Goal: Information Seeking & Learning: Learn about a topic

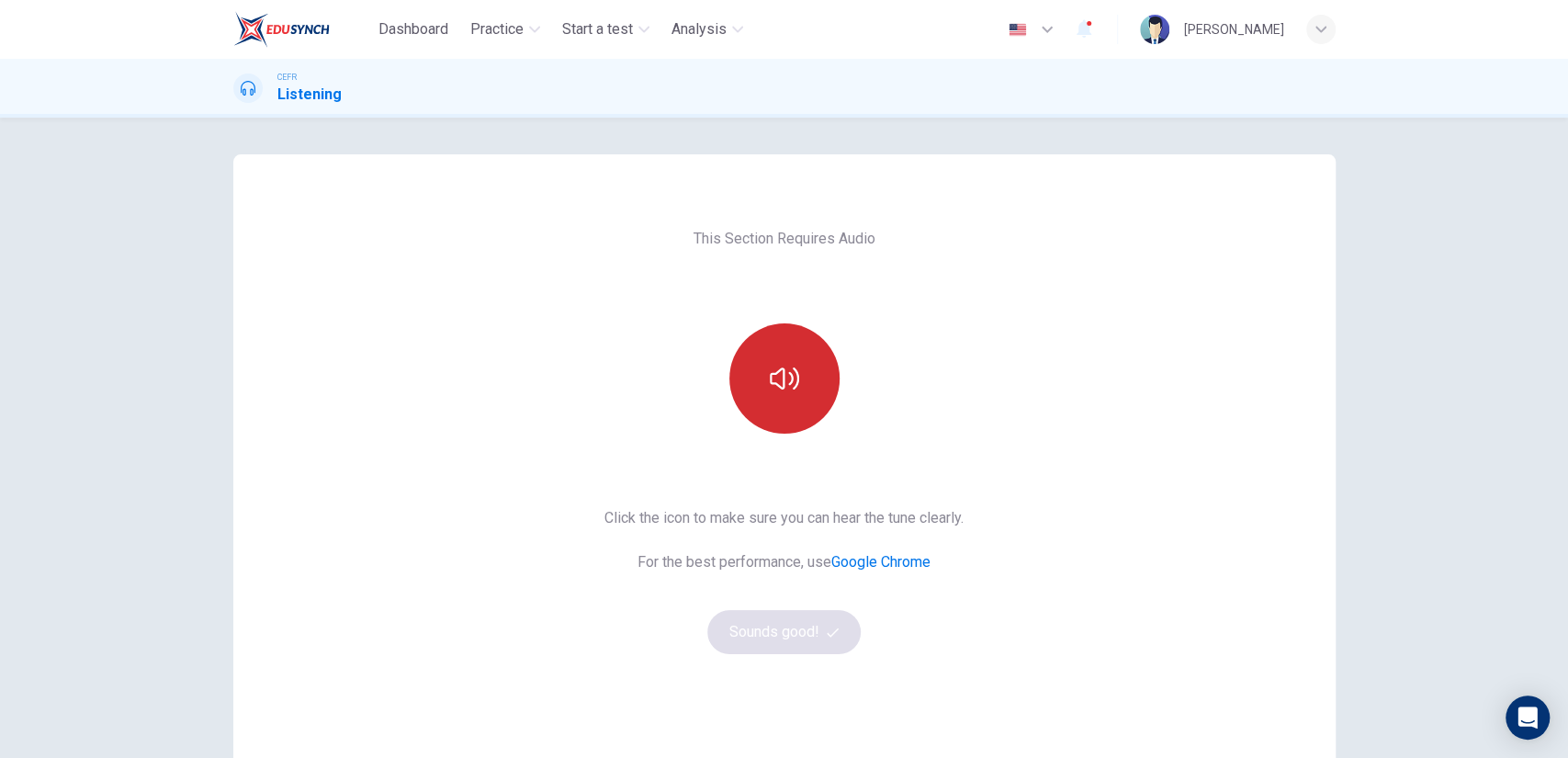
click at [784, 361] on button "button" at bounding box center [784, 379] width 110 height 110
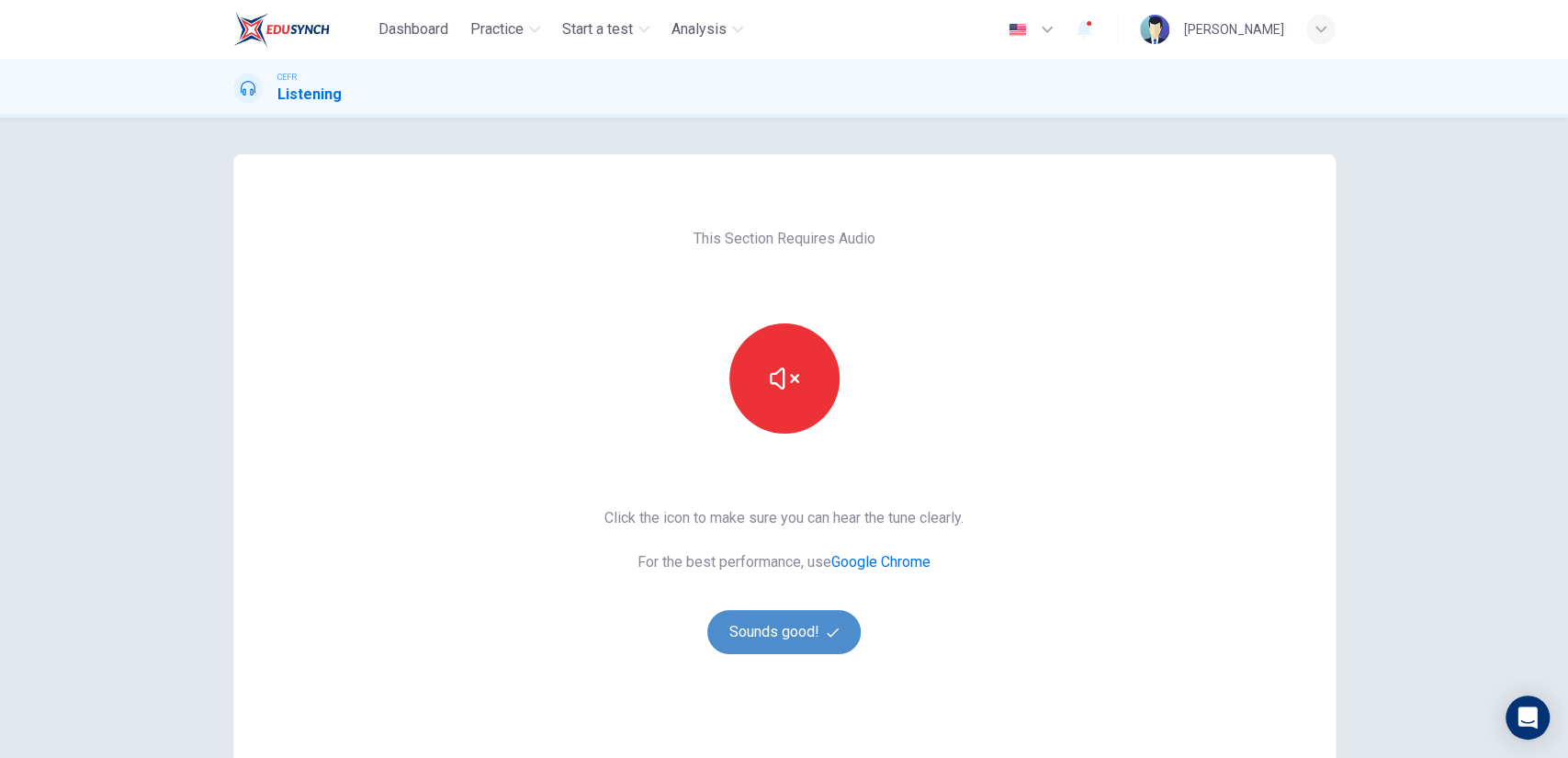
click at [765, 633] on button "Sounds good!" at bounding box center [784, 632] width 155 height 44
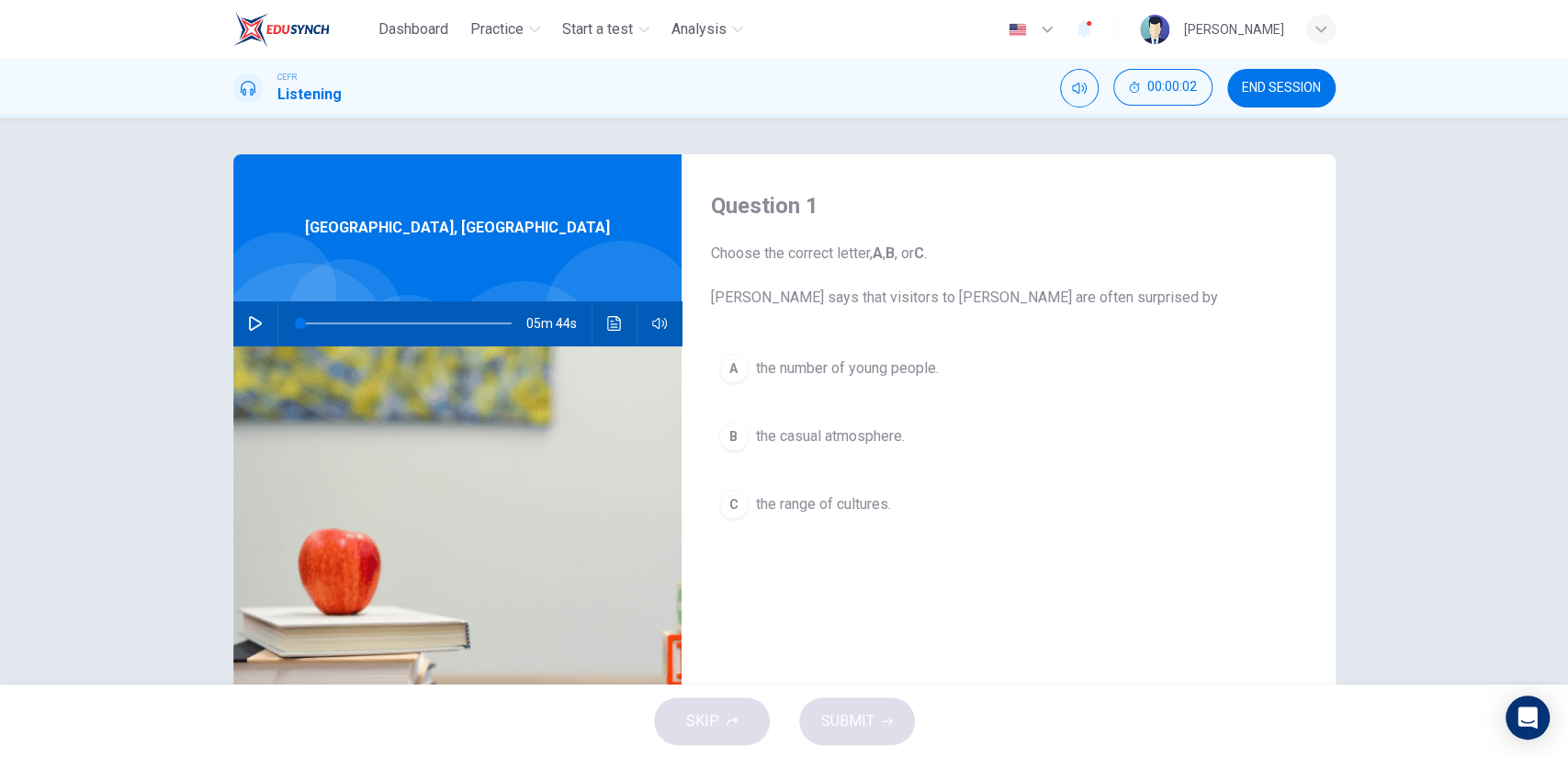
click at [854, 388] on button "A the number of young people." at bounding box center [1009, 368] width 596 height 46
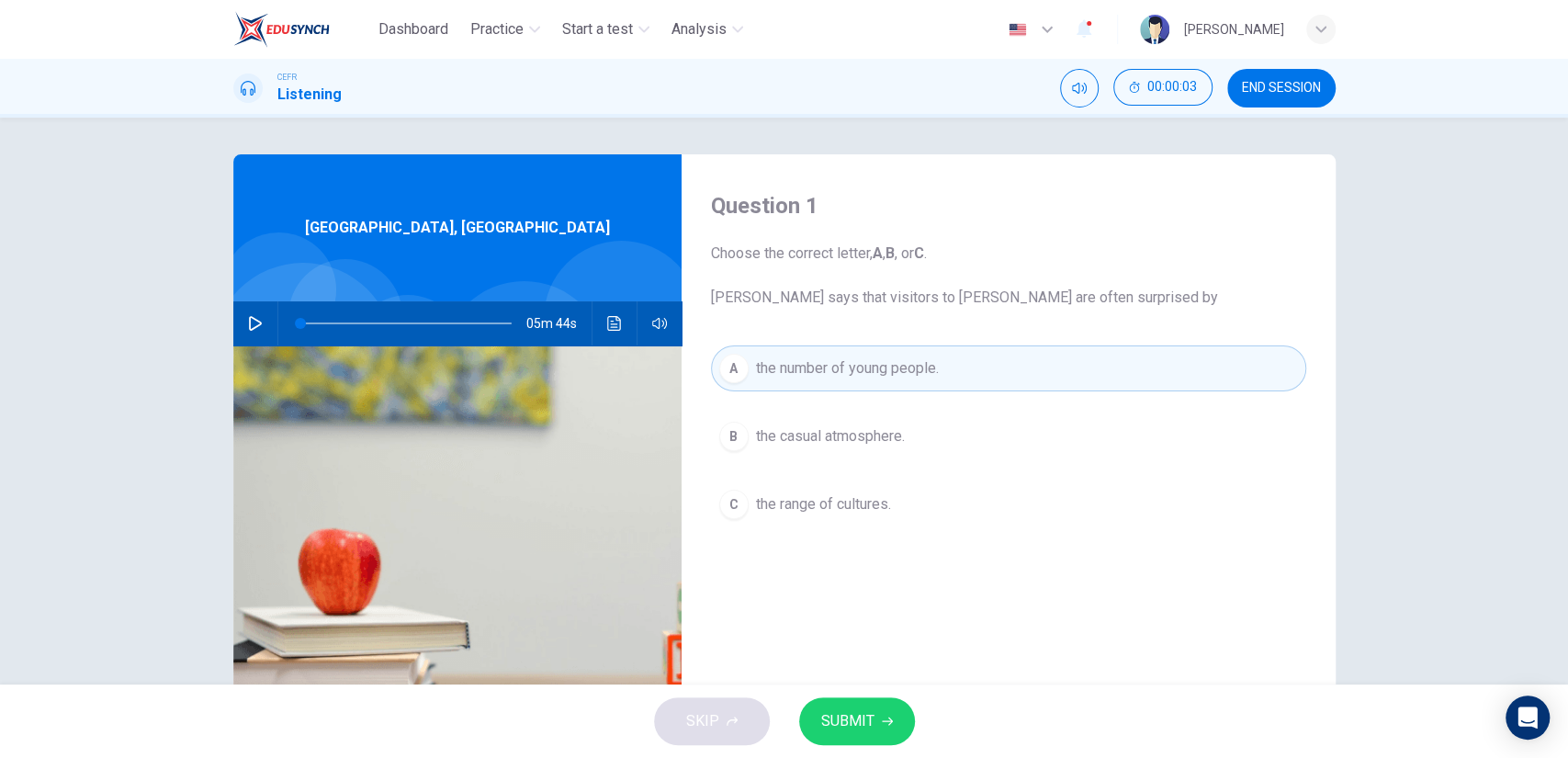
click at [845, 717] on span "SUBMIT" at bounding box center [848, 721] width 53 height 26
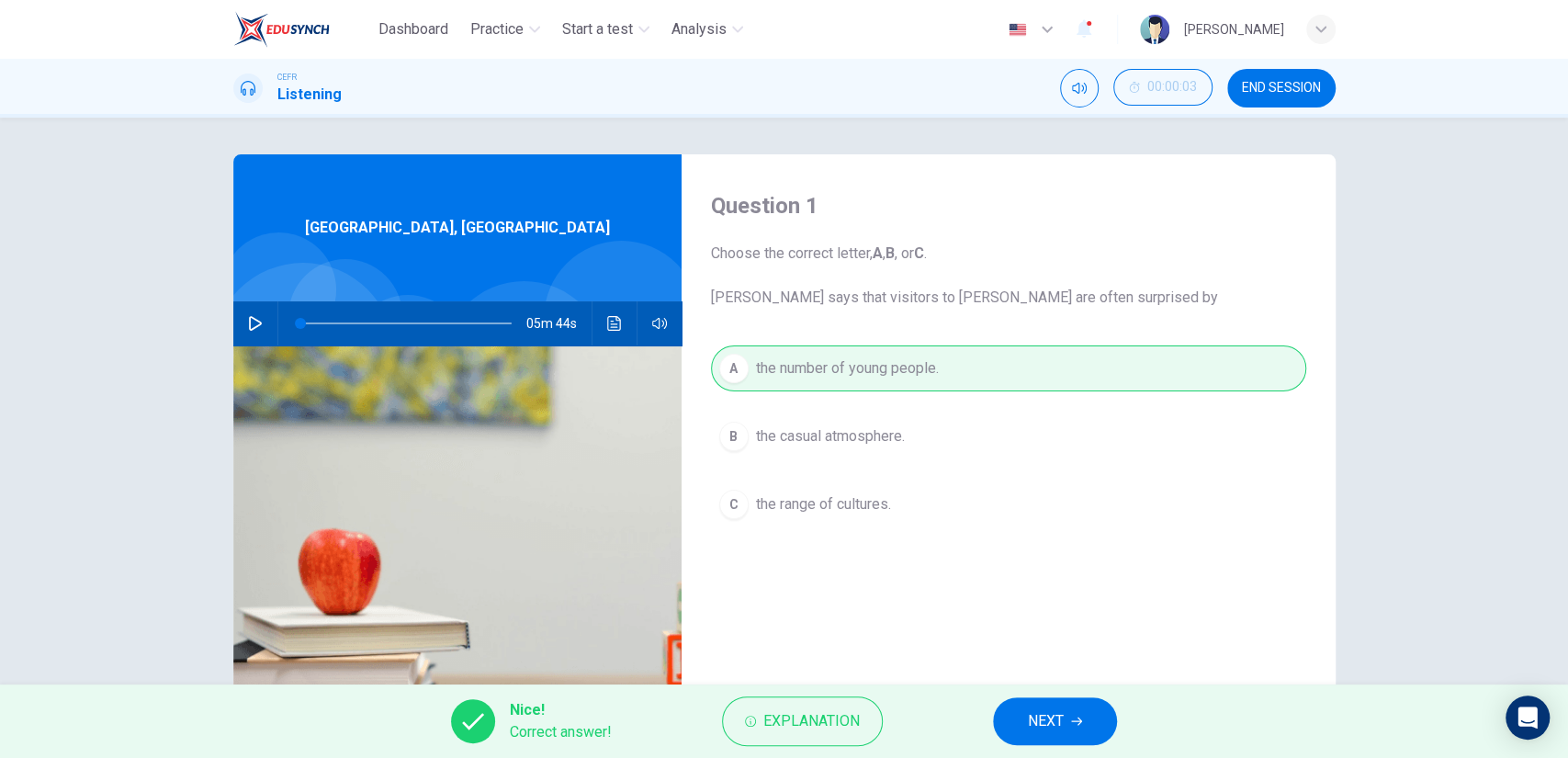
click at [996, 719] on button "NEXT" at bounding box center [1055, 721] width 124 height 47
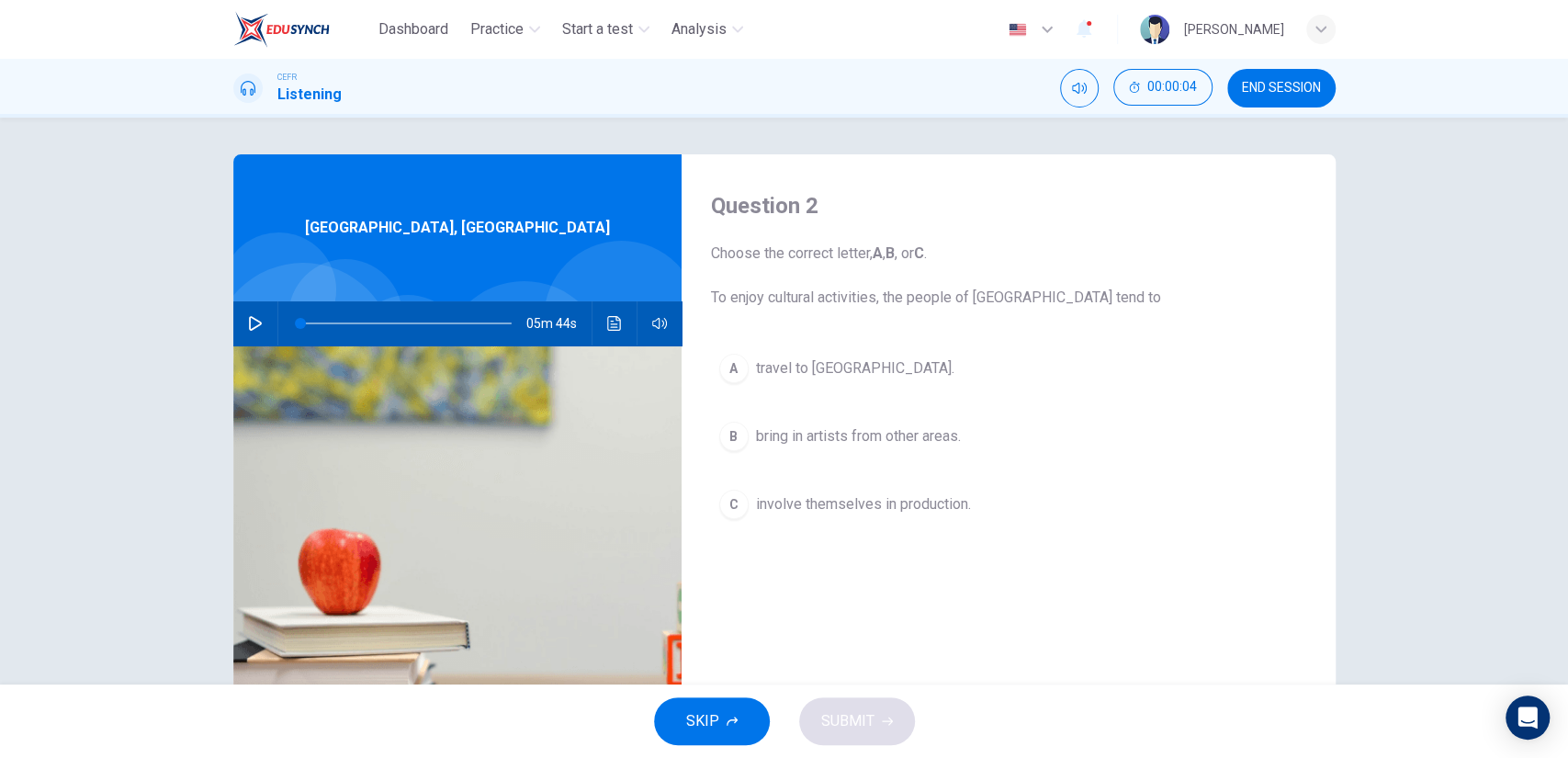
click at [863, 512] on span "involve themselves in production." at bounding box center [863, 504] width 215 height 22
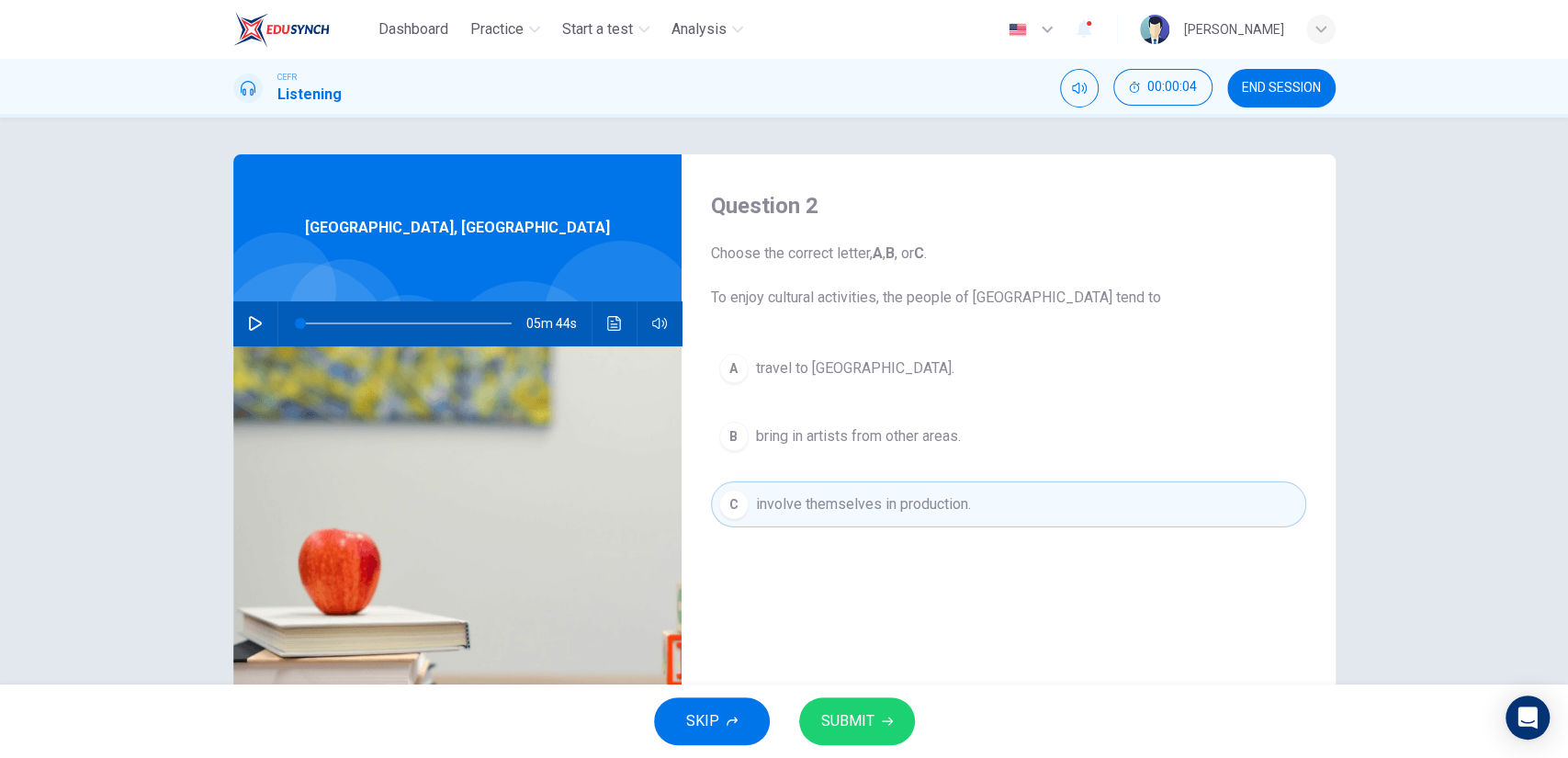
click at [847, 704] on button "SUBMIT" at bounding box center [858, 721] width 116 height 47
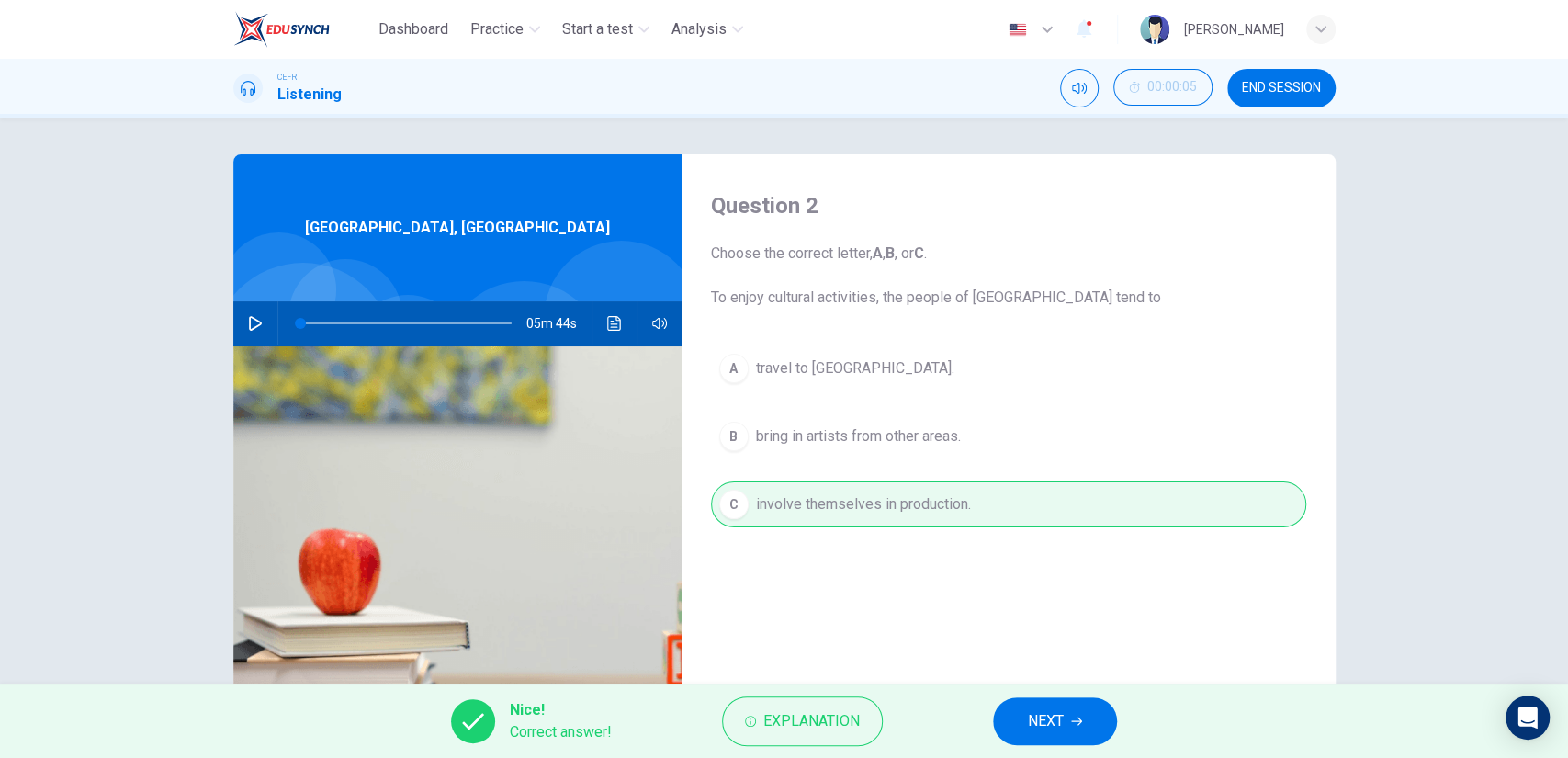
click at [1070, 714] on button "NEXT" at bounding box center [1055, 721] width 124 height 47
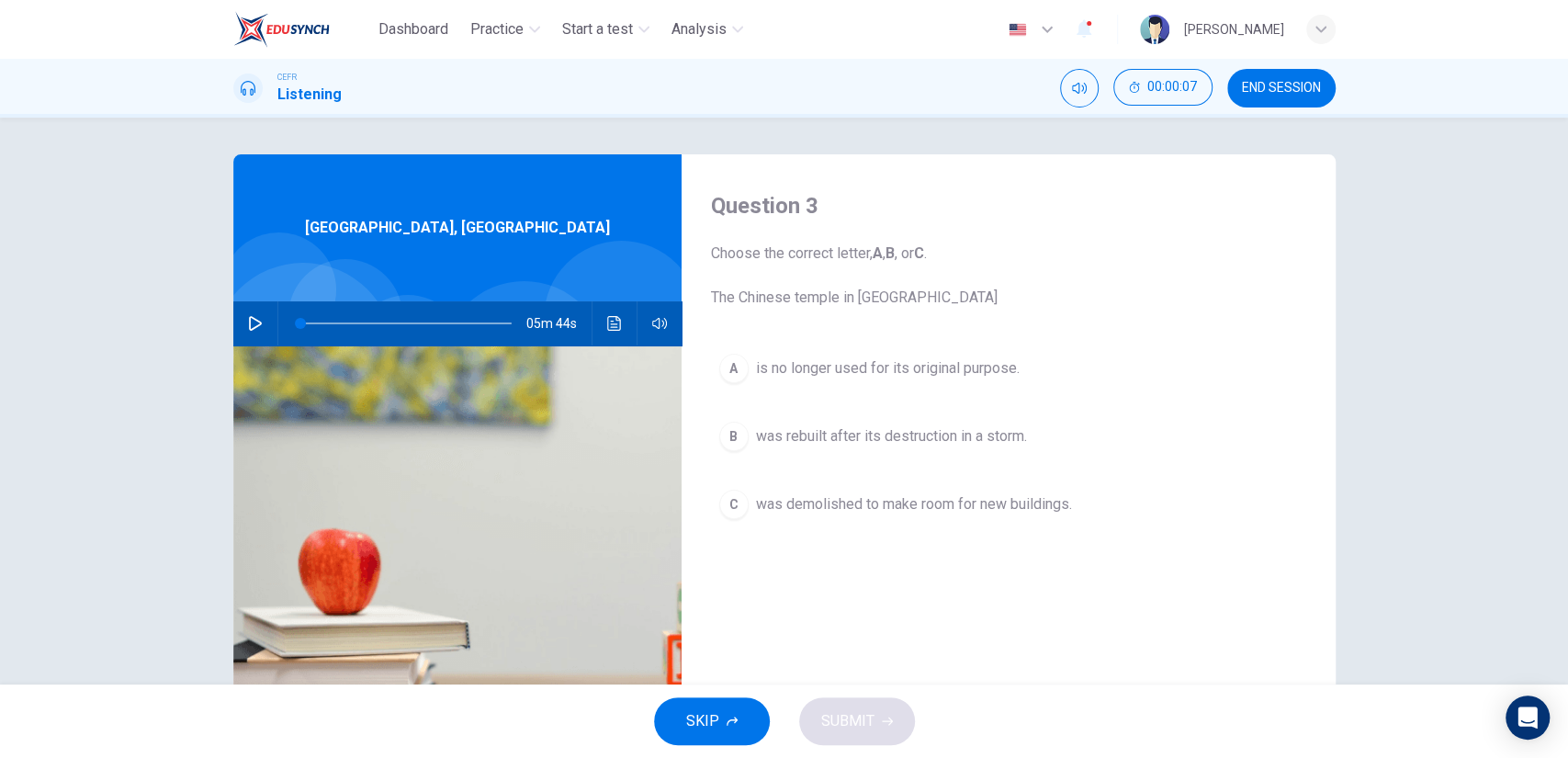
click at [876, 464] on div "A is no longer used for its original purpose. B was rebuilt after its destructi…" at bounding box center [1009, 454] width 596 height 219
drag, startPoint x: 876, startPoint y: 464, endPoint x: 883, endPoint y: 441, distance: 24.0
click at [876, 460] on div "A is no longer used for its original purpose. B was rebuilt after its destructi…" at bounding box center [1009, 454] width 596 height 219
click at [883, 441] on span "was rebuilt after its destruction in a storm." at bounding box center [892, 435] width 271 height 22
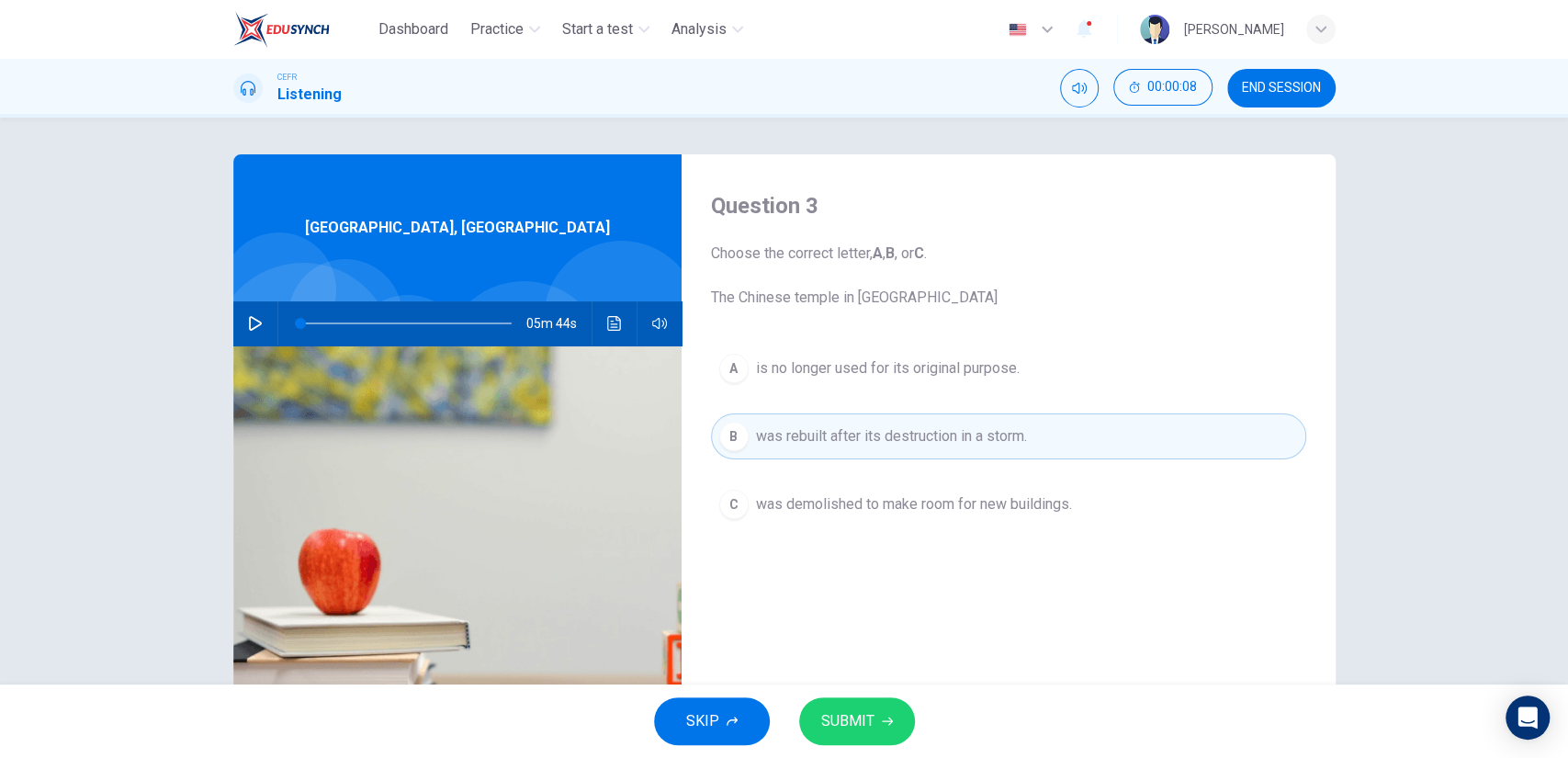
click at [886, 723] on icon "button" at bounding box center [888, 722] width 11 height 11
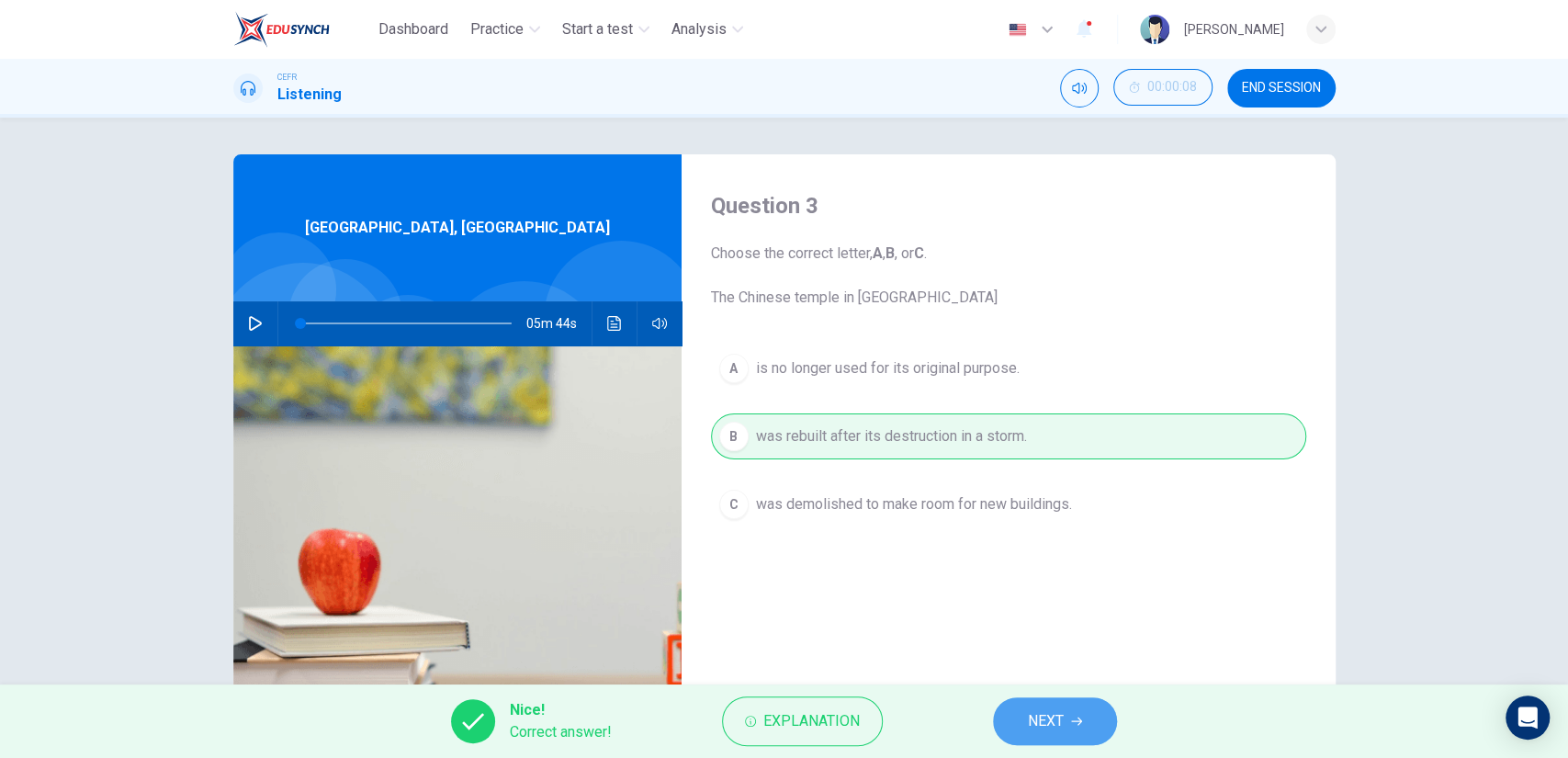
click at [1029, 709] on span "NEXT" at bounding box center [1046, 721] width 36 height 26
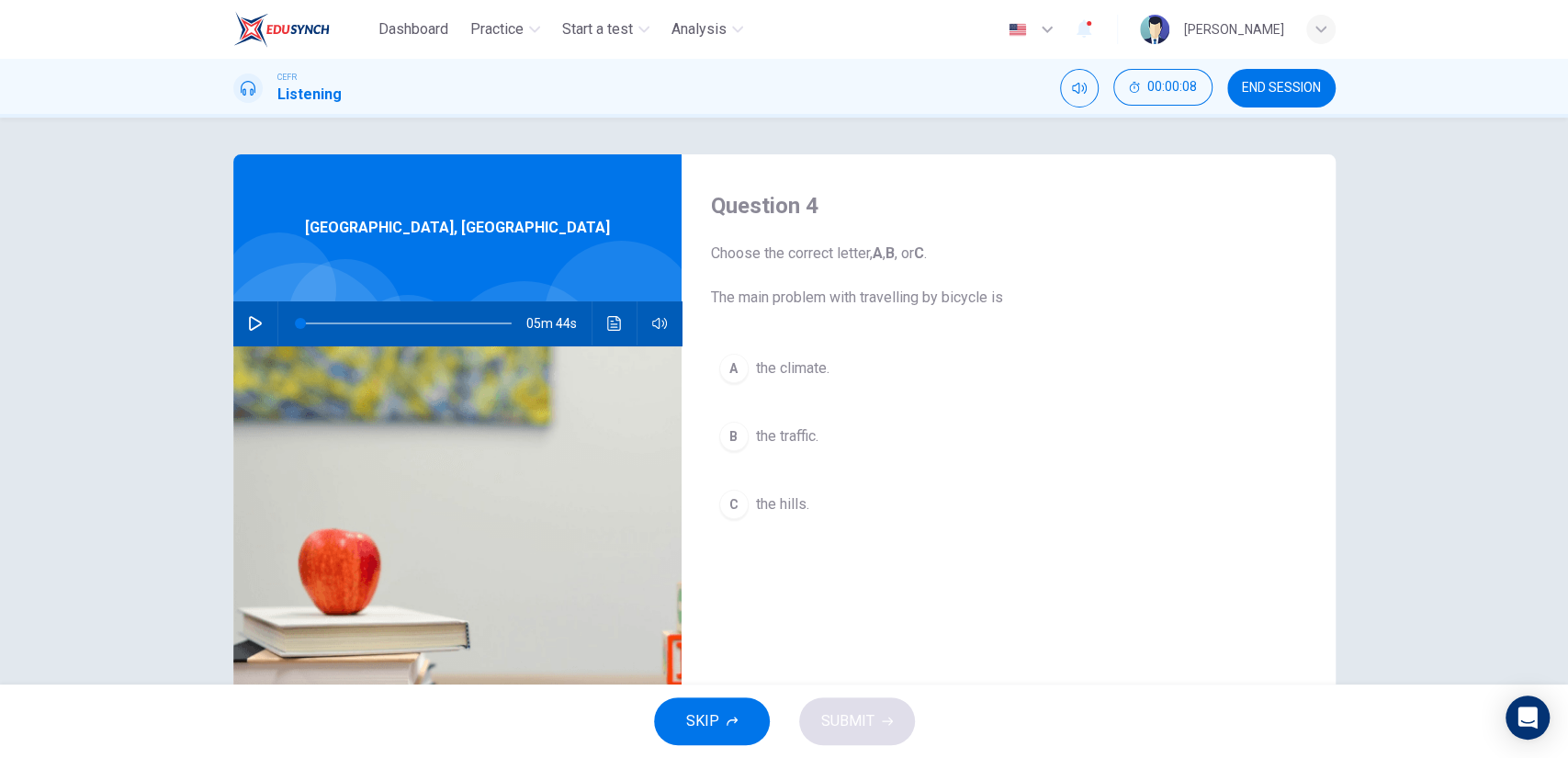
click at [815, 372] on span "the climate." at bounding box center [792, 368] width 73 height 22
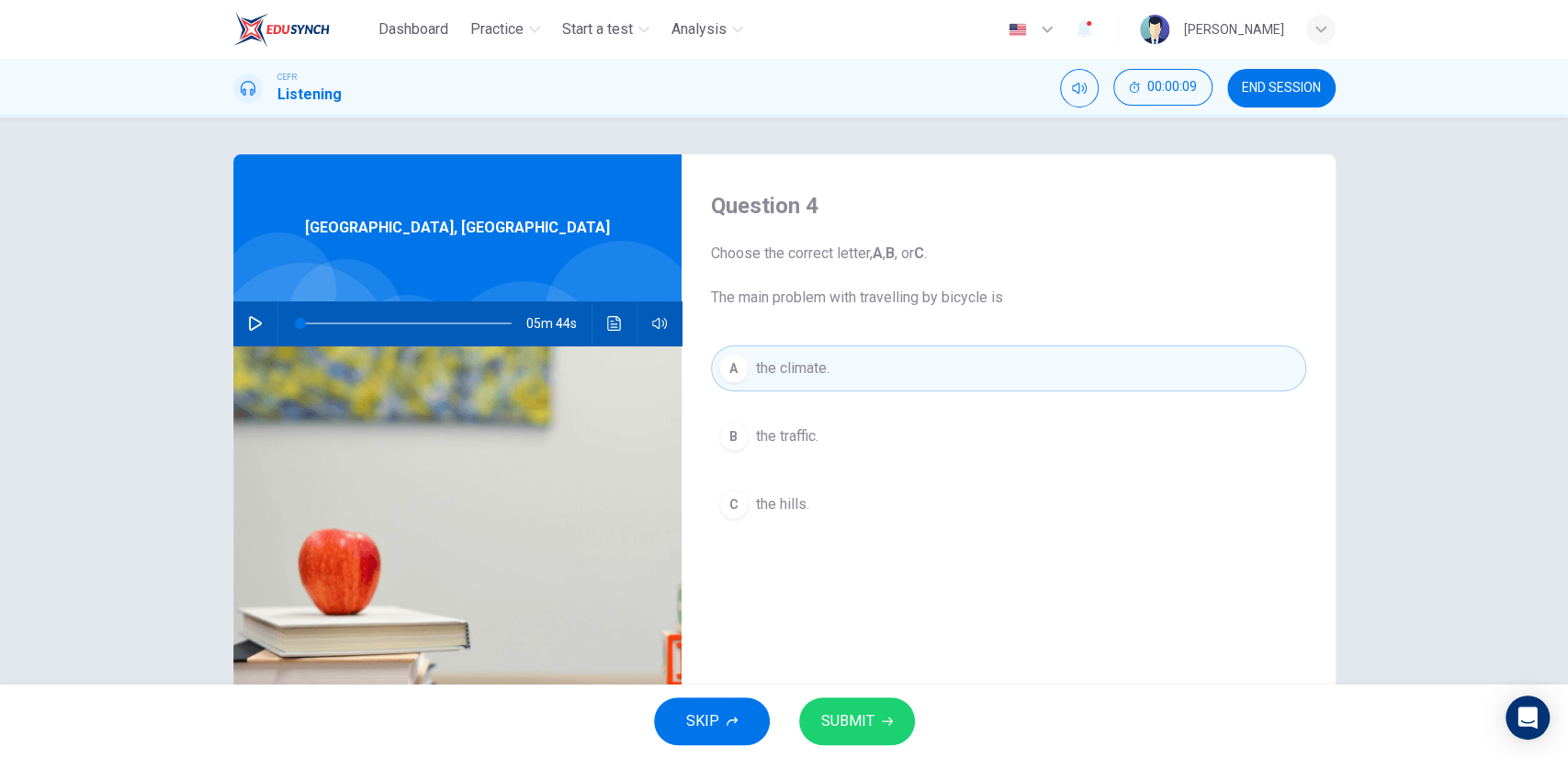
click at [859, 712] on span "SUBMIT" at bounding box center [848, 721] width 53 height 26
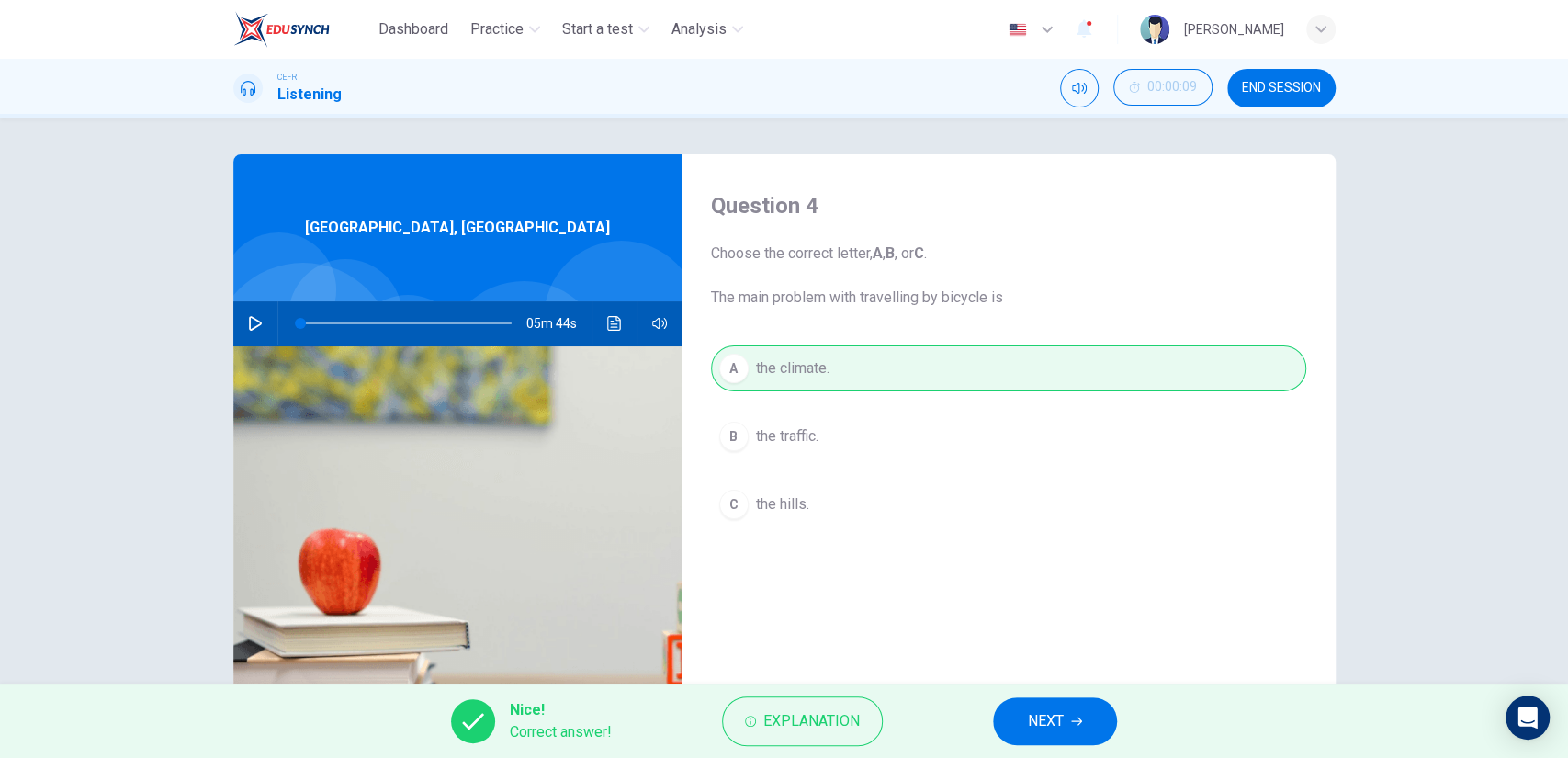
click at [1012, 712] on button "NEXT" at bounding box center [1055, 721] width 124 height 47
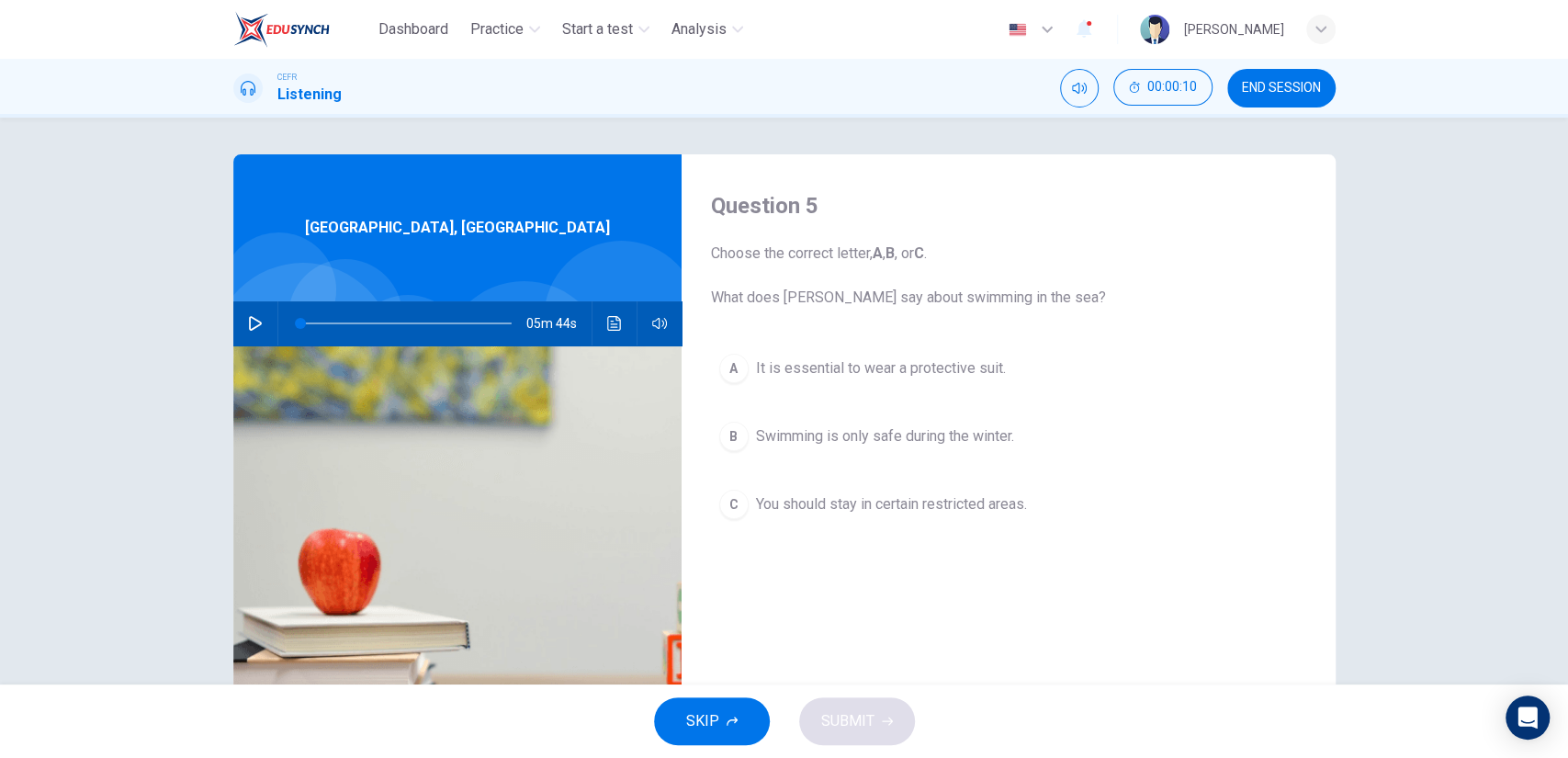
click at [887, 508] on span "You should stay in certain restricted areas." at bounding box center [892, 504] width 271 height 22
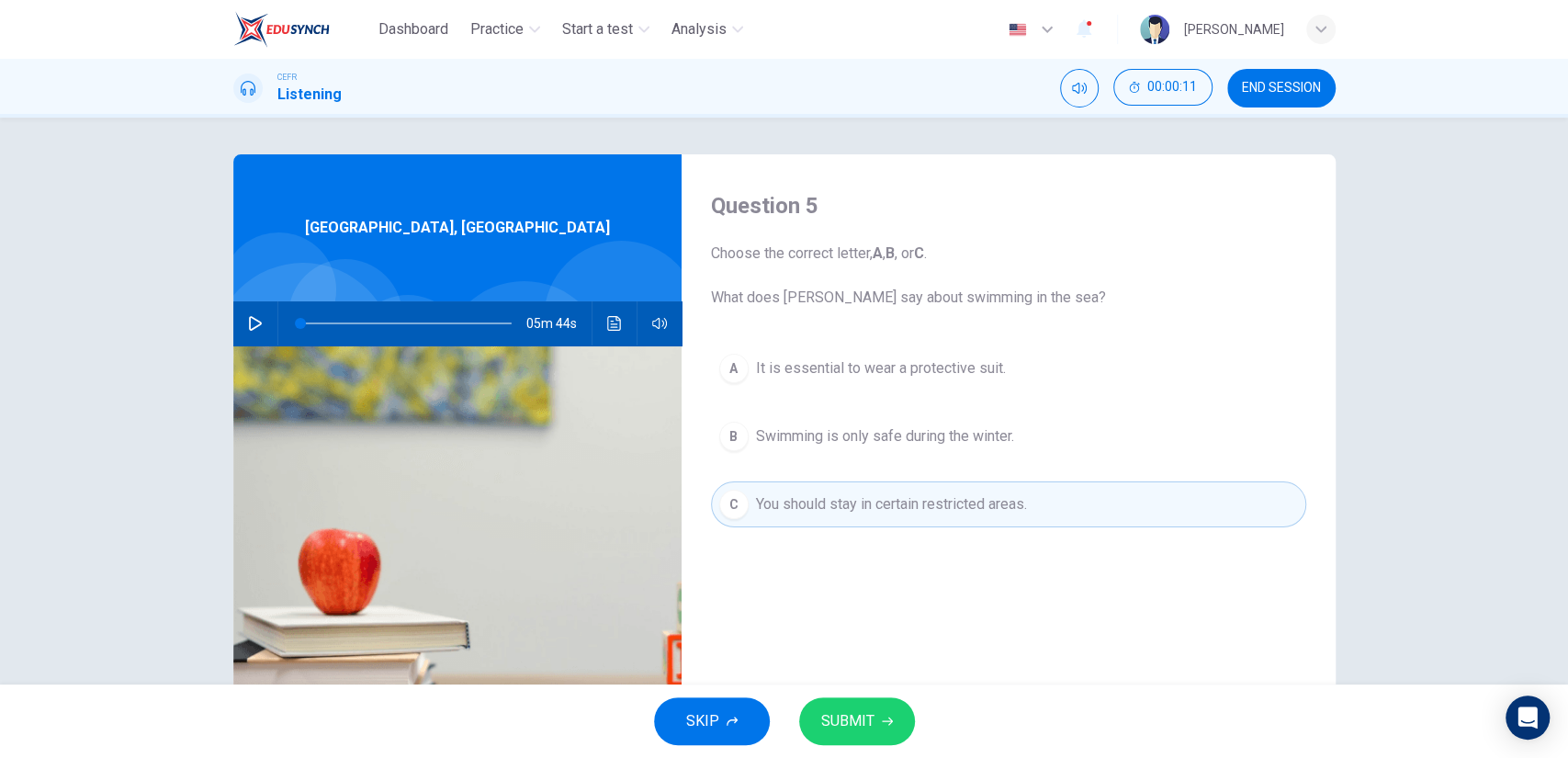
click at [840, 713] on span "SUBMIT" at bounding box center [848, 721] width 53 height 26
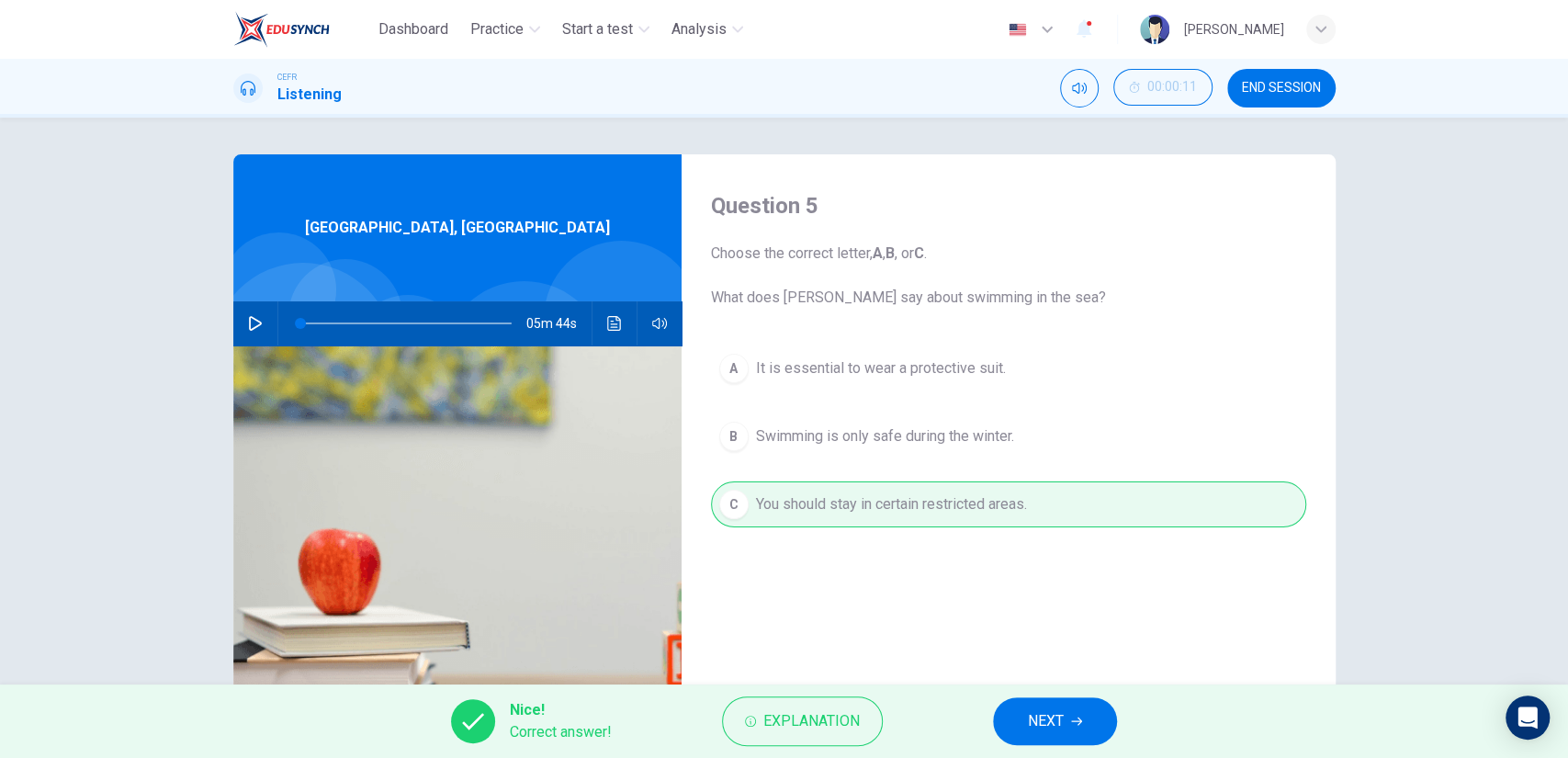
click at [1049, 721] on span "NEXT" at bounding box center [1046, 721] width 36 height 26
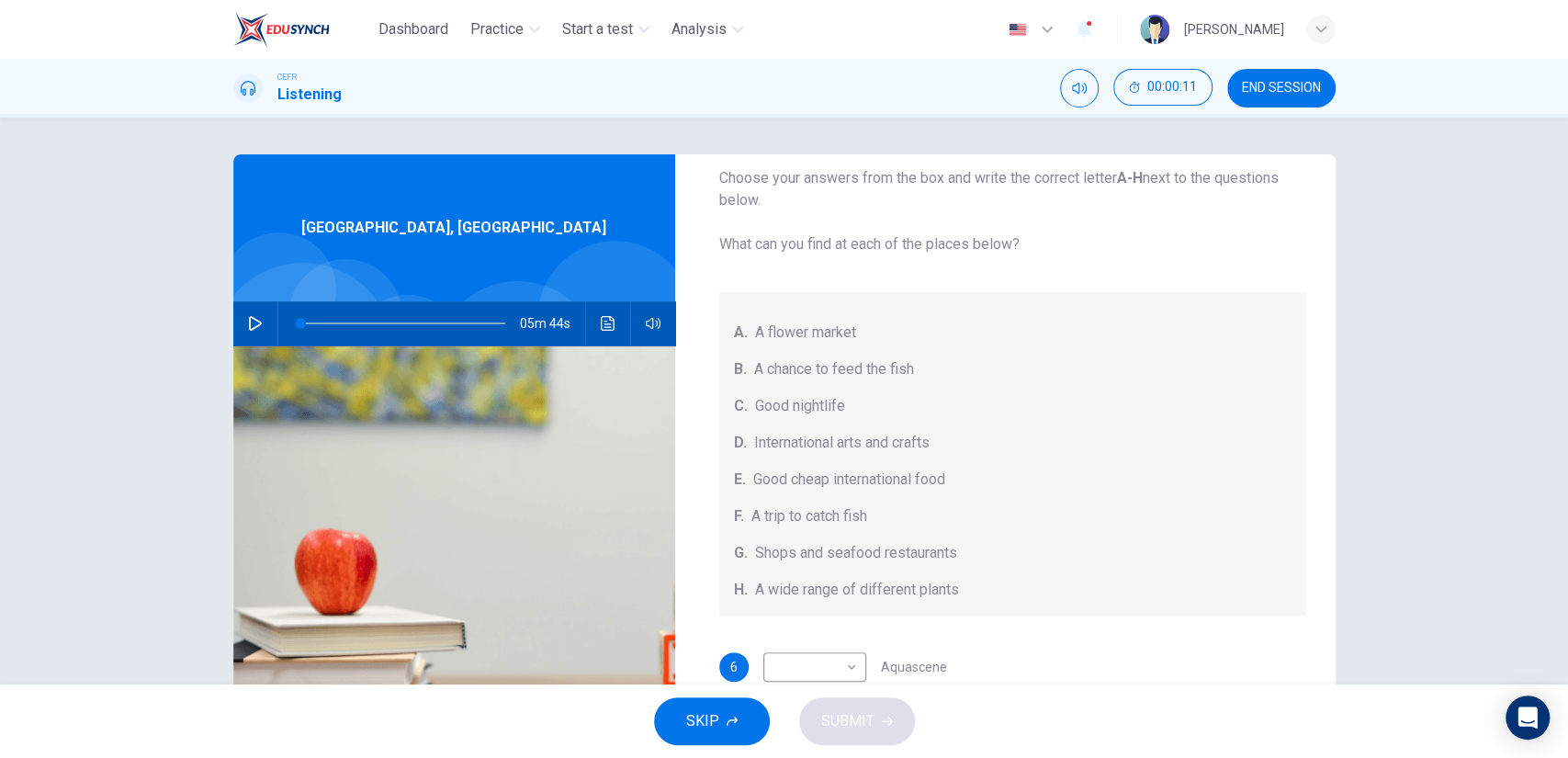
scroll to position [206, 0]
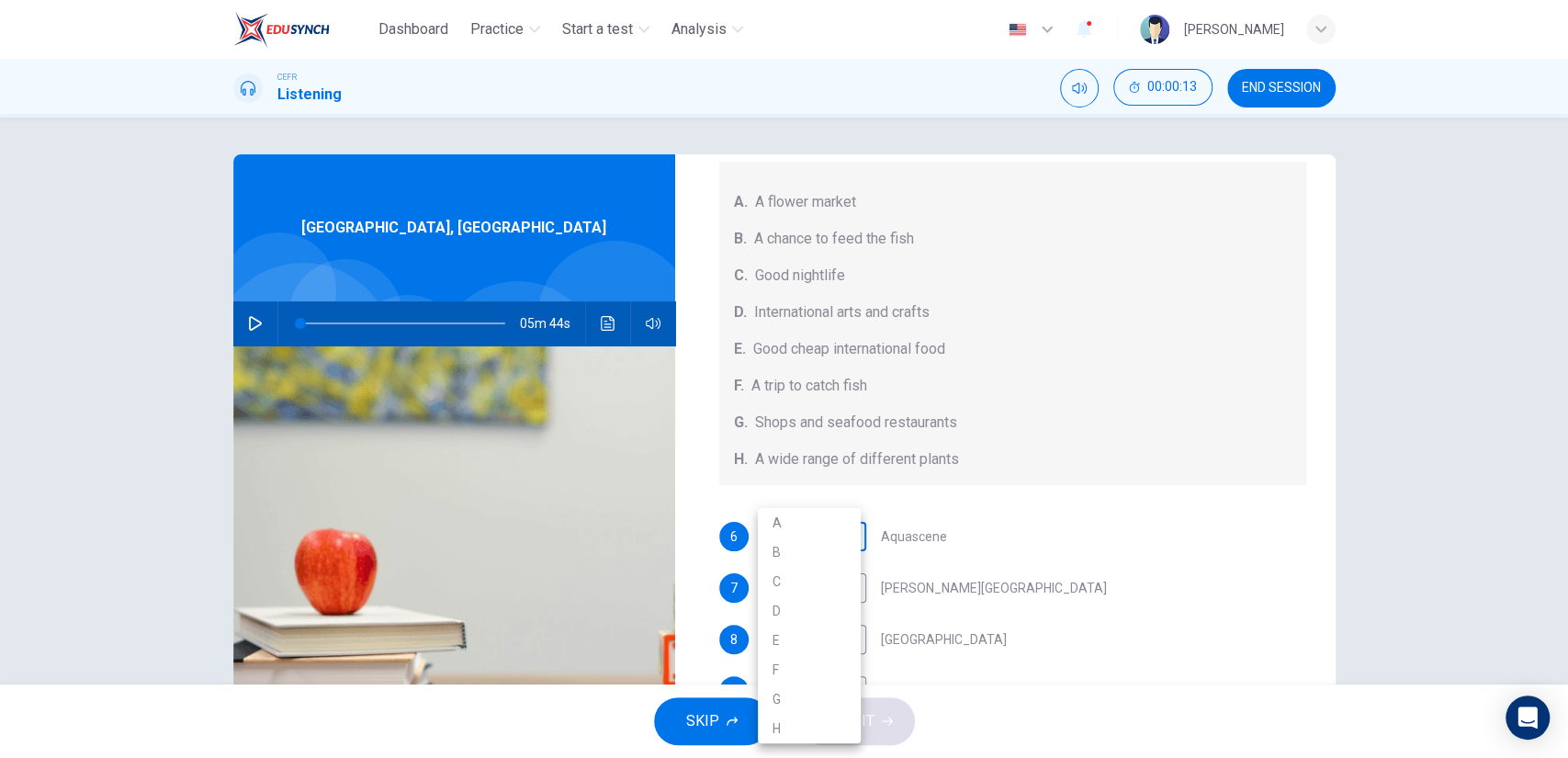
click at [827, 551] on body "Dashboard Practice Start a test Analysis English en ​ NOOR QURRATU'AINI BINTI M…" at bounding box center [784, 379] width 1568 height 758
click at [822, 557] on li "B" at bounding box center [809, 552] width 102 height 29
type input "B"
click at [823, 586] on body "Dashboard Practice Start a test Analysis English en ​ NOOR QURRATU'AINI BINTI M…" at bounding box center [784, 379] width 1568 height 758
click at [808, 644] on li "E" at bounding box center [809, 640] width 102 height 29
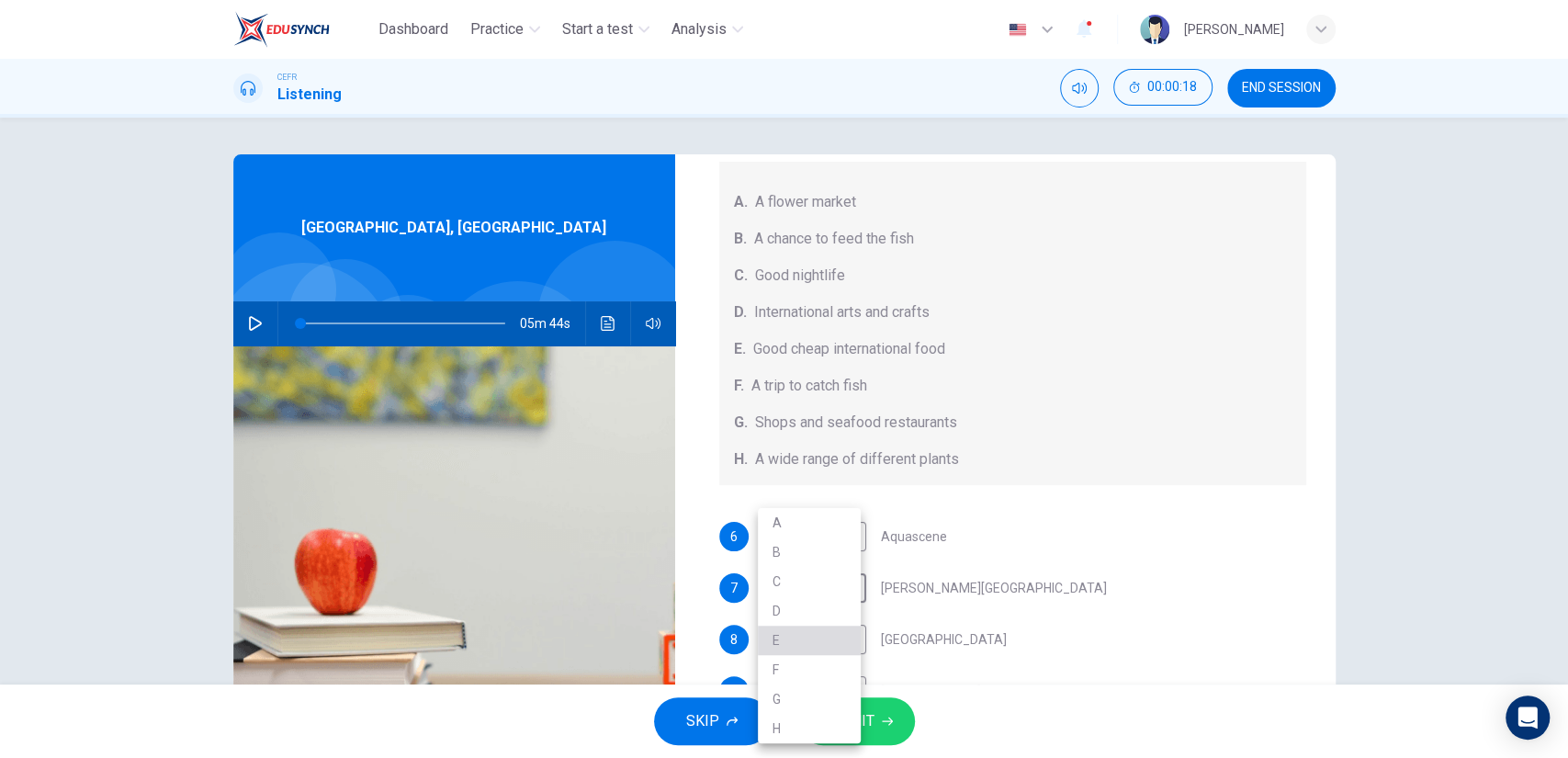
type input "E"
click at [812, 644] on body "Dashboard Practice Start a test Analysis English en ​ NOOR QURRATU'AINI BINTI M…" at bounding box center [784, 379] width 1568 height 758
click at [805, 699] on li "G" at bounding box center [809, 699] width 102 height 29
type input "G"
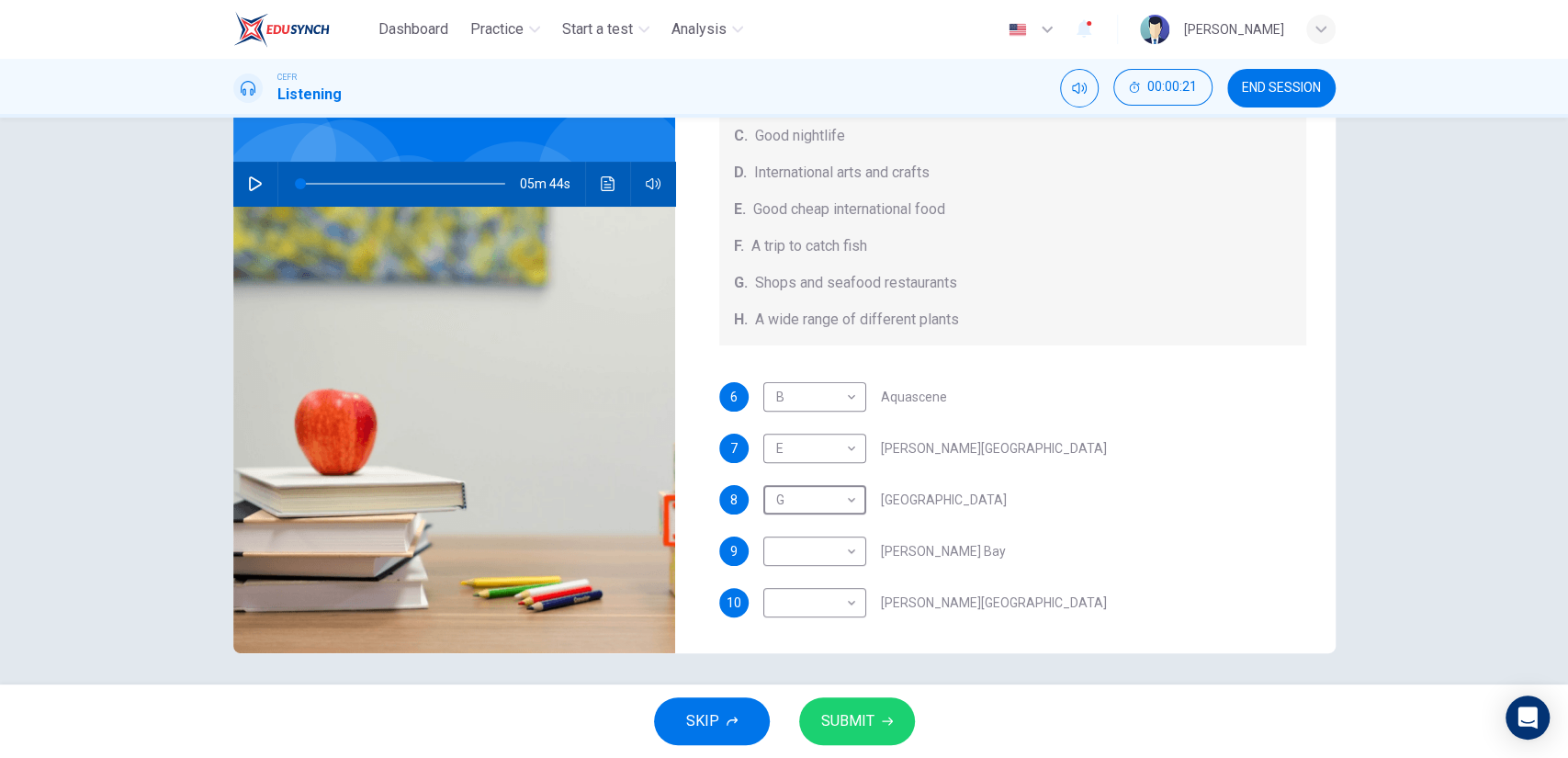
scroll to position [145, 0]
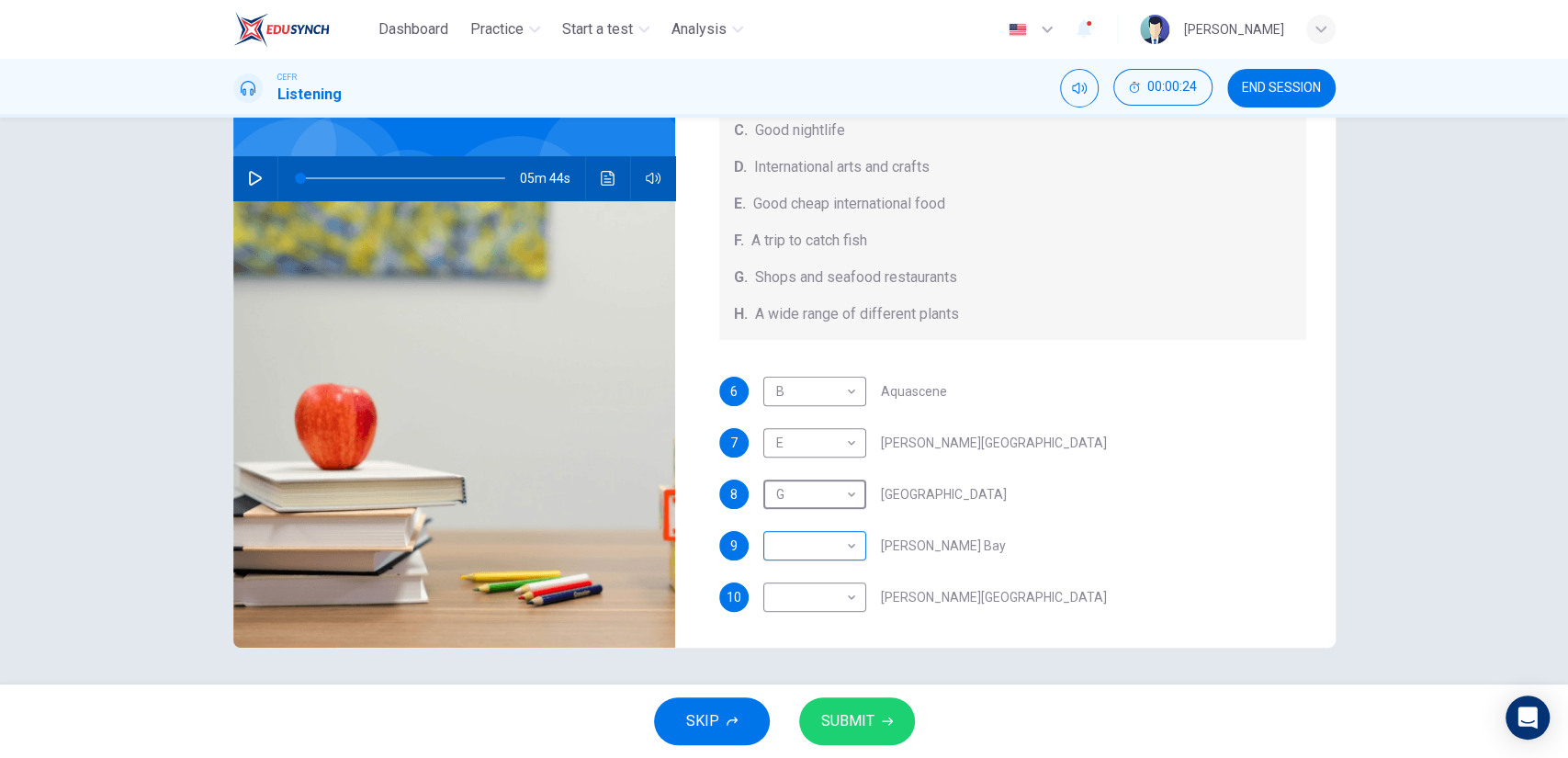
click at [806, 552] on body "Dashboard Practice Start a test Analysis English en ​ NOOR QURRATU'AINI BINTI M…" at bounding box center [784, 379] width 1568 height 758
click at [788, 718] on li "H" at bounding box center [809, 729] width 102 height 29
type input "H"
click at [785, 601] on body "Dashboard Practice Start a test Analysis English en ​ NOOR QURRATU'AINI BINTI M…" at bounding box center [784, 379] width 1568 height 758
click at [795, 586] on li "C" at bounding box center [809, 582] width 102 height 29
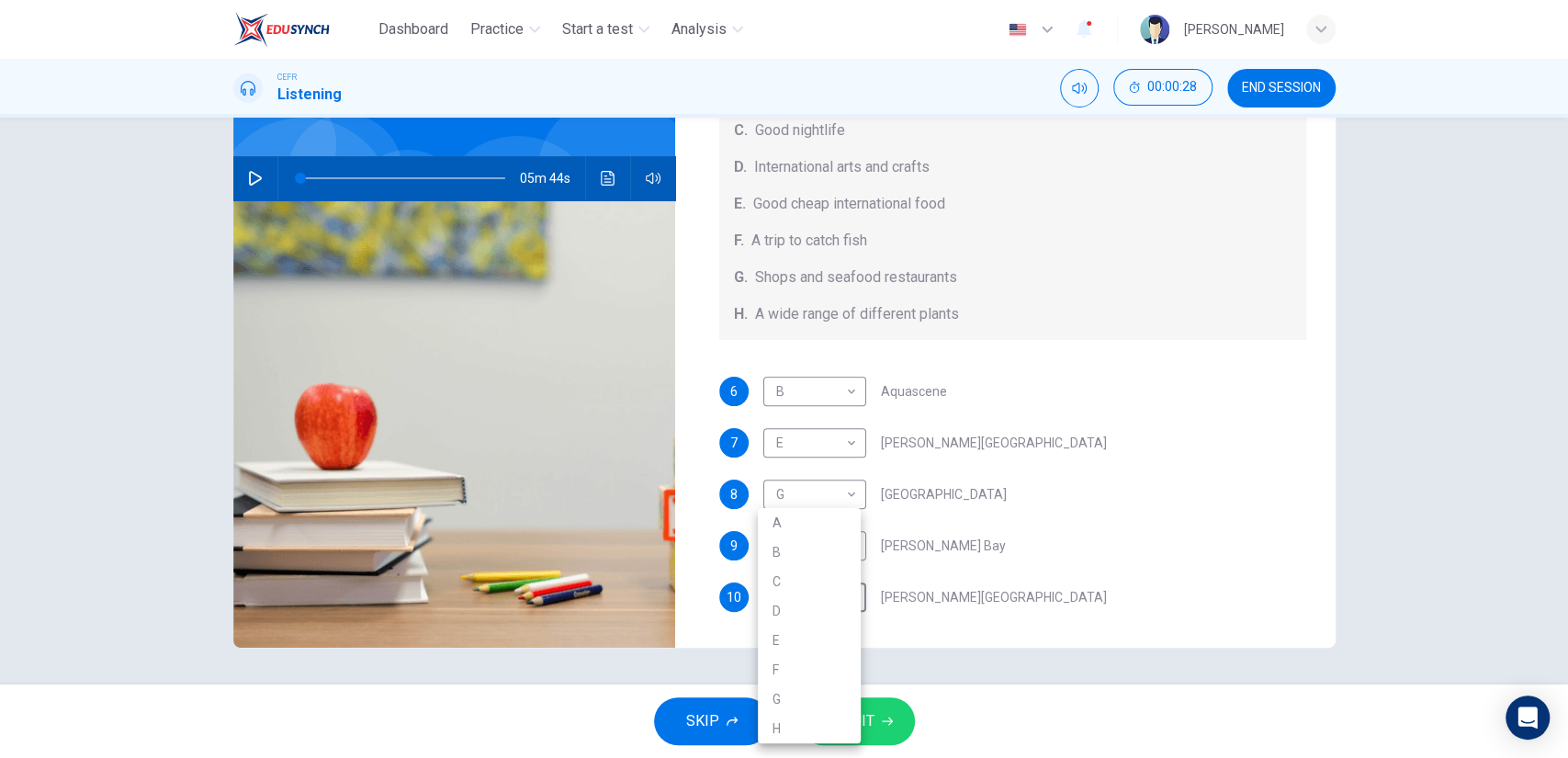
type input "C"
click at [823, 719] on span "SUBMIT" at bounding box center [848, 721] width 53 height 26
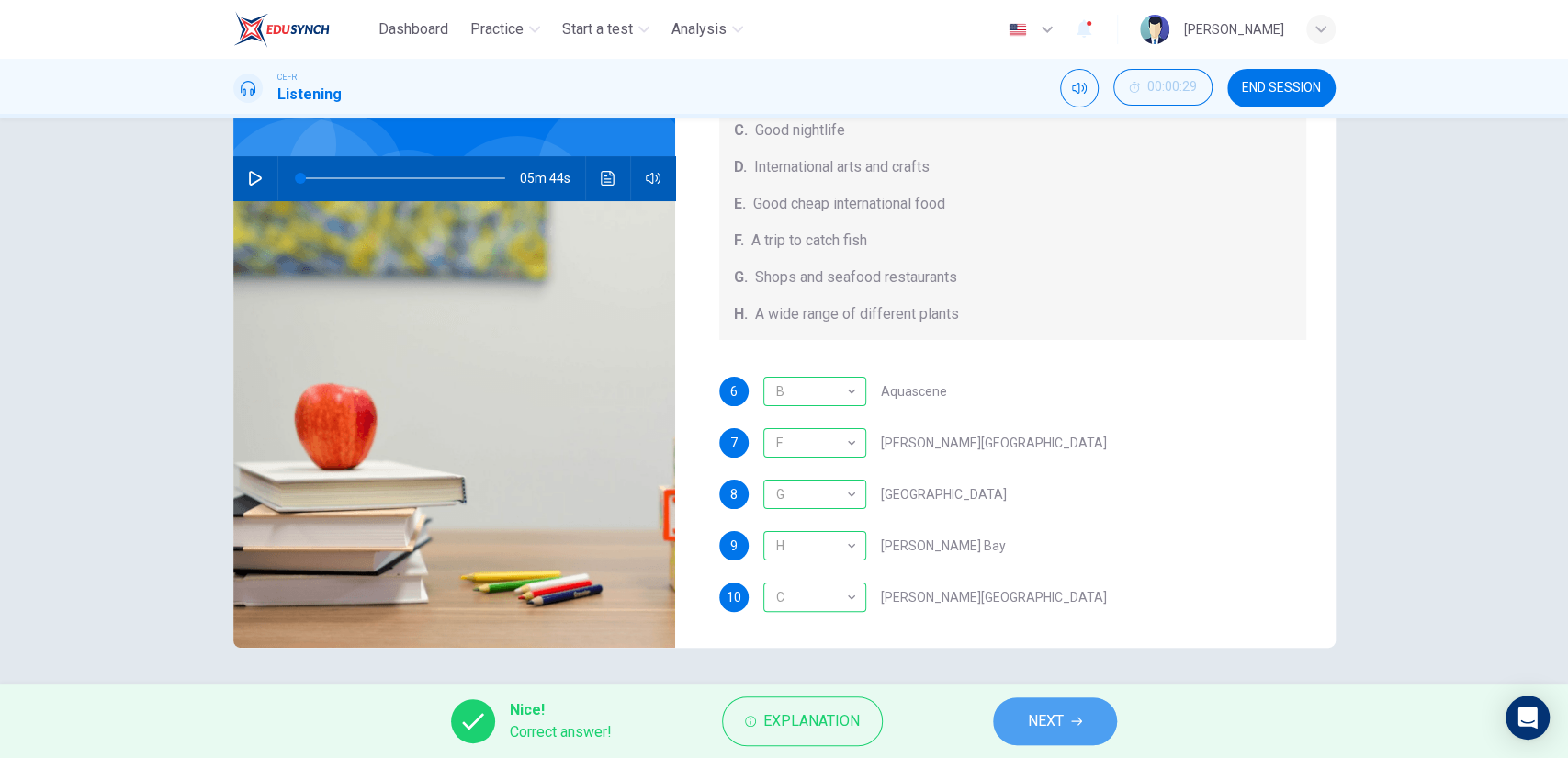
click at [1014, 711] on button "NEXT" at bounding box center [1055, 721] width 124 height 47
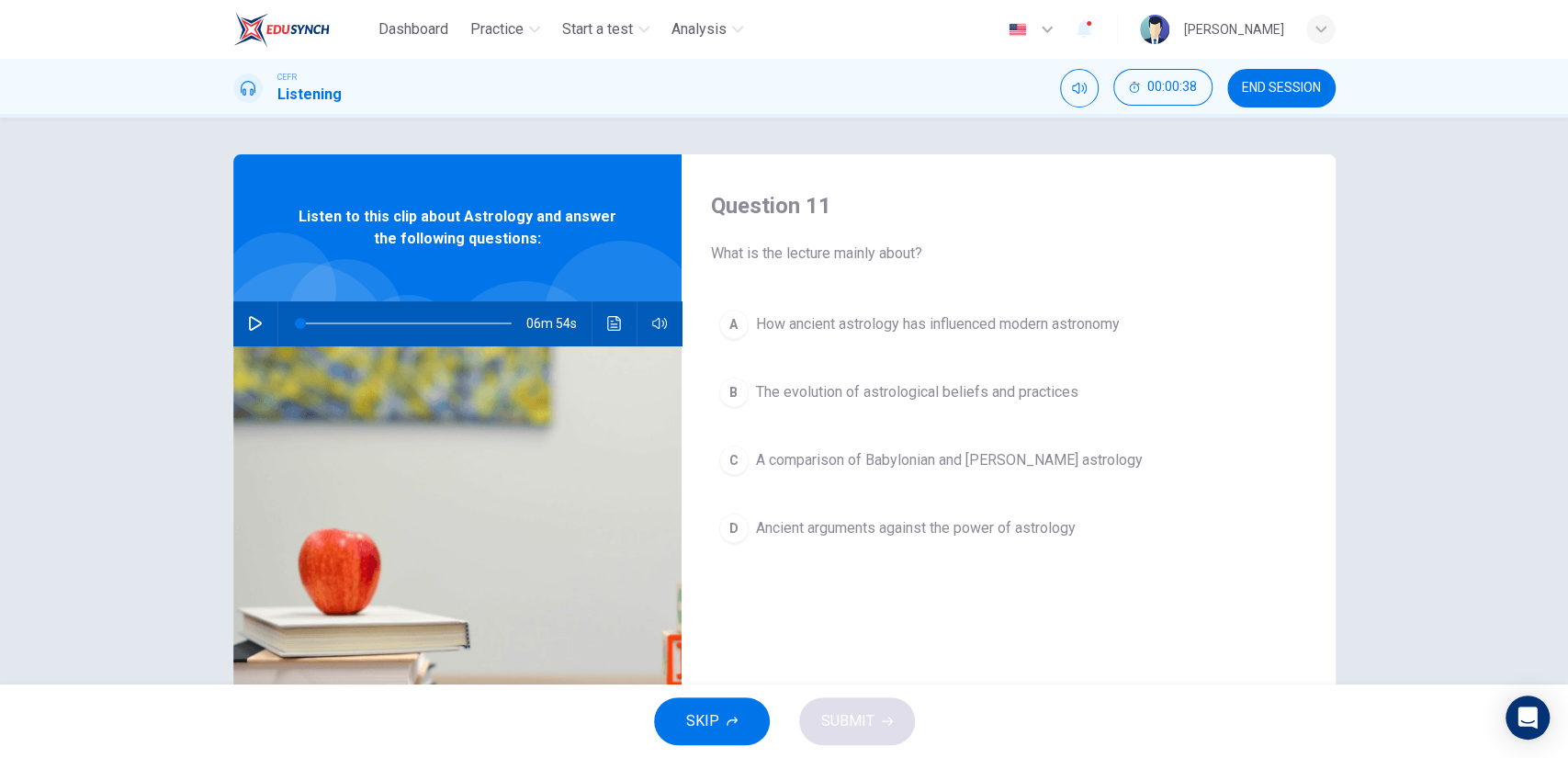
click at [243, 331] on button "button" at bounding box center [255, 324] width 29 height 44
type input "8"
click at [827, 396] on span "The evolution of astrological beliefs and practices" at bounding box center [917, 392] width 323 height 22
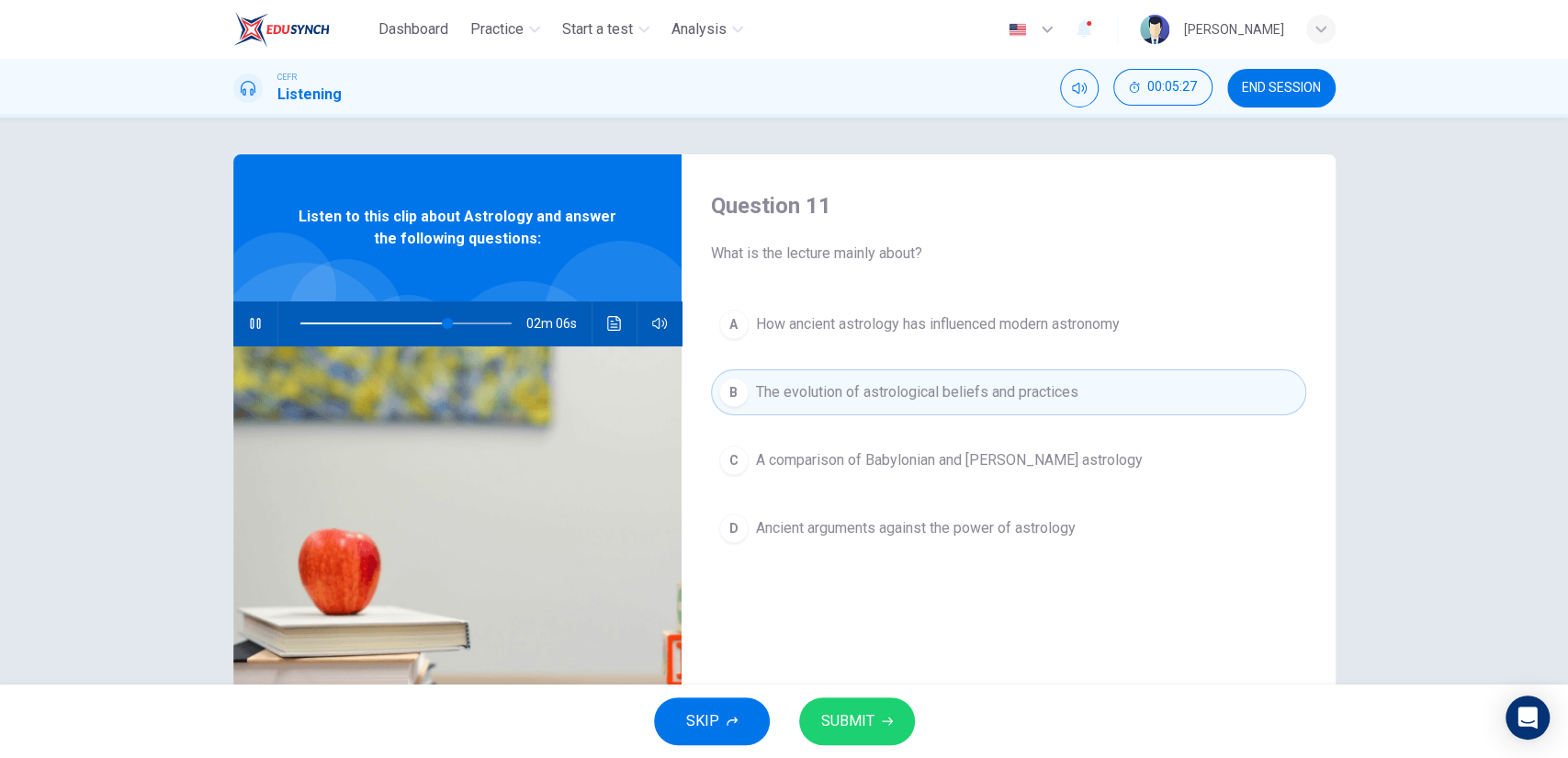
click at [858, 719] on span "SUBMIT" at bounding box center [848, 721] width 53 height 26
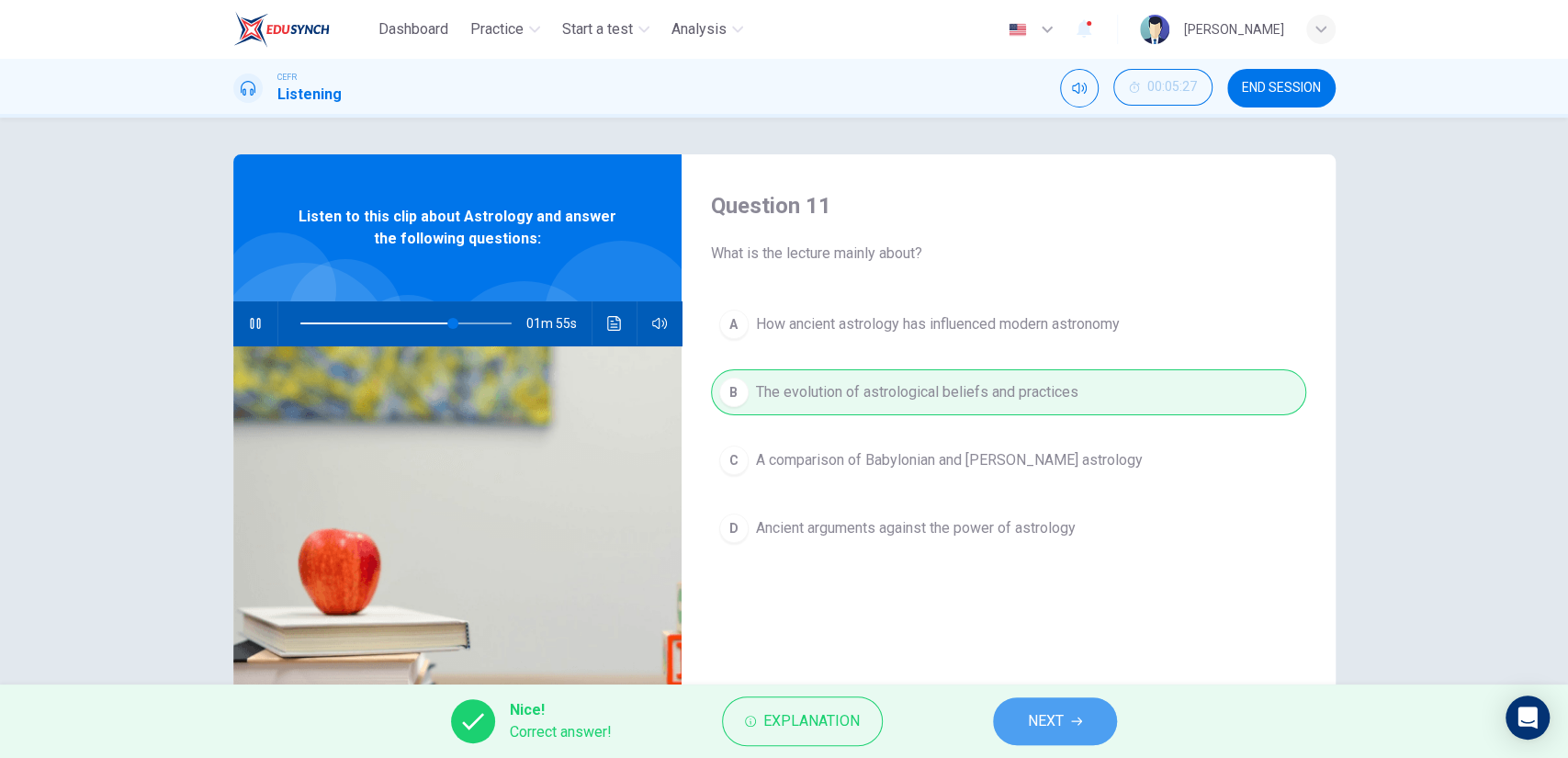
click at [1037, 709] on span "NEXT" at bounding box center [1046, 721] width 36 height 26
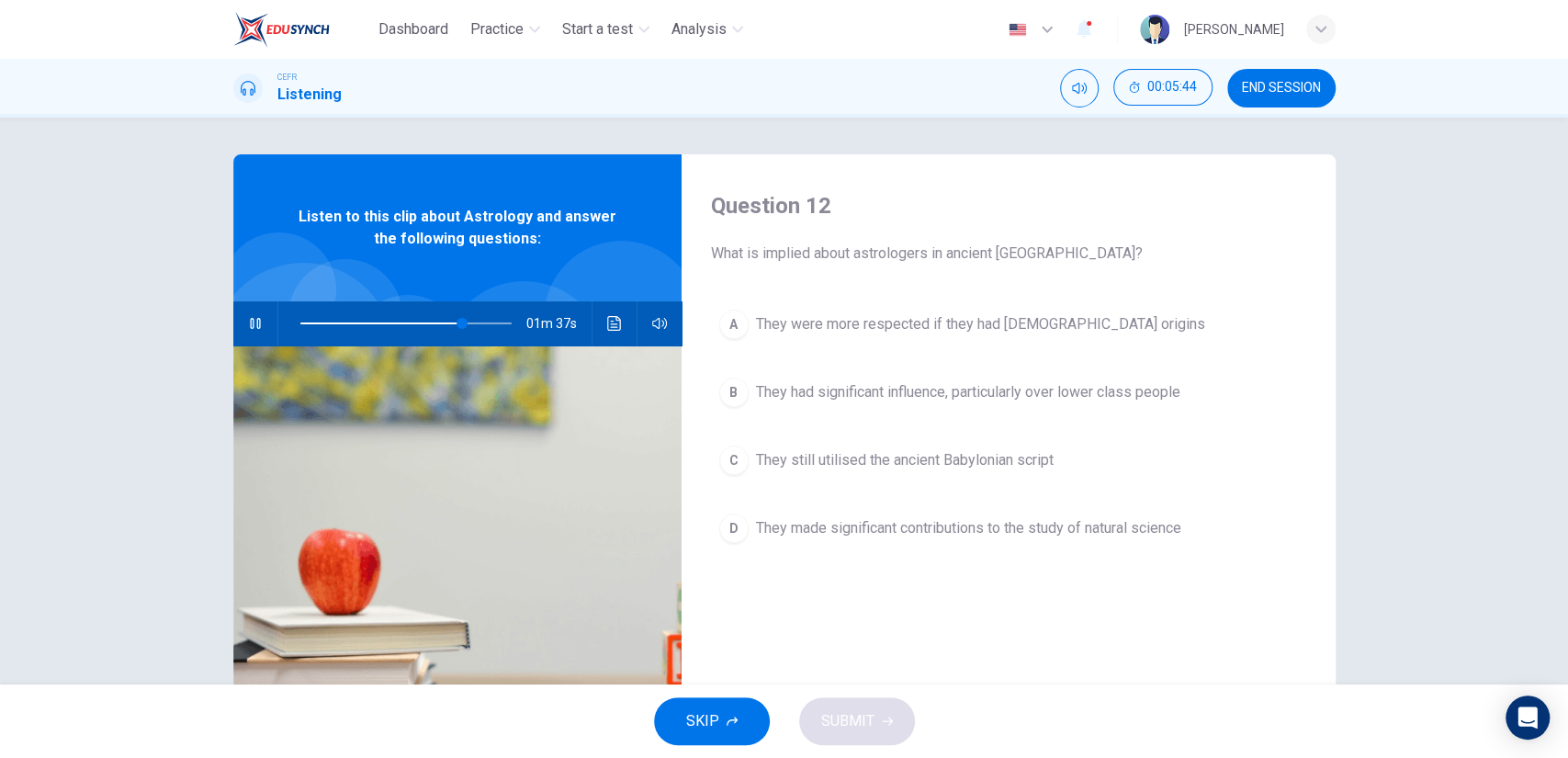
click at [886, 403] on button "B They had significant influence, particularly over lower class people" at bounding box center [1009, 392] width 596 height 46
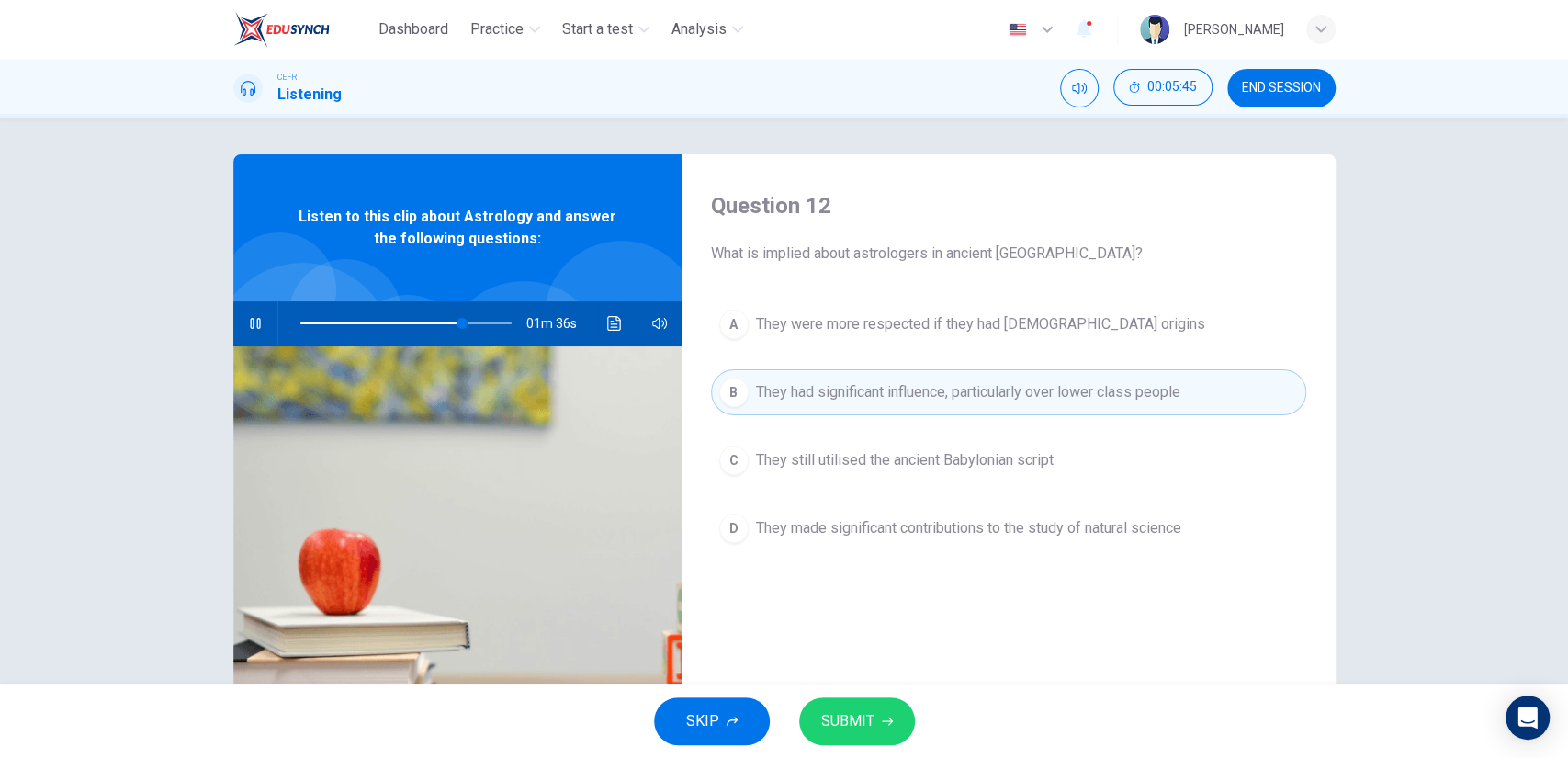
click at [889, 461] on span "They still utilised the ancient Babylonian script" at bounding box center [905, 460] width 298 height 22
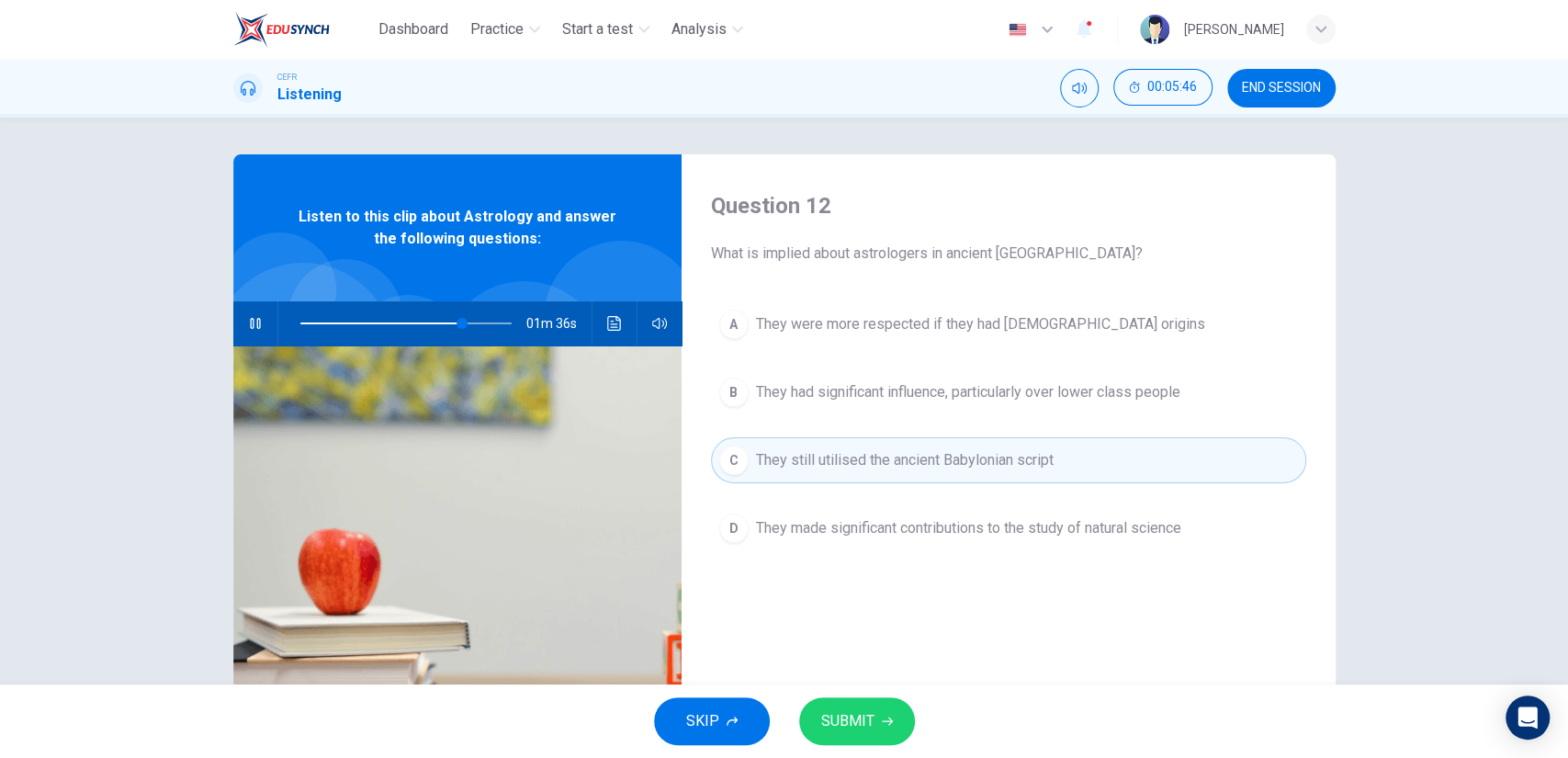
click at [863, 682] on div "Question 12 What is implied about astrologers in ancient Rome? A They were more…" at bounding box center [1009, 473] width 655 height 638
click at [859, 704] on button "SUBMIT" at bounding box center [858, 721] width 116 height 47
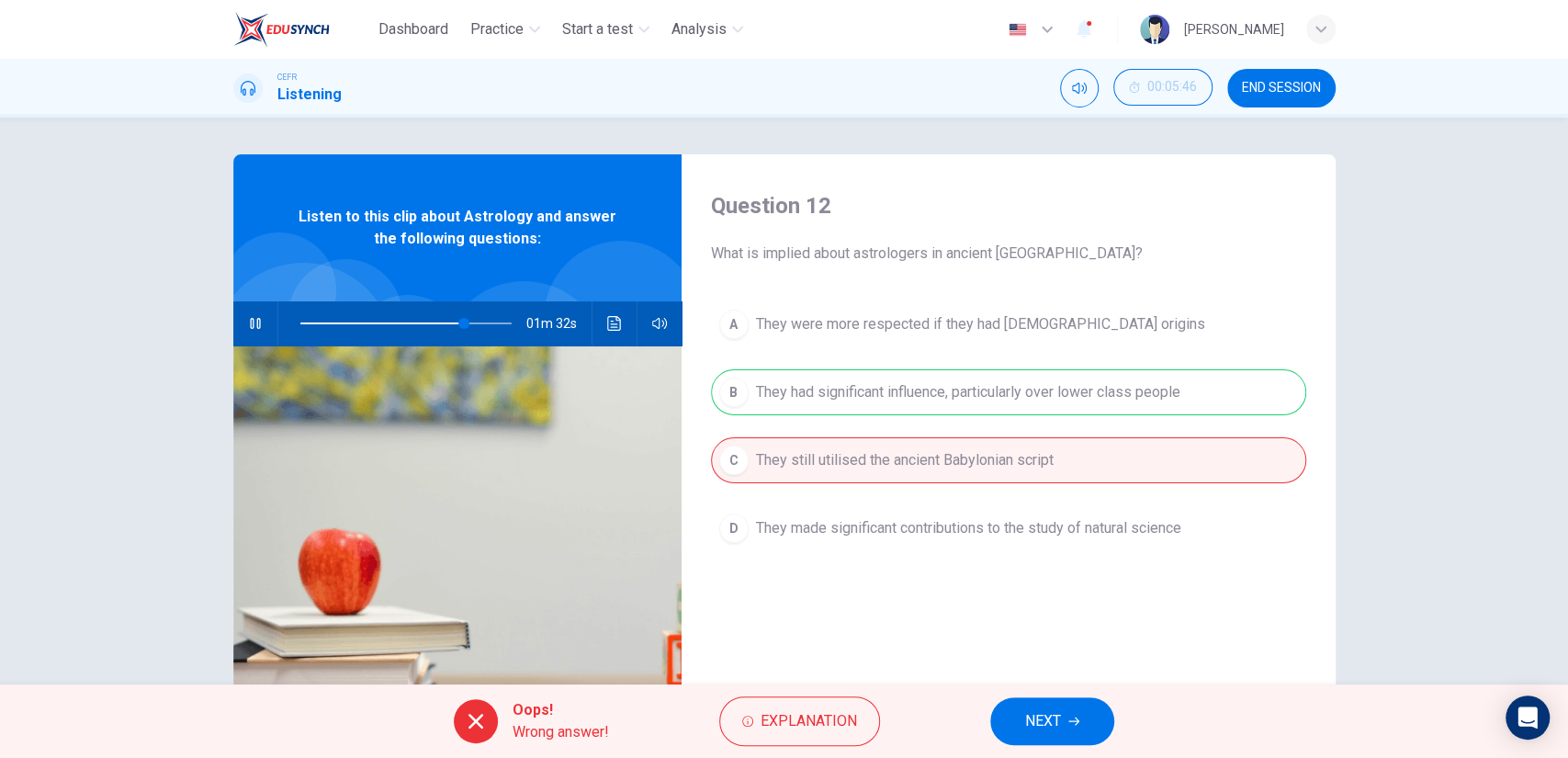
click at [1063, 718] on button "NEXT" at bounding box center [1052, 721] width 124 height 47
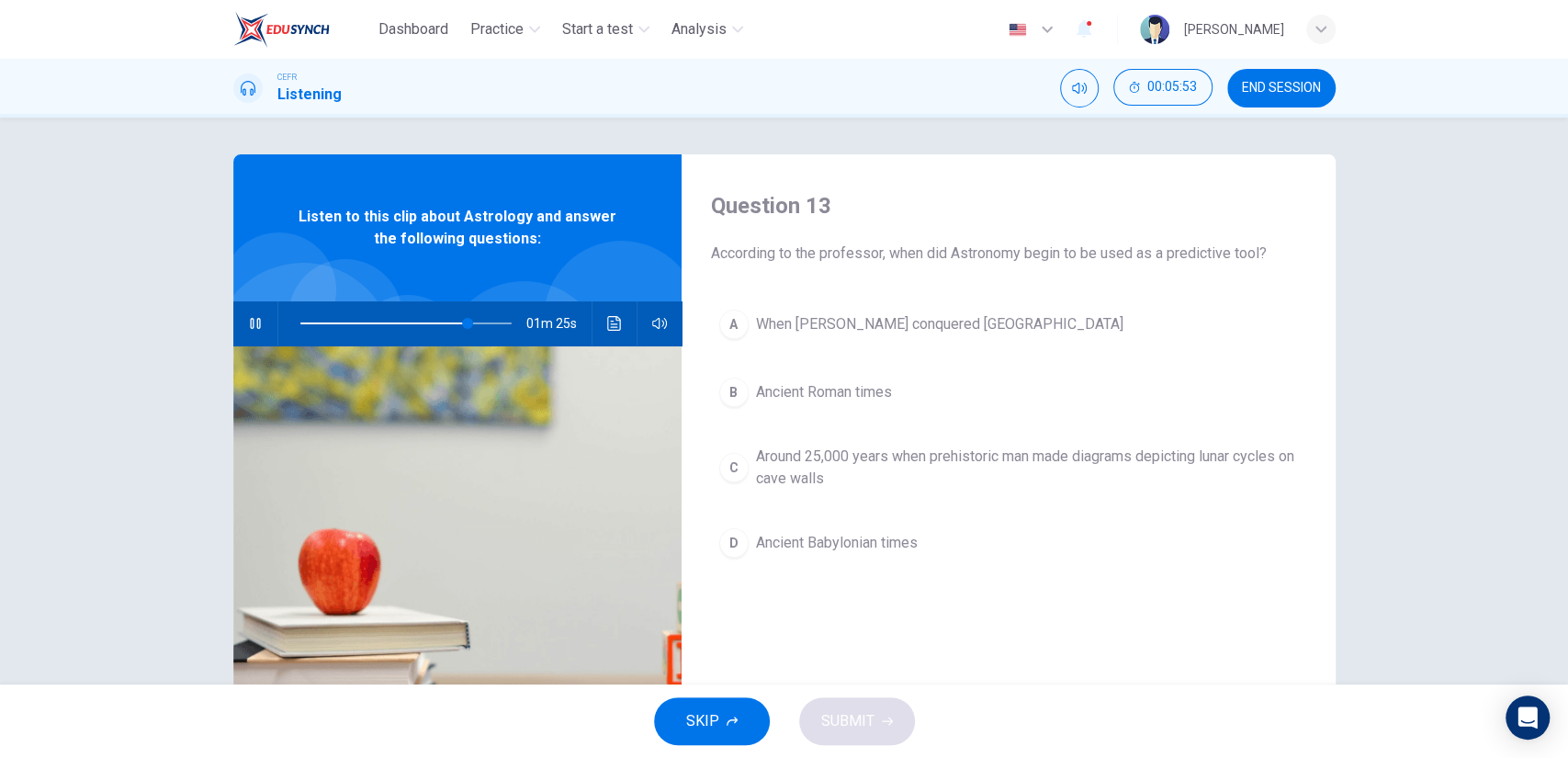
click at [838, 468] on span "Around 25,000 years when prehistoric man made diagrams depicting lunar cycles o…" at bounding box center [1026, 468] width 542 height 44
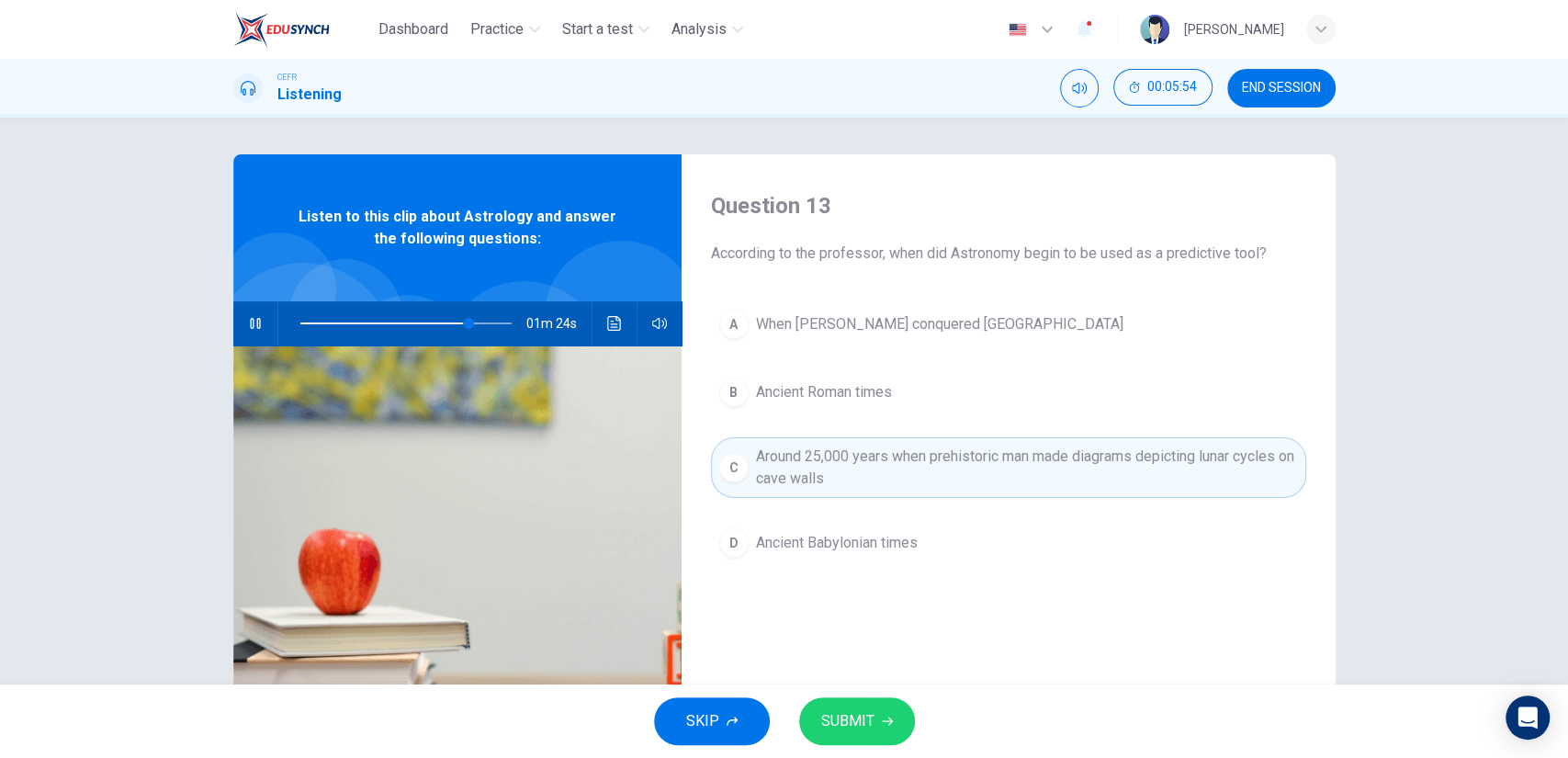
click at [857, 719] on span "SUBMIT" at bounding box center [848, 721] width 53 height 26
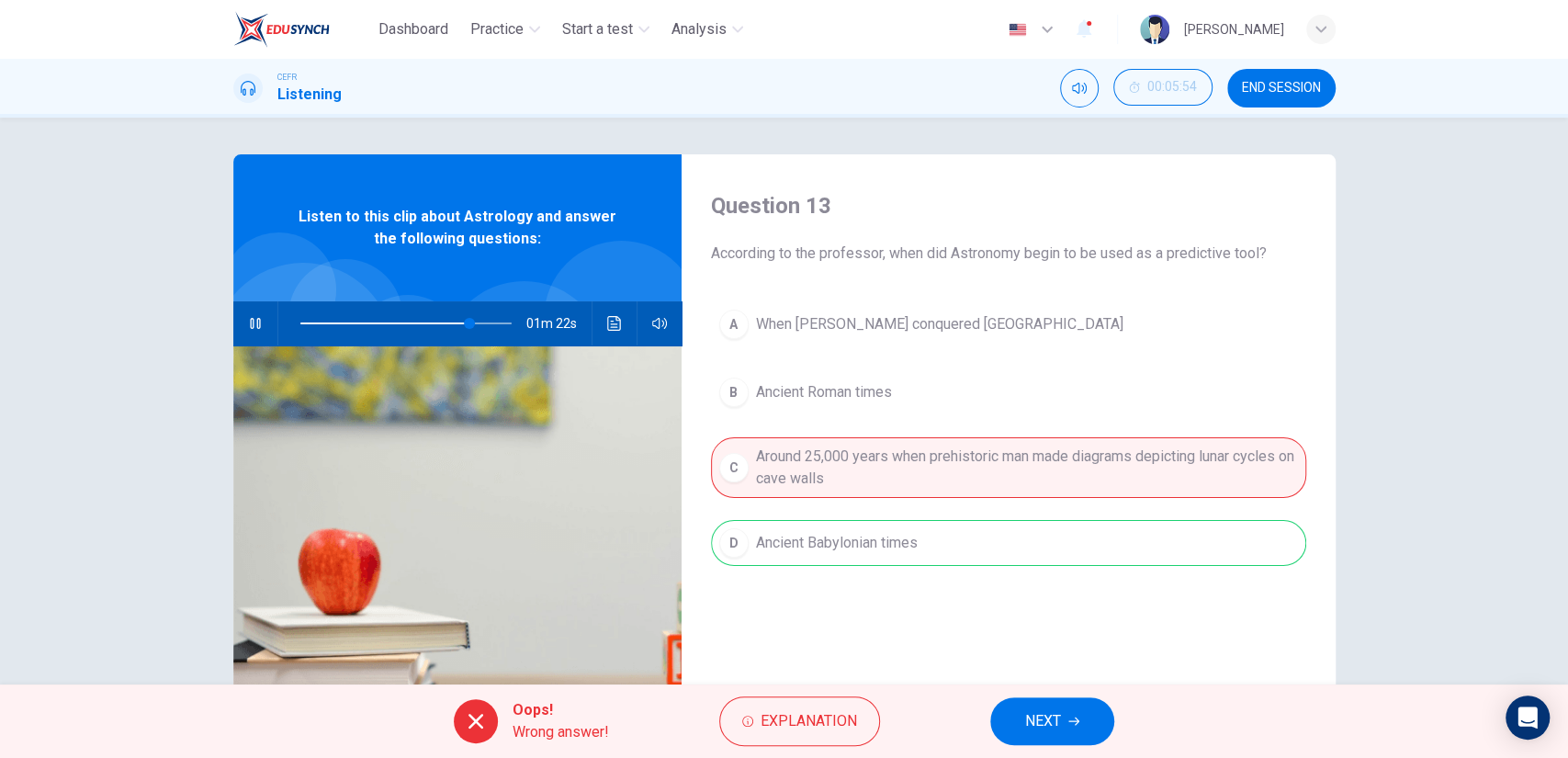
click at [1020, 710] on button "NEXT" at bounding box center [1052, 721] width 124 height 47
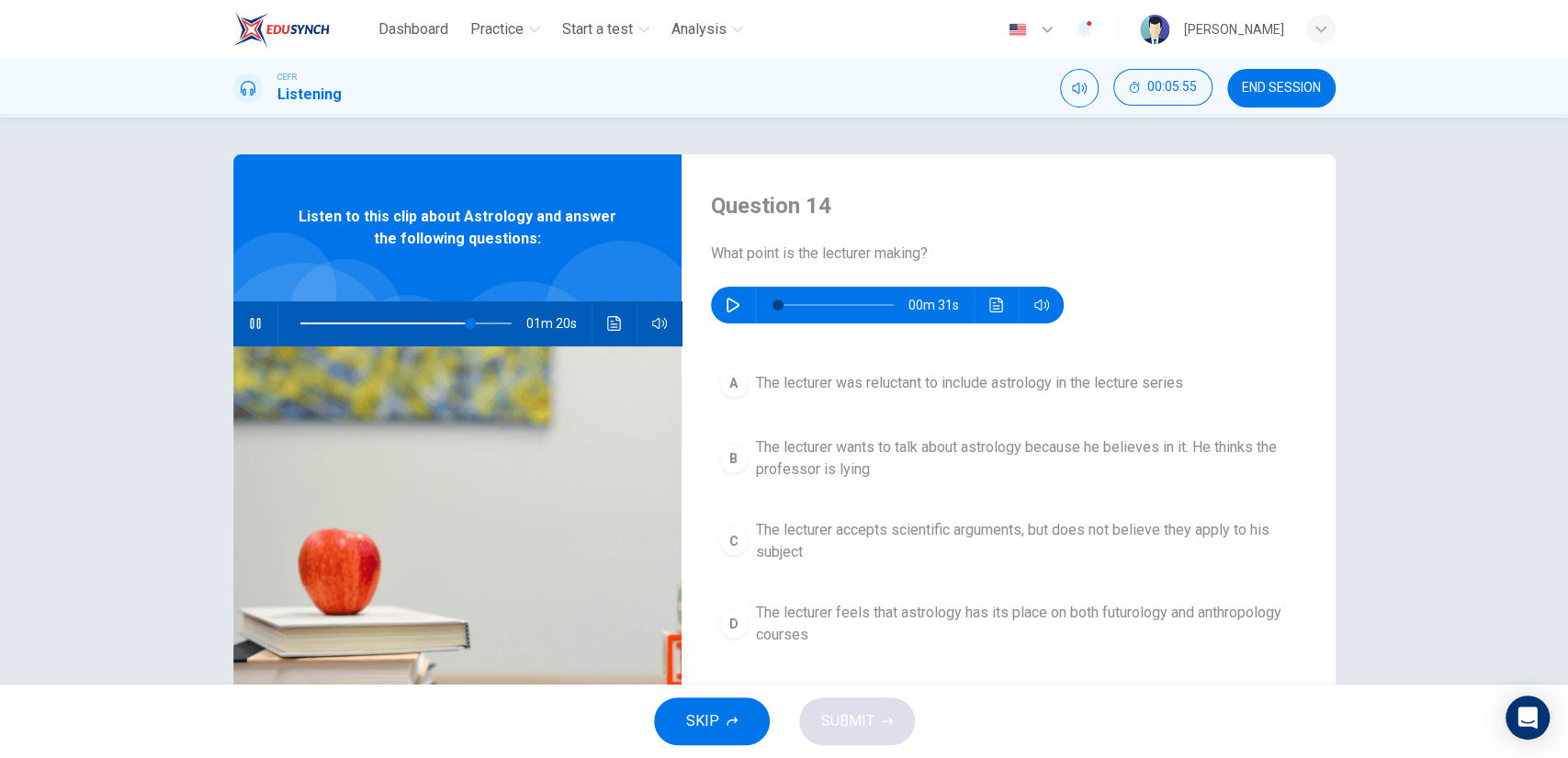
click at [253, 324] on icon "button" at bounding box center [254, 324] width 10 height 11
type input "81"
click at [730, 294] on button "button" at bounding box center [732, 305] width 29 height 37
type input "0"
click at [933, 525] on span "The lecturer accepts scientific arguments, but does not believe they apply to h…" at bounding box center [1026, 541] width 542 height 44
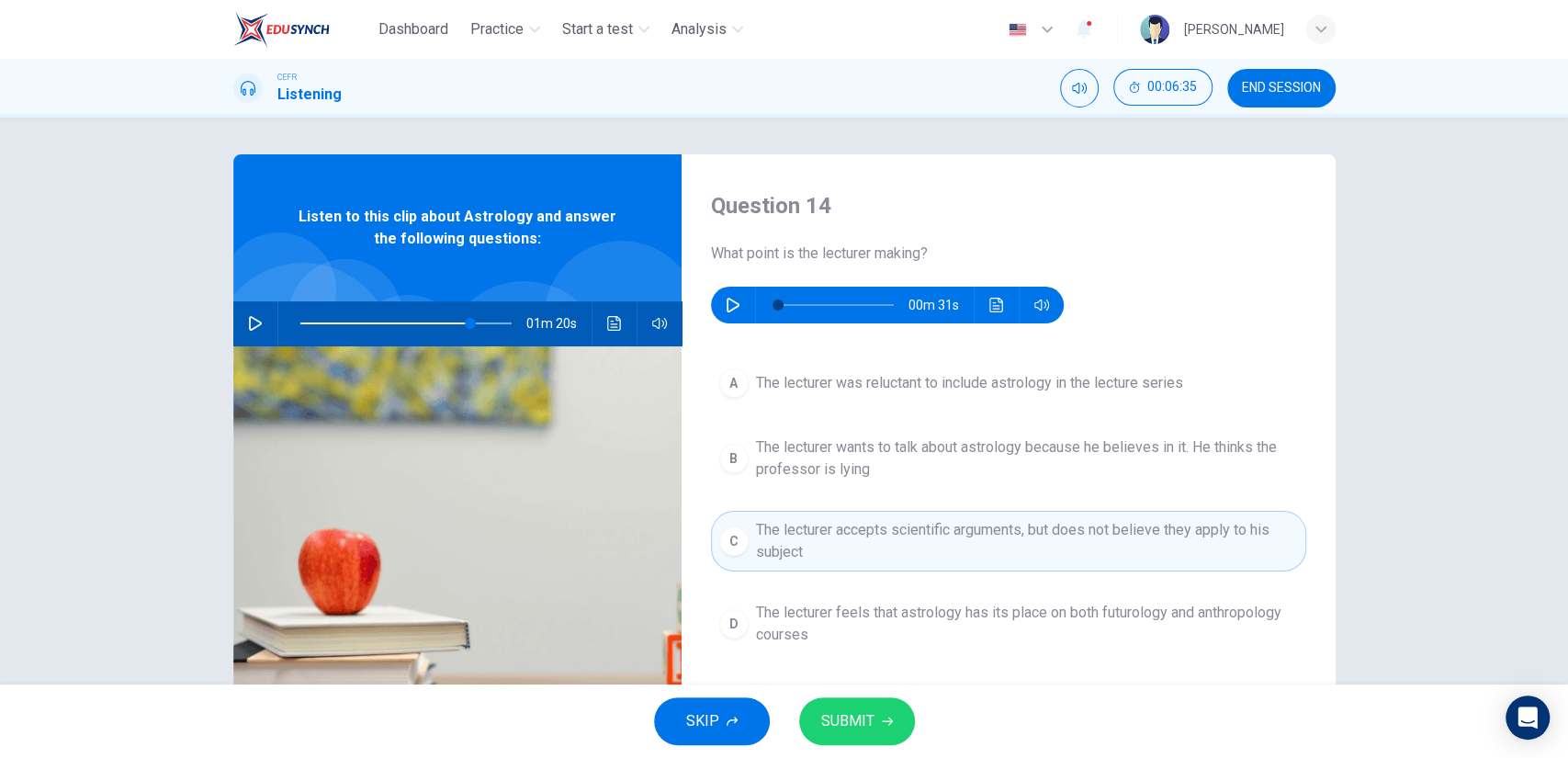
click at [873, 716] on button "SUBMIT" at bounding box center [858, 721] width 116 height 47
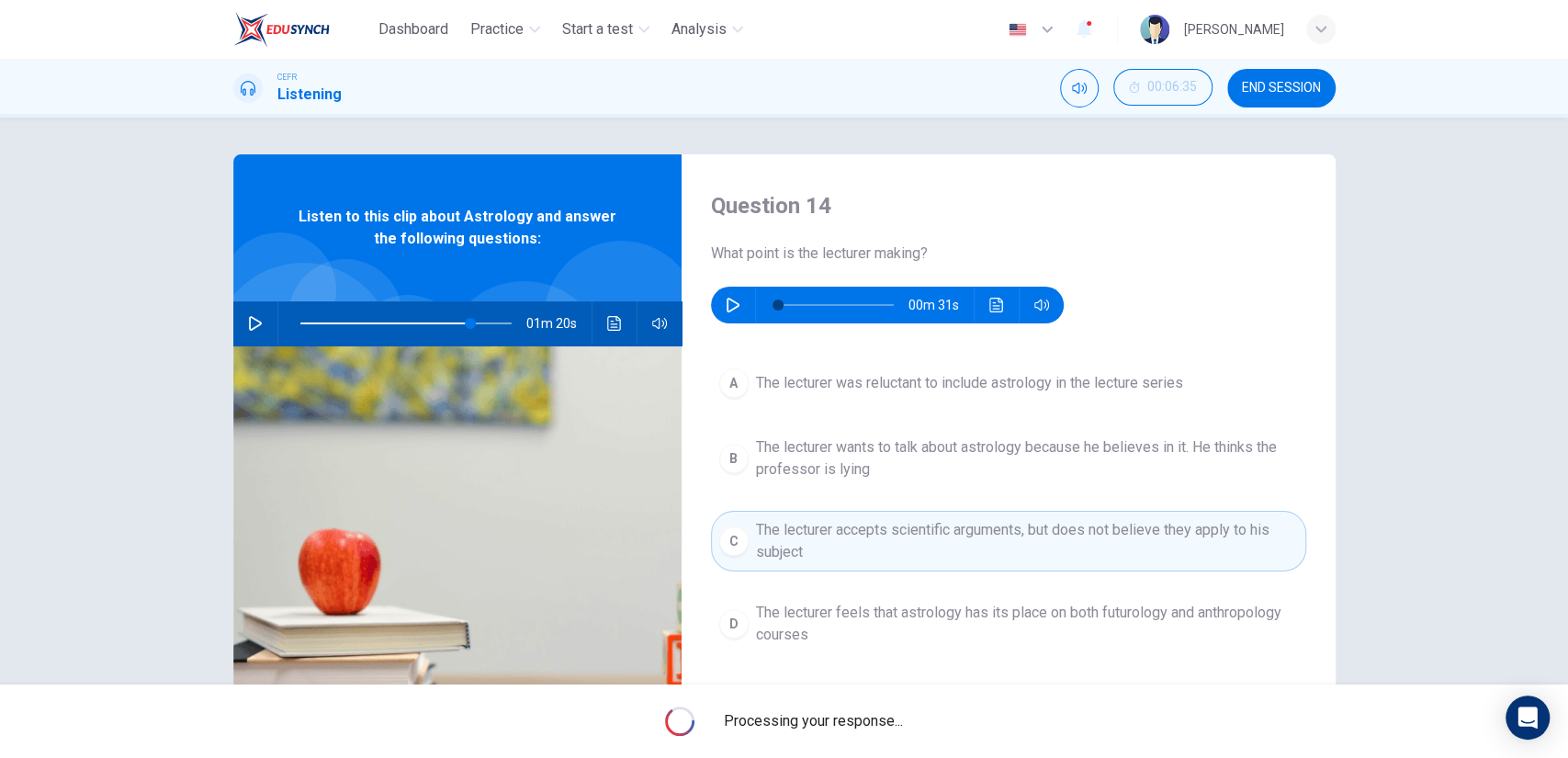
type input "81"
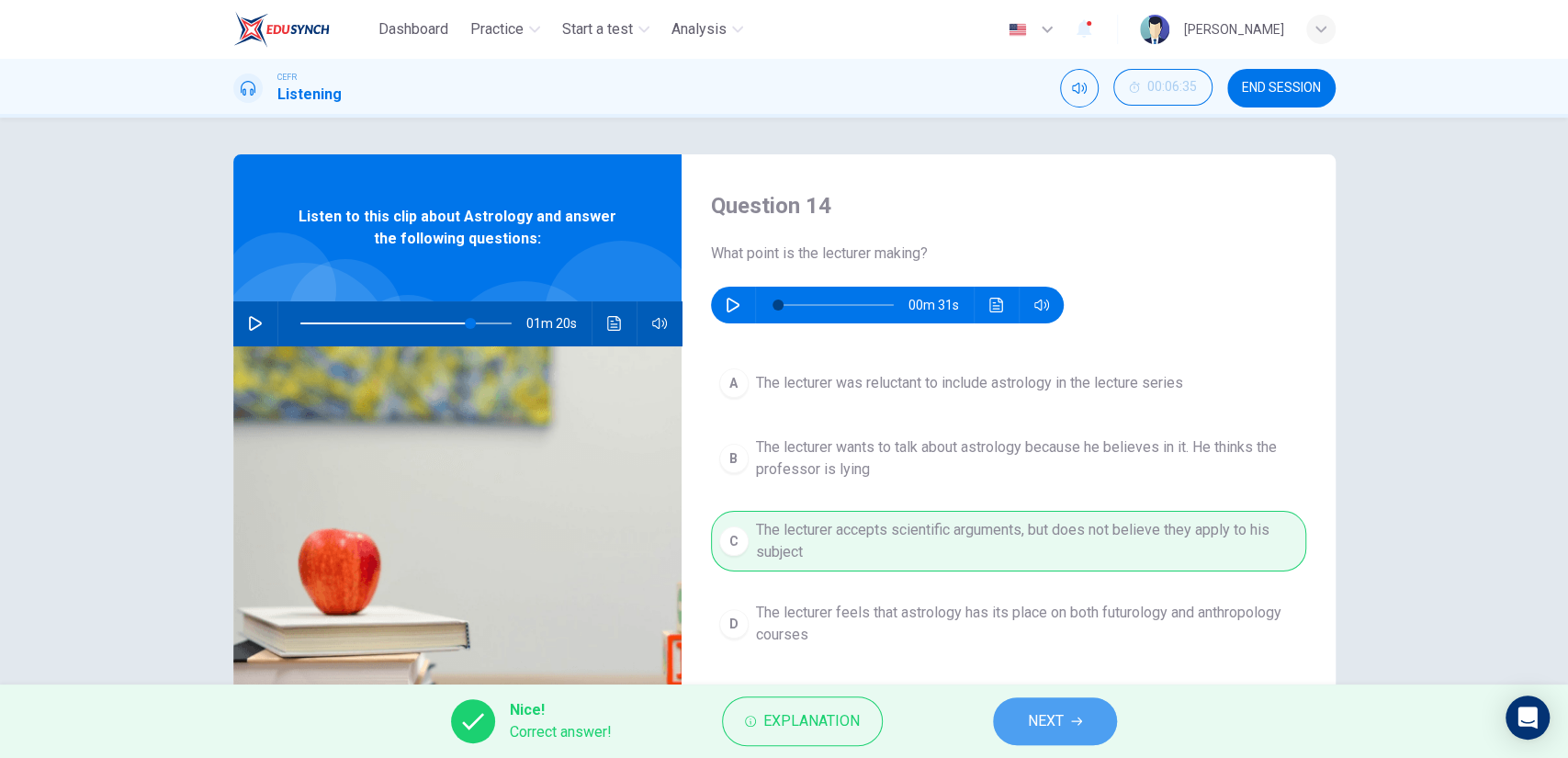
click at [1054, 712] on span "NEXT" at bounding box center [1046, 721] width 36 height 26
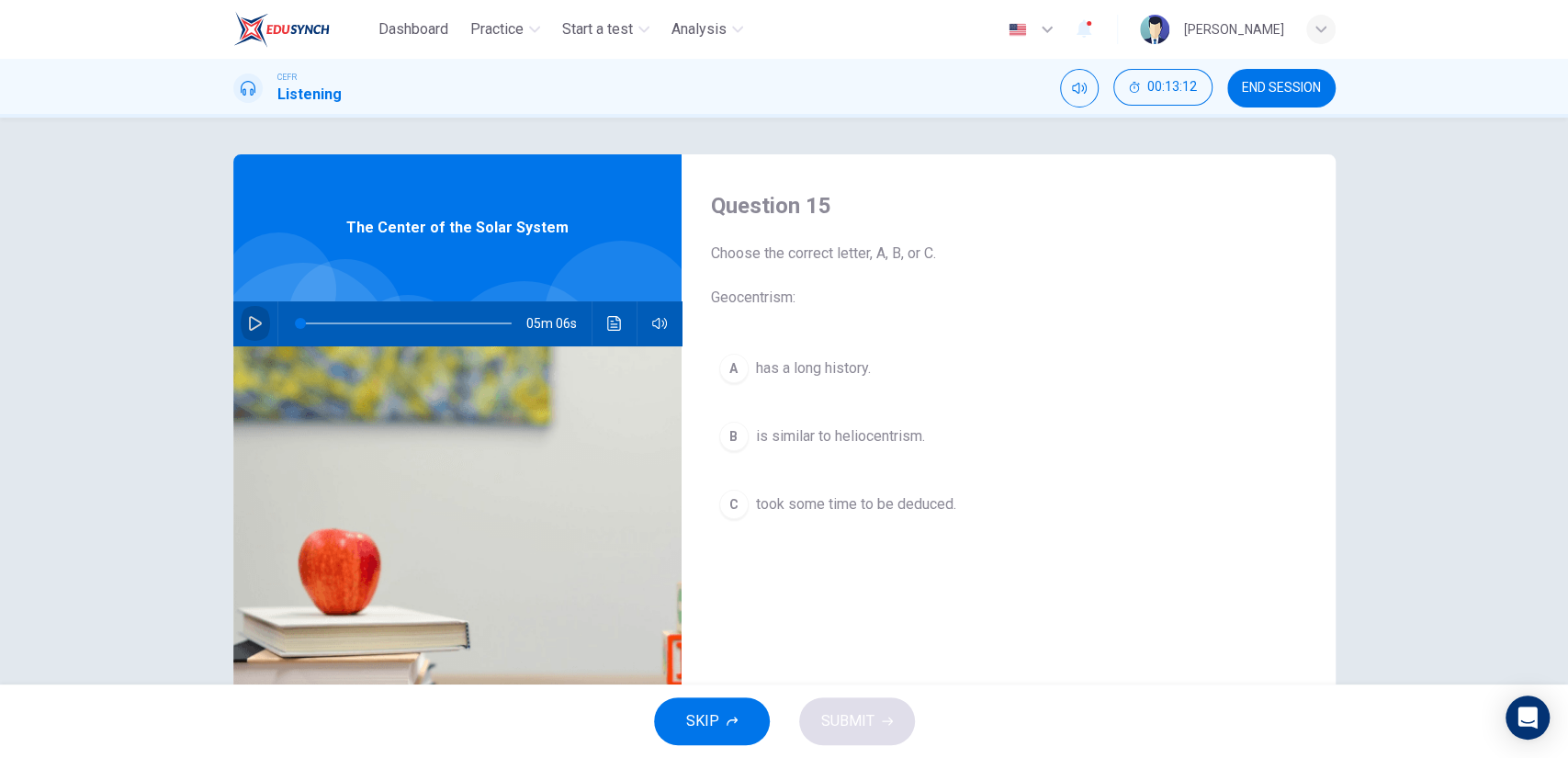
click at [257, 321] on button "button" at bounding box center [255, 324] width 29 height 44
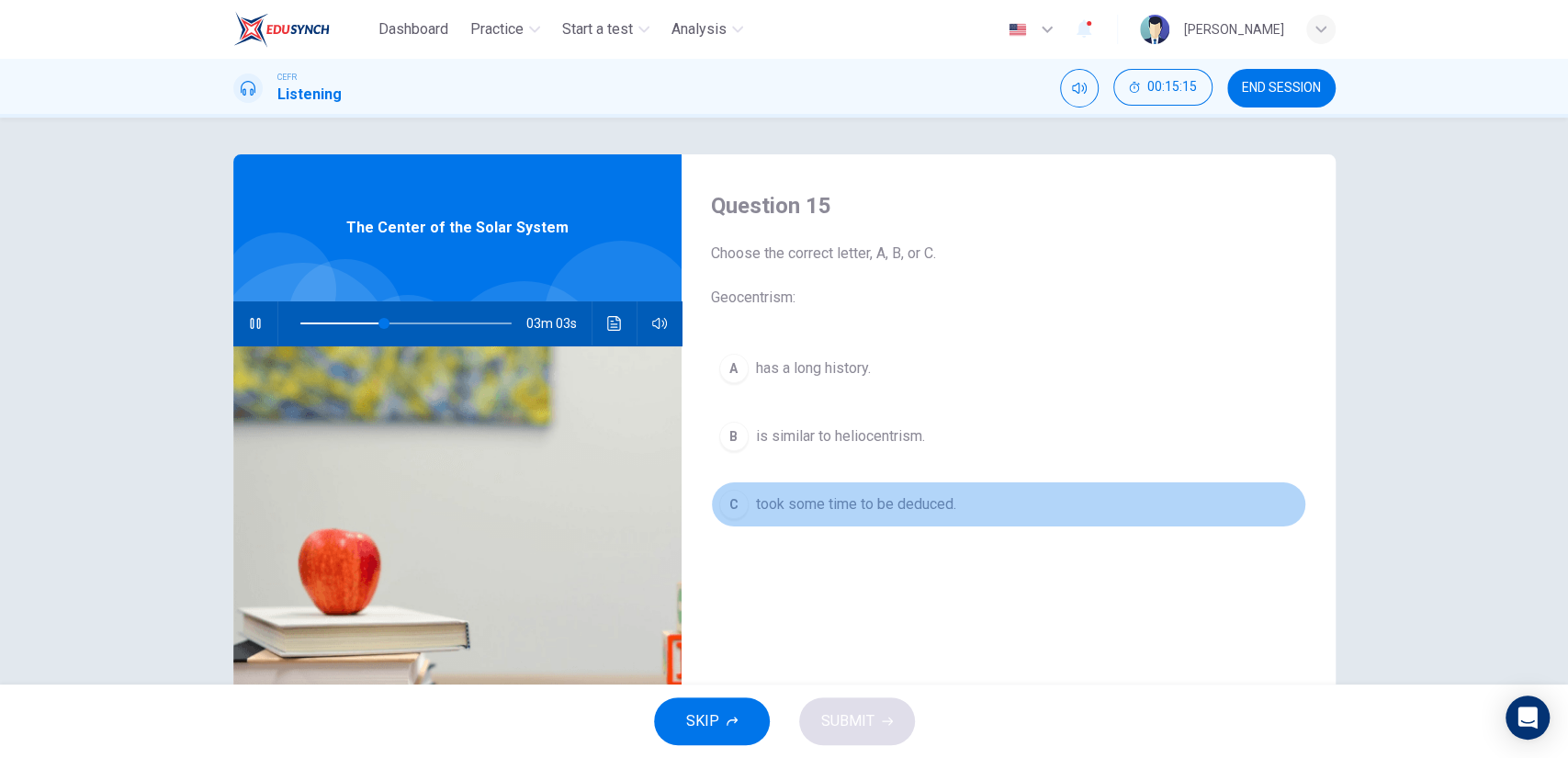
click at [858, 503] on span "took some time to be deduced." at bounding box center [856, 504] width 200 height 22
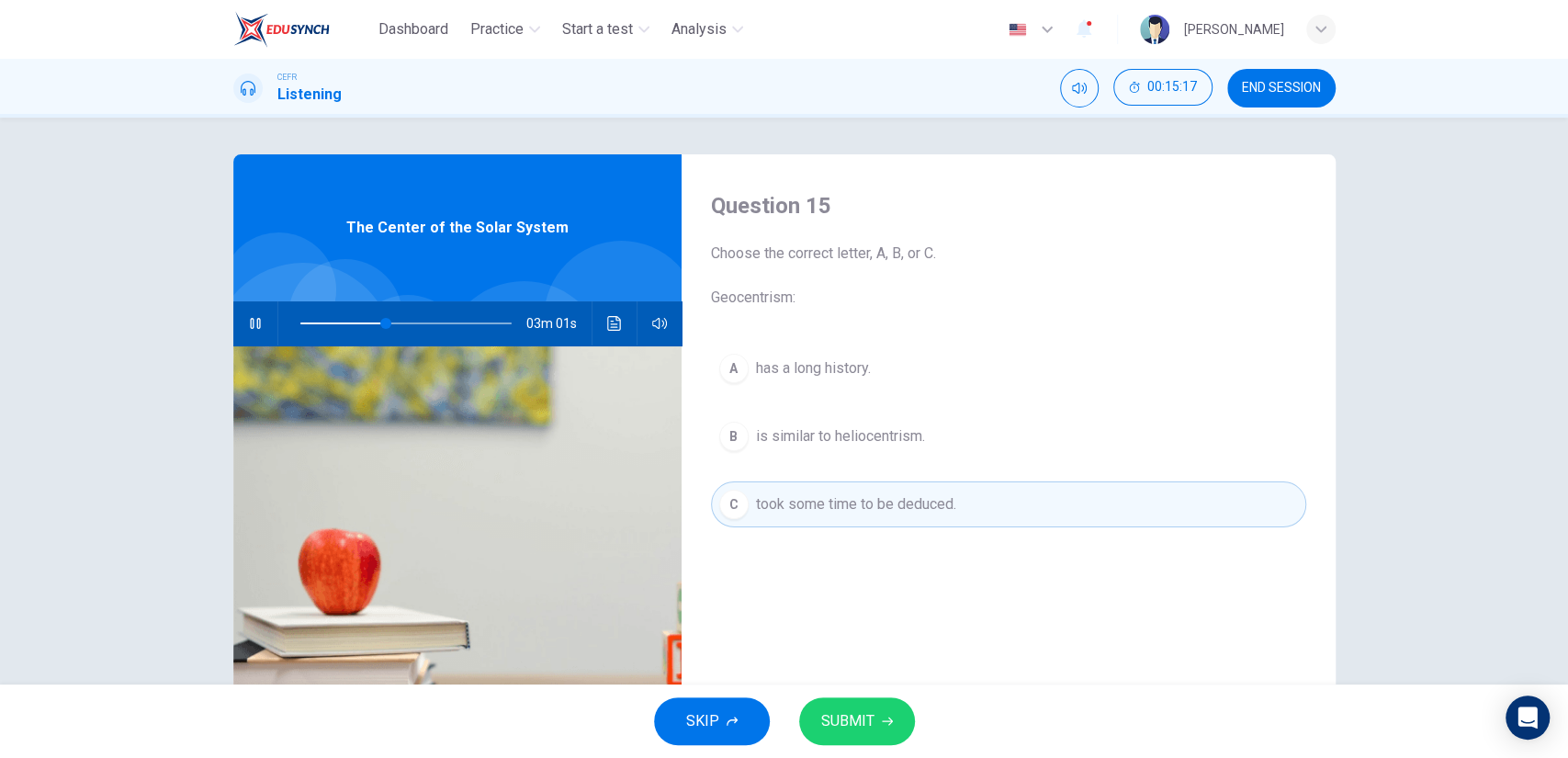
click at [840, 716] on span "SUBMIT" at bounding box center [848, 721] width 53 height 26
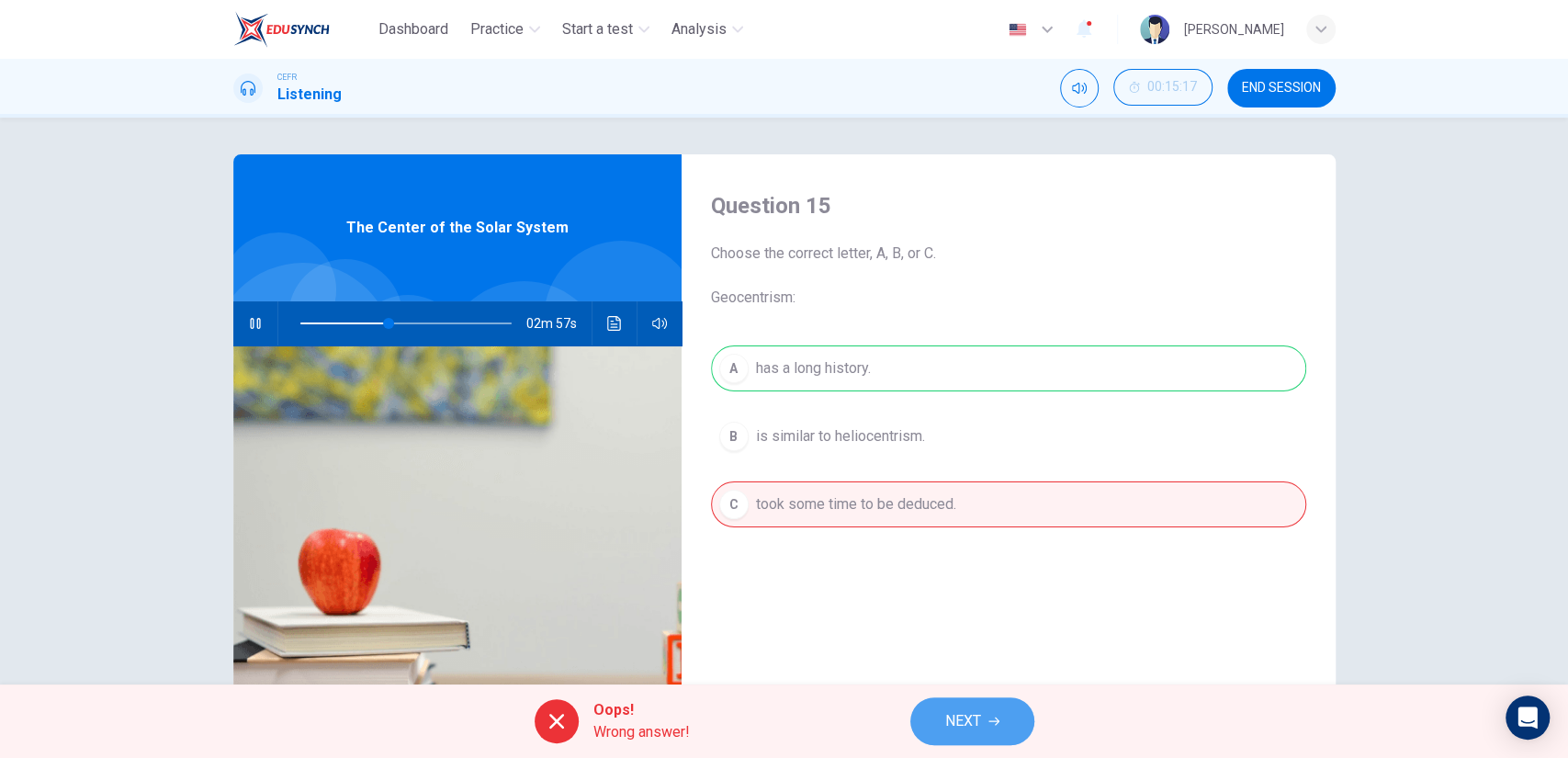
click at [947, 709] on span "NEXT" at bounding box center [964, 721] width 36 height 26
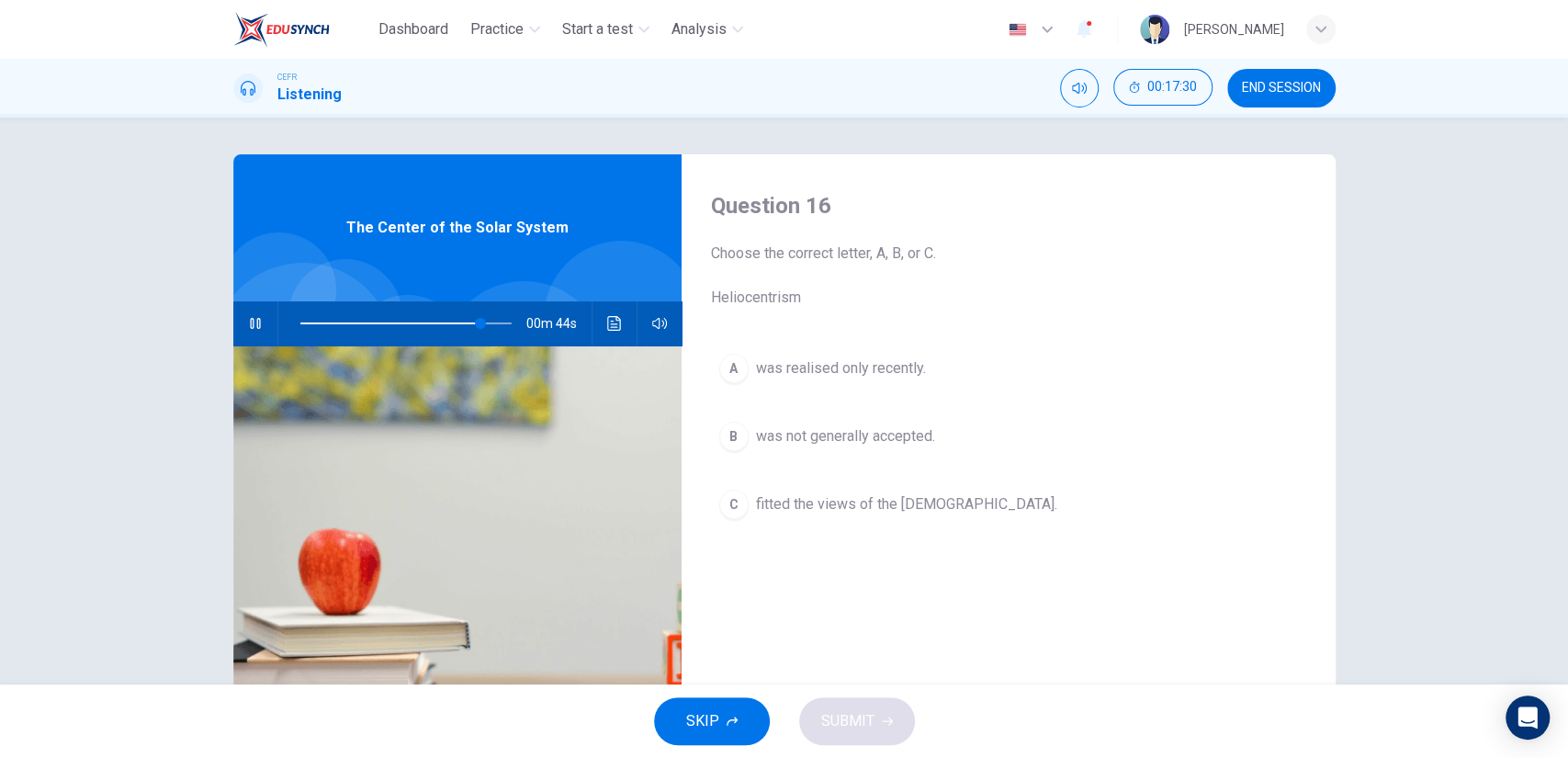
click at [831, 422] on button "B was not generally accepted." at bounding box center [1009, 436] width 596 height 46
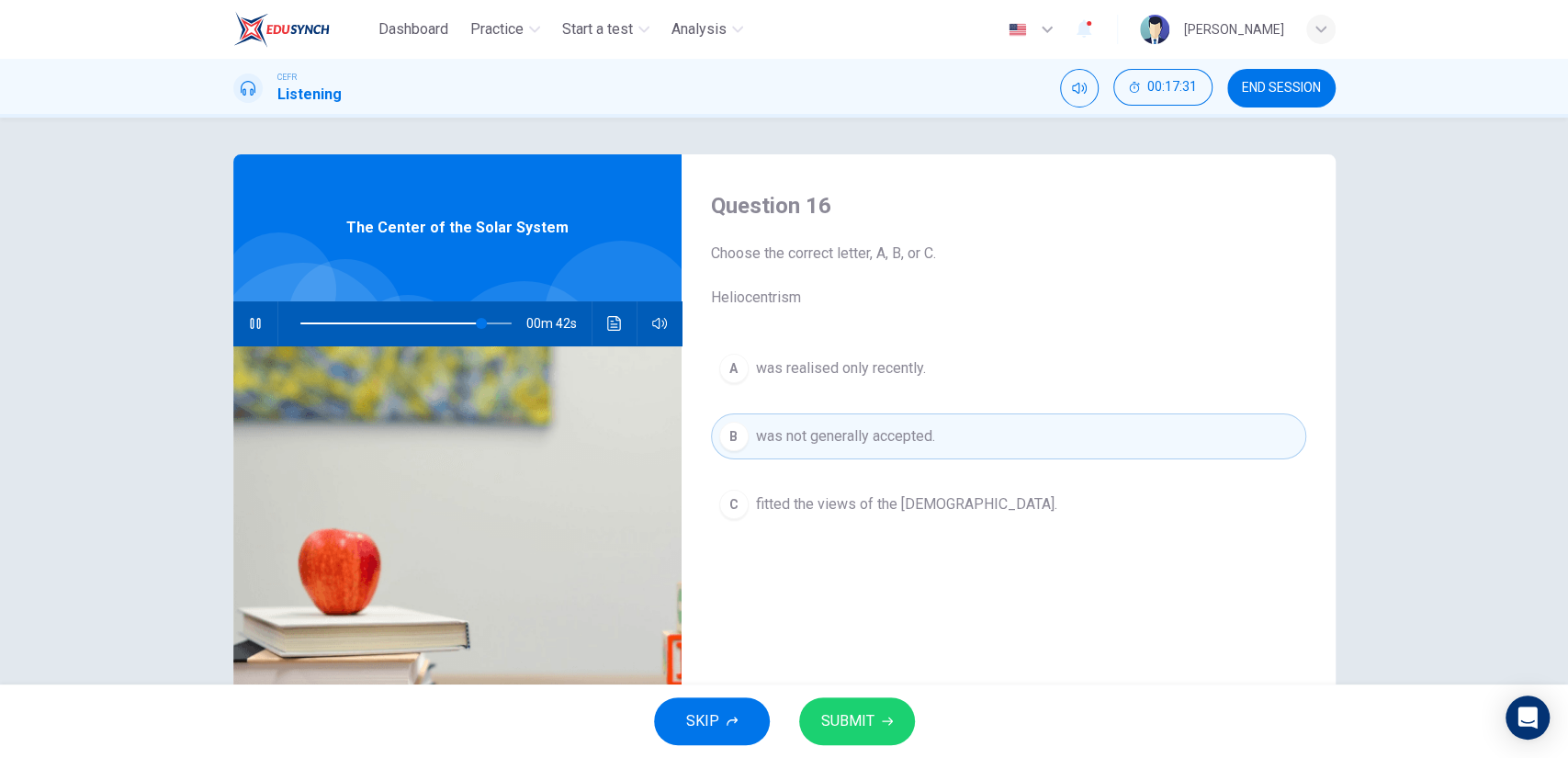
click at [853, 693] on div "SKIP SUBMIT" at bounding box center [784, 721] width 1568 height 73
click at [856, 704] on button "SUBMIT" at bounding box center [858, 721] width 116 height 47
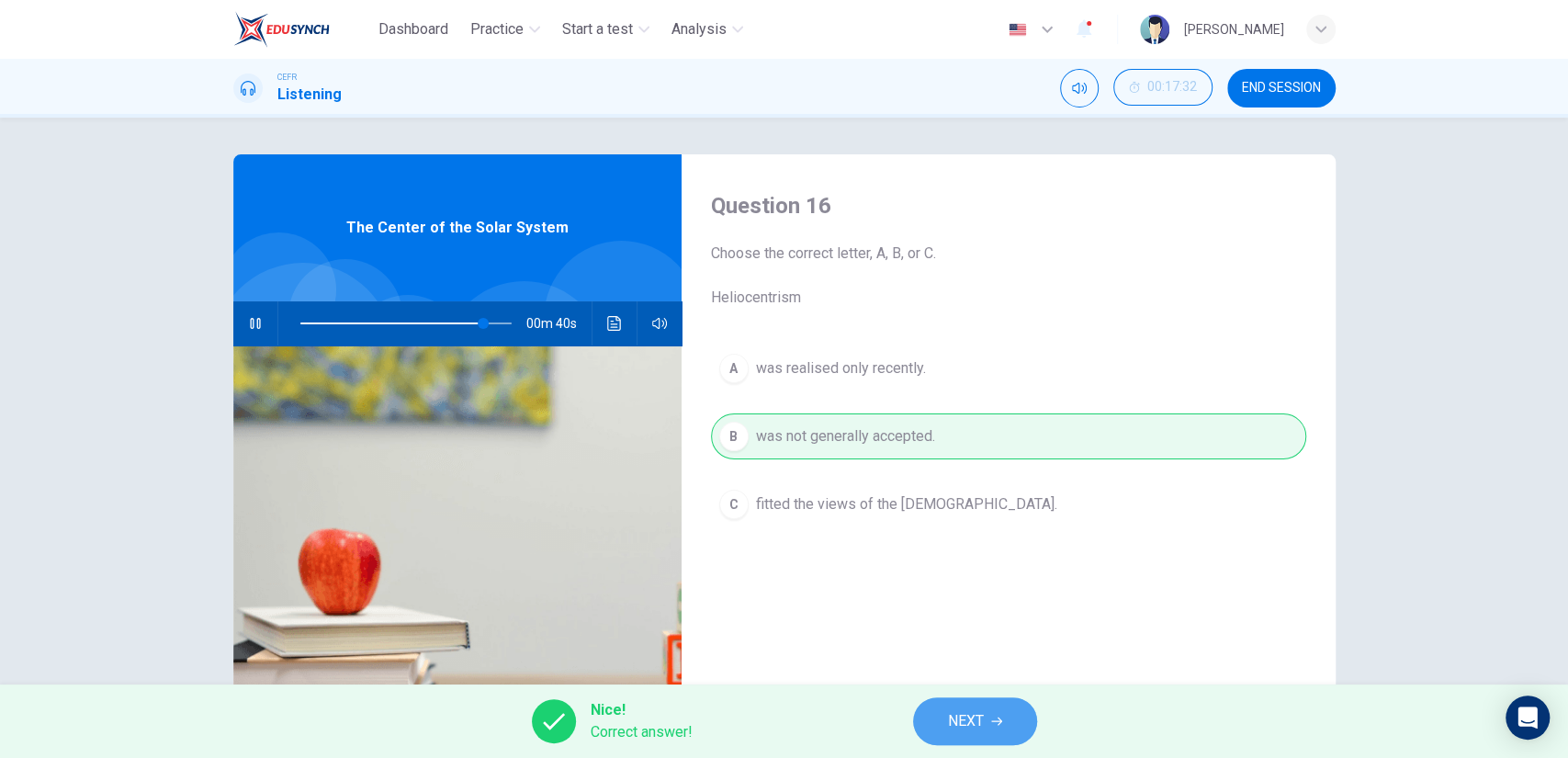
click at [1014, 717] on button "NEXT" at bounding box center [975, 721] width 124 height 47
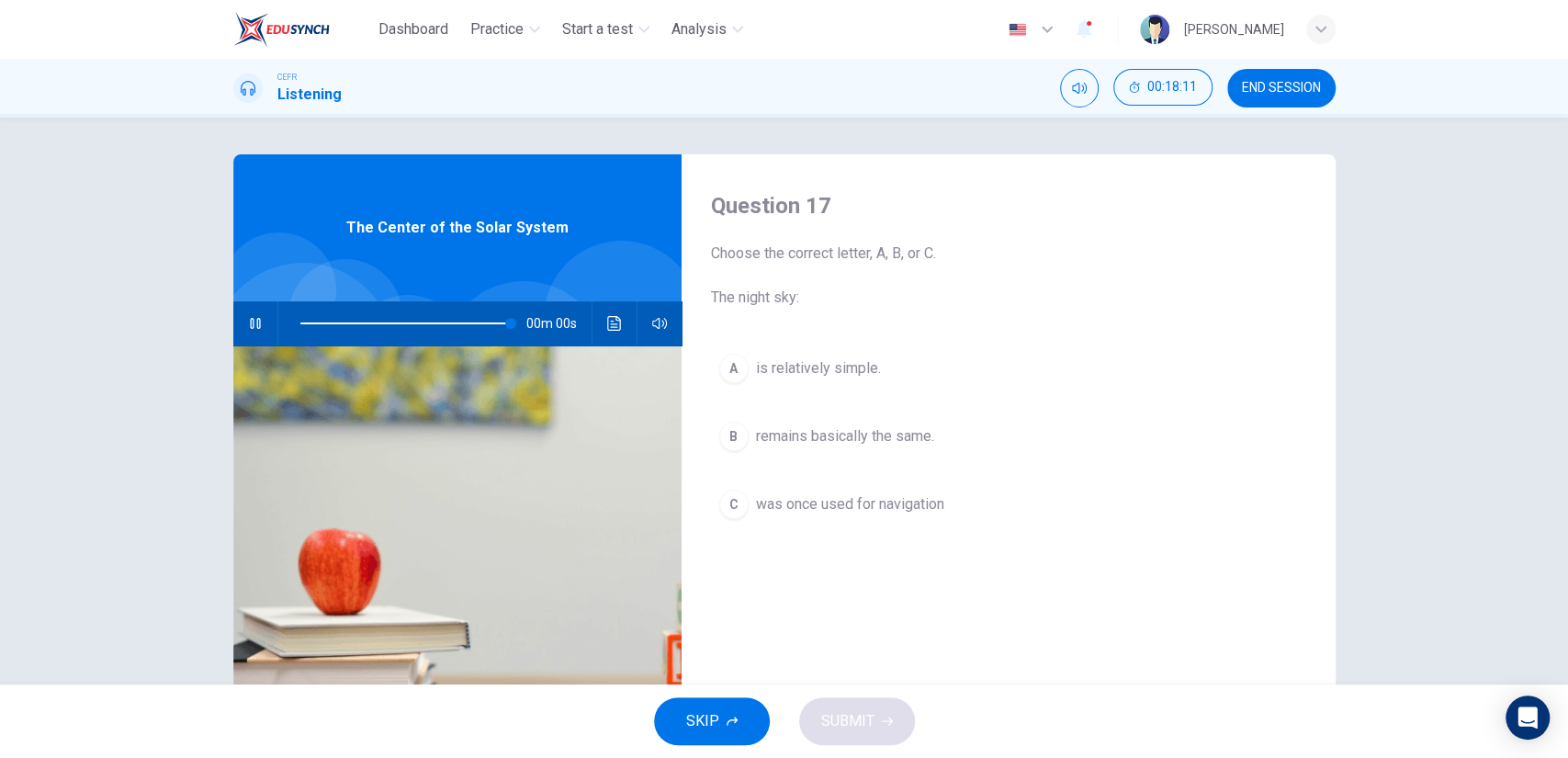
type input "0"
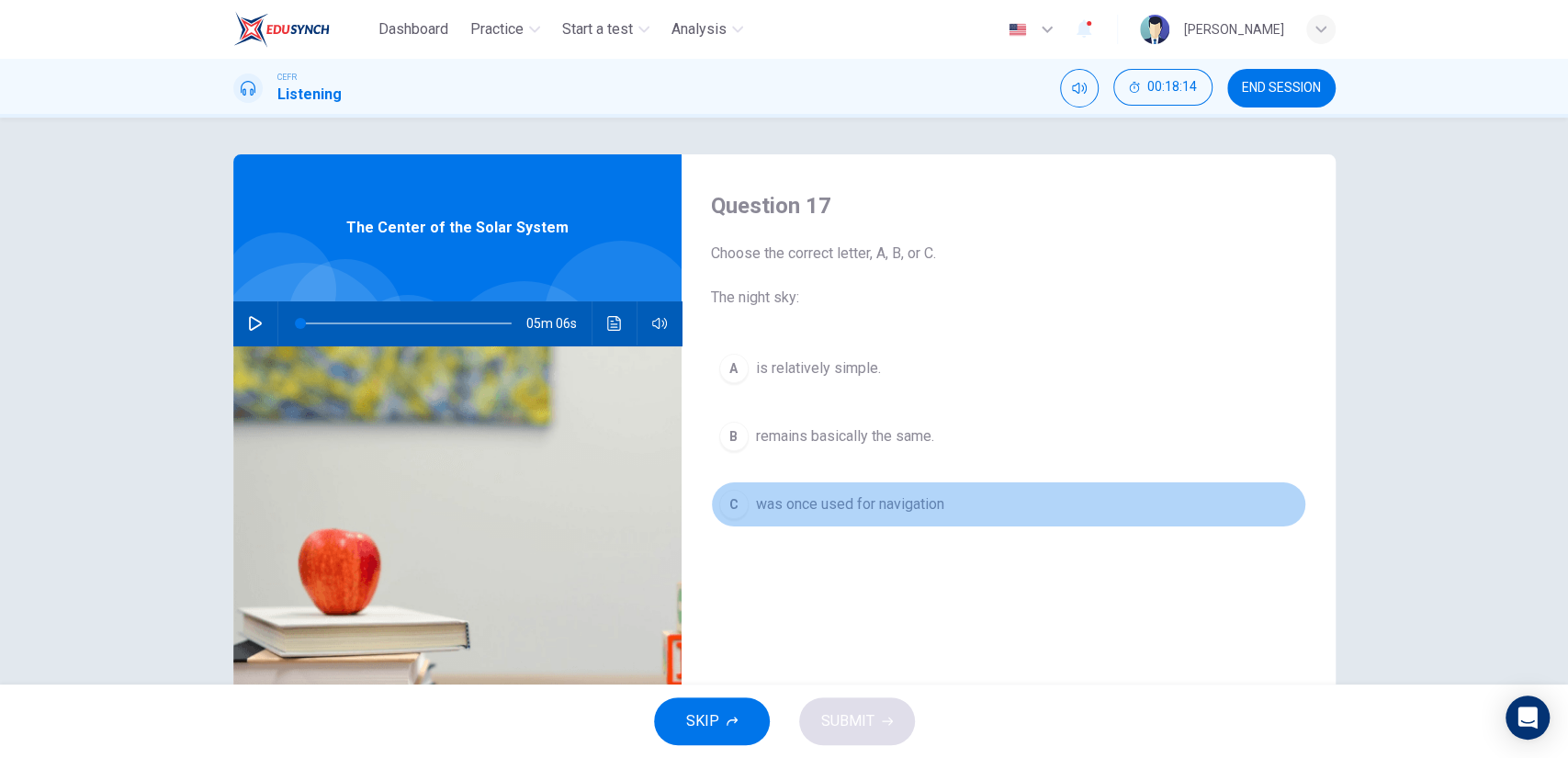
click at [890, 484] on button "C was once used for navigation" at bounding box center [1009, 505] width 596 height 46
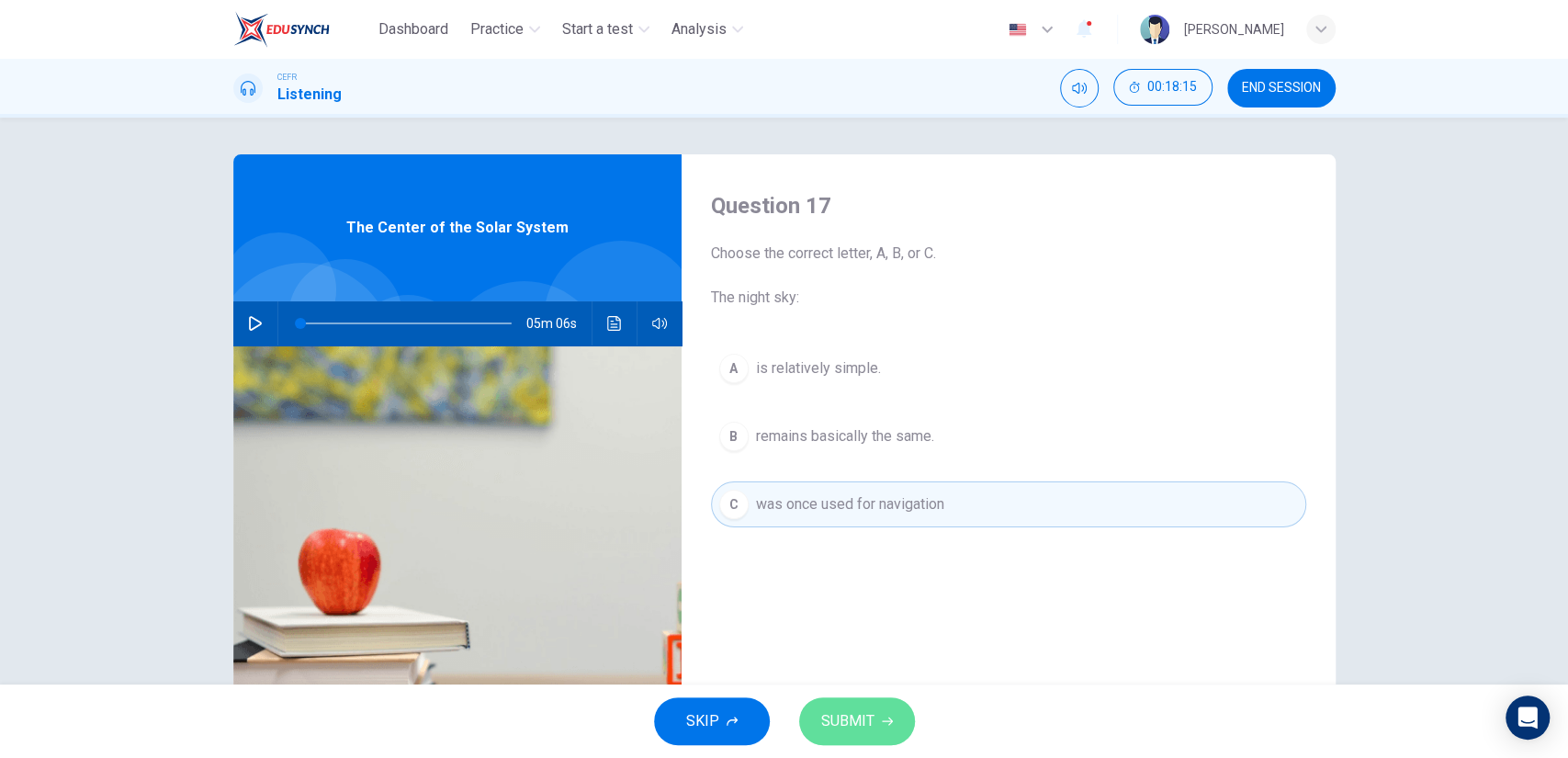
click at [863, 702] on button "SUBMIT" at bounding box center [858, 721] width 116 height 47
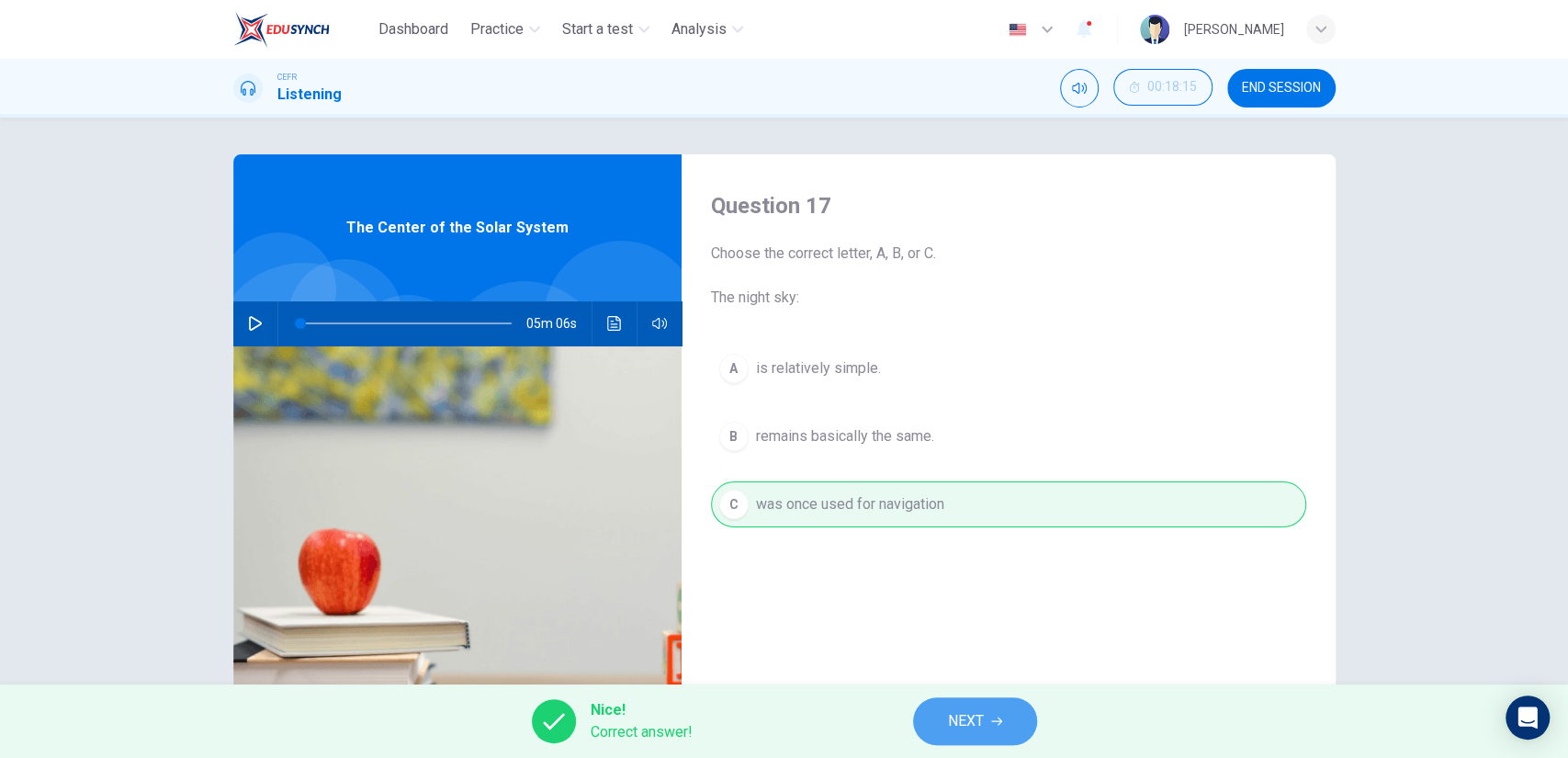
click at [955, 699] on button "NEXT" at bounding box center [975, 721] width 124 height 47
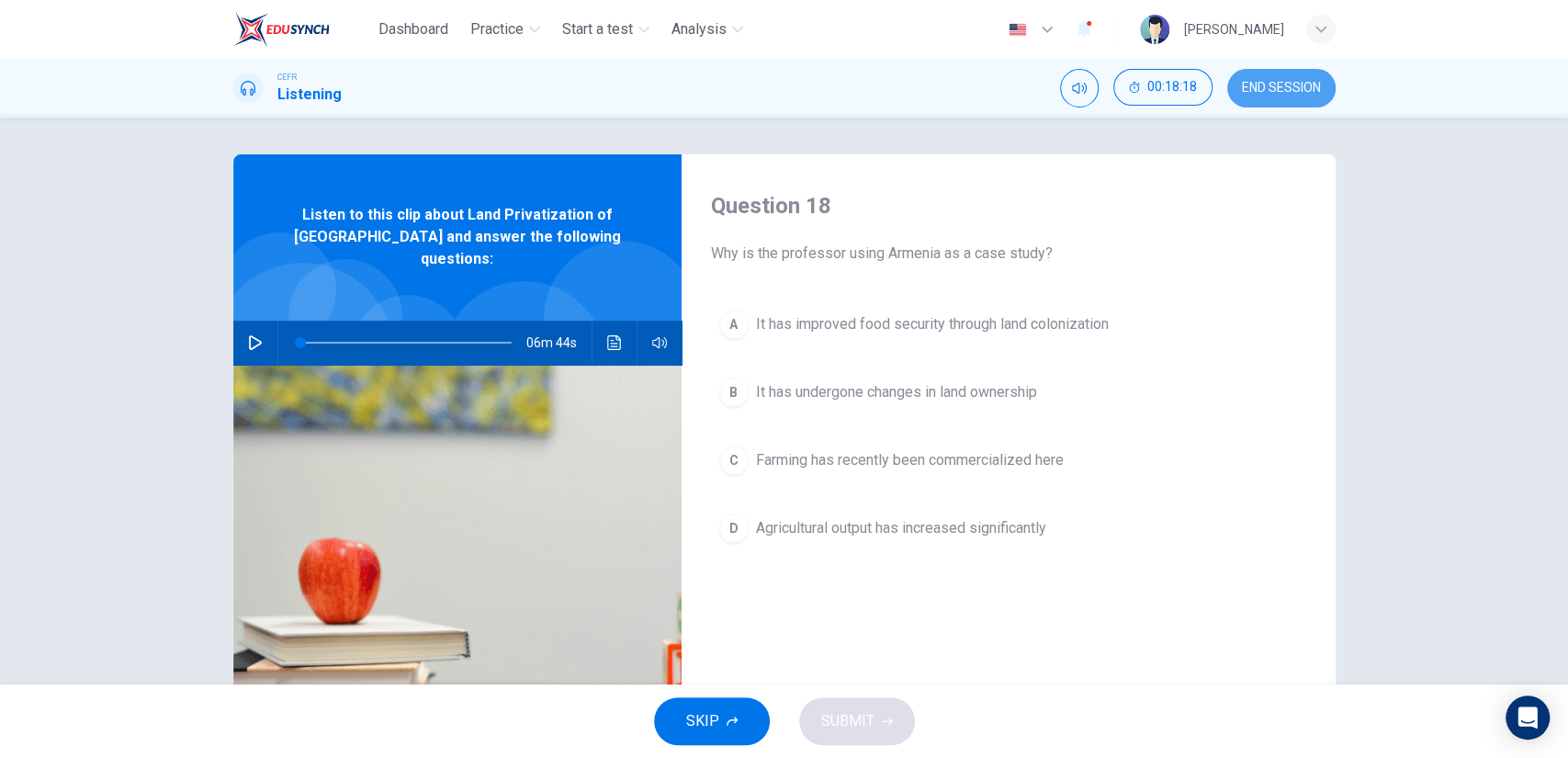
click at [1284, 95] on span "END SESSION" at bounding box center [1282, 87] width 79 height 14
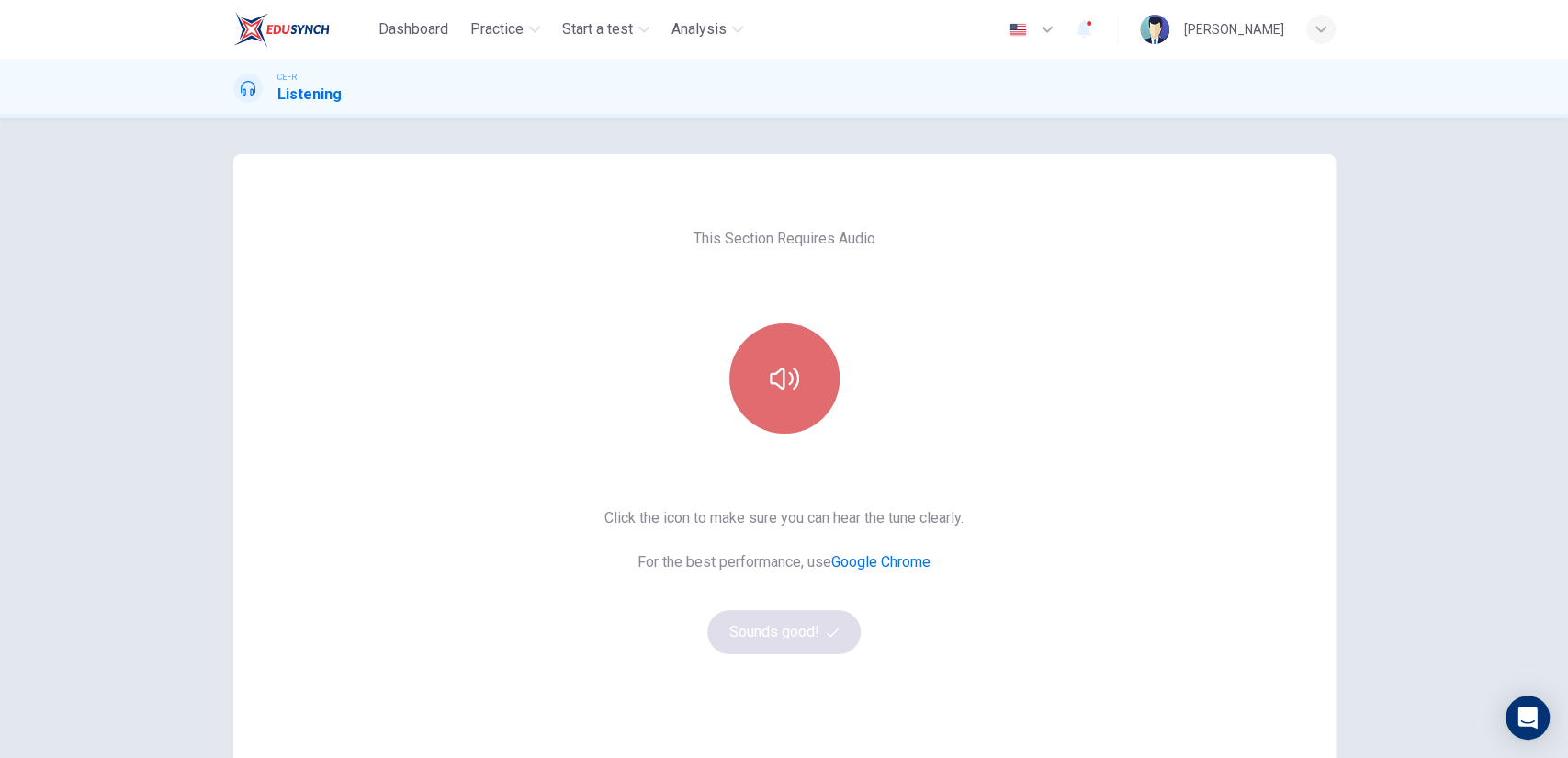
click at [796, 400] on button "button" at bounding box center [784, 379] width 110 height 110
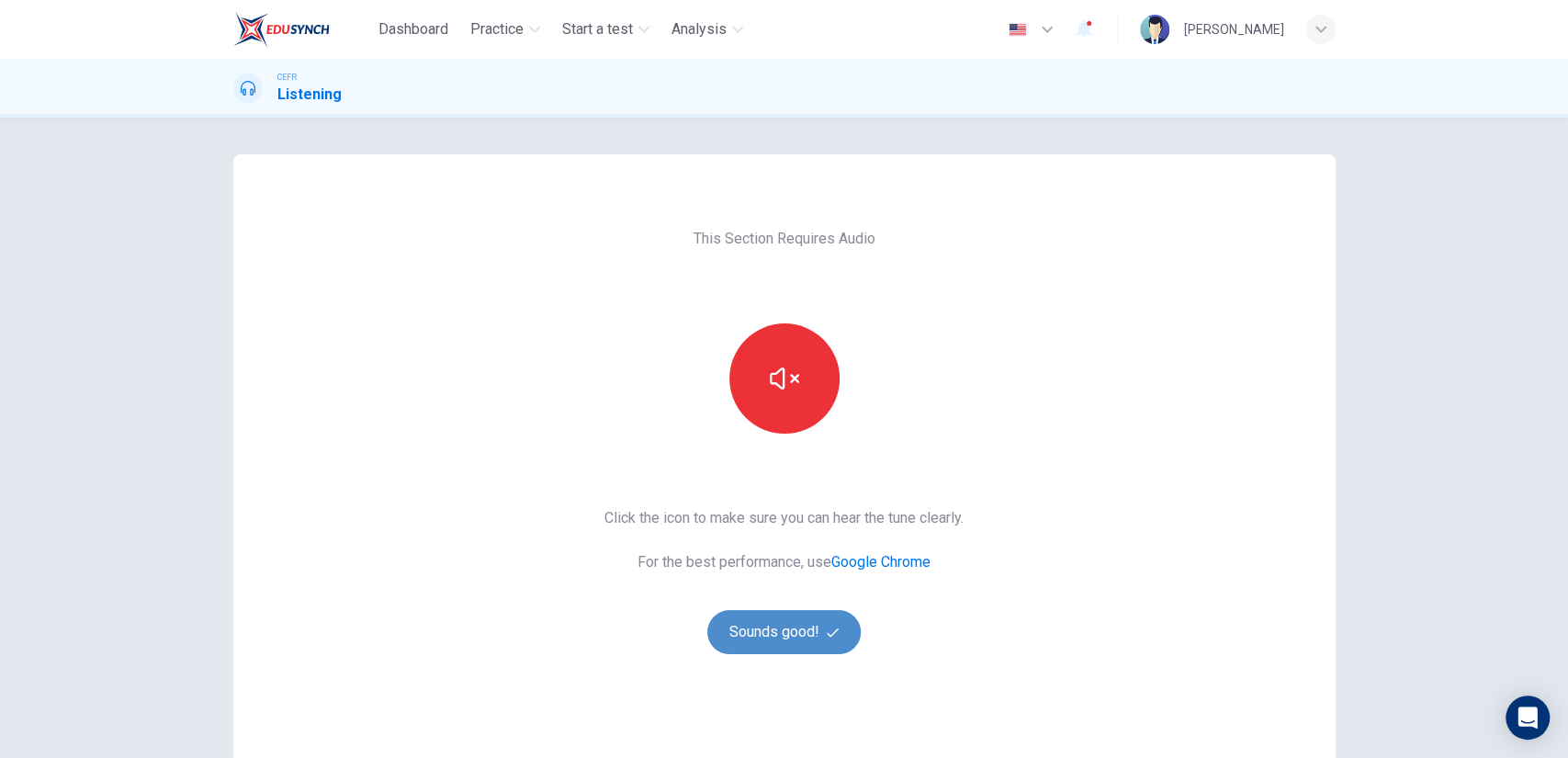
click at [748, 613] on button "Sounds good!" at bounding box center [784, 632] width 155 height 44
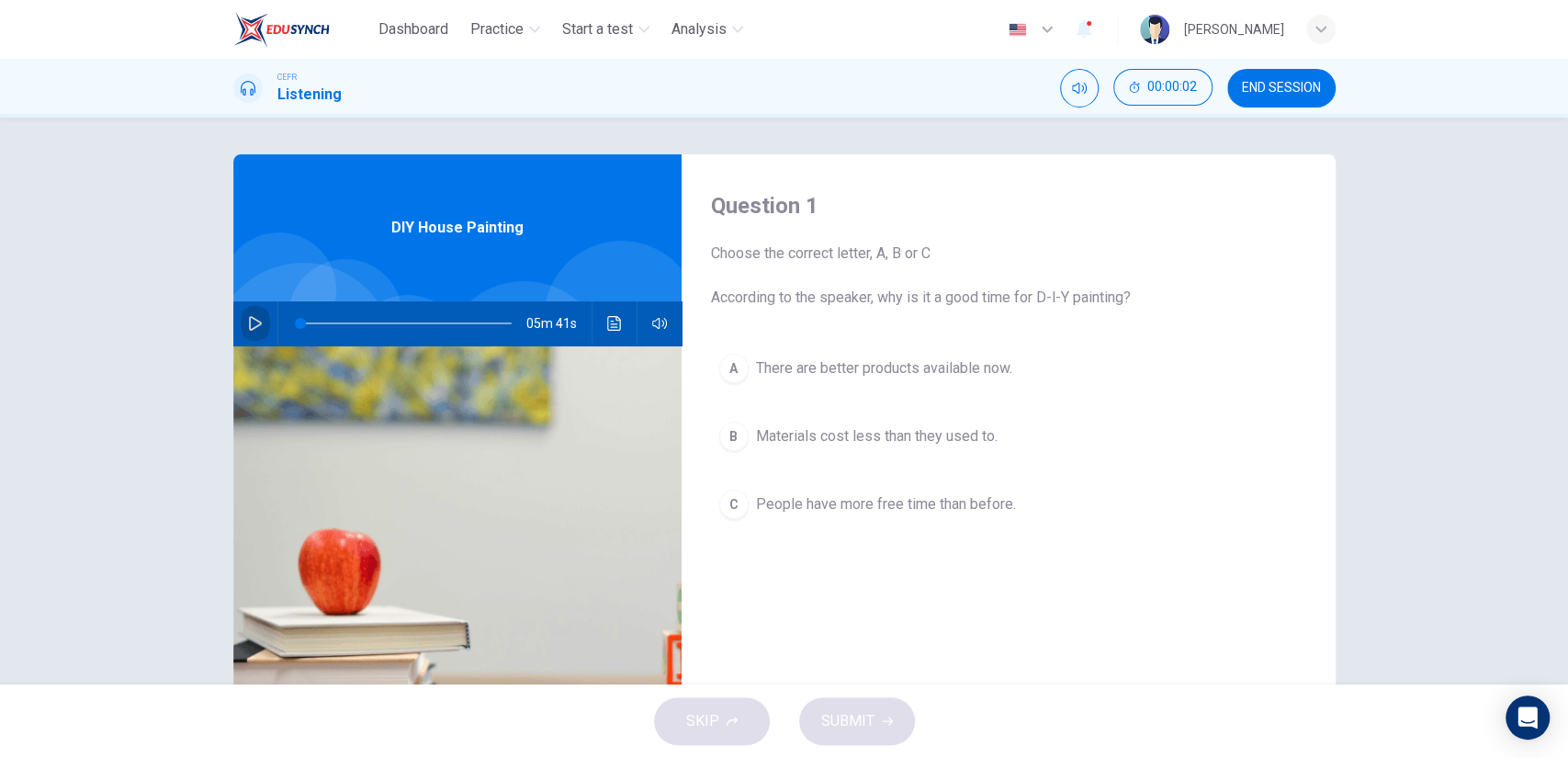
click at [249, 327] on icon "button" at bounding box center [255, 323] width 13 height 14
type input "1"
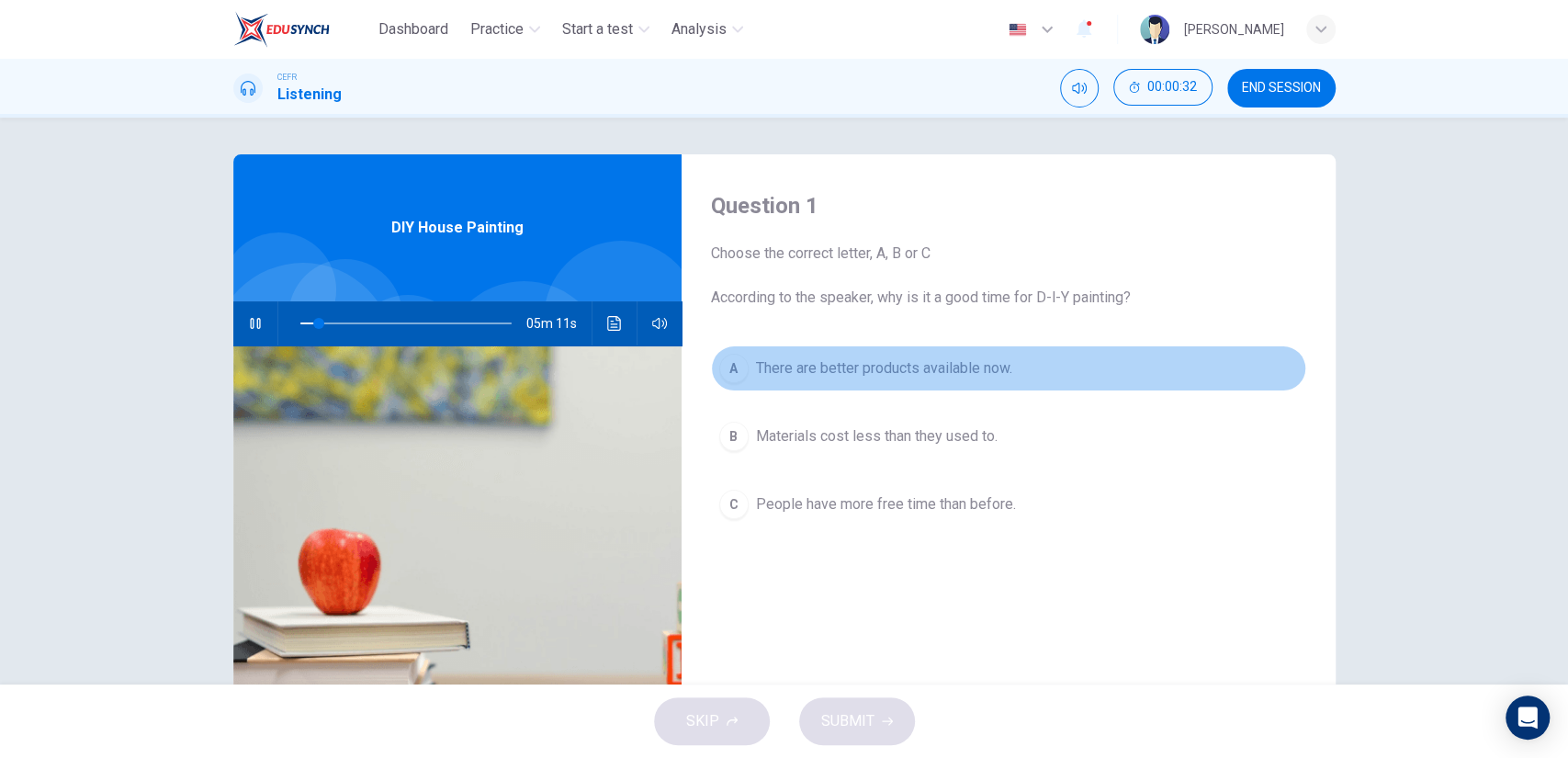
click at [914, 389] on button "A There are better products available now." at bounding box center [1009, 368] width 596 height 46
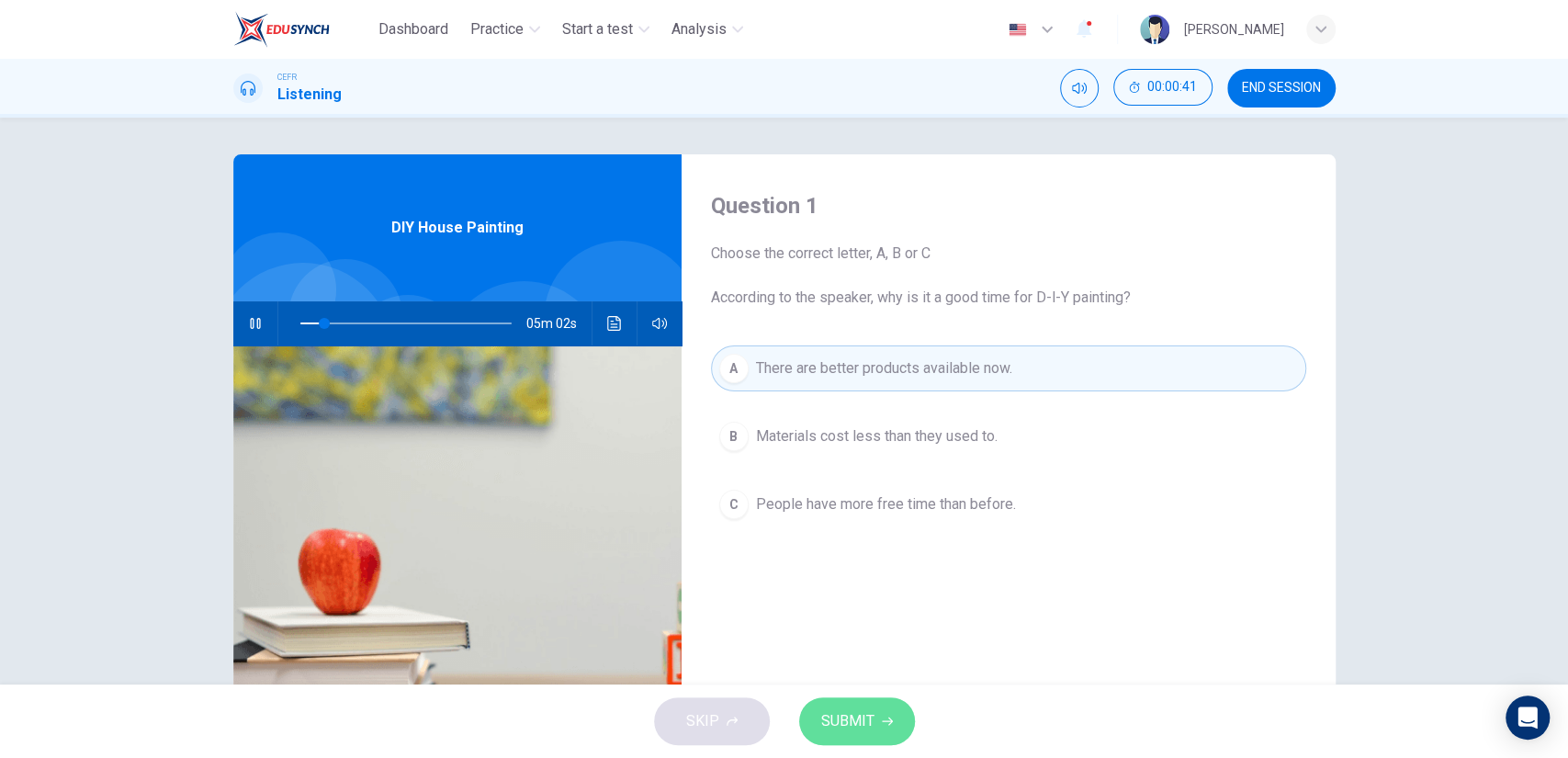
click at [839, 713] on span "SUBMIT" at bounding box center [848, 721] width 53 height 26
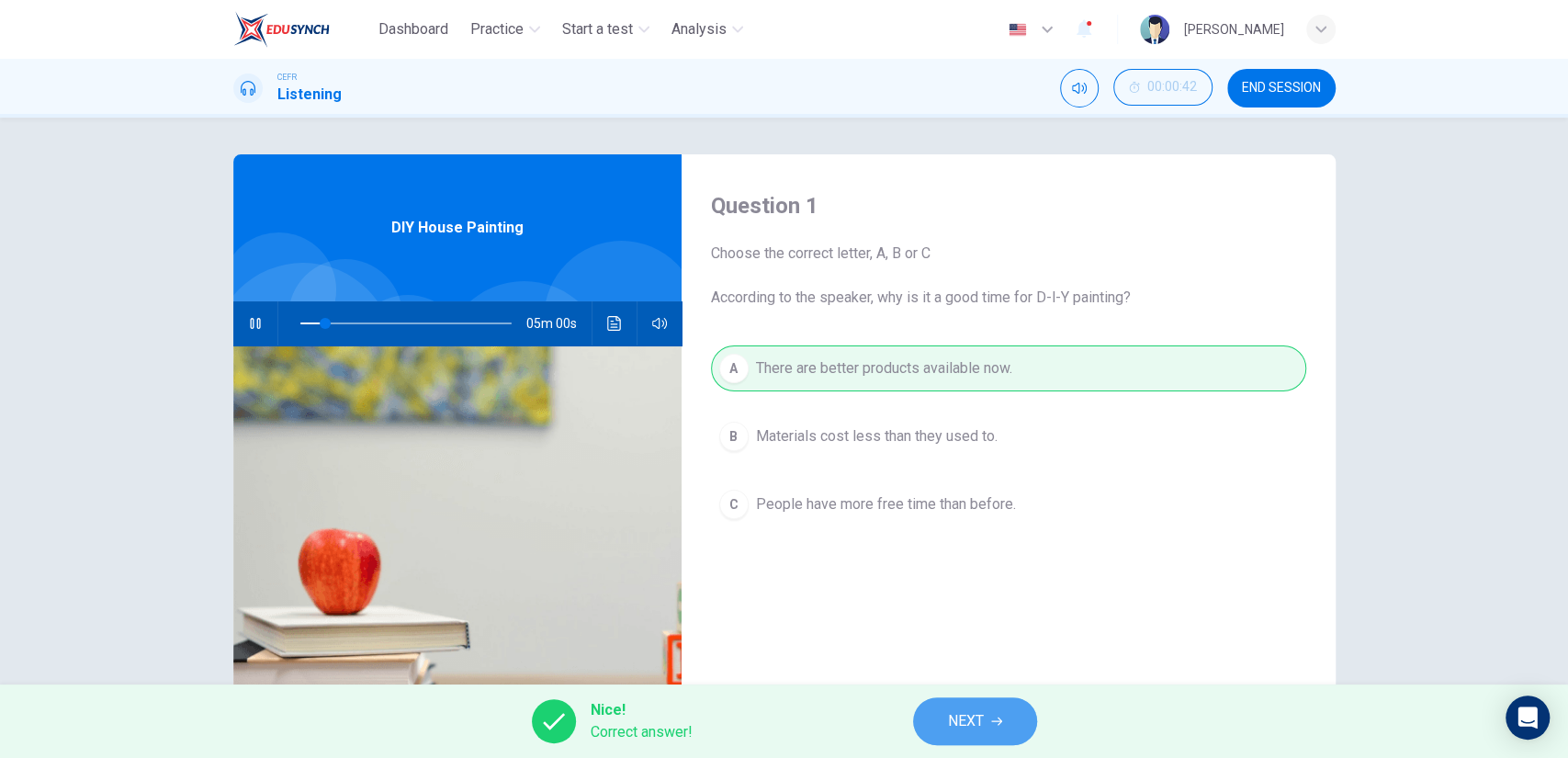
click at [993, 716] on icon "button" at bounding box center [997, 722] width 11 height 11
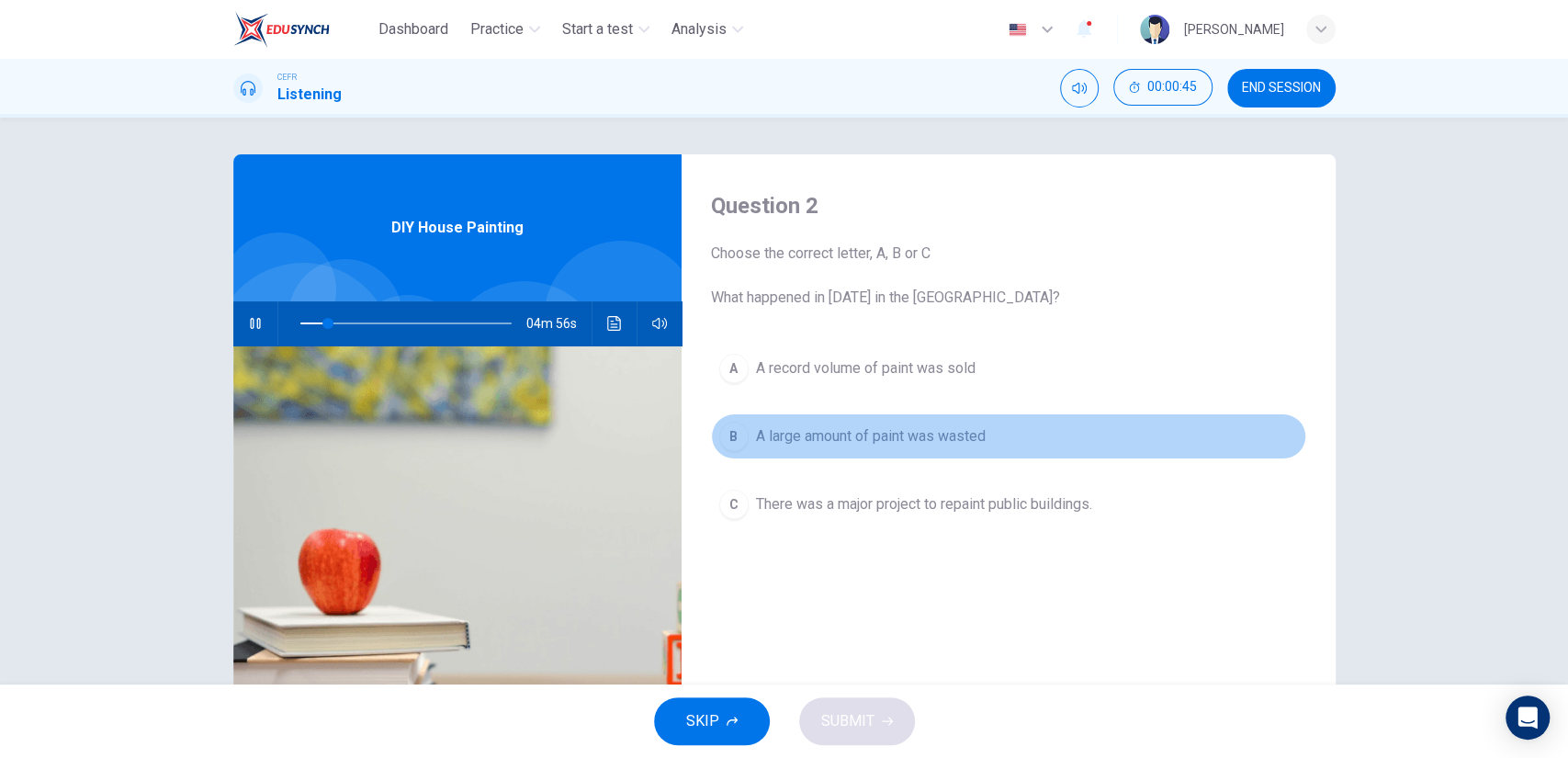
click at [875, 450] on button "B A large amount of paint was wasted" at bounding box center [1009, 436] width 596 height 46
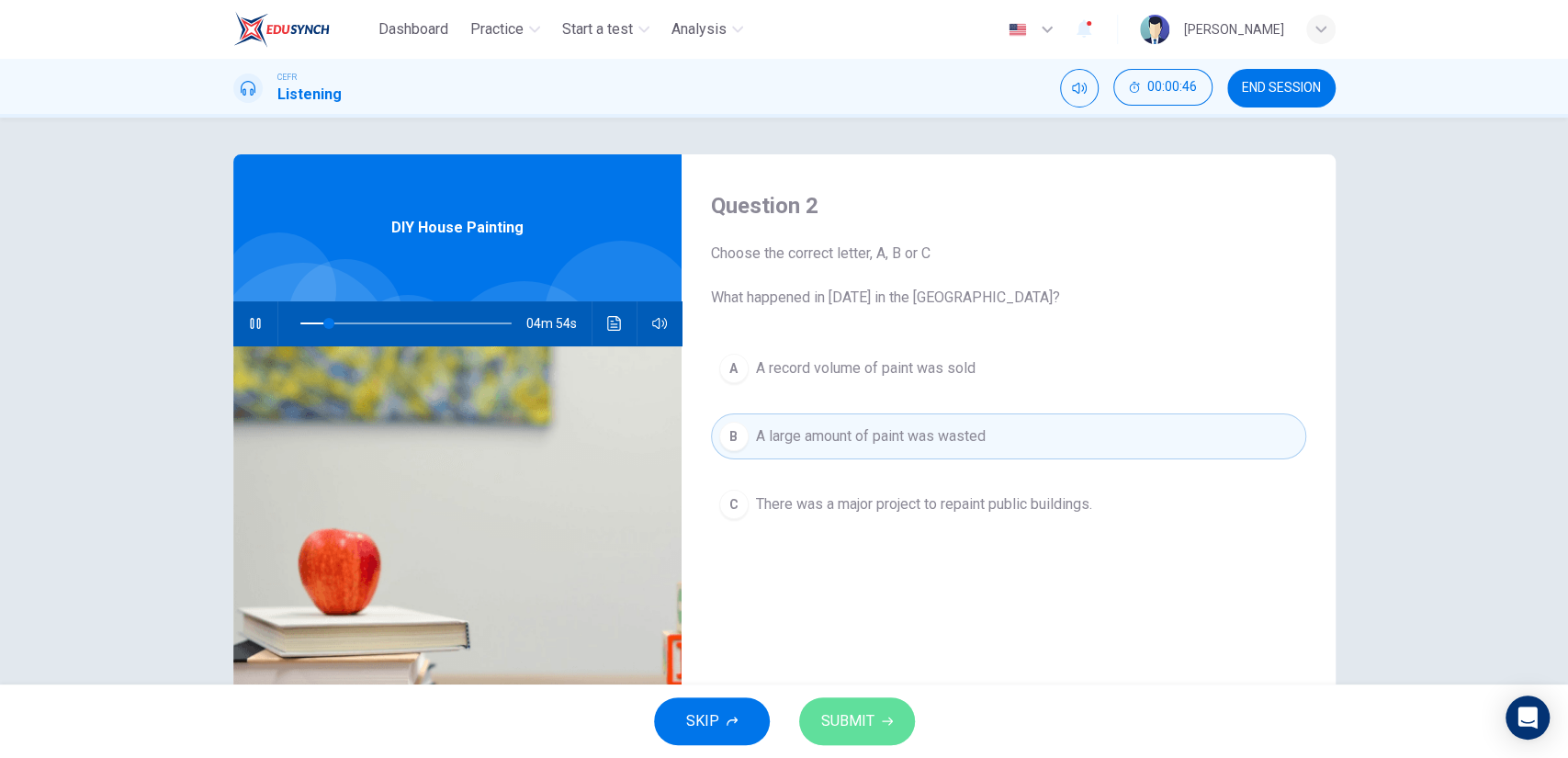
click at [848, 704] on button "SUBMIT" at bounding box center [858, 721] width 116 height 47
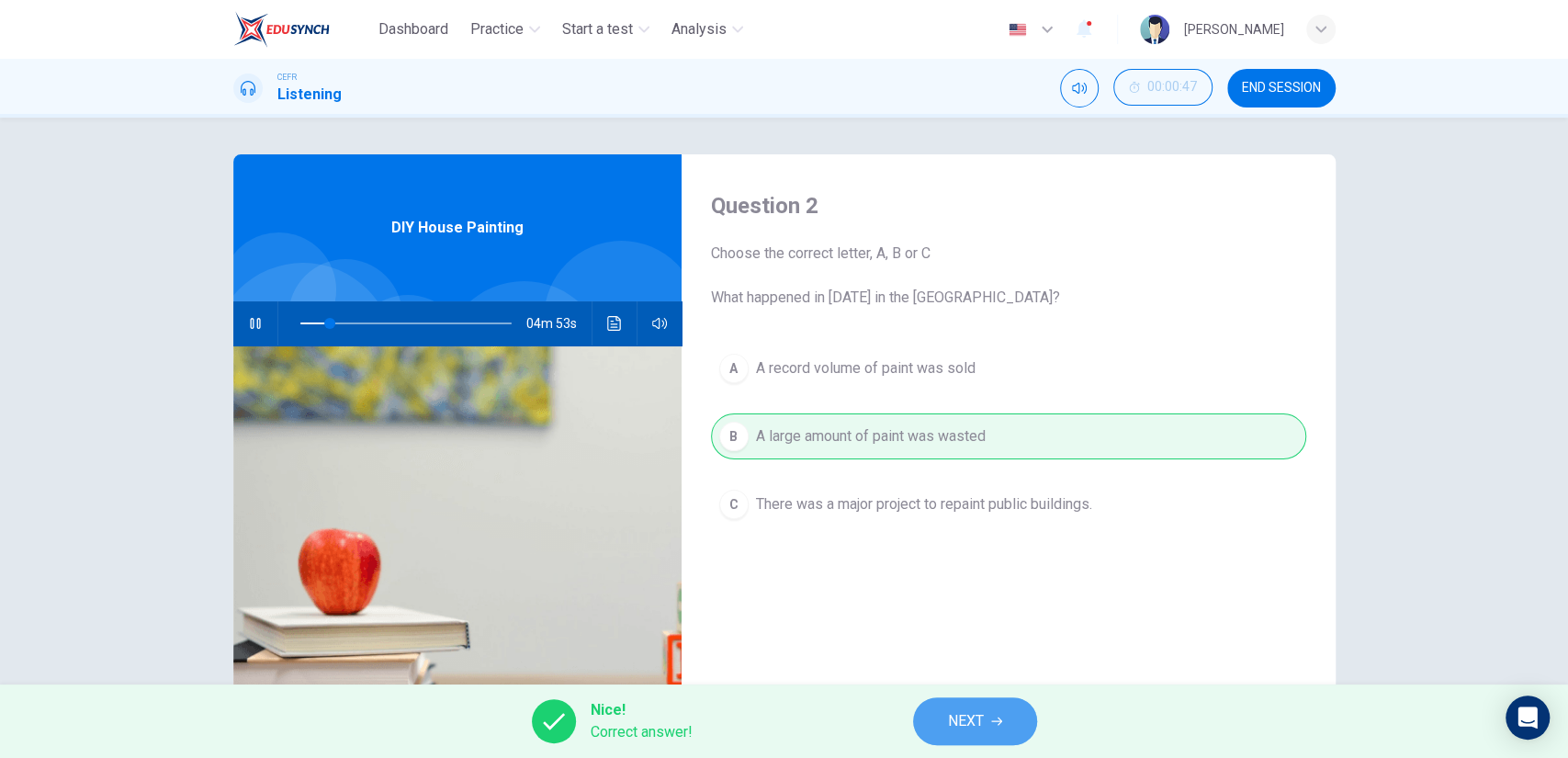
click at [928, 706] on button "NEXT" at bounding box center [975, 721] width 124 height 47
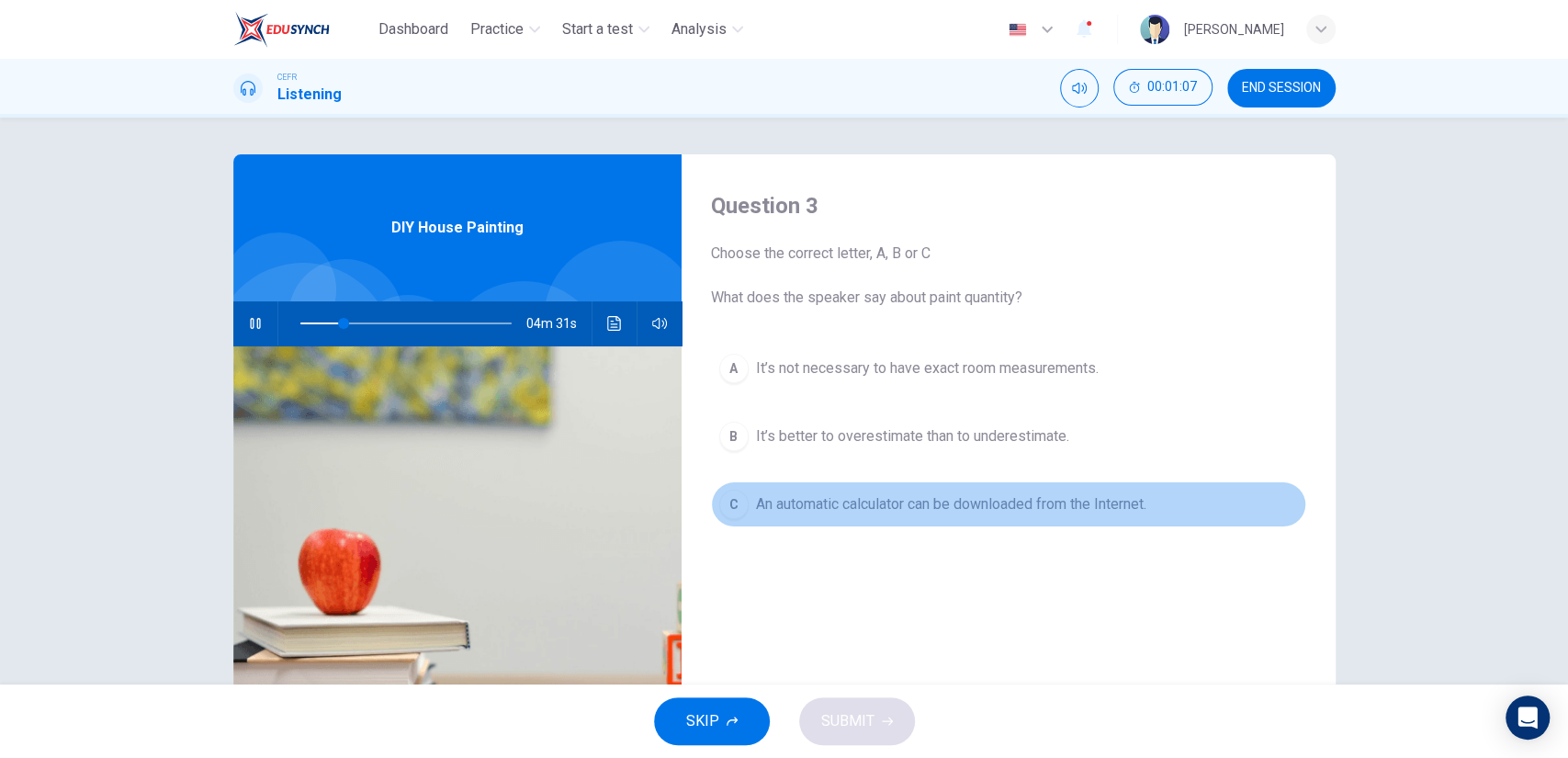
click at [891, 496] on span "An automatic calculator can be downloaded from the Internet." at bounding box center [951, 504] width 391 height 22
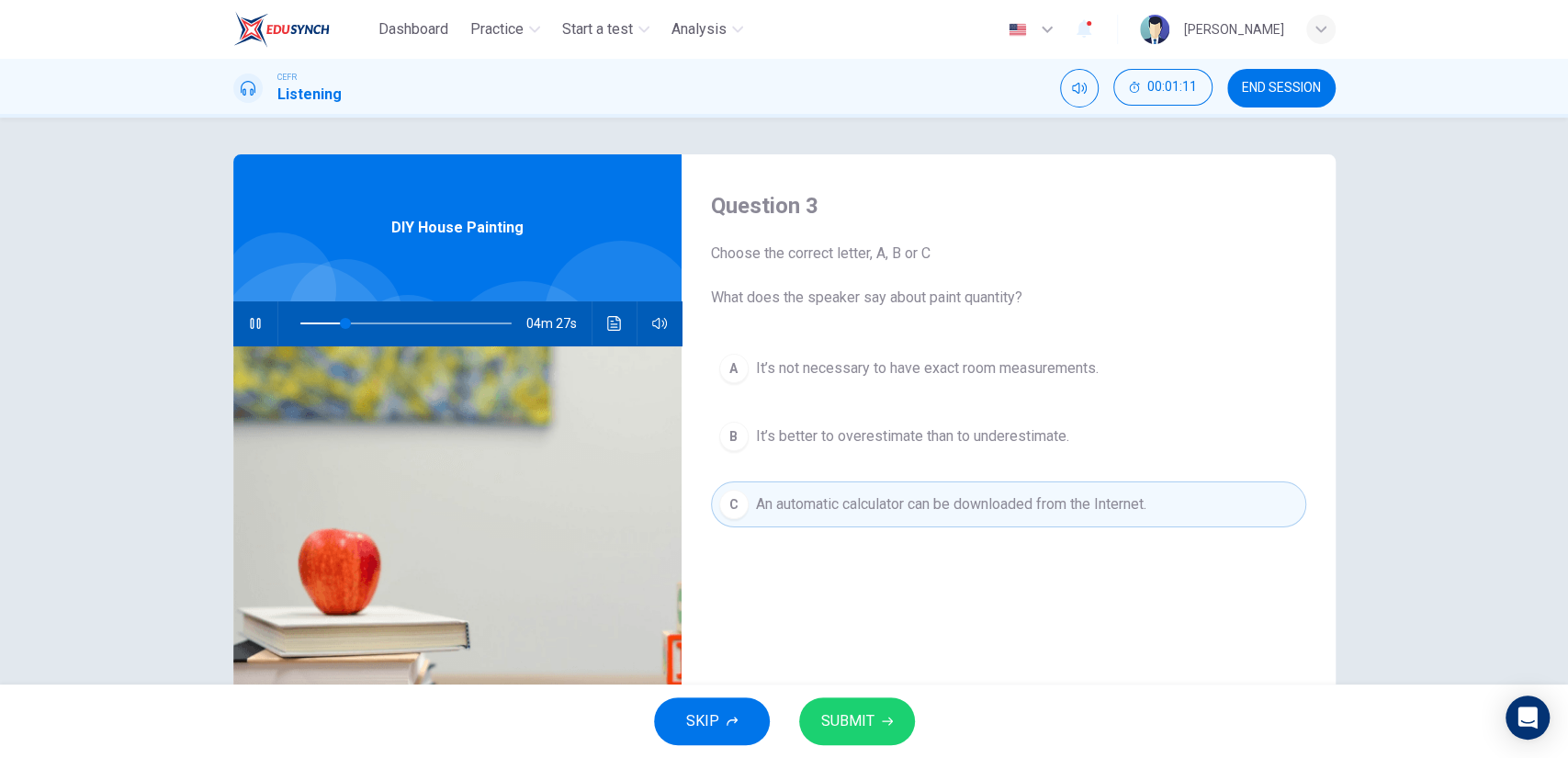
click at [844, 712] on span "SUBMIT" at bounding box center [848, 721] width 53 height 26
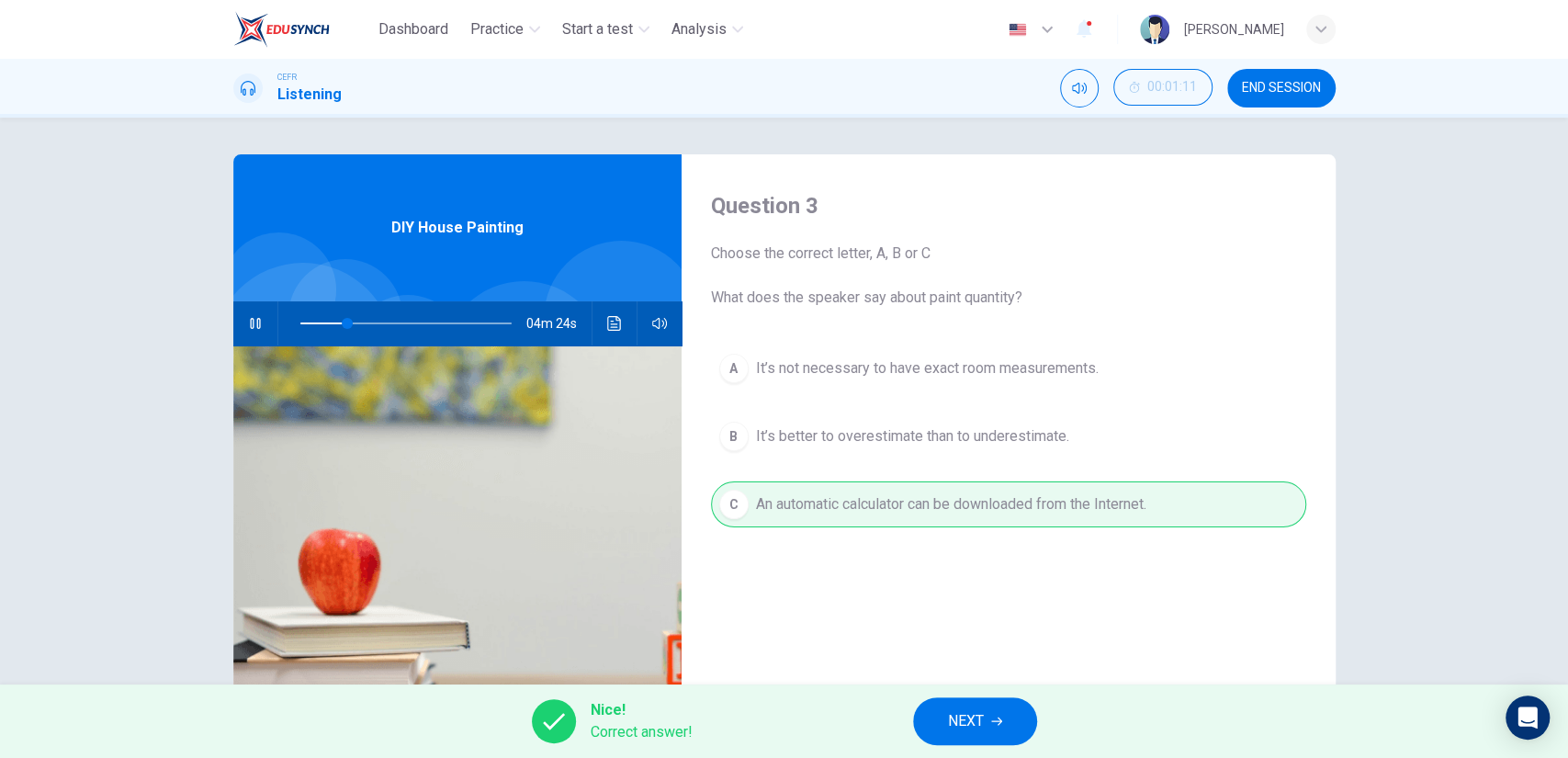
click at [1007, 717] on button "NEXT" at bounding box center [975, 721] width 124 height 47
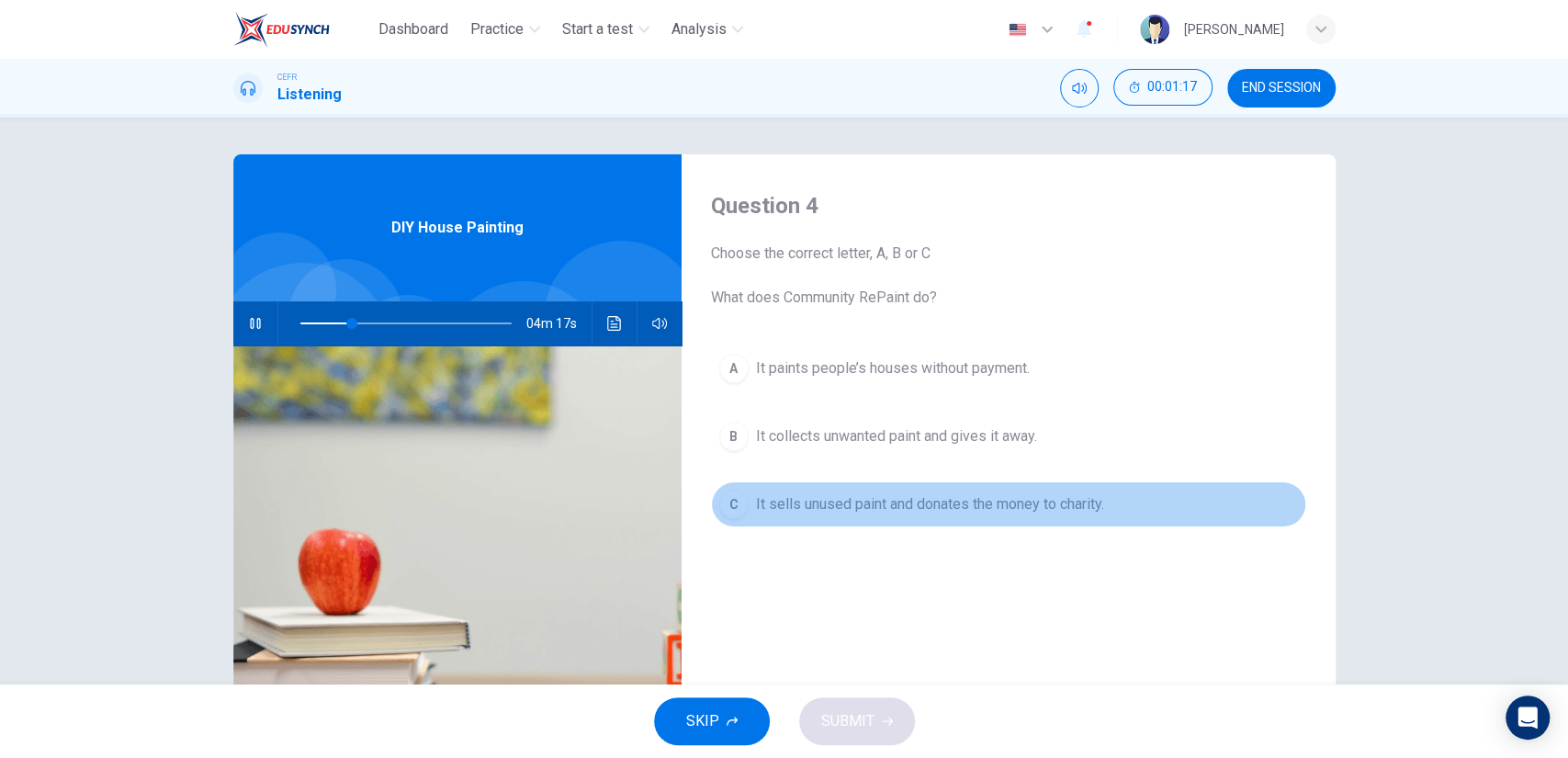
click at [908, 516] on button "C It sells unused paint and donates the money to charity." at bounding box center [1009, 505] width 596 height 46
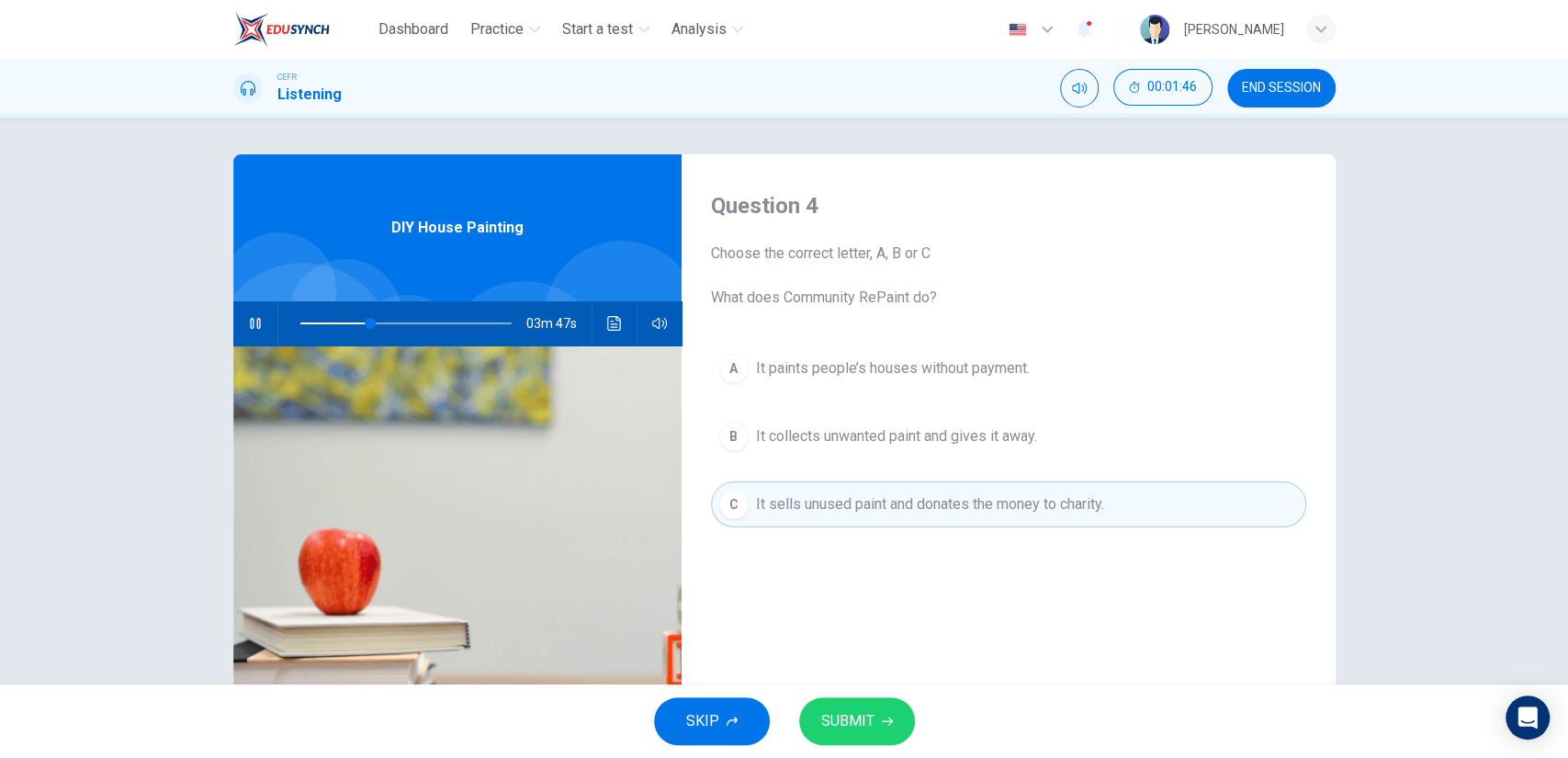
click at [912, 446] on span "It collects unwanted paint and gives it away." at bounding box center [896, 435] width 281 height 22
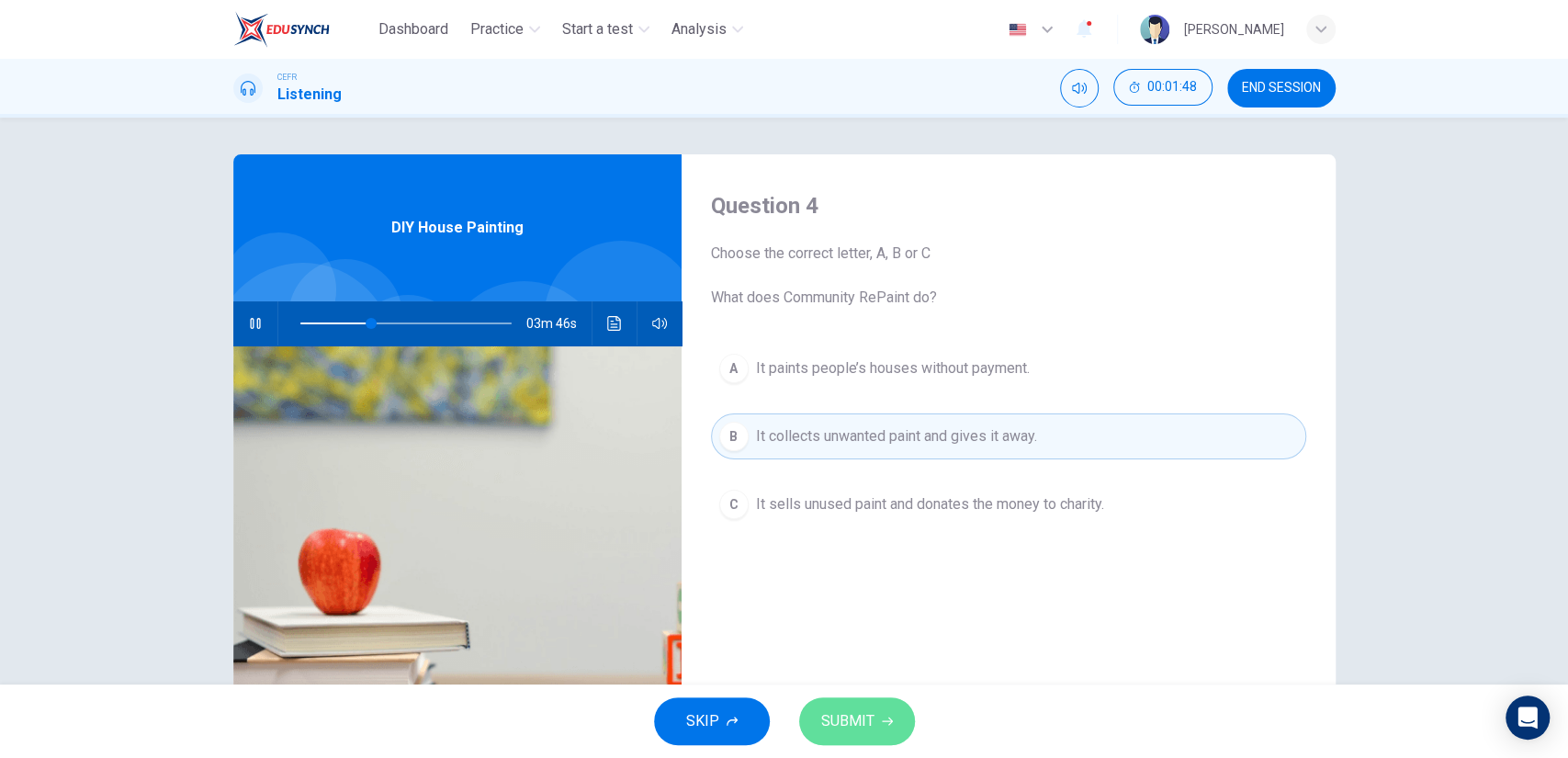
click at [860, 705] on button "SUBMIT" at bounding box center [858, 721] width 116 height 47
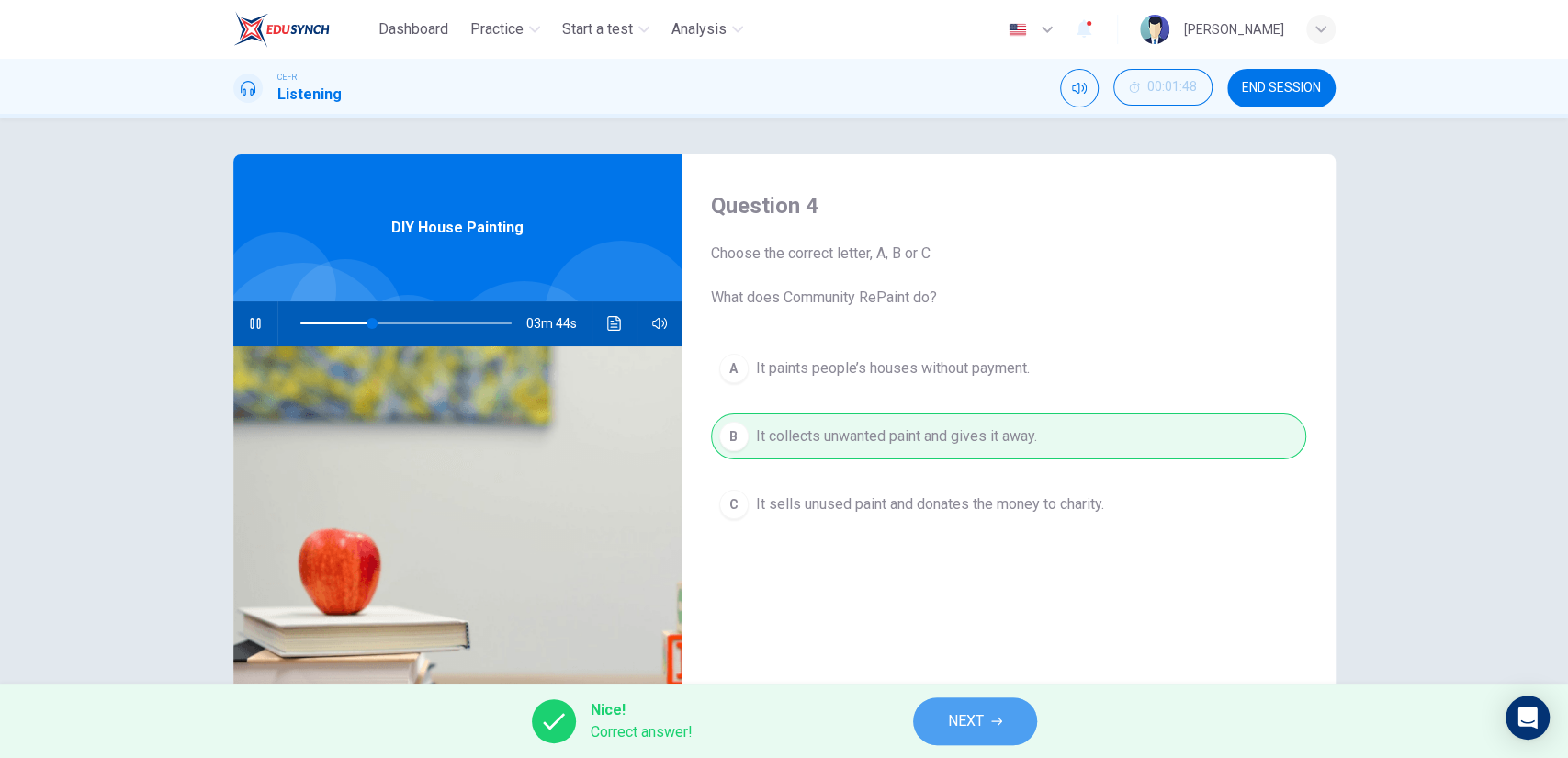
click at [983, 709] on span "NEXT" at bounding box center [967, 721] width 36 height 26
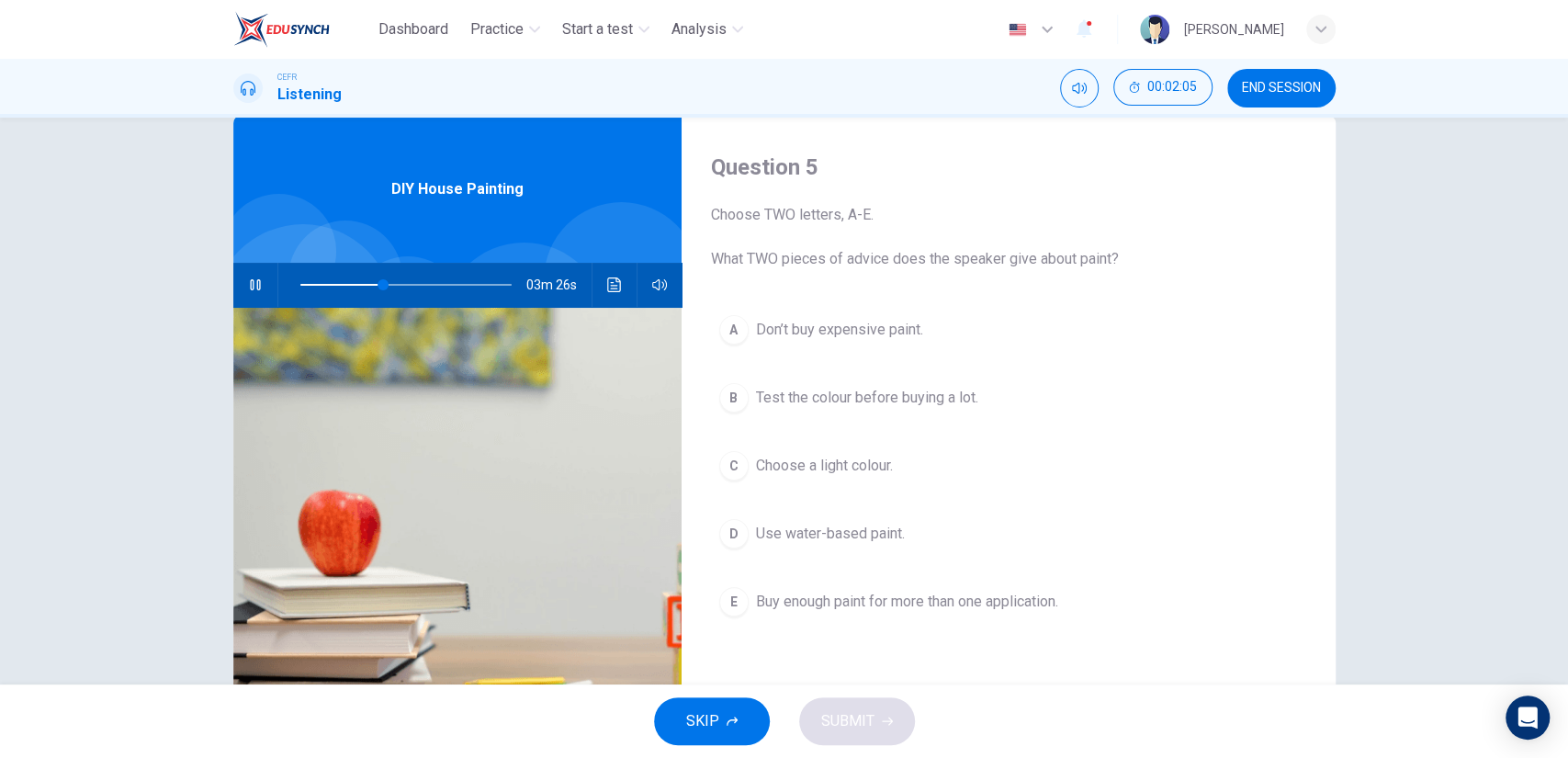
scroll to position [40, 0]
drag, startPoint x: 957, startPoint y: 420, endPoint x: 937, endPoint y: 406, distance: 24.4
click at [937, 406] on div "A Don’t buy expensive paint. B Test the colour before buying a lot. C Choose a …" at bounding box center [1009, 484] width 596 height 355
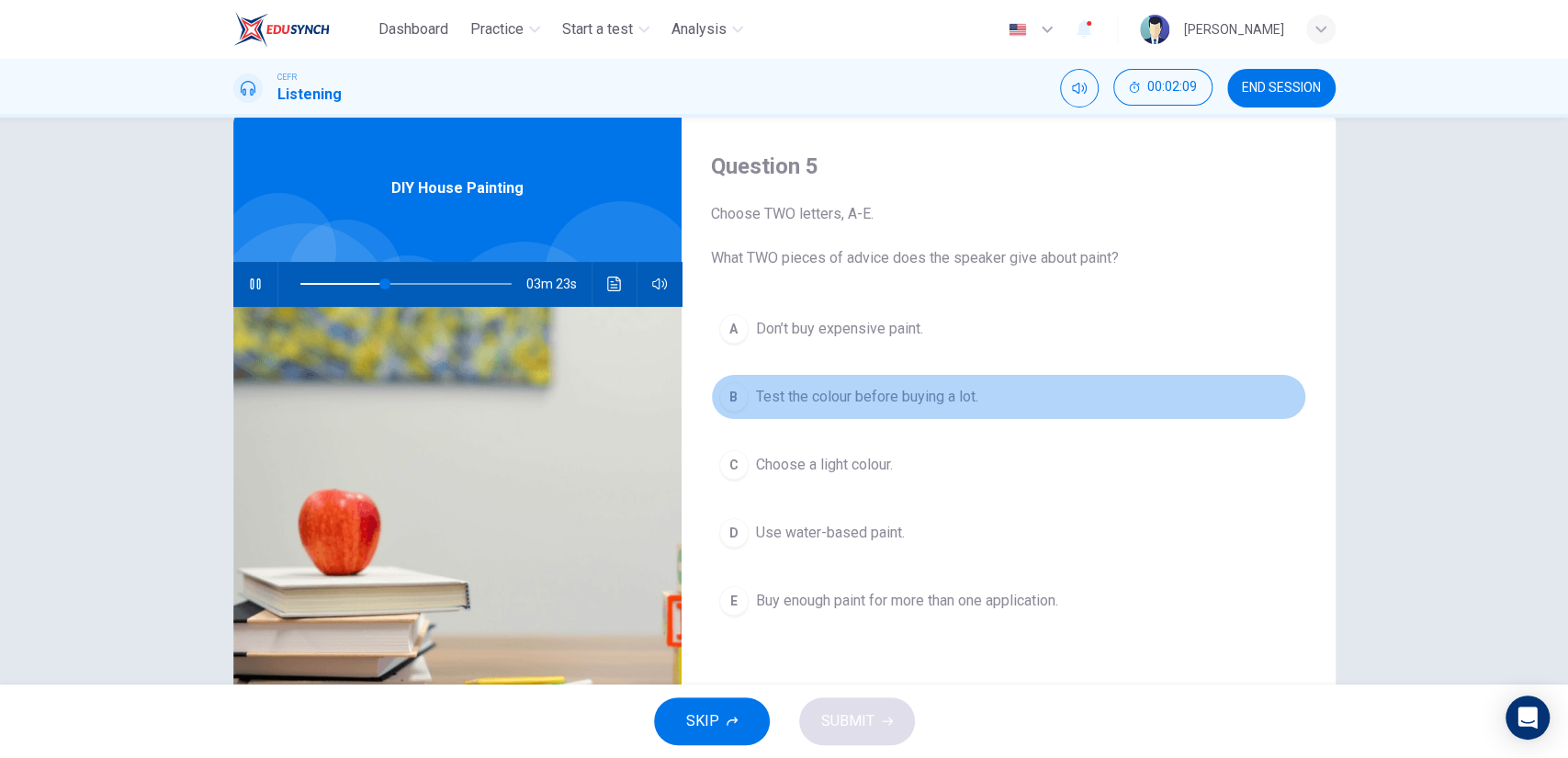
click at [937, 406] on span "Test the colour before buying a lot." at bounding box center [867, 397] width 222 height 22
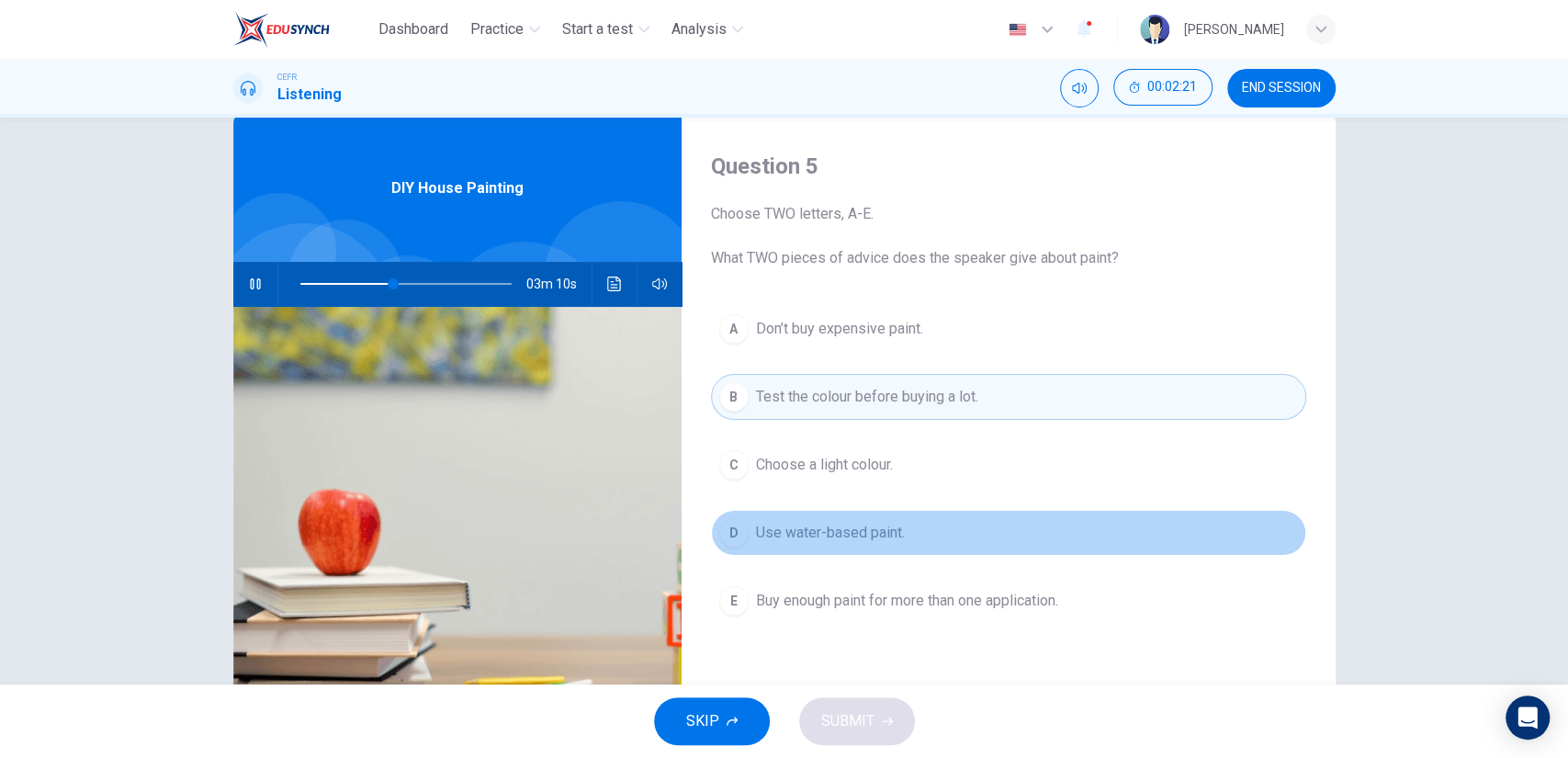
click at [884, 512] on button "D Use water-based paint." at bounding box center [1009, 533] width 596 height 46
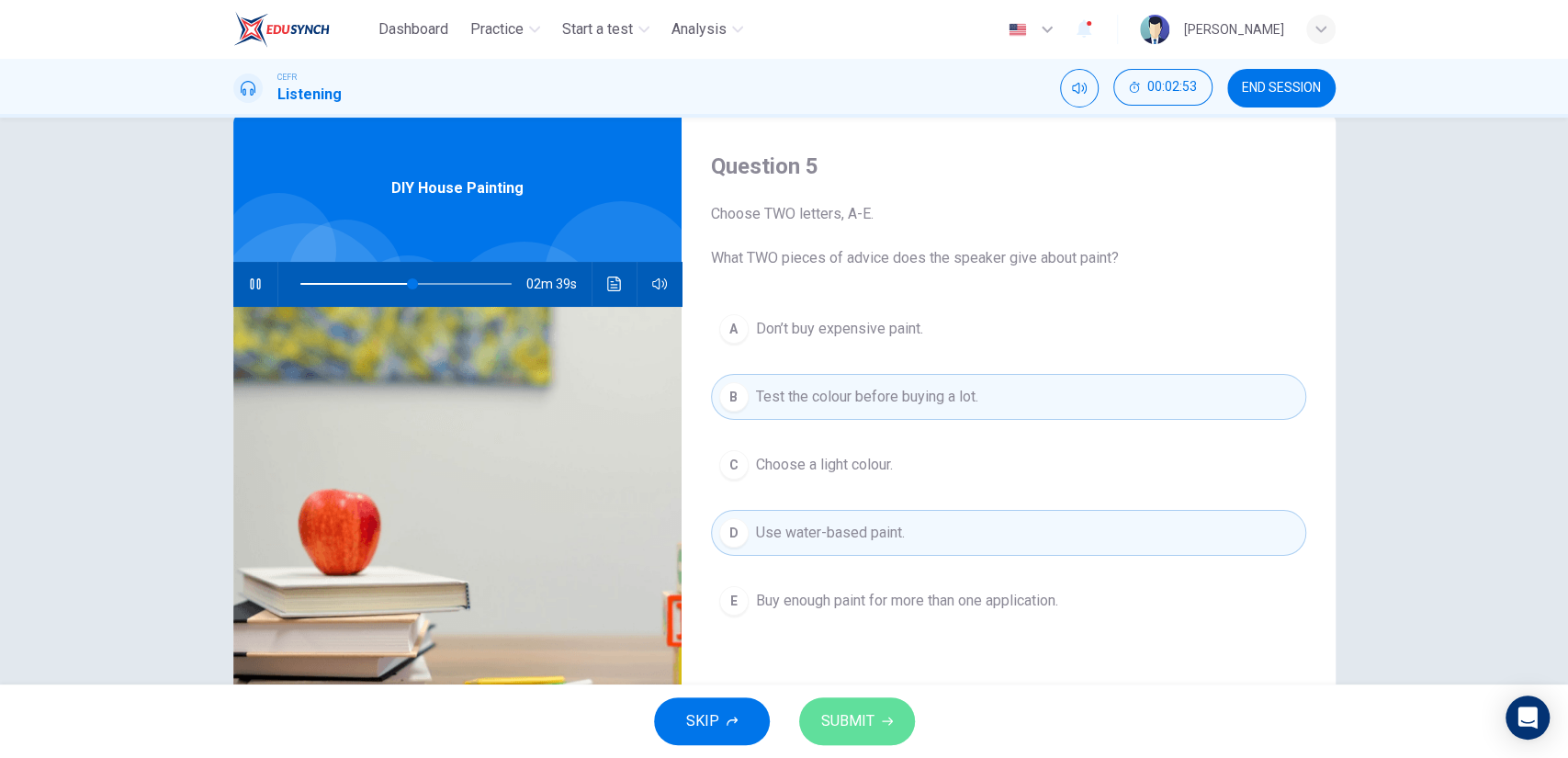
click at [882, 699] on button "SUBMIT" at bounding box center [858, 721] width 116 height 47
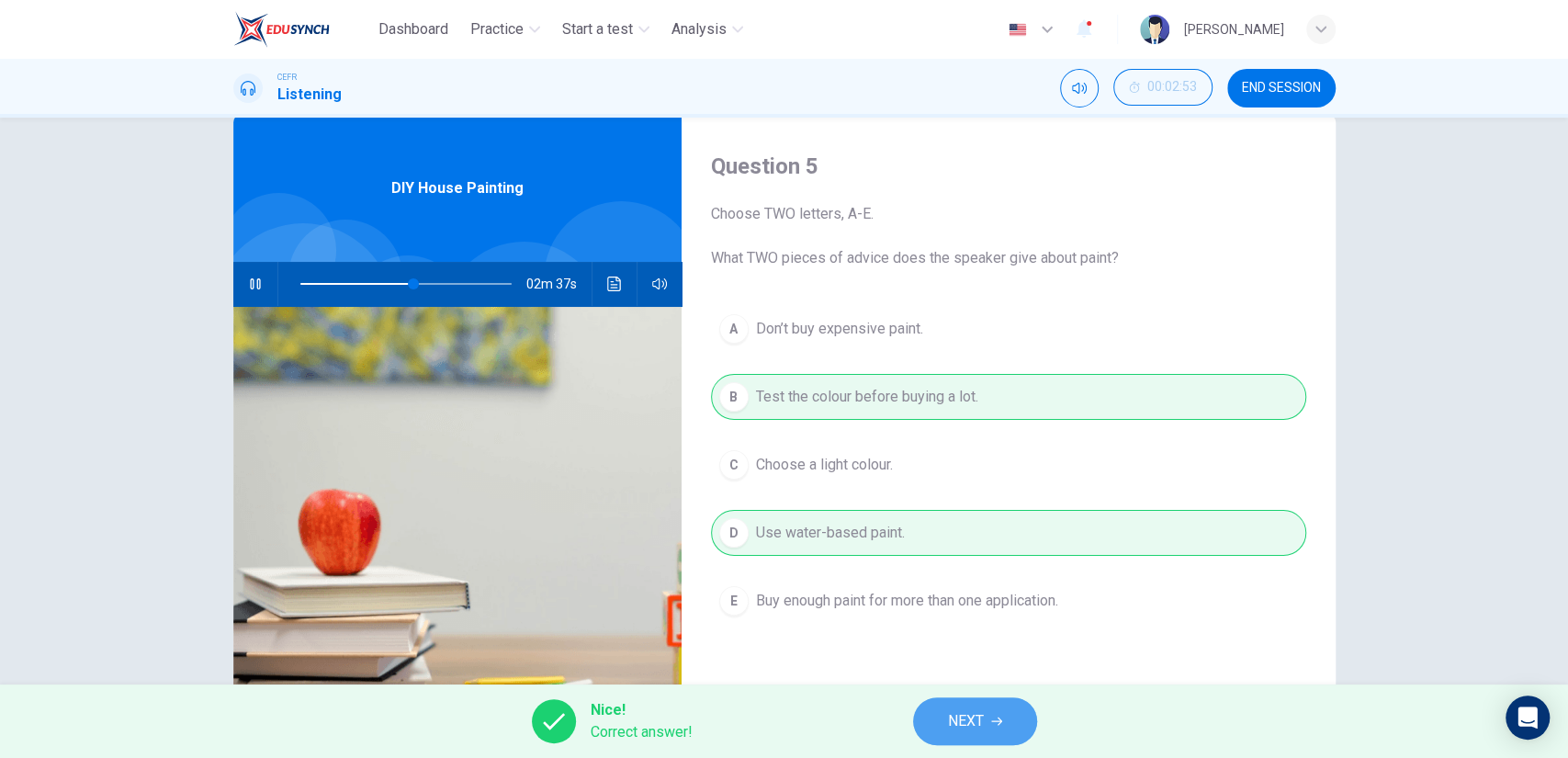
click at [989, 711] on button "NEXT" at bounding box center [975, 721] width 124 height 47
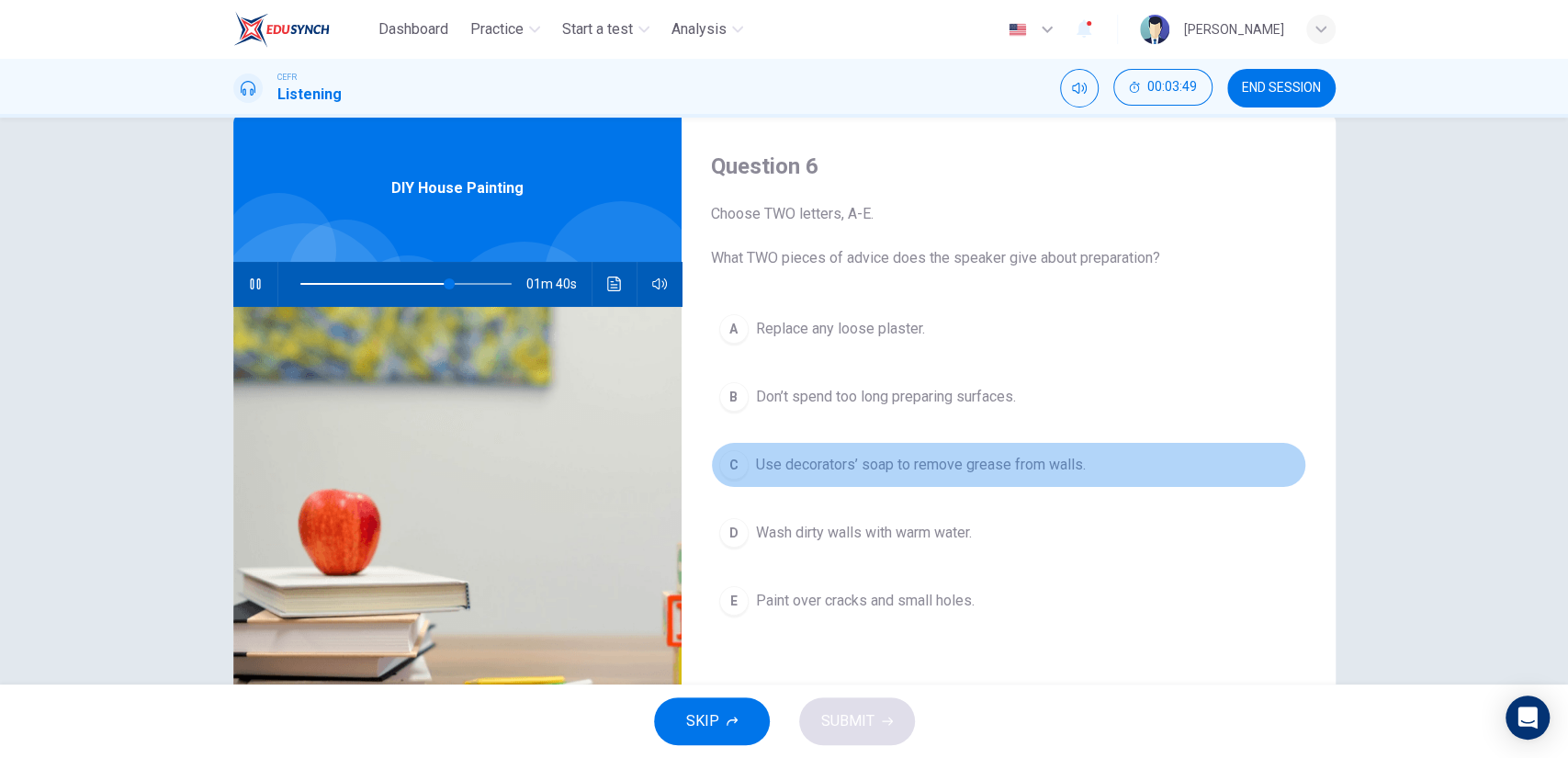
click at [756, 461] on span "Use decorators’ soap to remove grease from walls." at bounding box center [921, 464] width 330 height 22
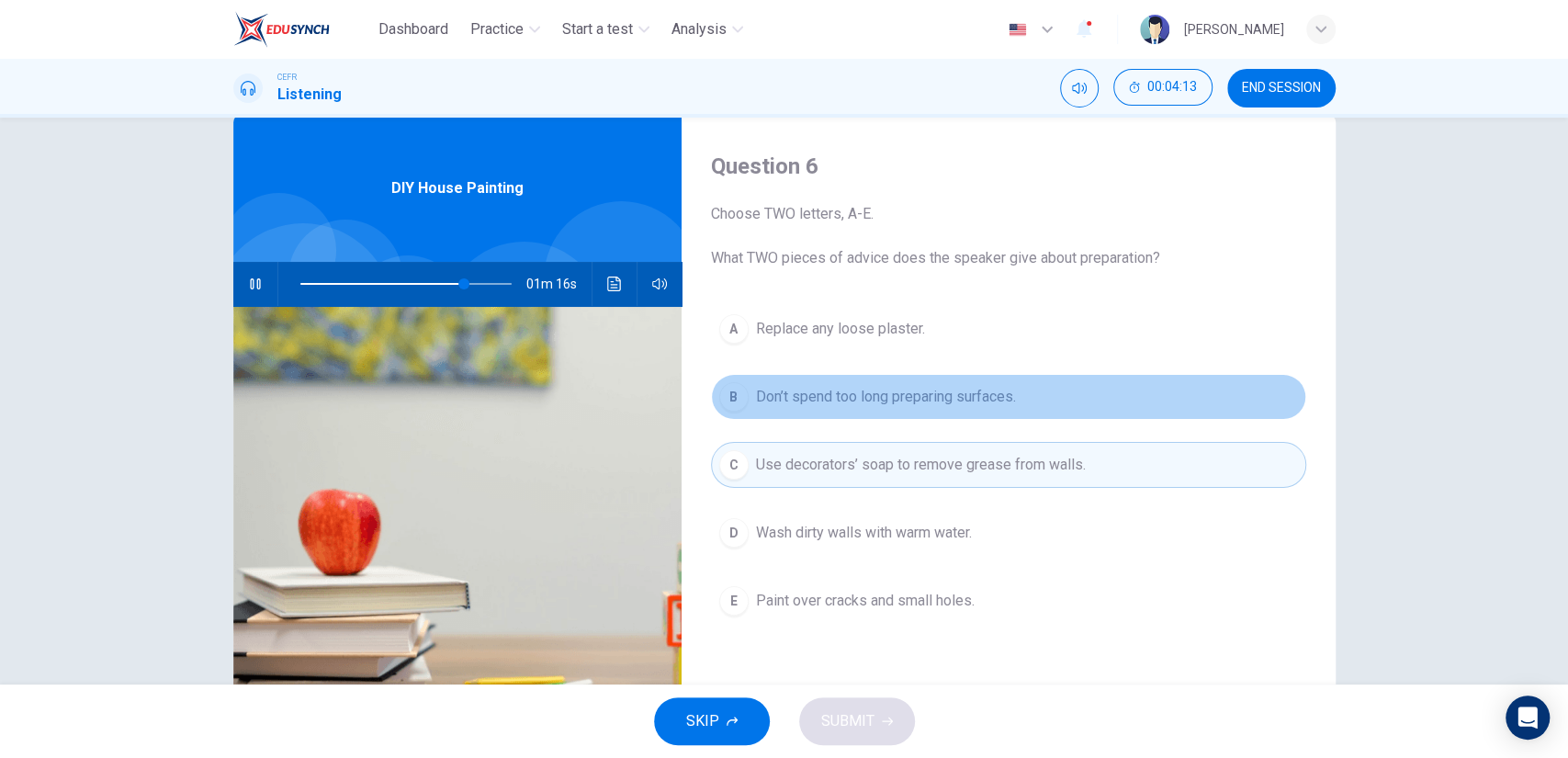
click at [795, 400] on span "Don’t spend too long preparing surfaces." at bounding box center [886, 397] width 260 height 22
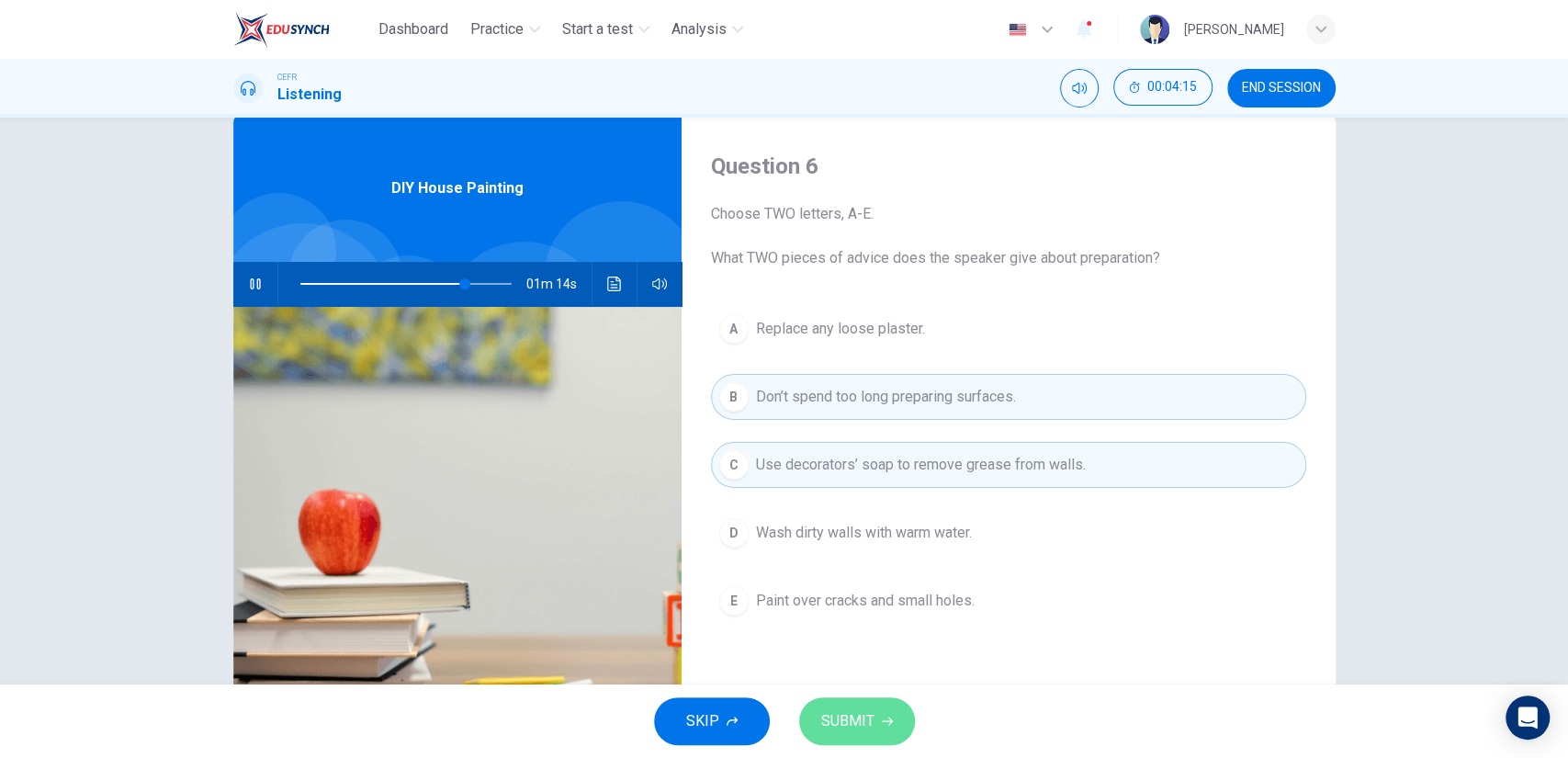
click at [833, 716] on span "SUBMIT" at bounding box center [848, 721] width 53 height 26
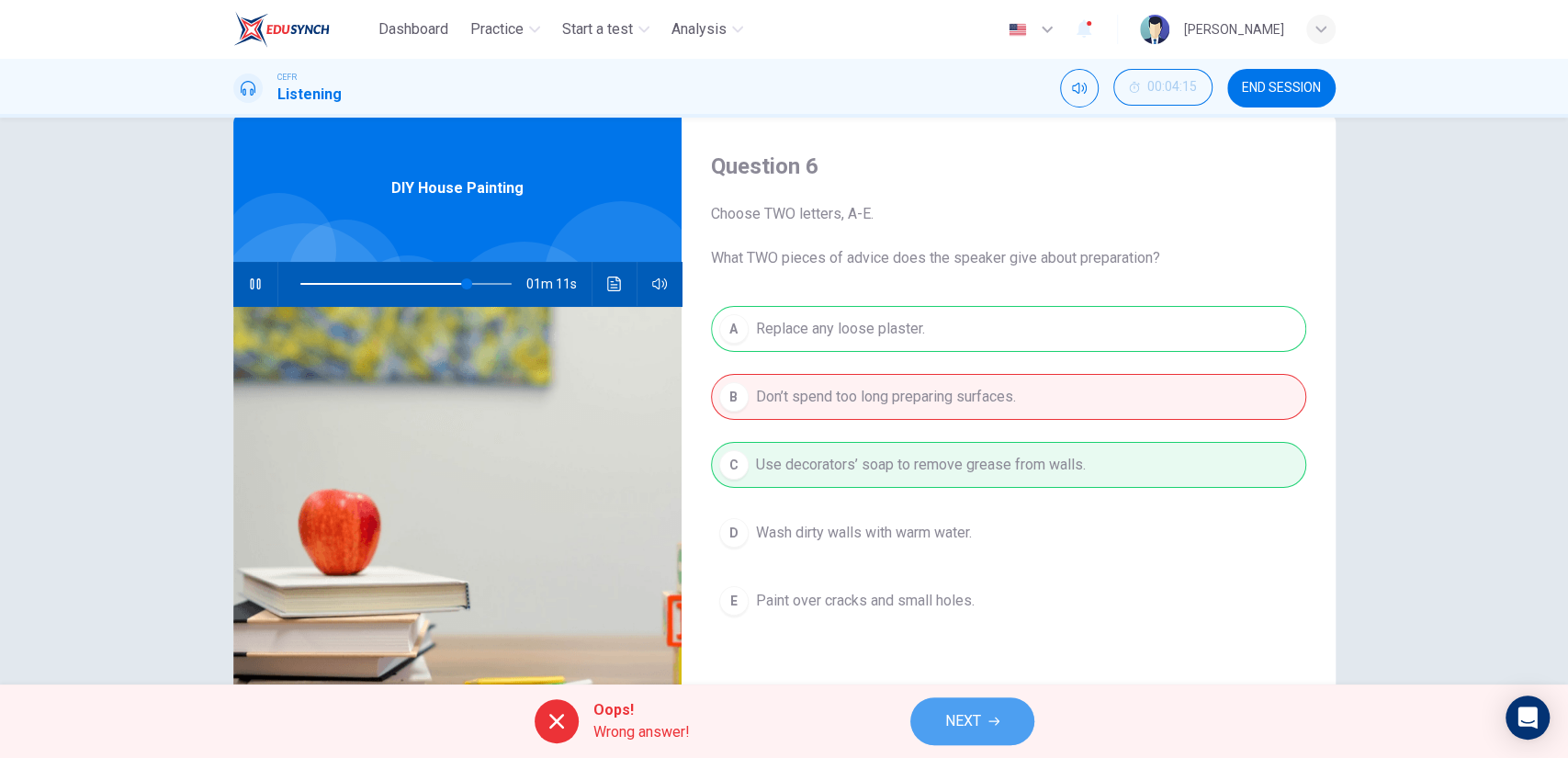
click at [967, 717] on span "NEXT" at bounding box center [964, 721] width 36 height 26
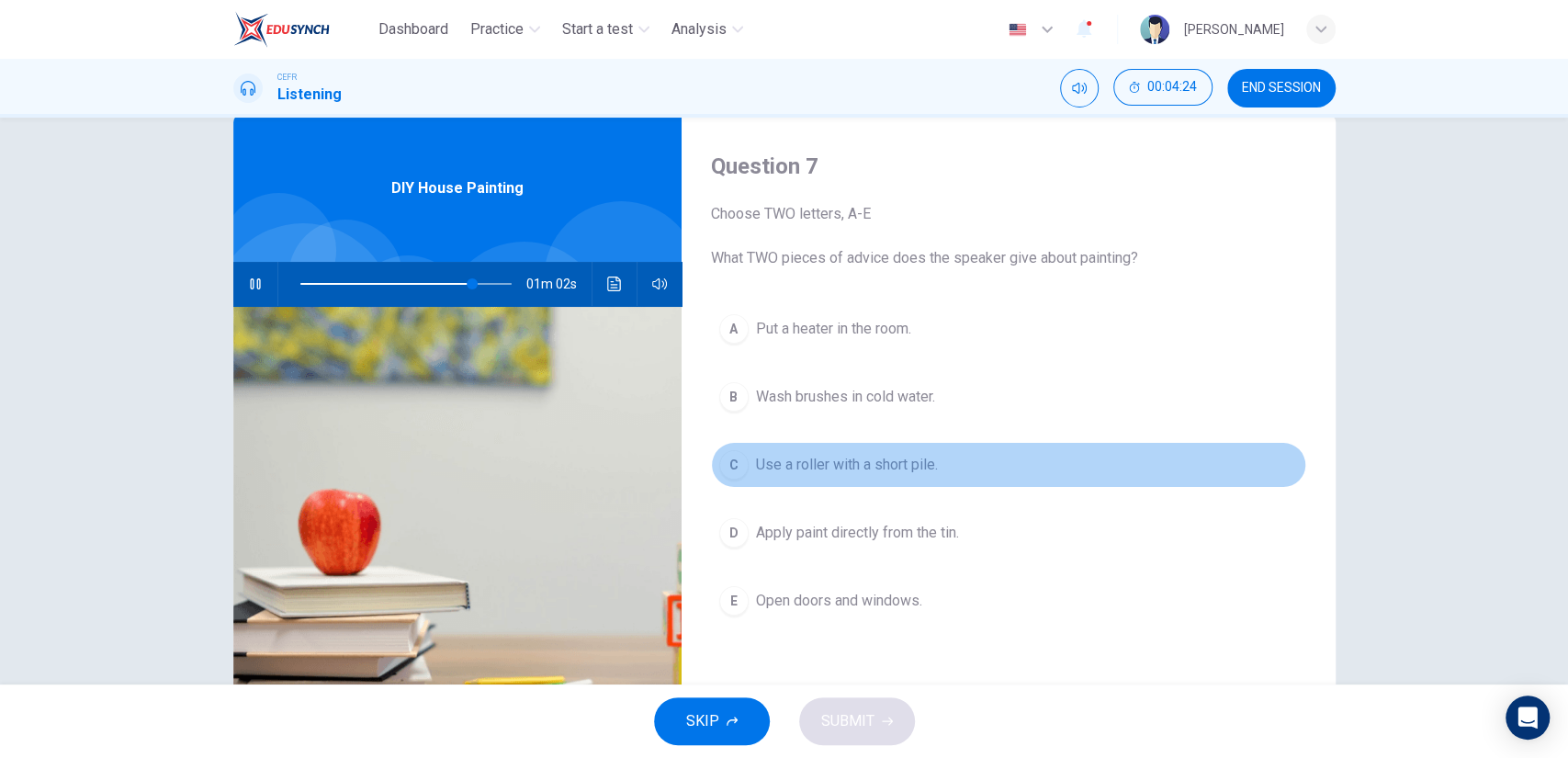
click at [813, 470] on span "Use a roller with a short pile." at bounding box center [847, 464] width 182 height 22
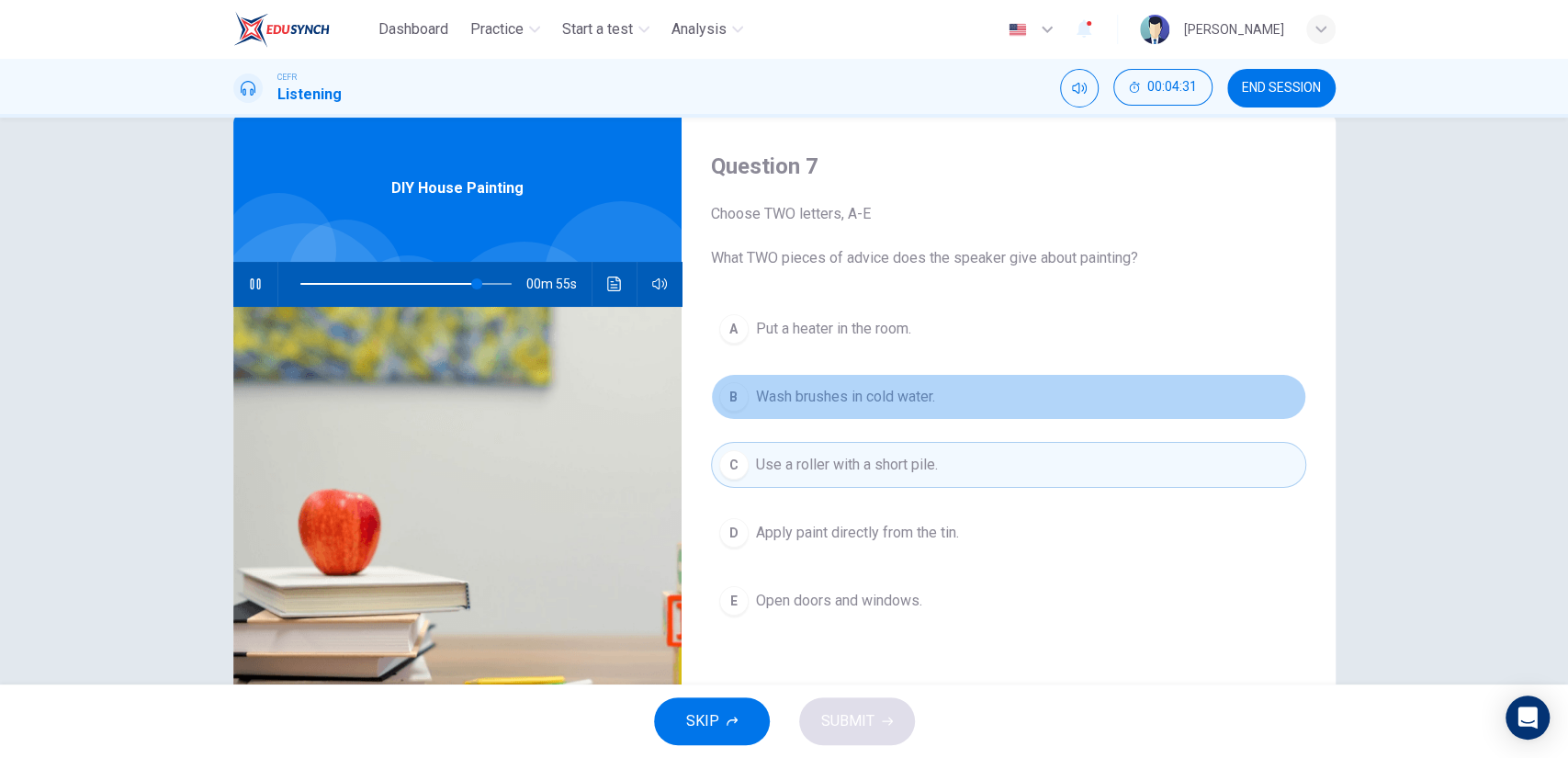
click at [813, 414] on button "B Wash brushes in cold water." at bounding box center [1009, 397] width 596 height 46
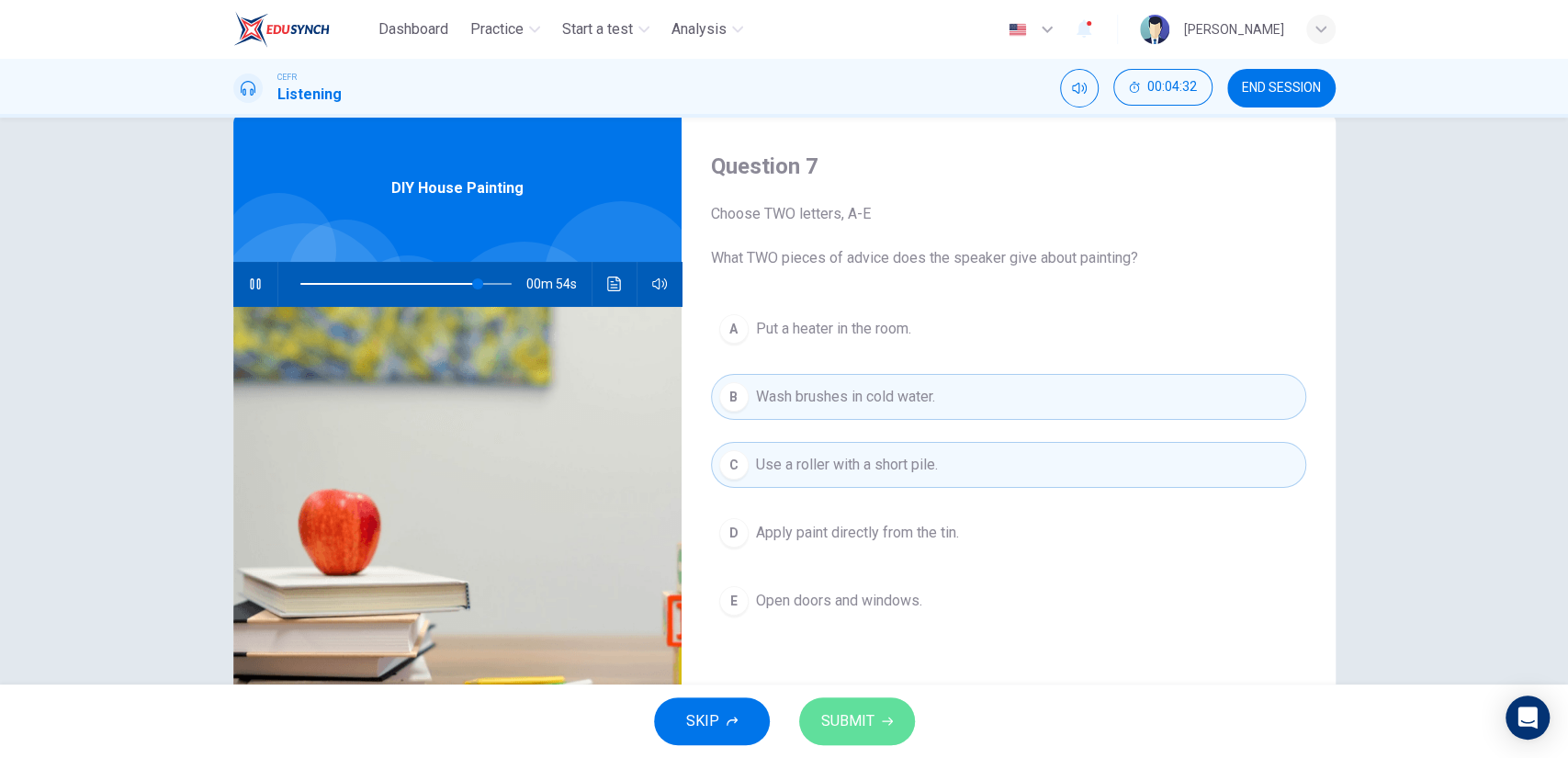
click at [843, 717] on span "SUBMIT" at bounding box center [848, 721] width 53 height 26
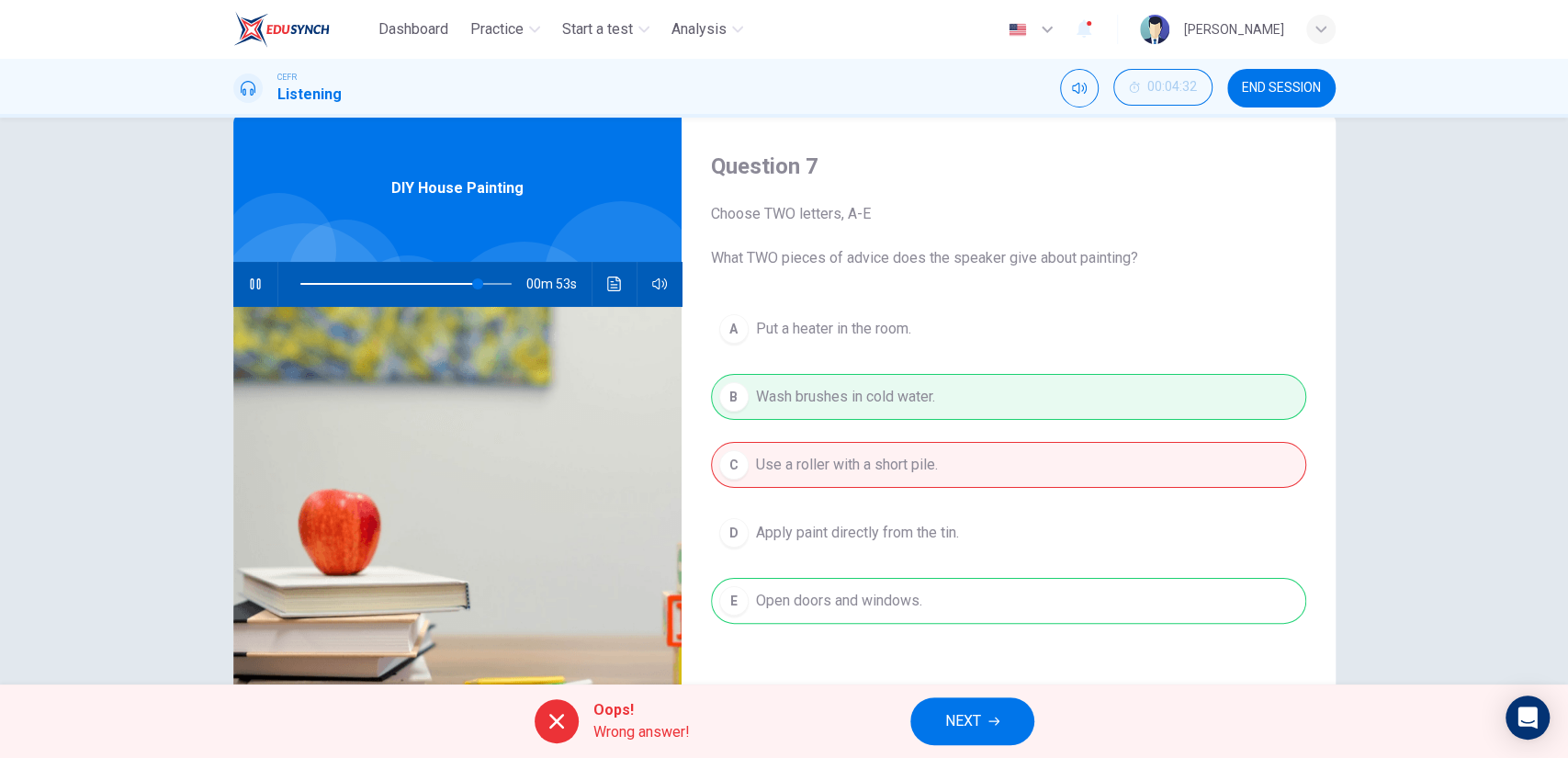
type input "85"
click at [925, 729] on button "NEXT" at bounding box center [972, 721] width 124 height 47
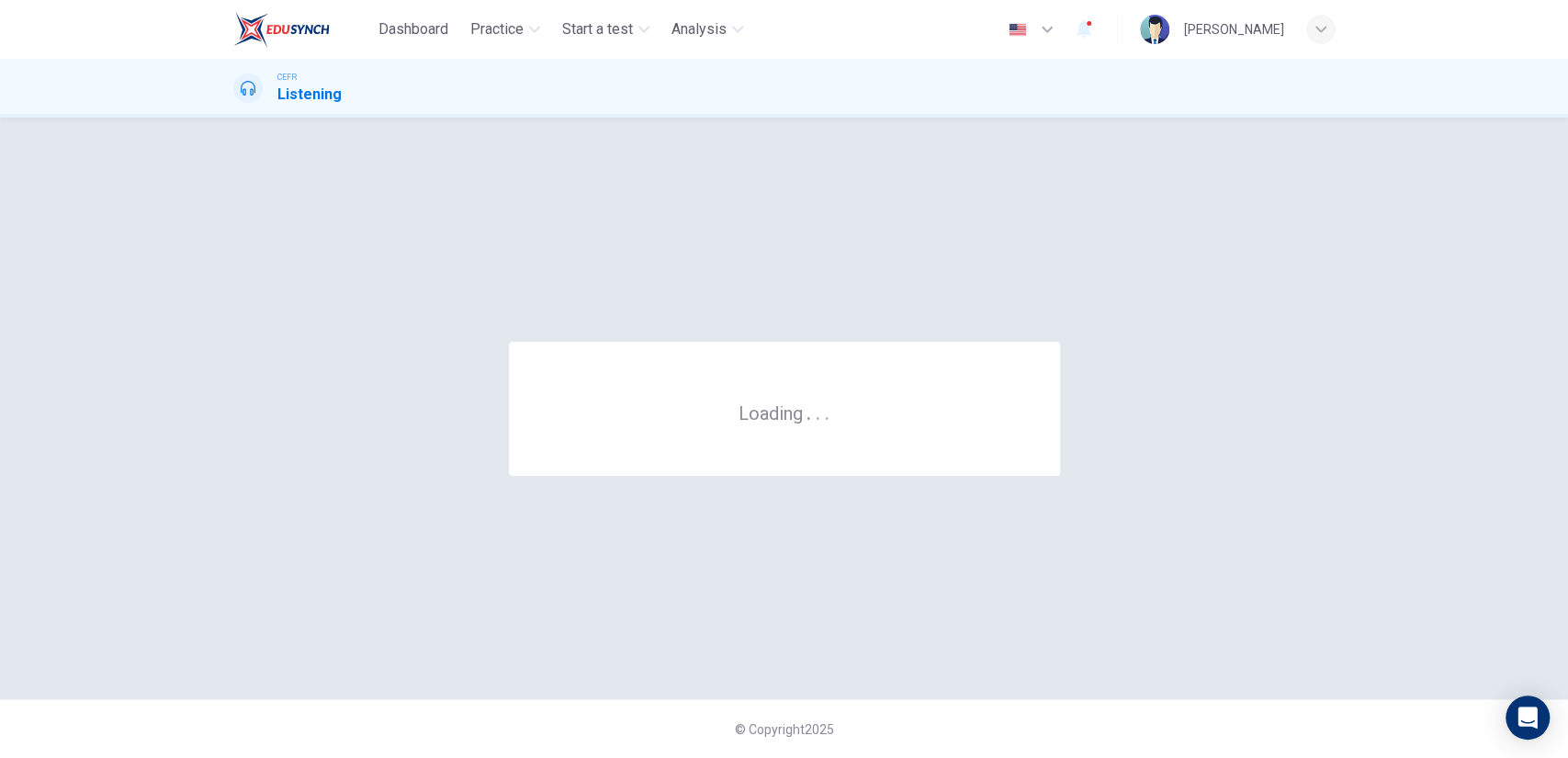
scroll to position [0, 0]
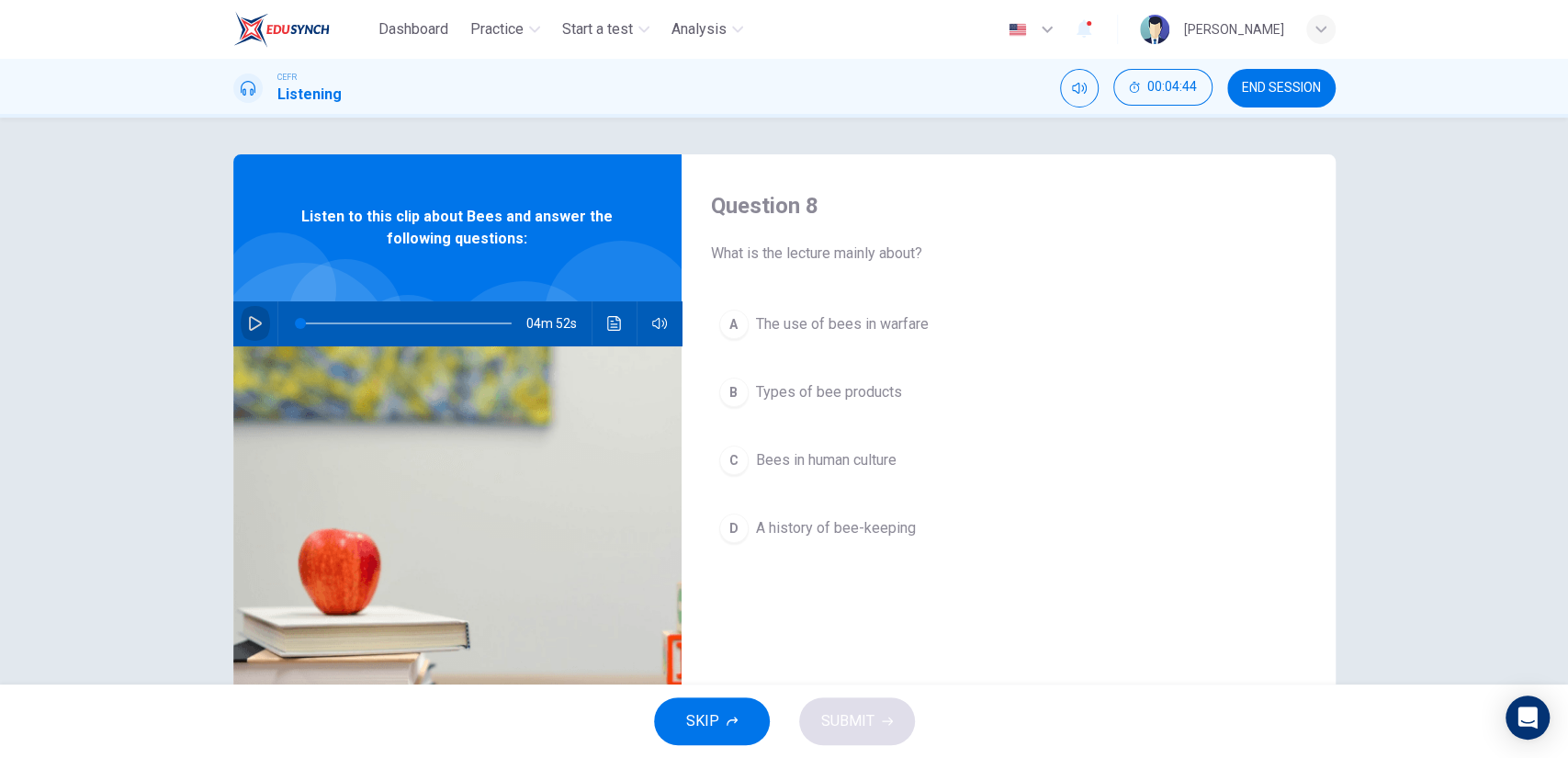
click at [243, 311] on button "button" at bounding box center [255, 324] width 29 height 44
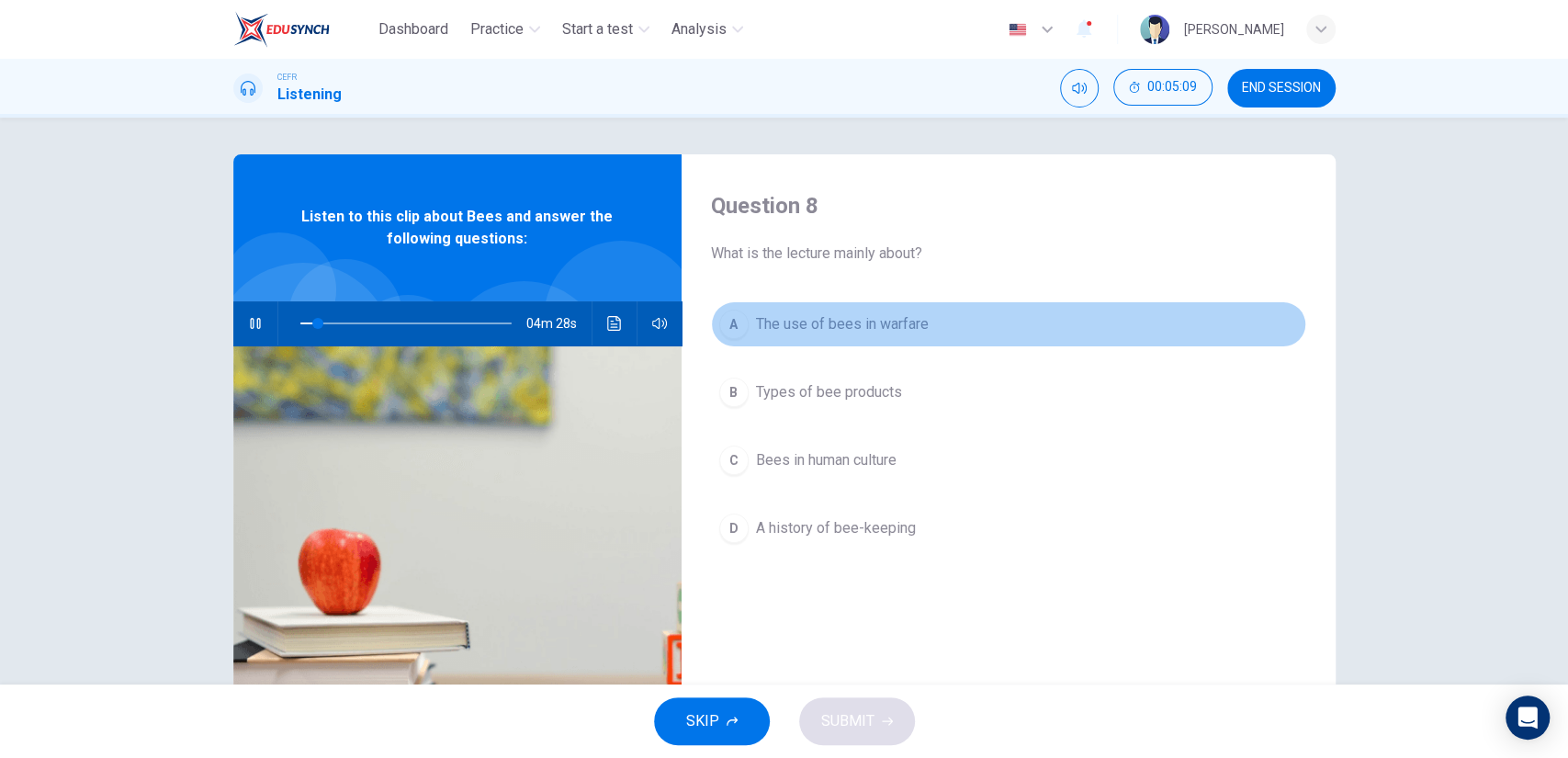
click at [917, 322] on span "The use of bees in warfare" at bounding box center [842, 324] width 173 height 22
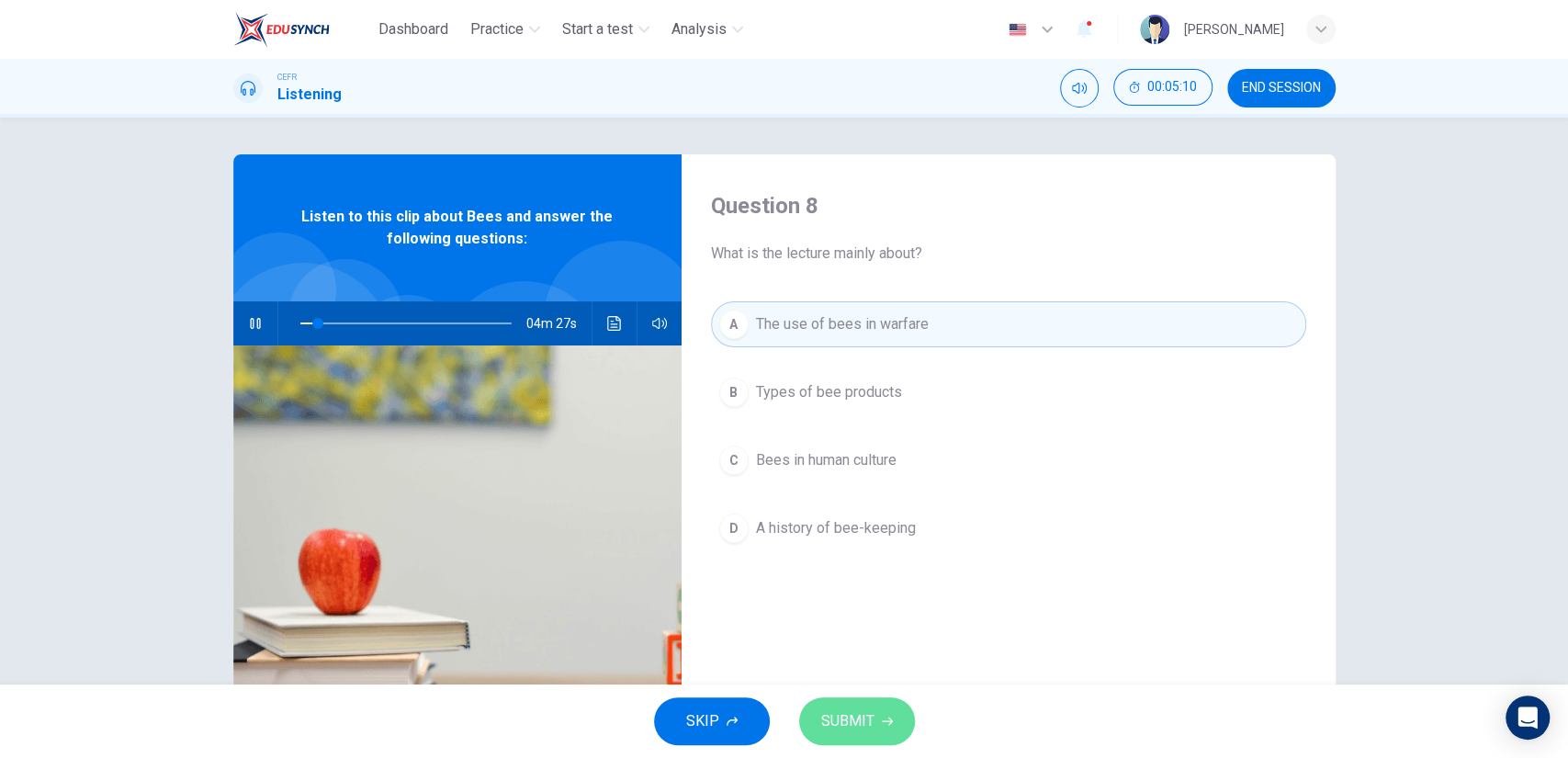
click at [863, 724] on span "SUBMIT" at bounding box center [848, 721] width 53 height 26
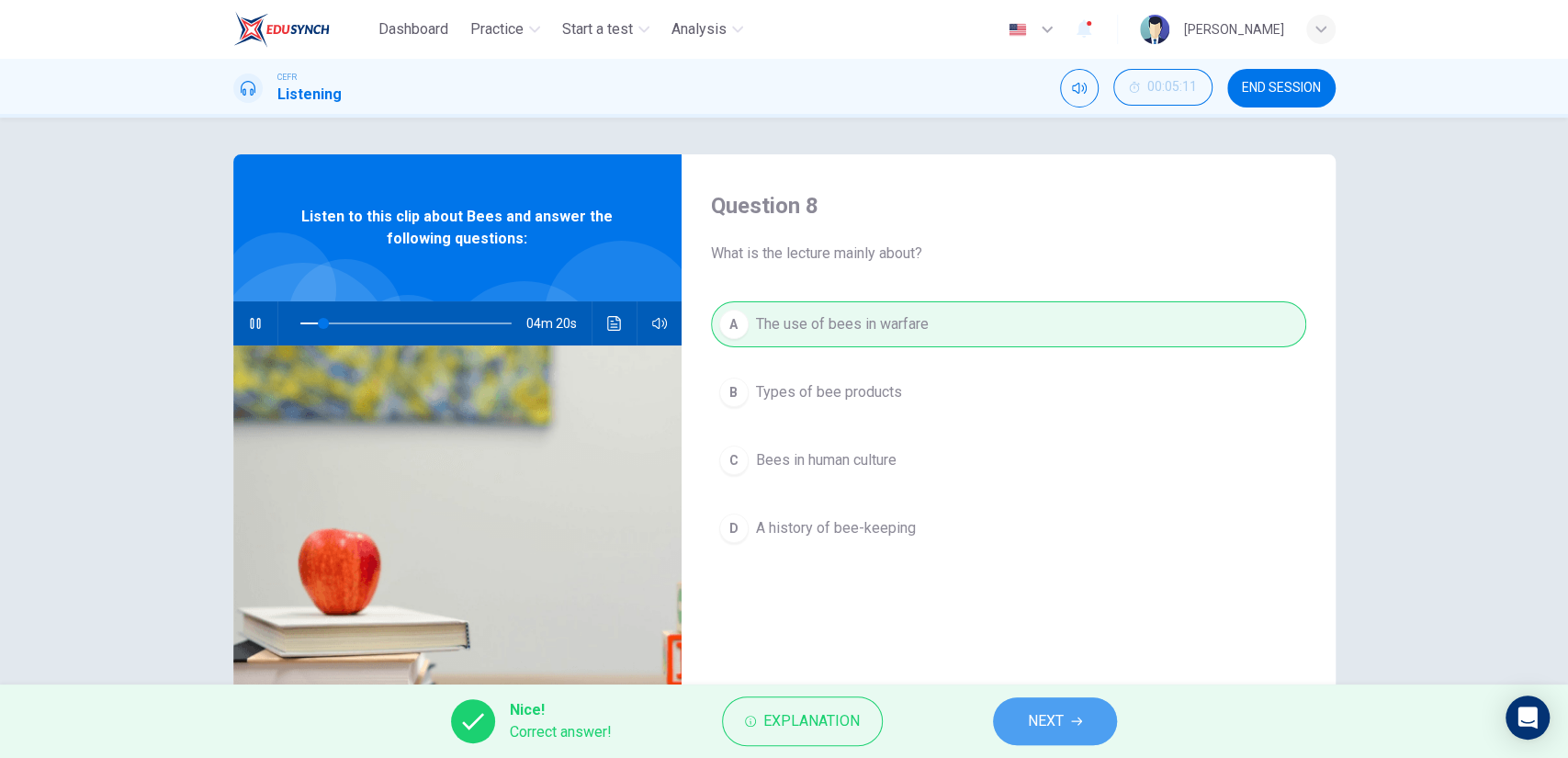
click at [1029, 717] on span "NEXT" at bounding box center [1046, 721] width 36 height 26
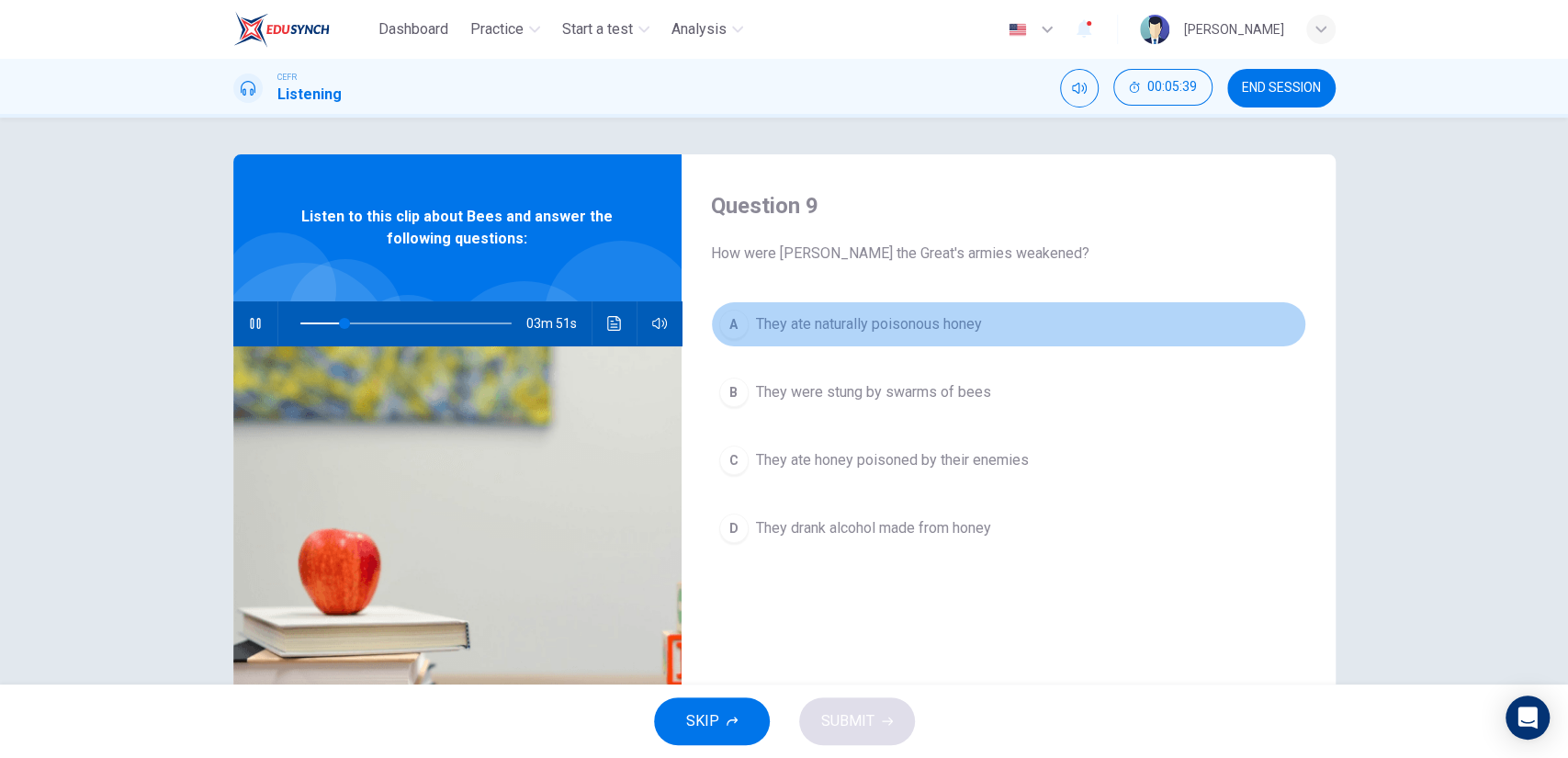
click at [938, 322] on span "They ate naturally poisonous honey" at bounding box center [869, 324] width 226 height 22
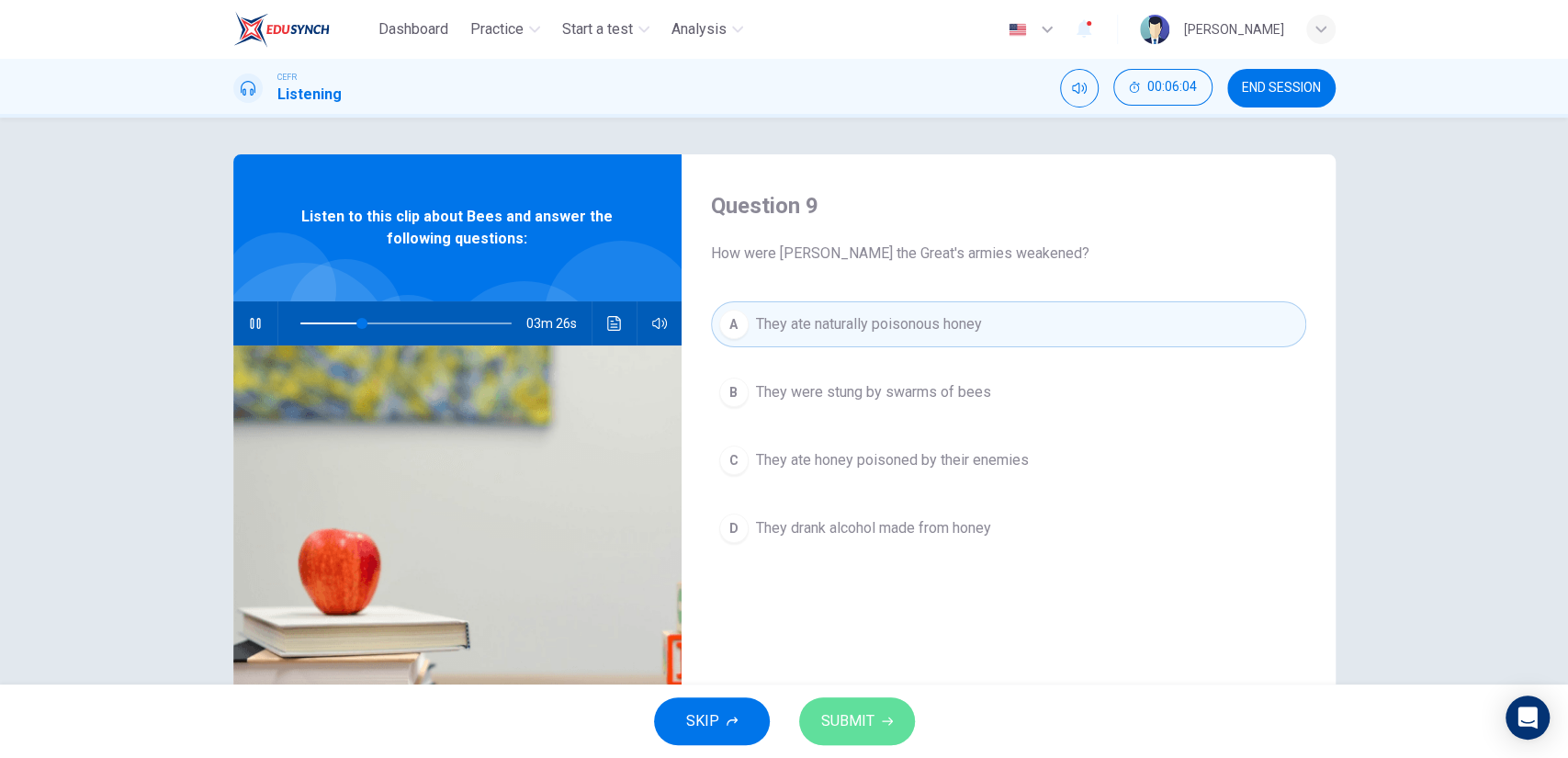
click at [888, 723] on icon "button" at bounding box center [888, 721] width 11 height 9
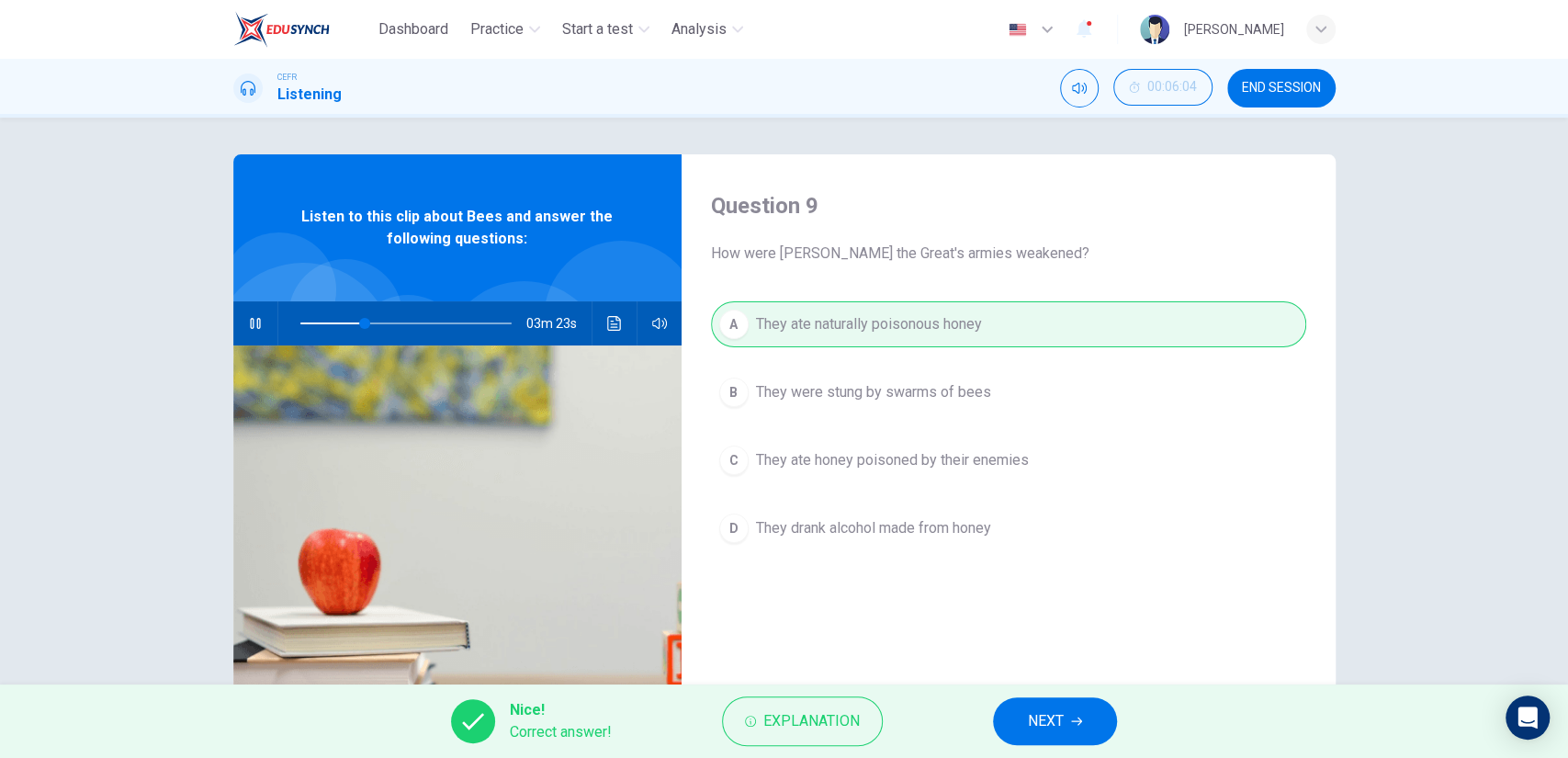
click at [1050, 707] on button "NEXT" at bounding box center [1055, 721] width 124 height 47
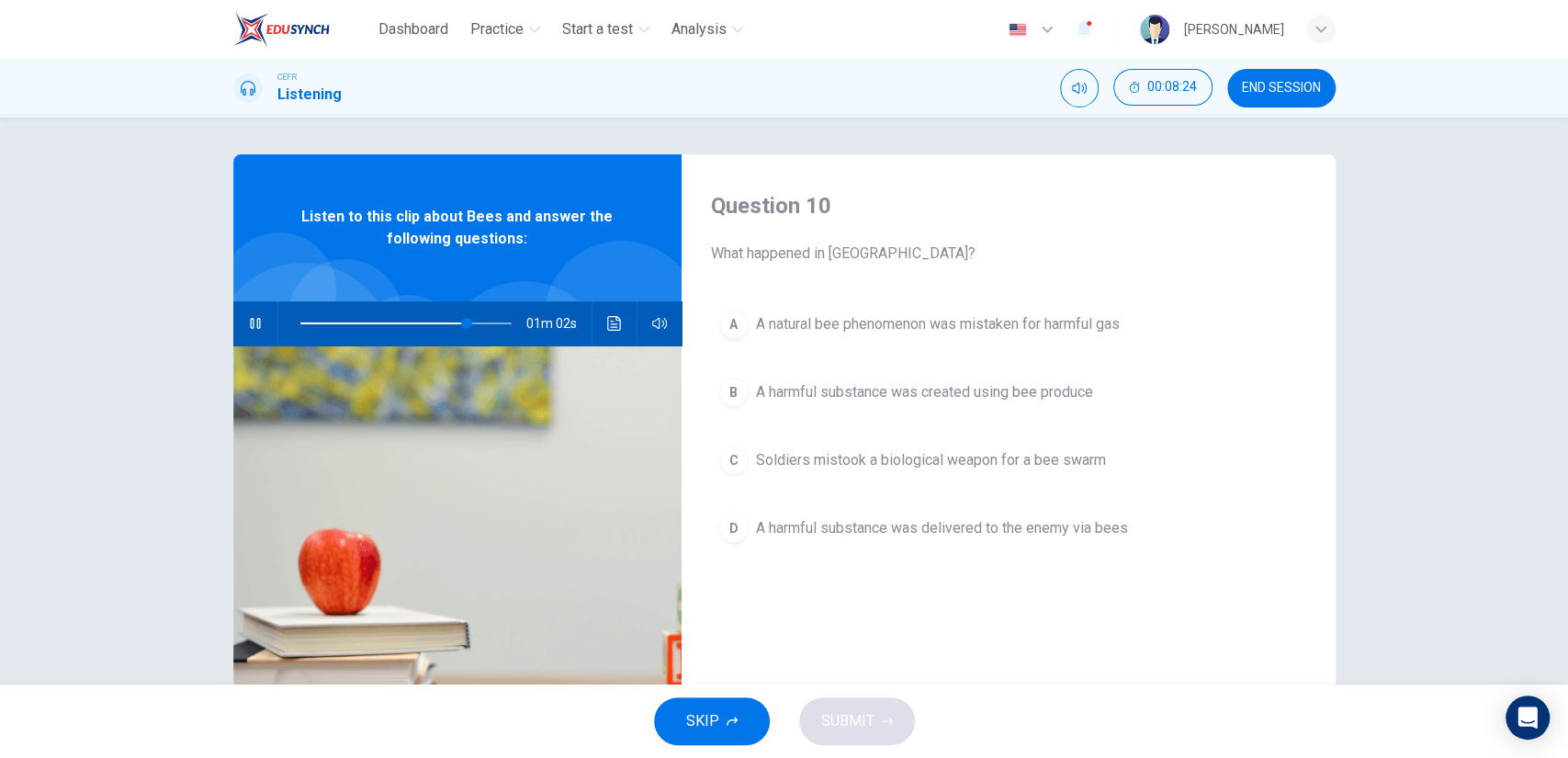
click at [969, 456] on span "Soldiers mistook a biological weapon for a bee swarm" at bounding box center [931, 460] width 350 height 22
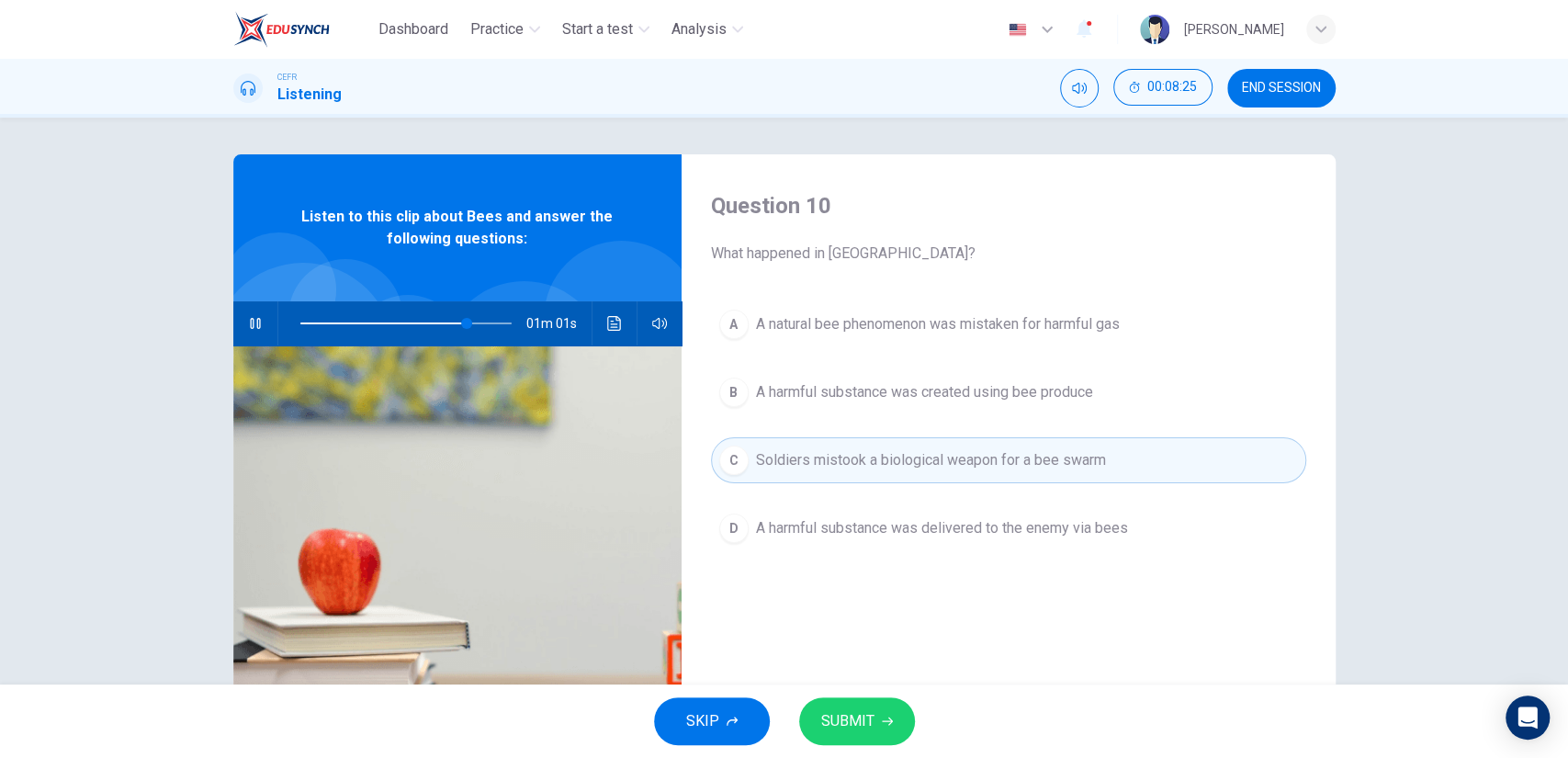
click at [878, 721] on button "SUBMIT" at bounding box center [858, 721] width 116 height 47
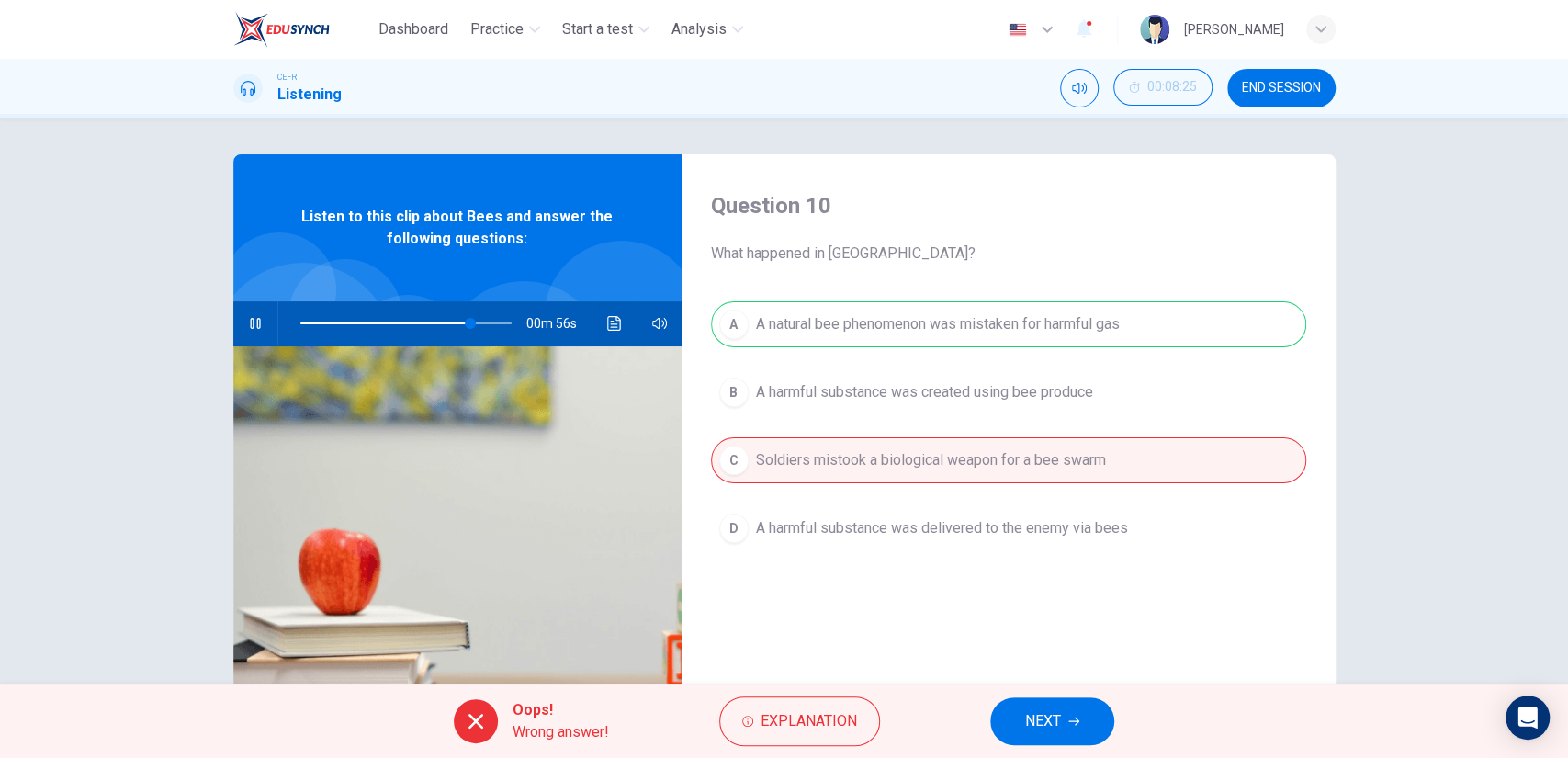
click at [1024, 704] on button "NEXT" at bounding box center [1052, 721] width 124 height 47
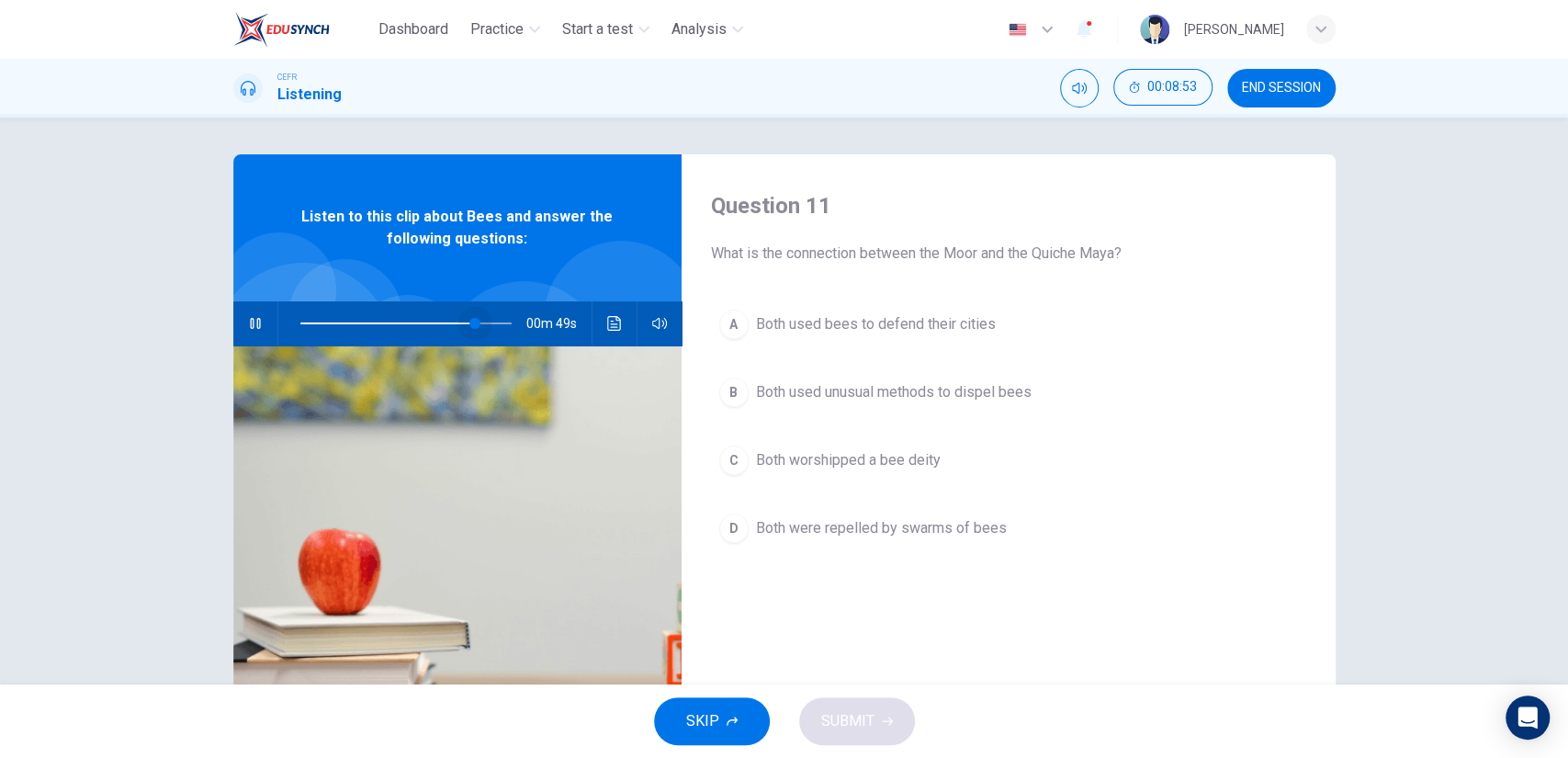
click at [471, 328] on span at bounding box center [475, 324] width 11 height 11
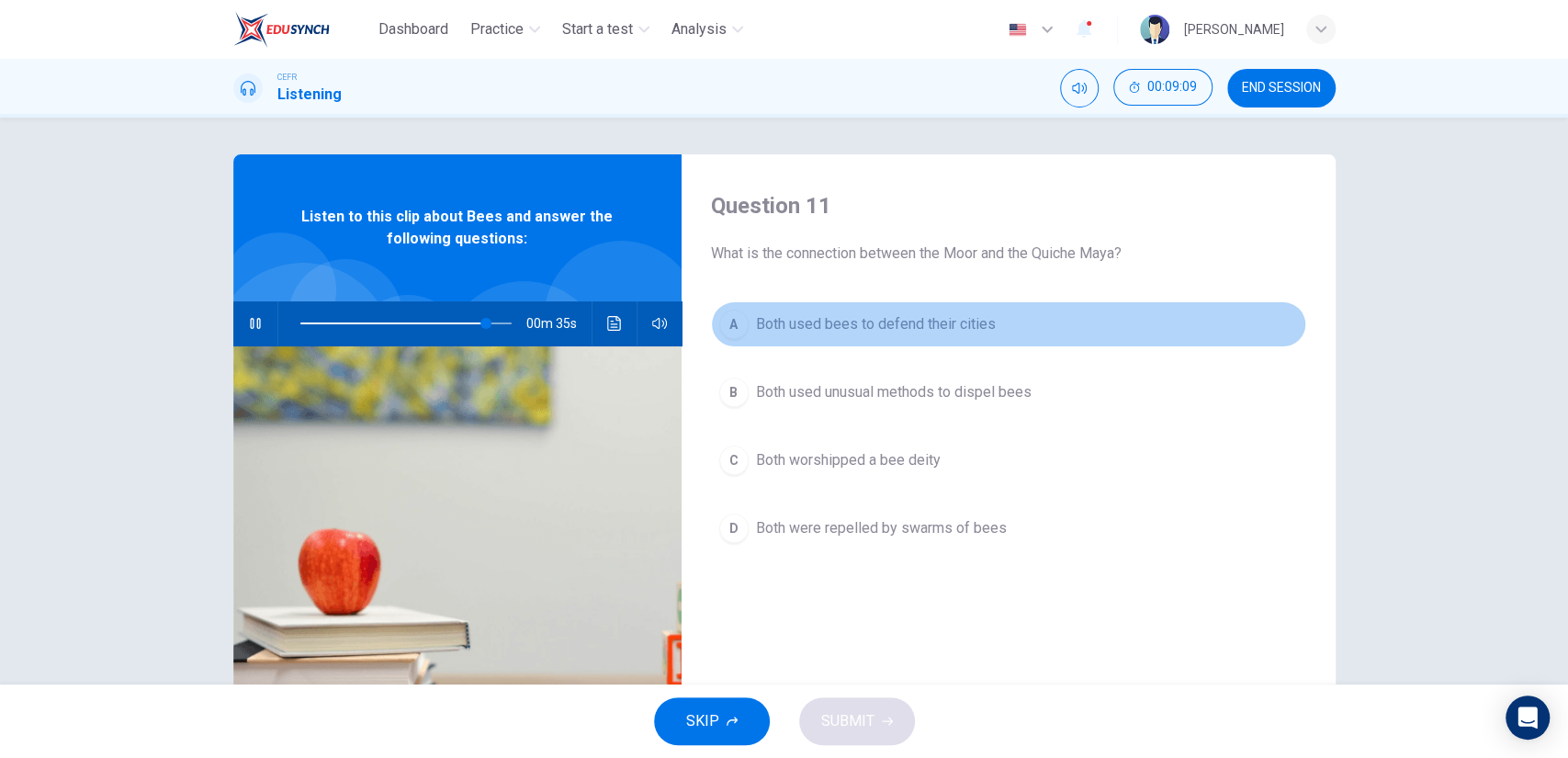
click at [872, 331] on span "Both used bees to defend their cities" at bounding box center [876, 324] width 240 height 22
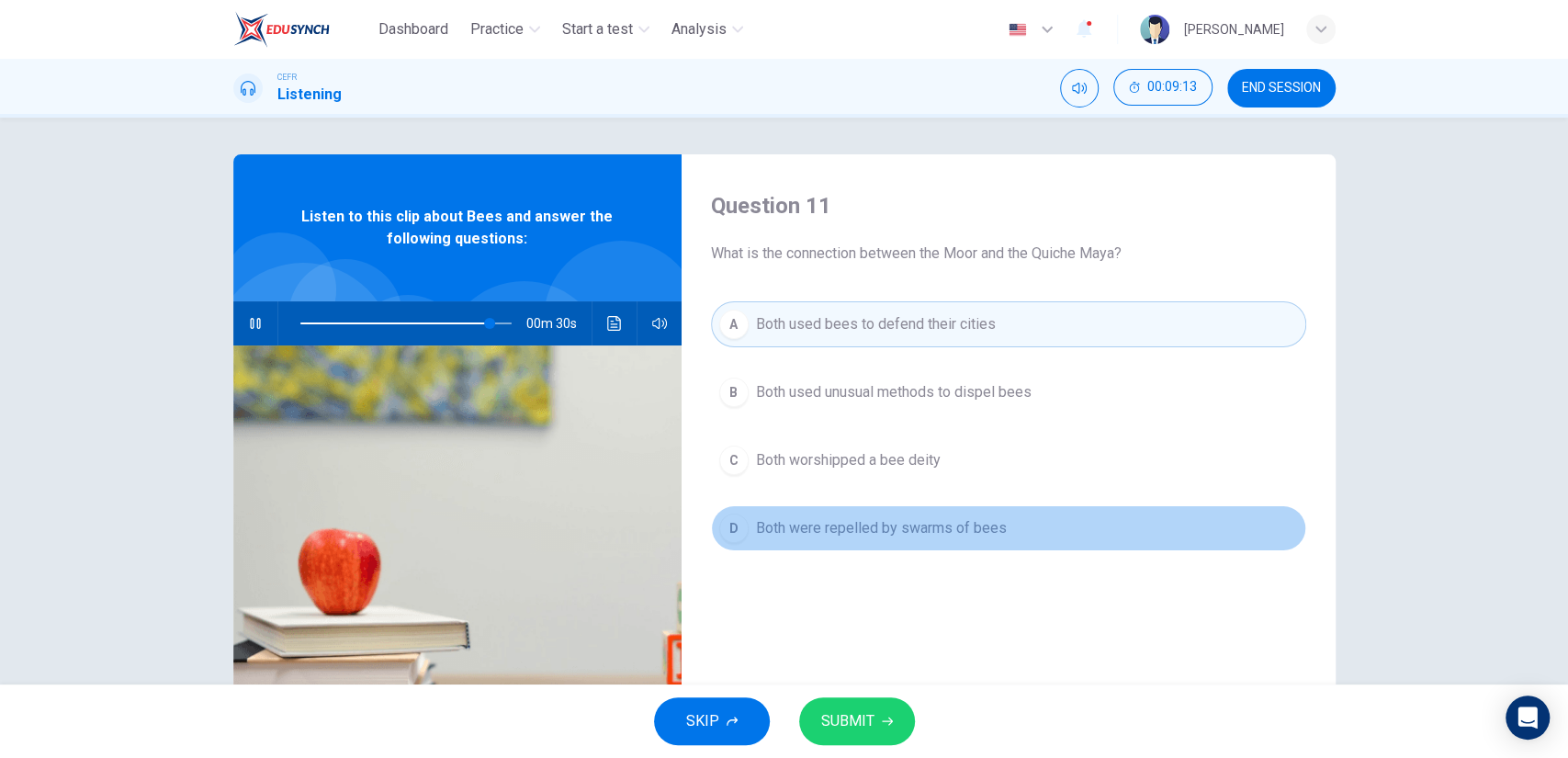
click at [891, 534] on span "Both were repelled by swarms of bees" at bounding box center [881, 527] width 250 height 22
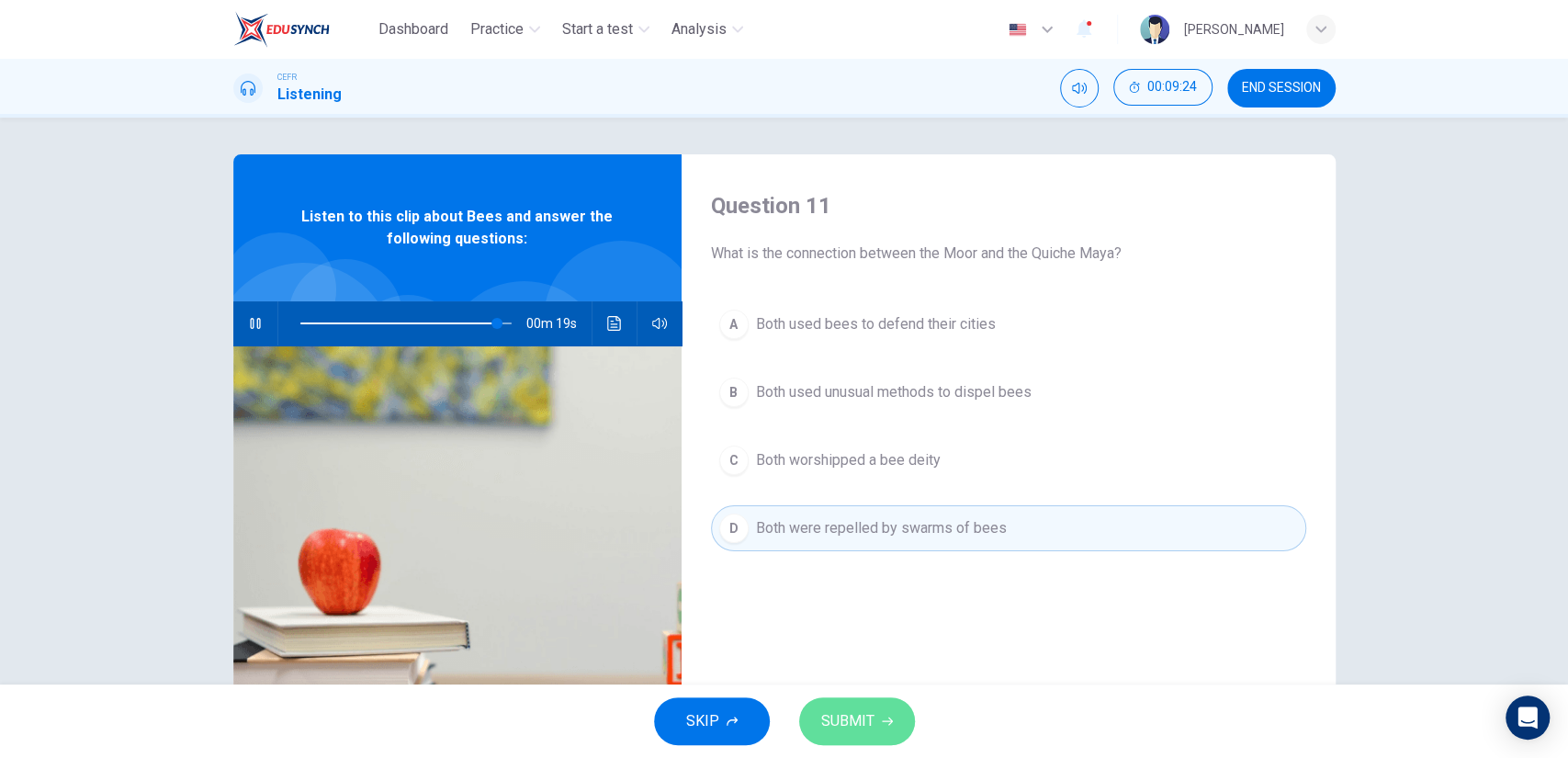
click at [848, 711] on span "SUBMIT" at bounding box center [848, 721] width 53 height 26
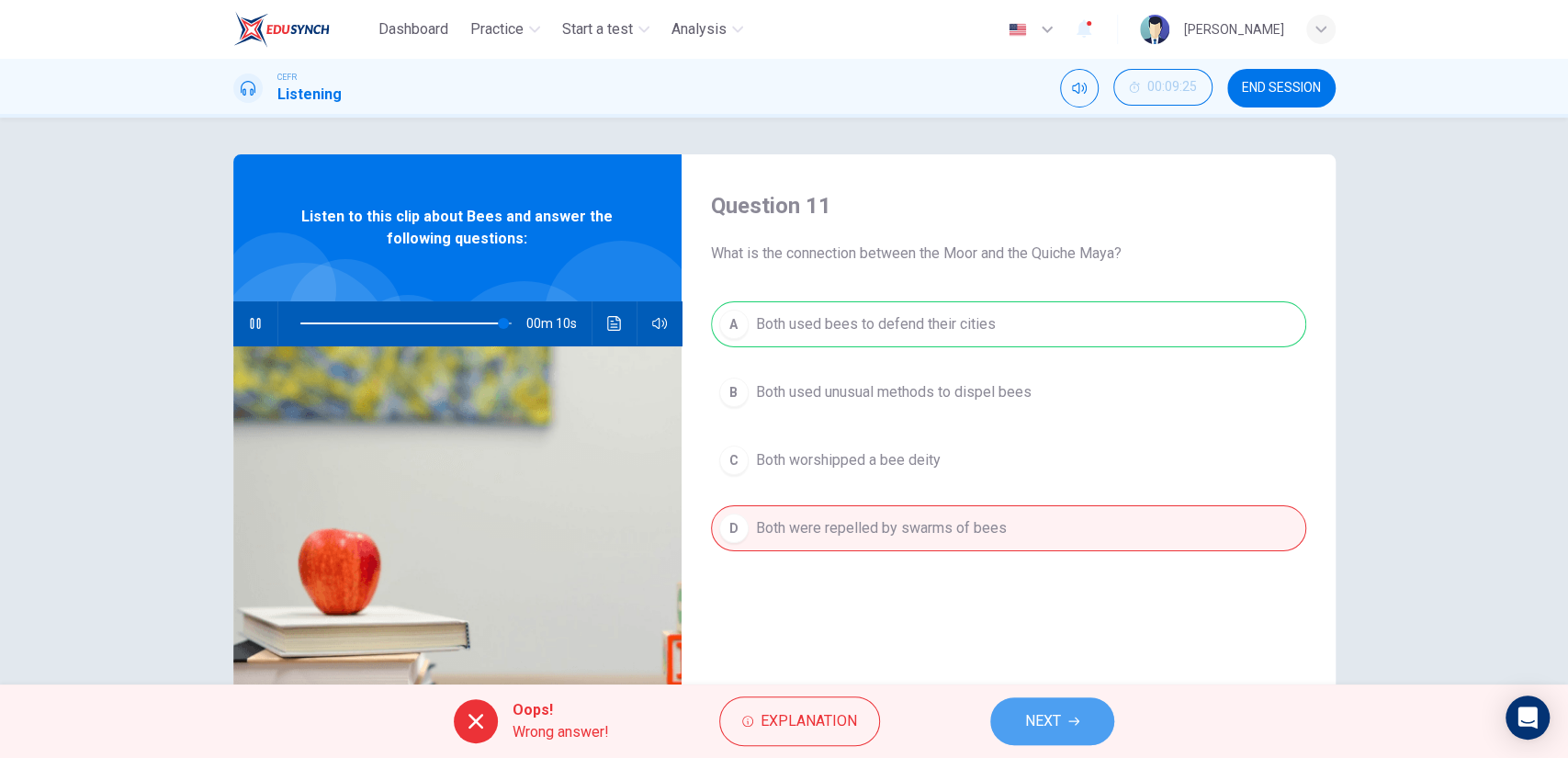
click at [1041, 699] on button "NEXT" at bounding box center [1052, 721] width 124 height 47
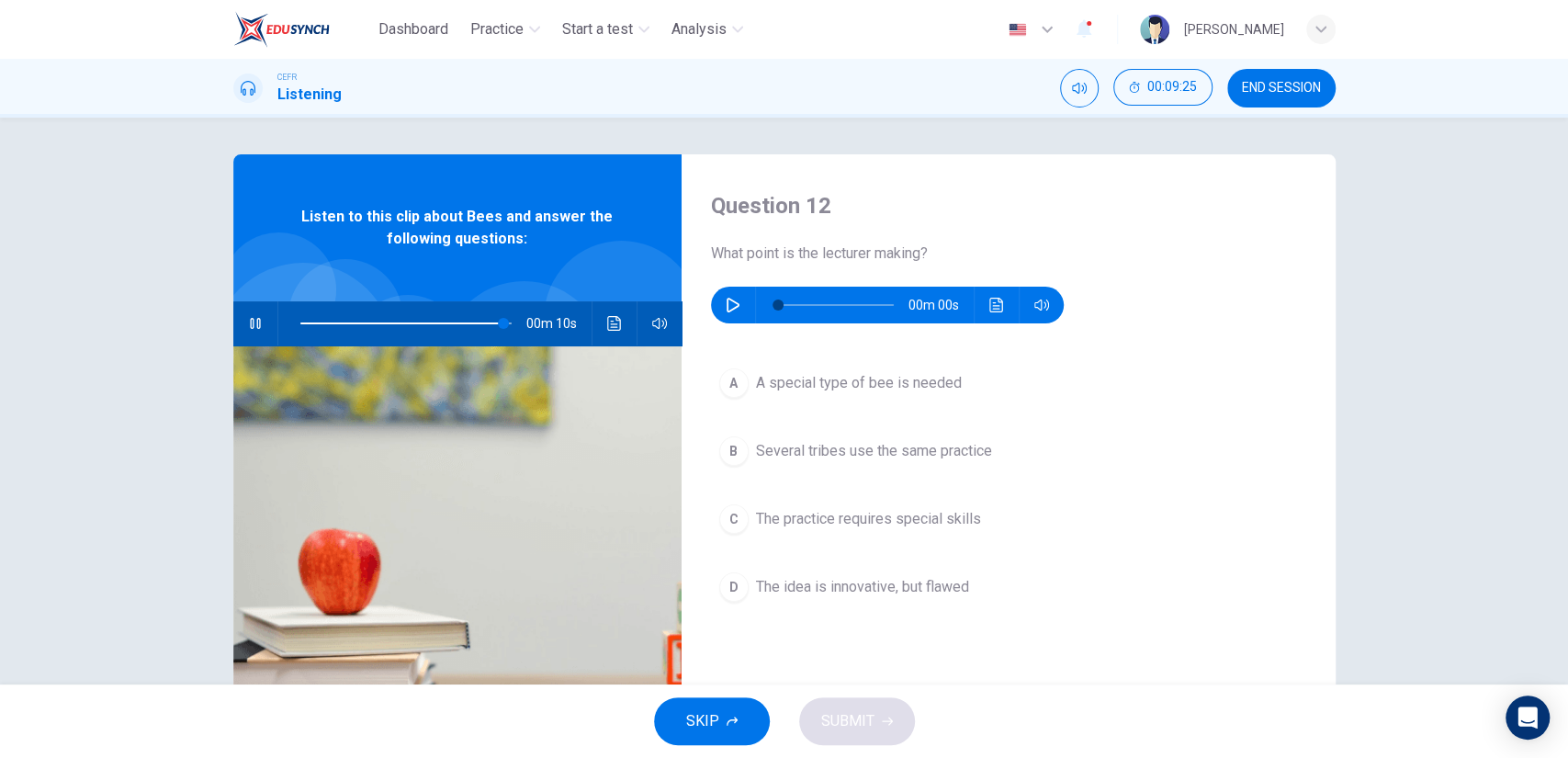
type input "97"
click at [730, 305] on icon "button" at bounding box center [732, 305] width 14 height 14
type input "0"
type input "97"
type input "0"
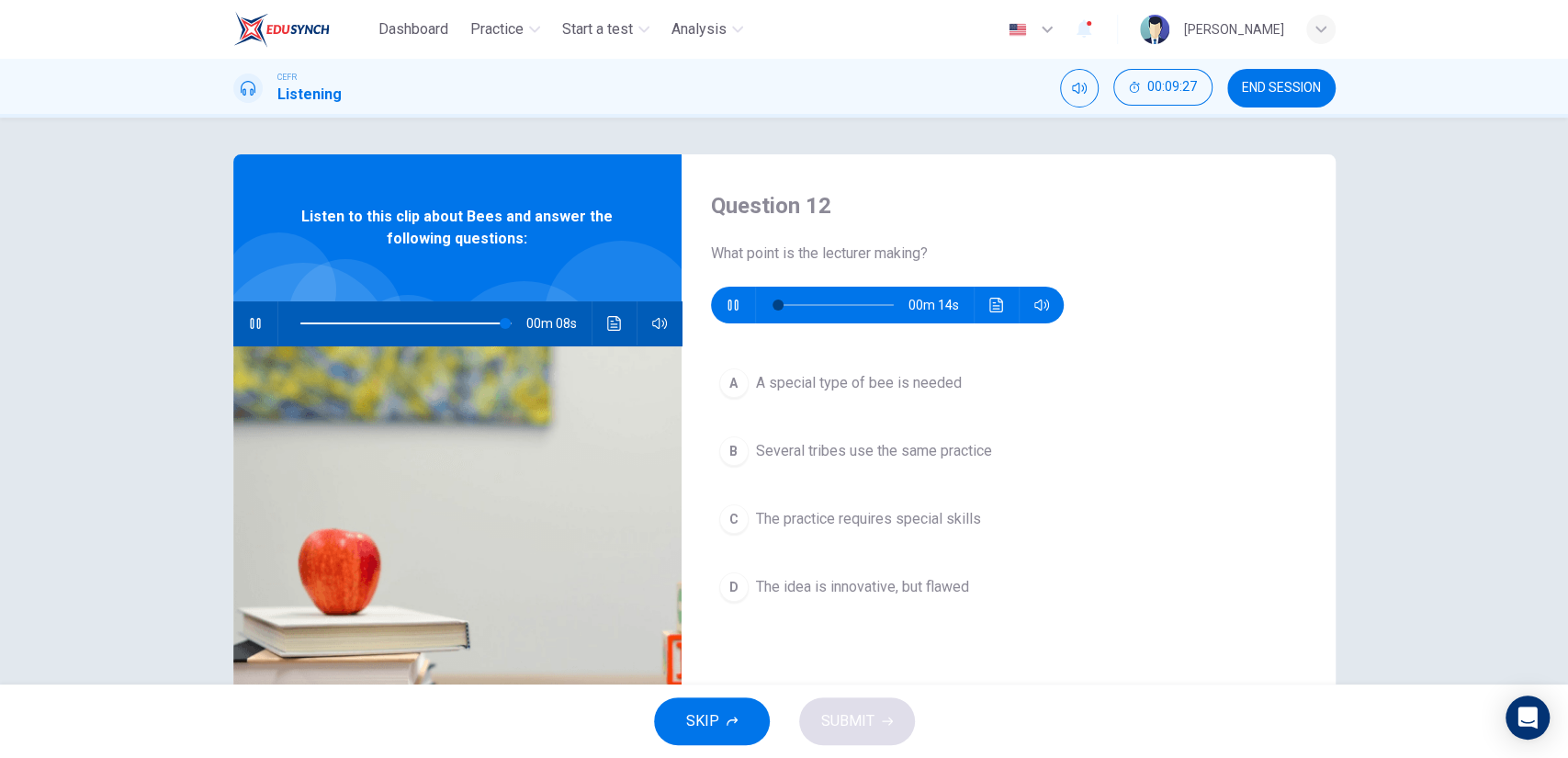
type input "98"
type input "5"
type input "98"
type input "5"
type input "98"
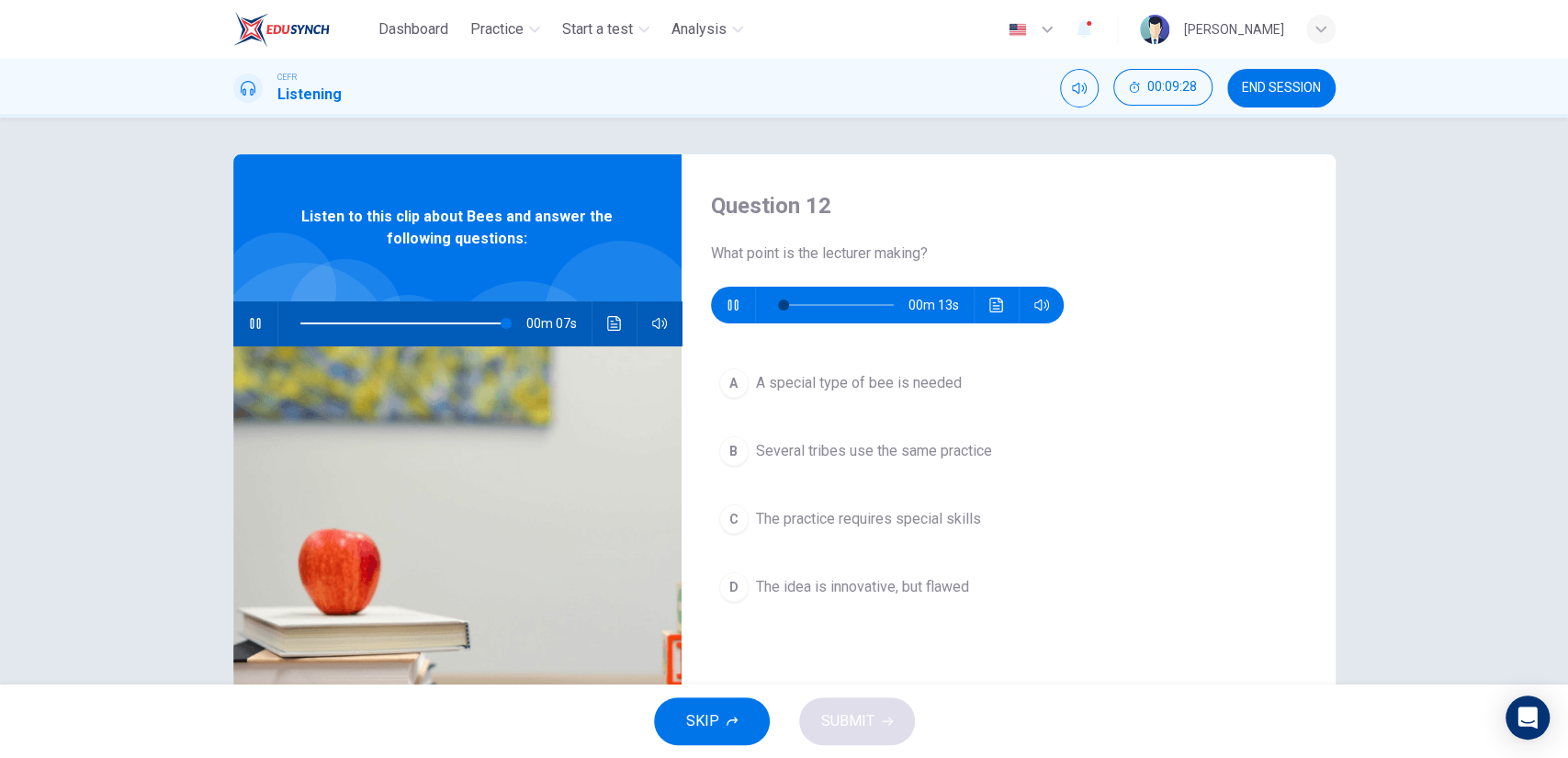
type input "12"
type input "98"
type input "12"
type input "98"
type input "20"
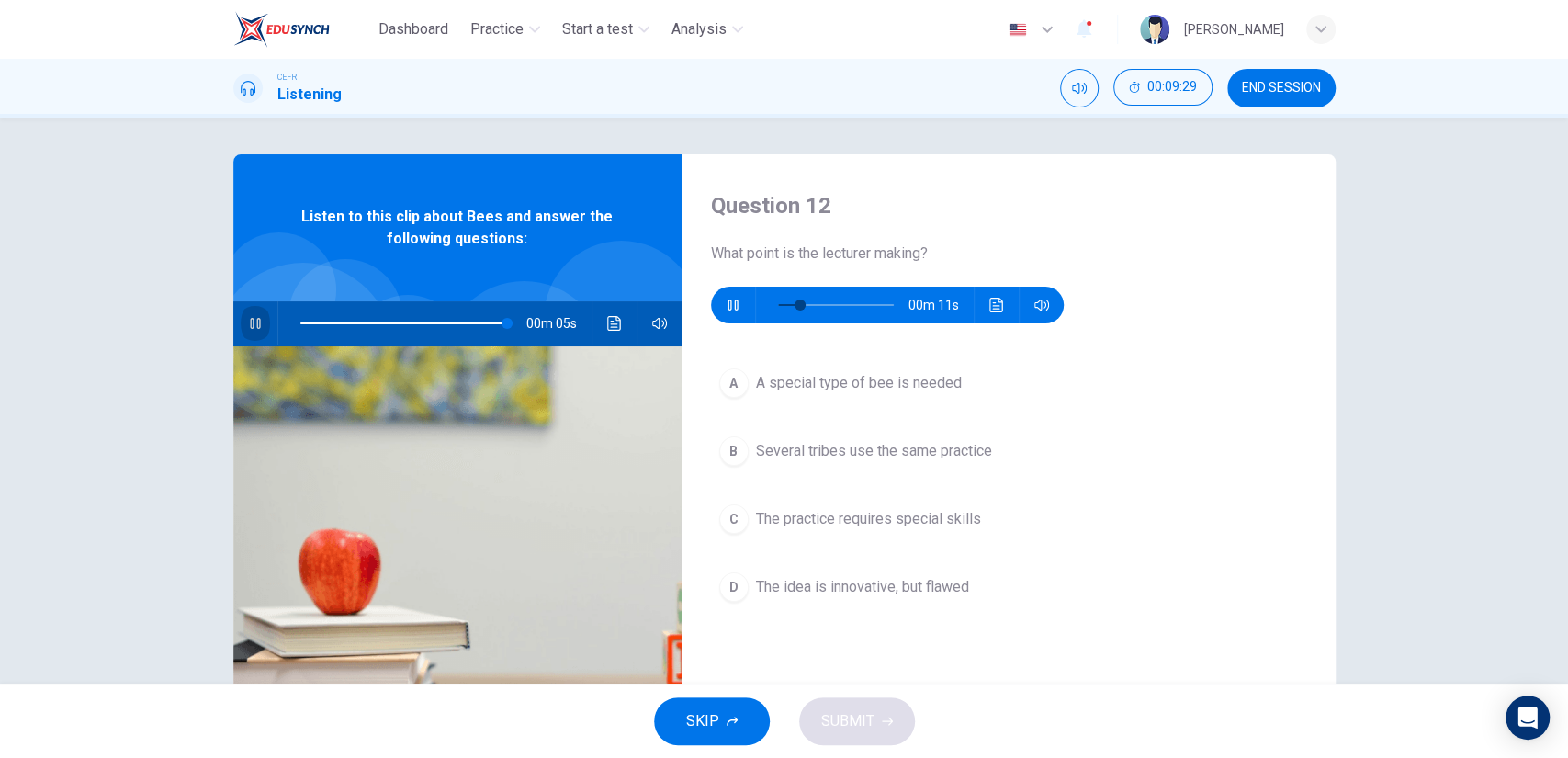
click at [249, 312] on button "button" at bounding box center [255, 324] width 29 height 44
type input "98"
type input "83"
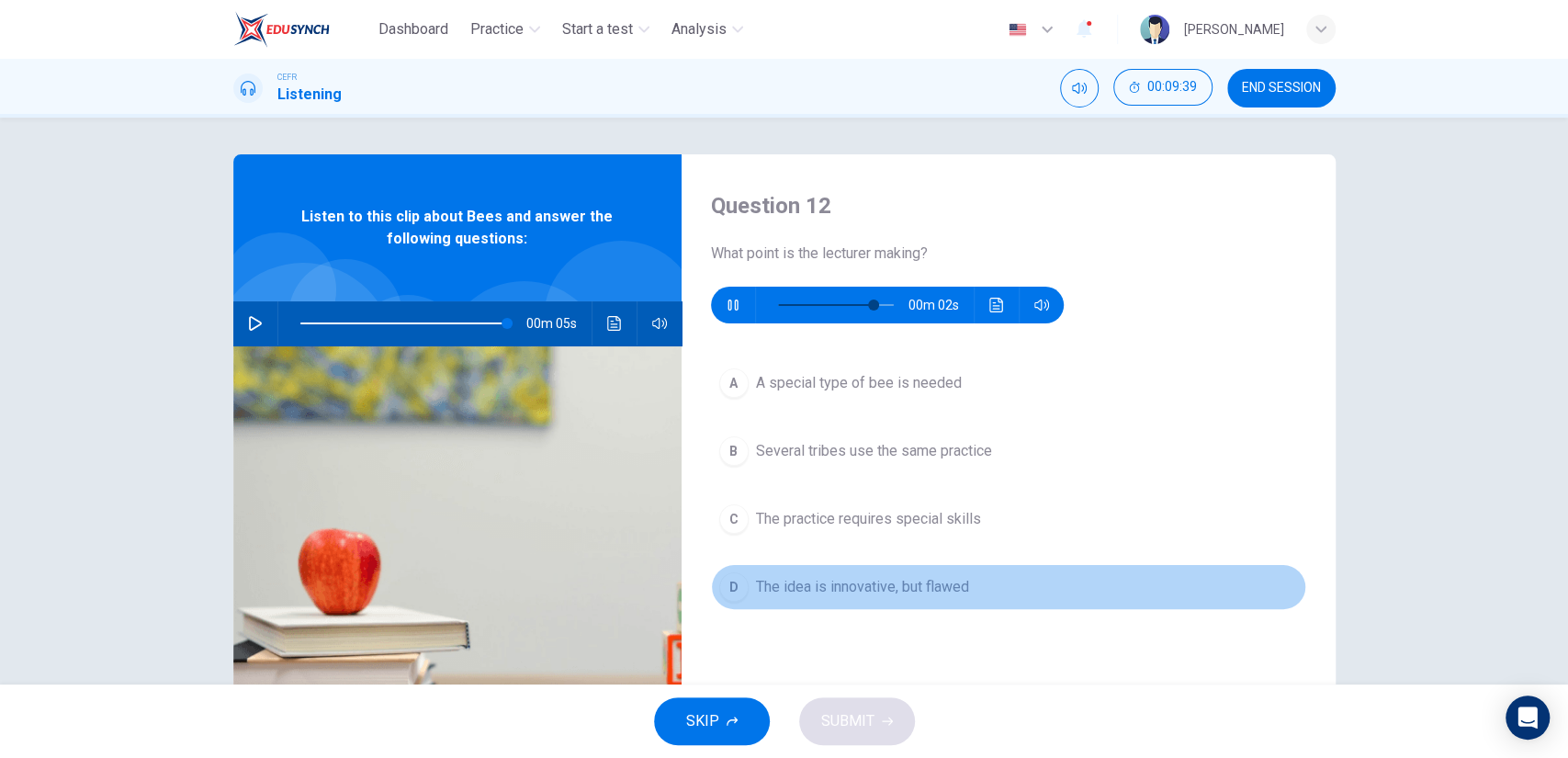
click at [932, 570] on button "D The idea is innovative, but flawed" at bounding box center [1009, 587] width 596 height 46
type input "98"
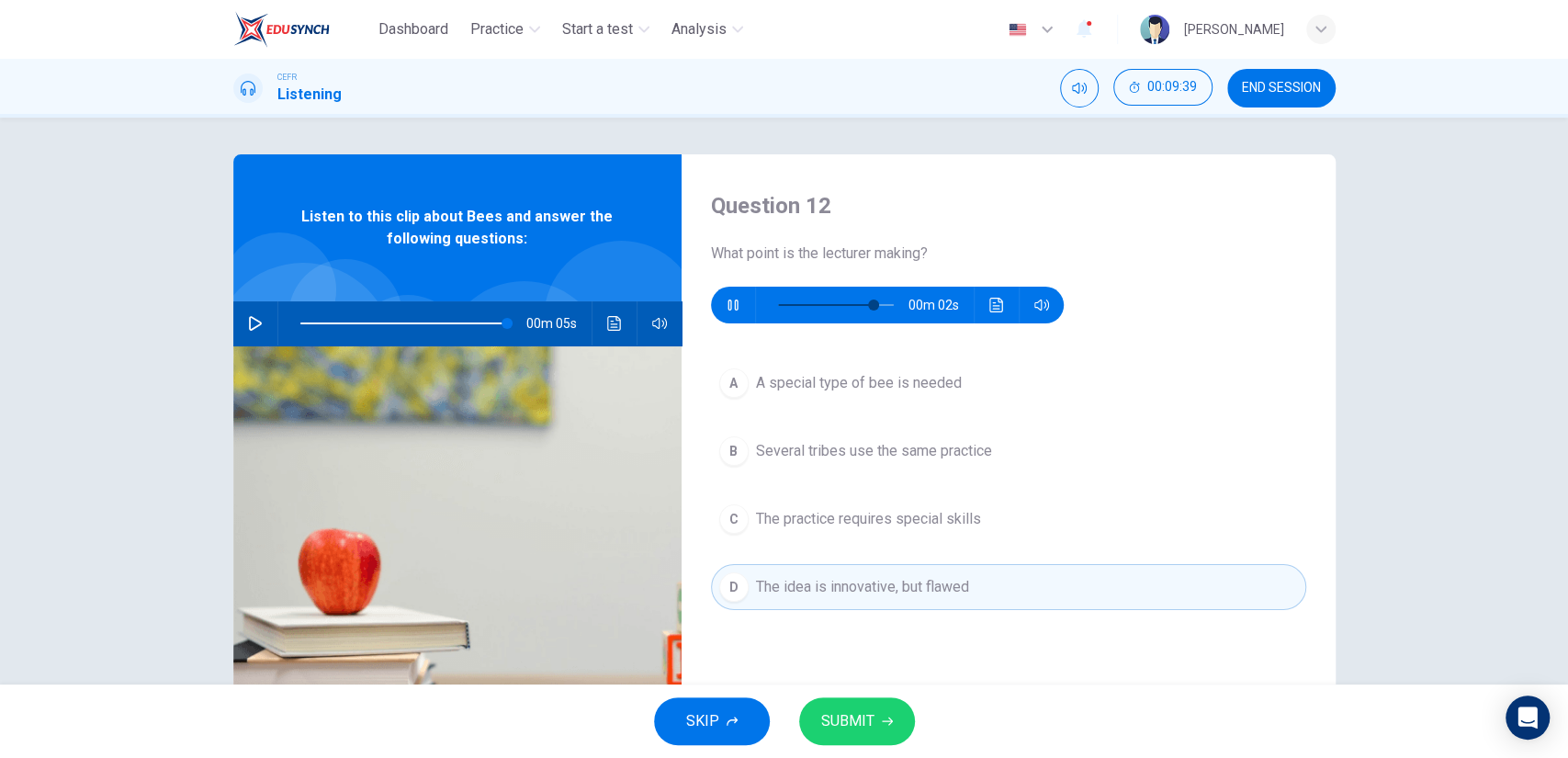
type input "90"
click at [878, 710] on button "SUBMIT" at bounding box center [858, 721] width 116 height 47
type input "98"
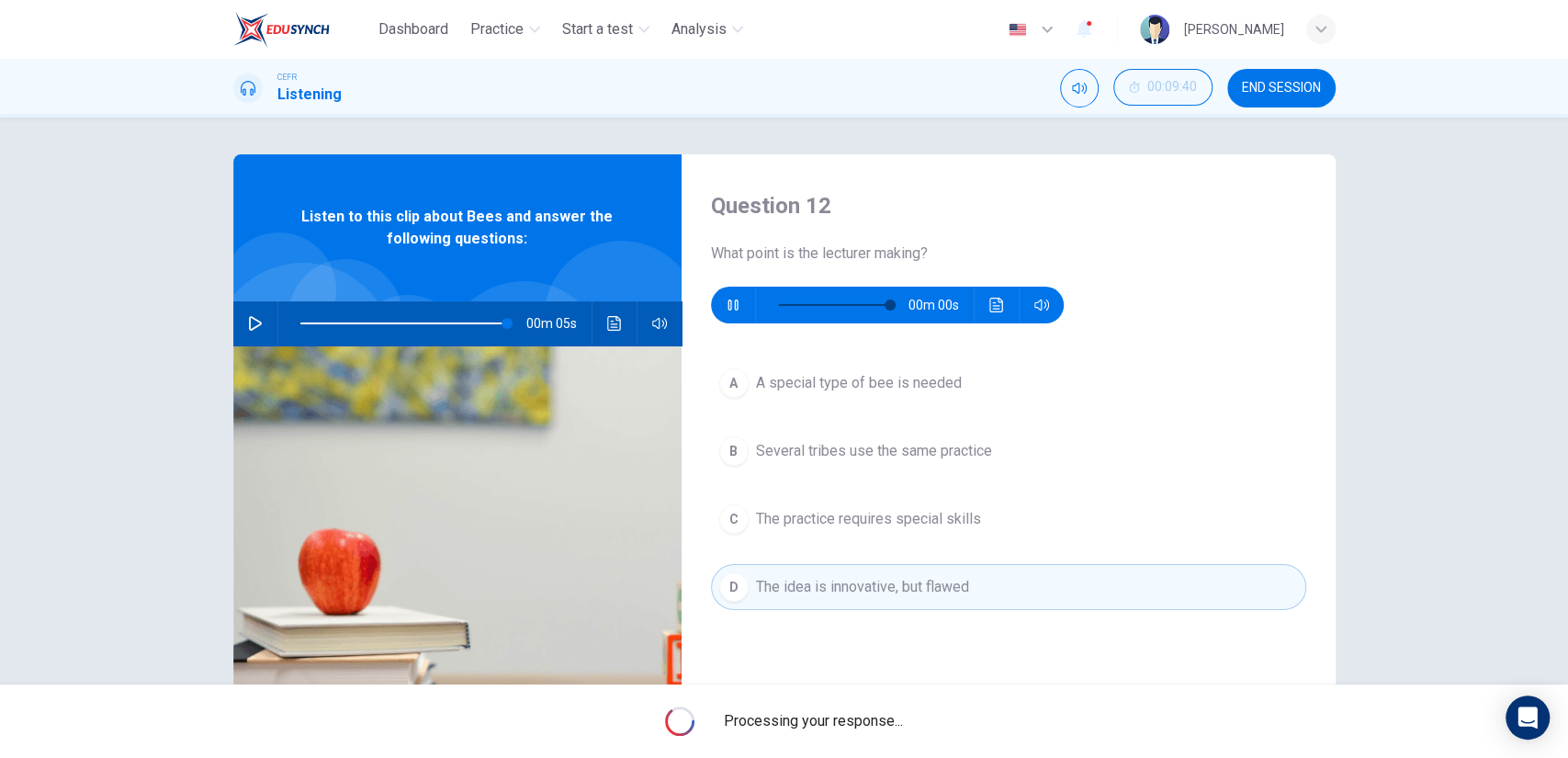
type input "0"
type input "98"
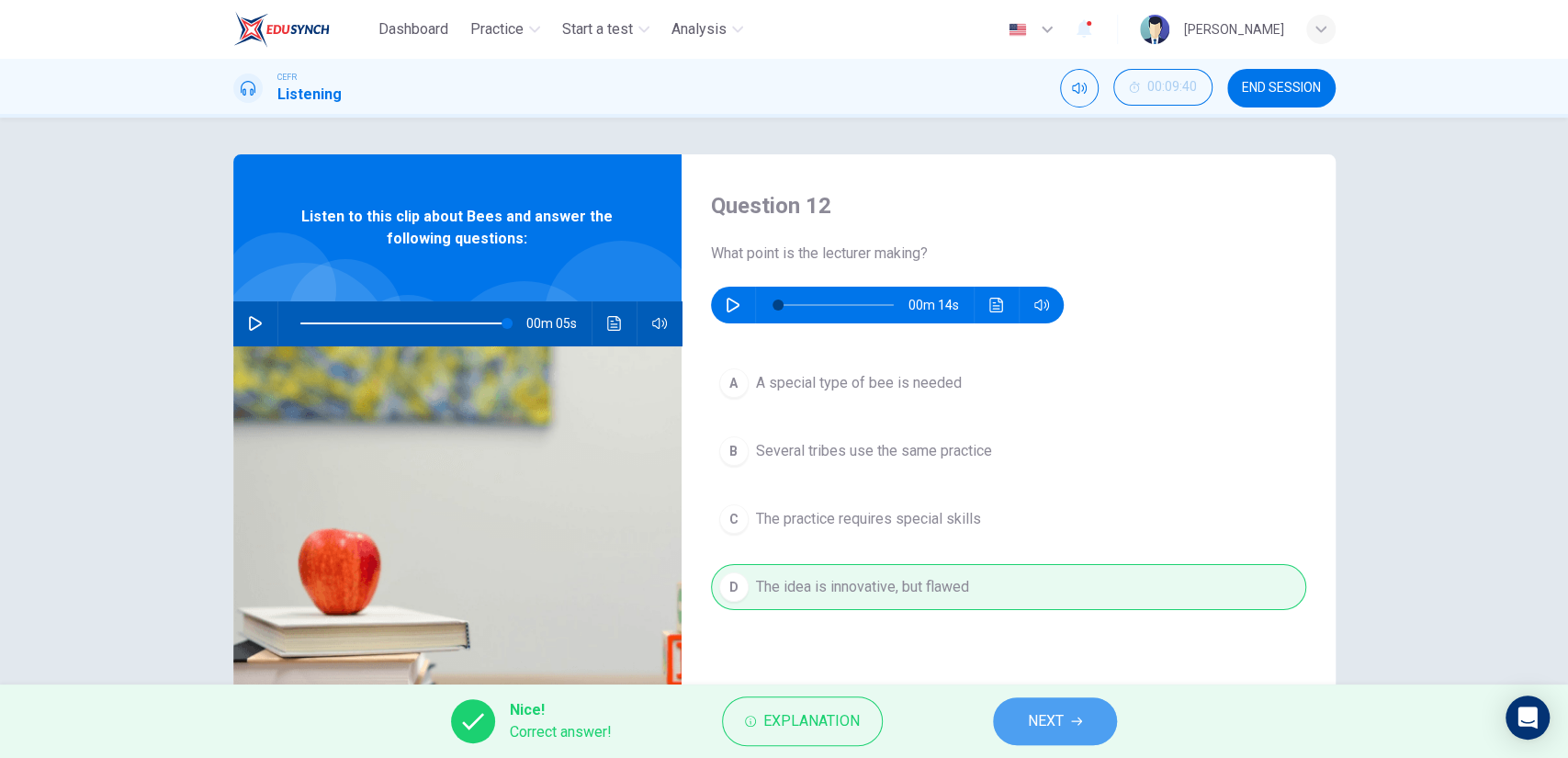
click at [1030, 710] on span "NEXT" at bounding box center [1046, 721] width 36 height 26
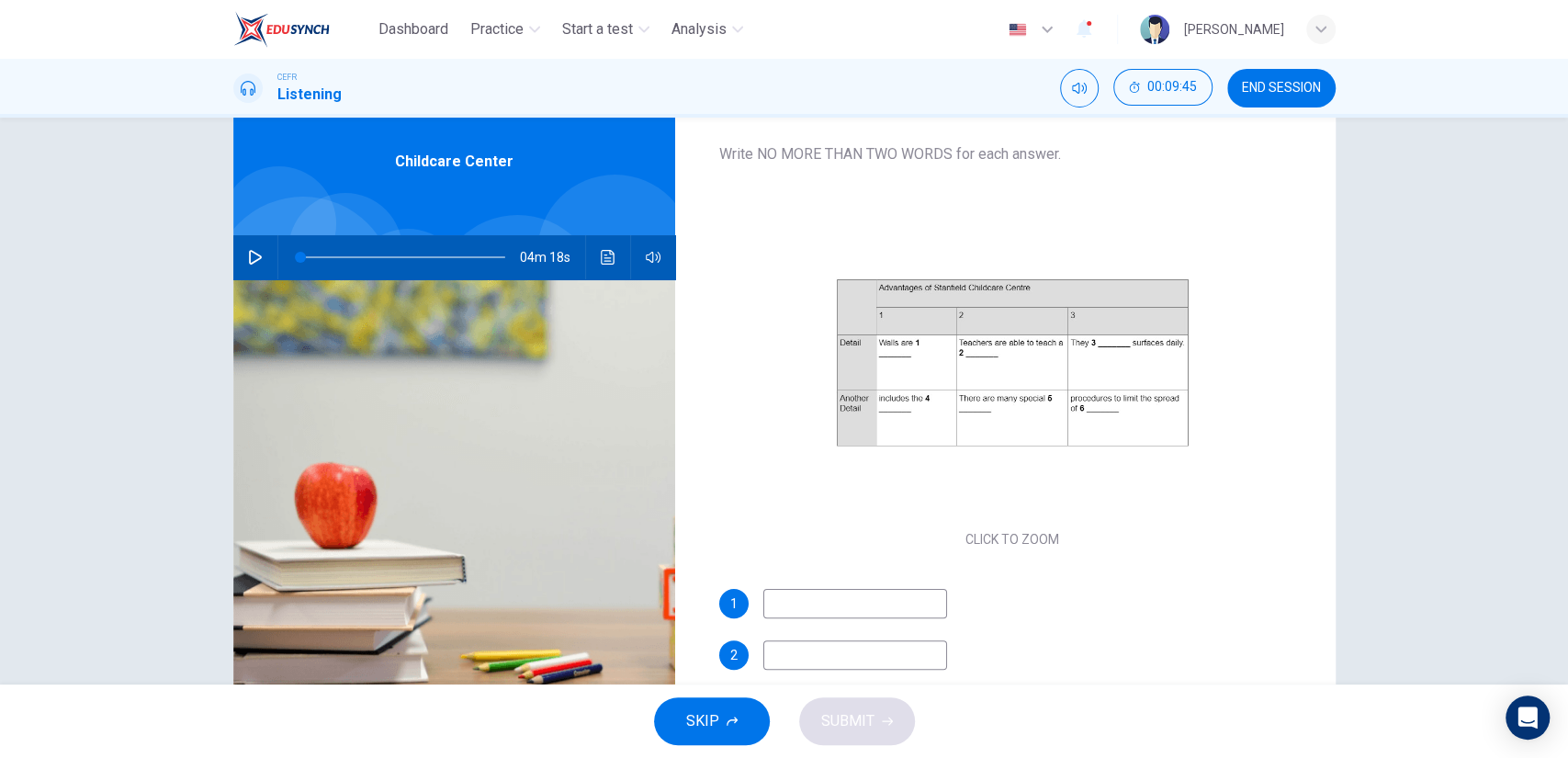
scroll to position [71, 0]
click at [249, 256] on icon "button" at bounding box center [255, 256] width 14 height 14
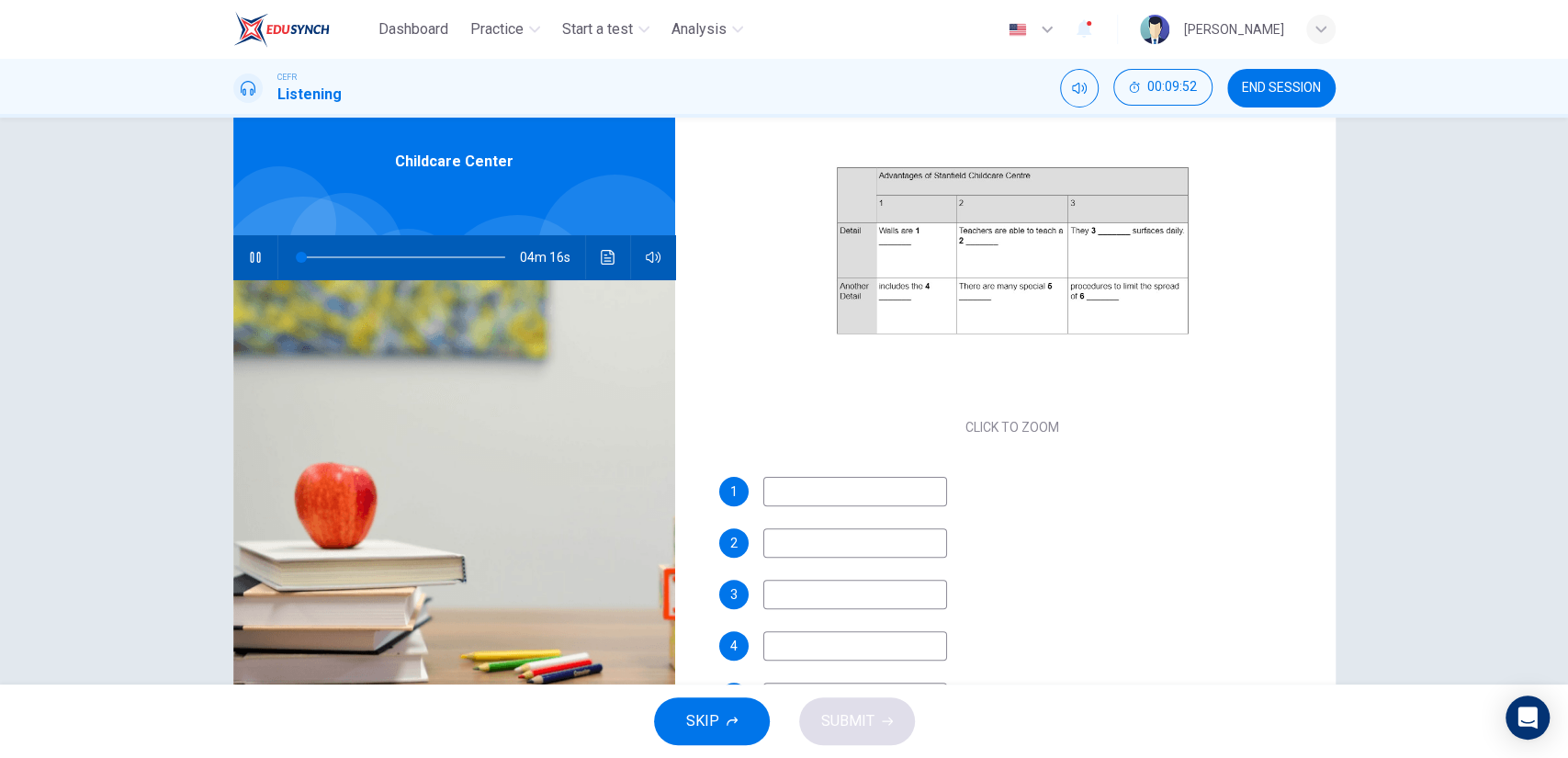
scroll to position [194, 0]
click at [843, 493] on input at bounding box center [856, 487] width 184 height 29
click at [307, 263] on span at bounding box center [313, 257] width 11 height 11
click at [932, 487] on input at bounding box center [856, 487] width 184 height 29
type input "13"
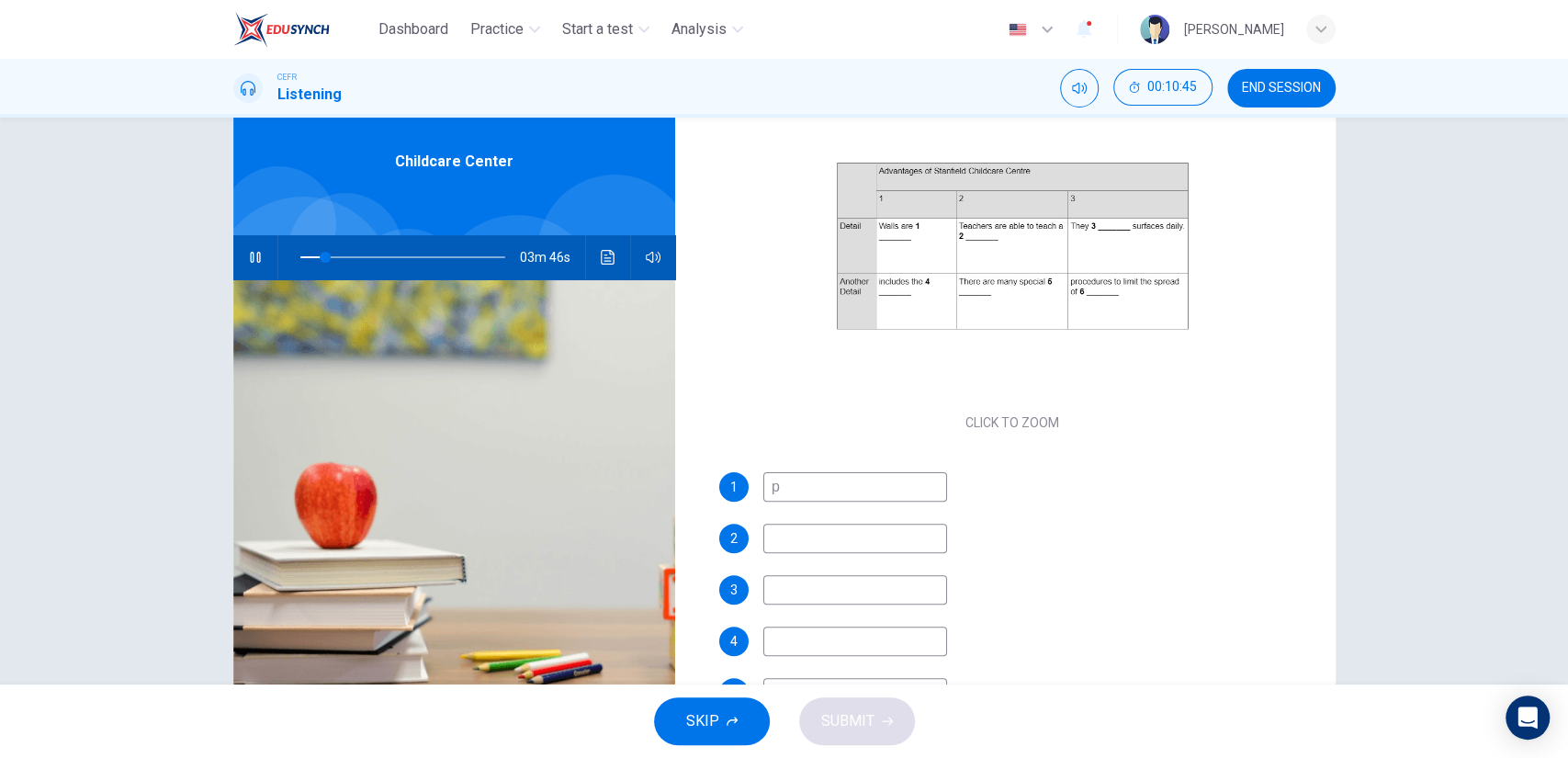
type input "pa"
type input "13"
type input "padded"
type input "14"
type input "padded"
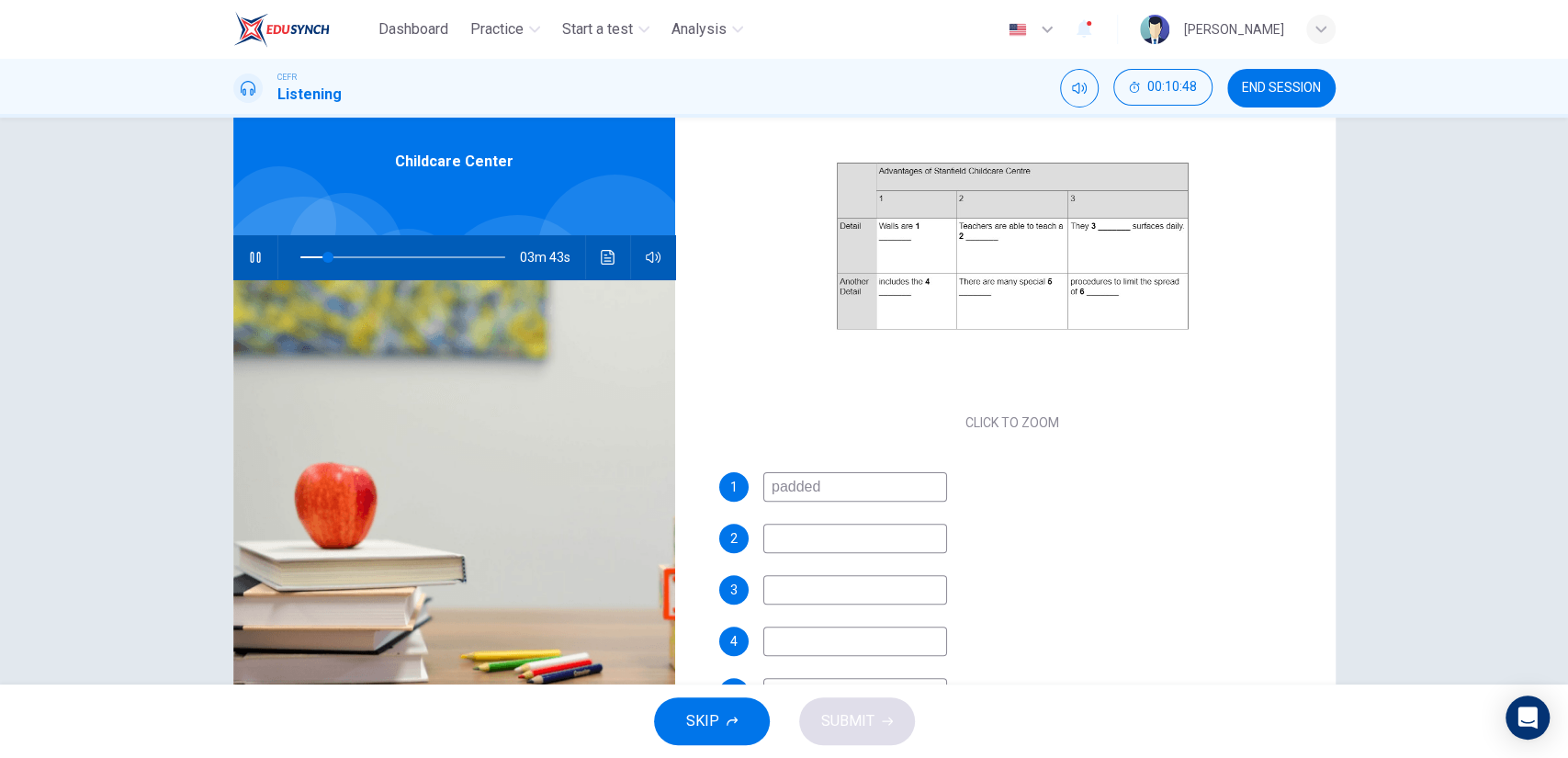
click at [872, 544] on input at bounding box center [856, 538] width 184 height 29
type input "36"
type input "l"
type input "37"
type input "lit"
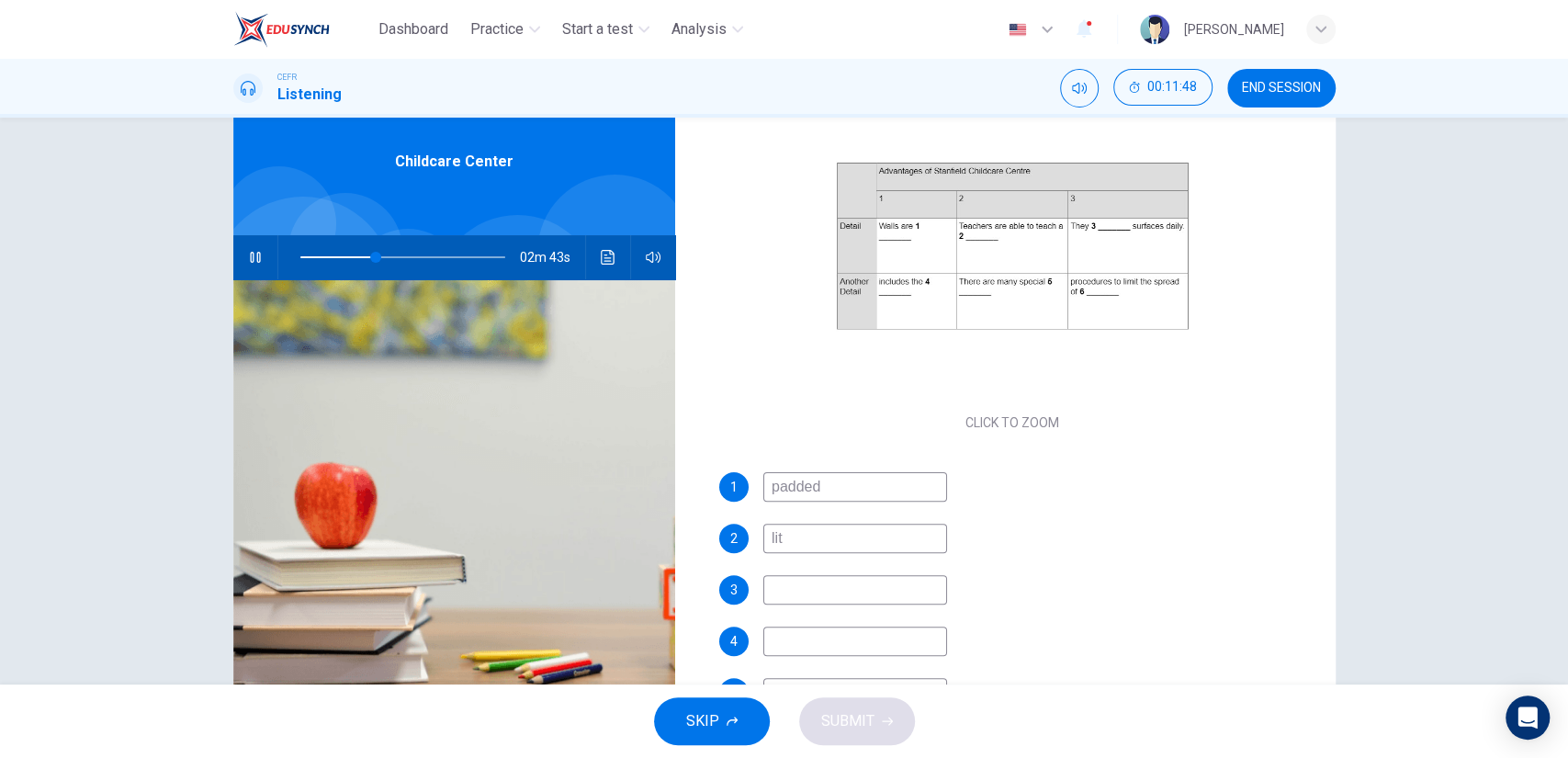
type input "37"
type input "literacy"
type input "38"
type input "literacy progr"
type input "38"
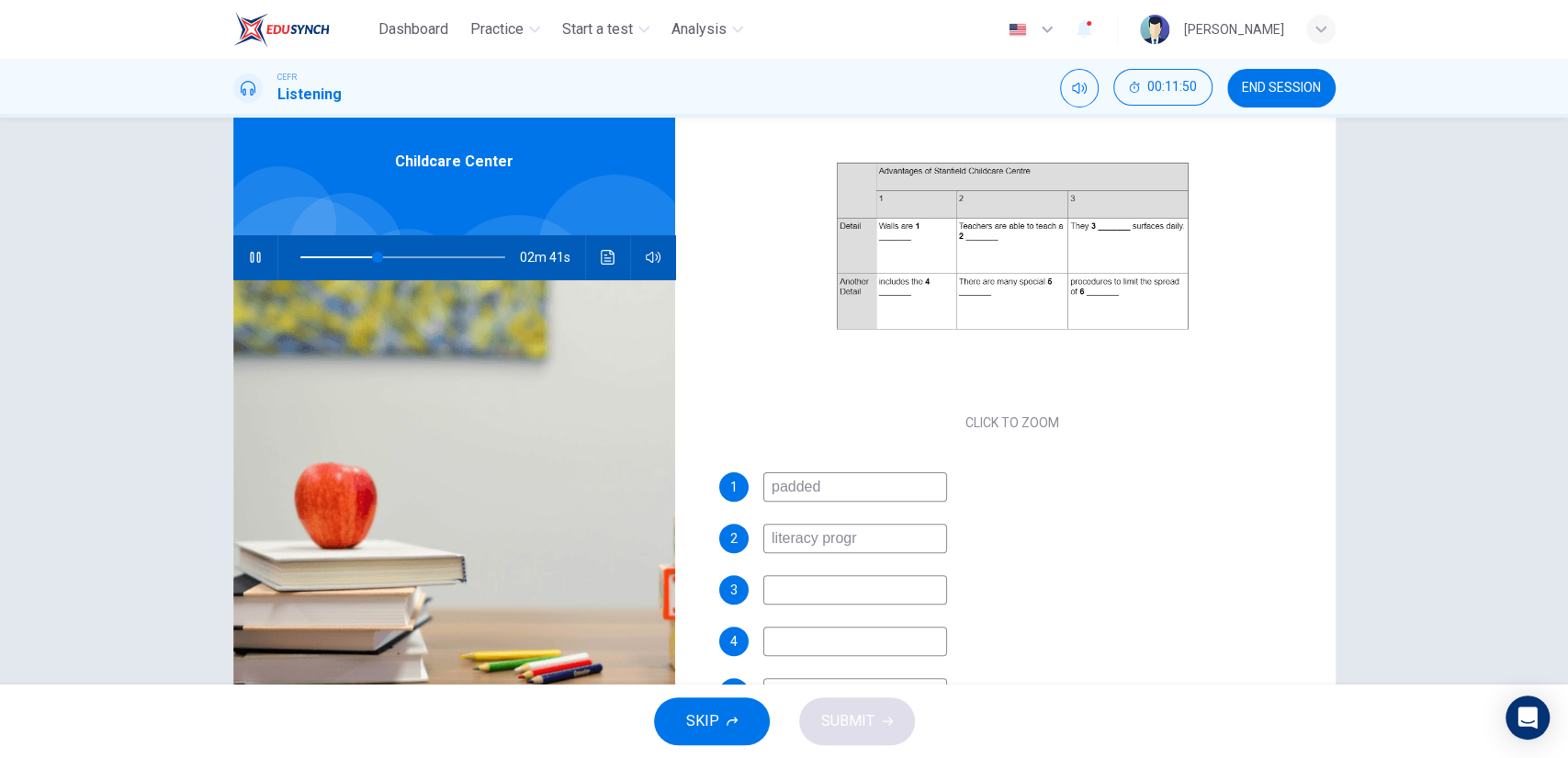
type input "literacy progra"
type input "38"
type input "literacy program"
type input "39"
type input "literacy program"
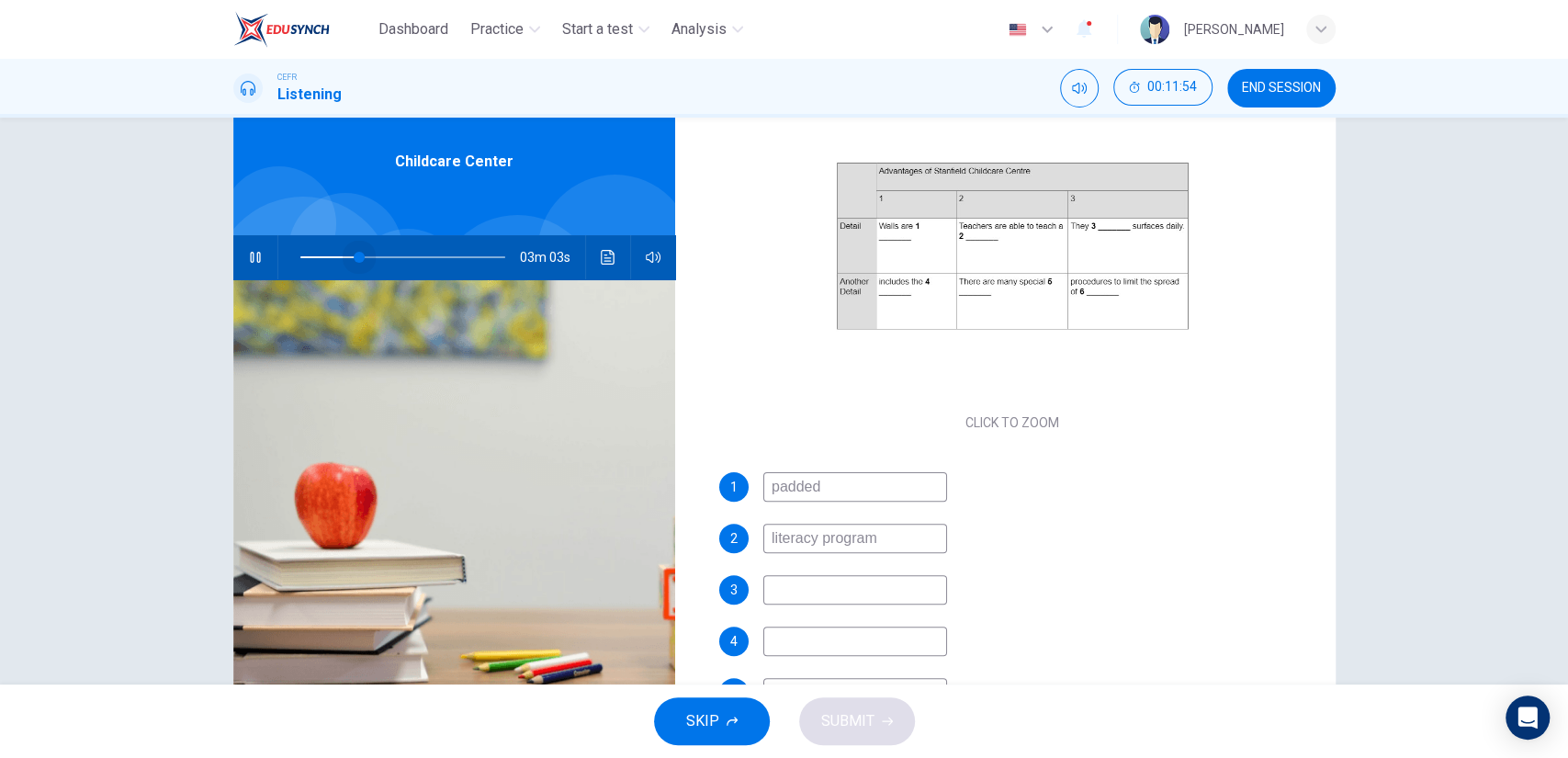
click at [355, 255] on span at bounding box center [360, 257] width 11 height 11
click at [883, 529] on input "literacy program" at bounding box center [856, 538] width 184 height 29
click at [348, 257] on span at bounding box center [354, 257] width 11 height 11
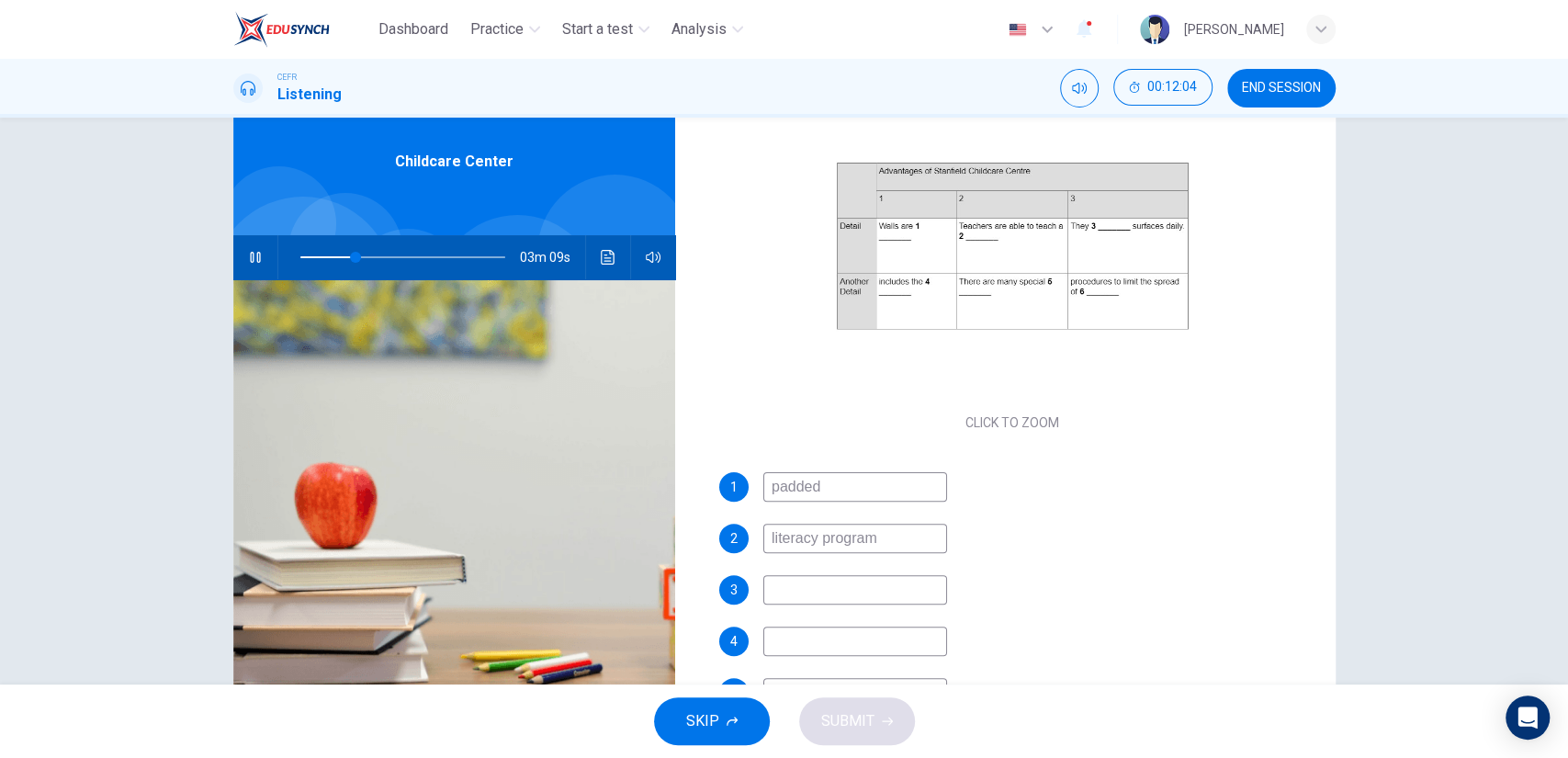
click at [901, 551] on input "literacy program" at bounding box center [856, 538] width 184 height 29
click at [261, 251] on button "button" at bounding box center [255, 257] width 29 height 44
click at [252, 244] on button "button" at bounding box center [255, 257] width 29 height 44
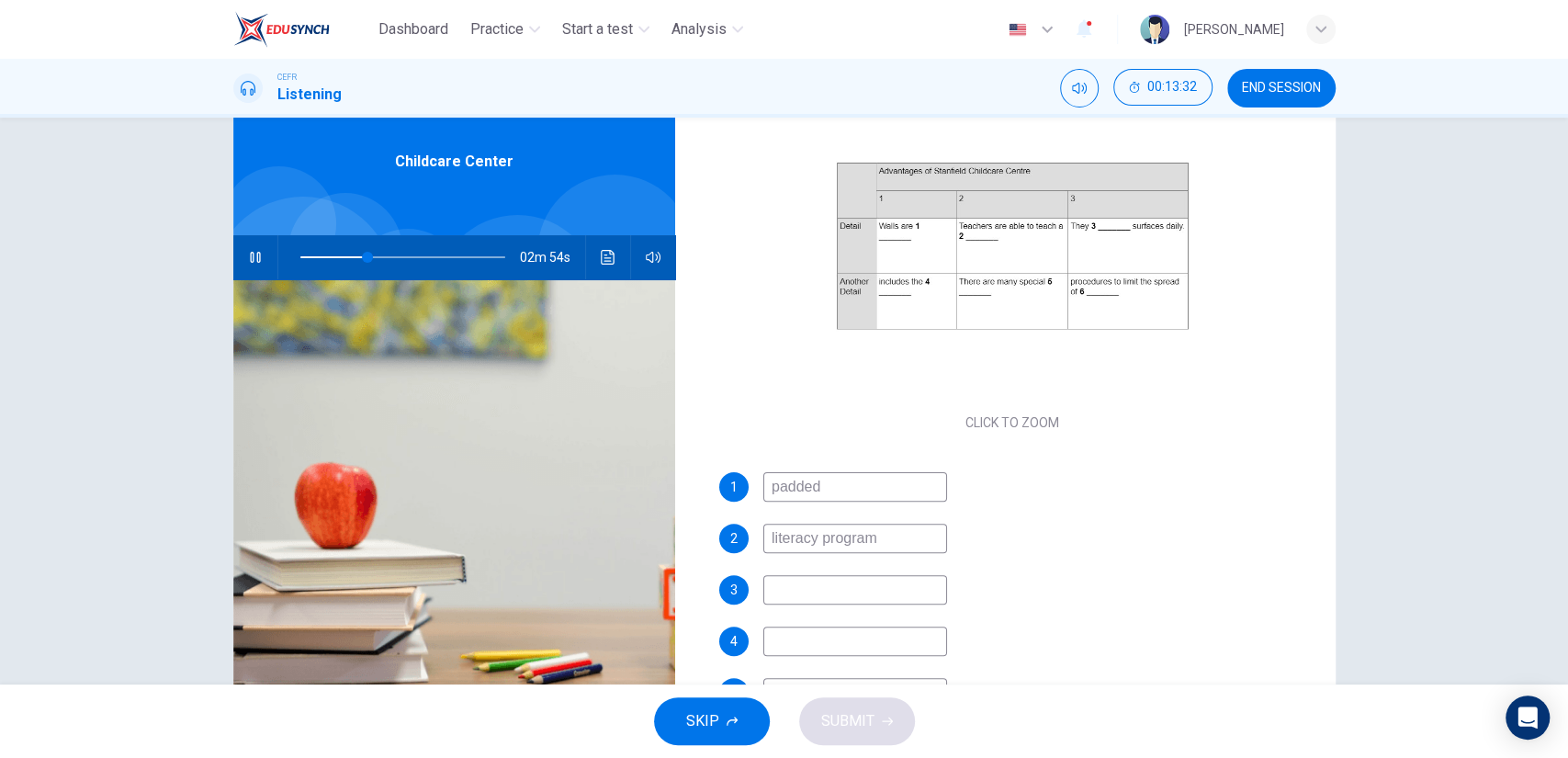
click at [896, 545] on input "literacy program" at bounding box center [856, 538] width 184 height 29
type input "34"
type input "pre"
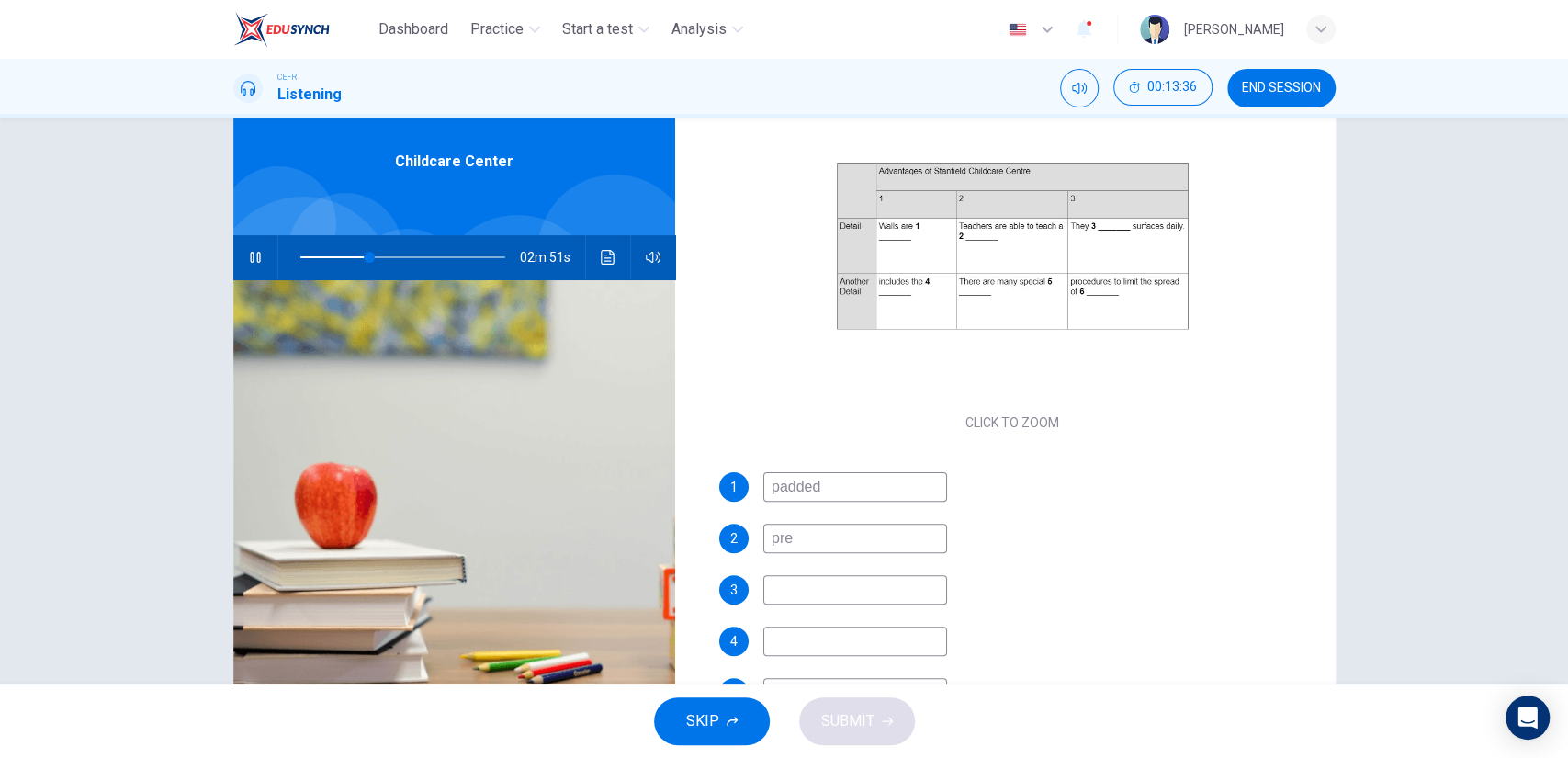
type input "34"
type input "pres"
type input "35"
type input "presh"
type input "35"
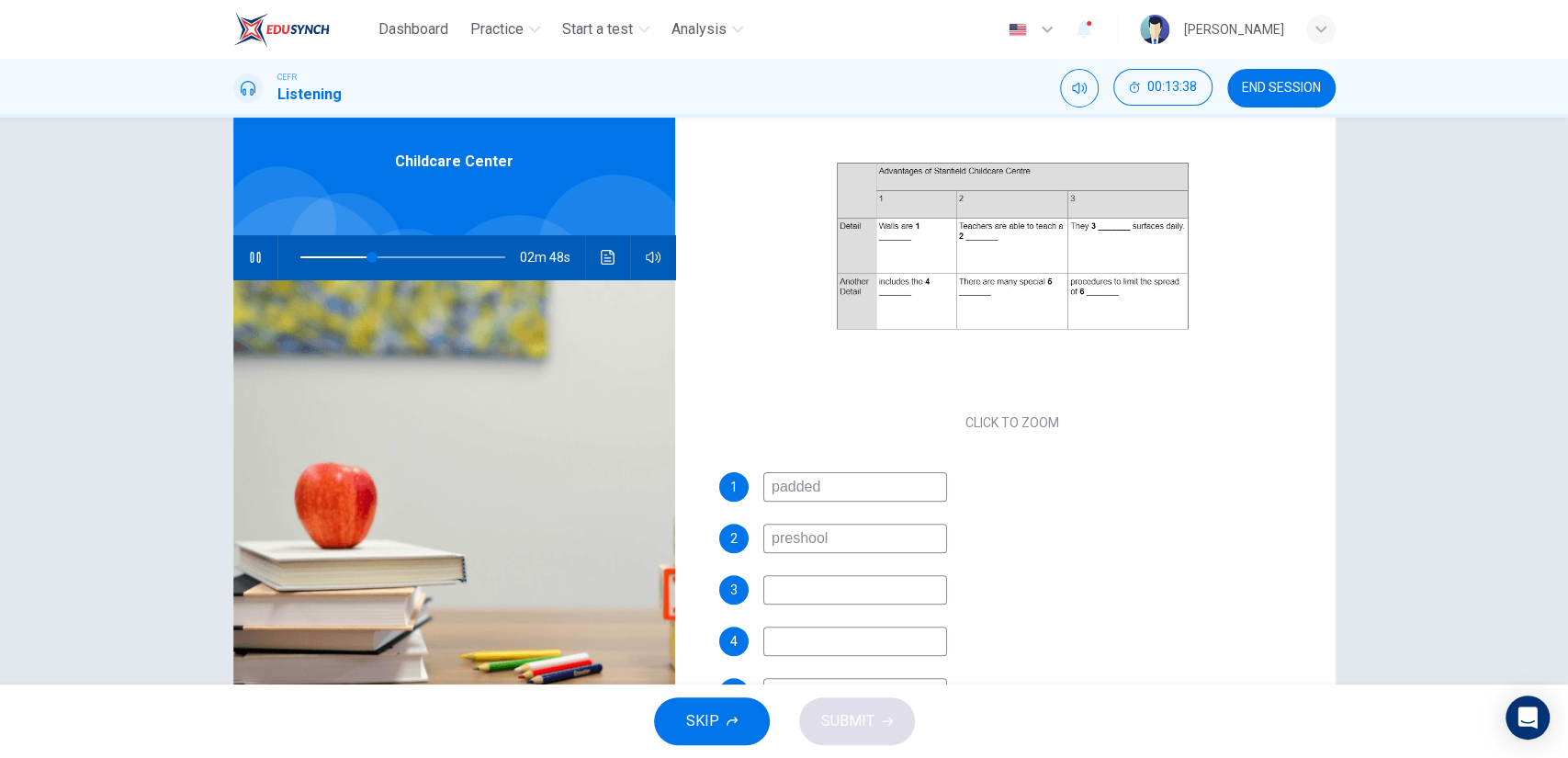
type input "preshool l"
type input "35"
type input "preshool literac"
type input "36"
type input "preshool literacy pro"
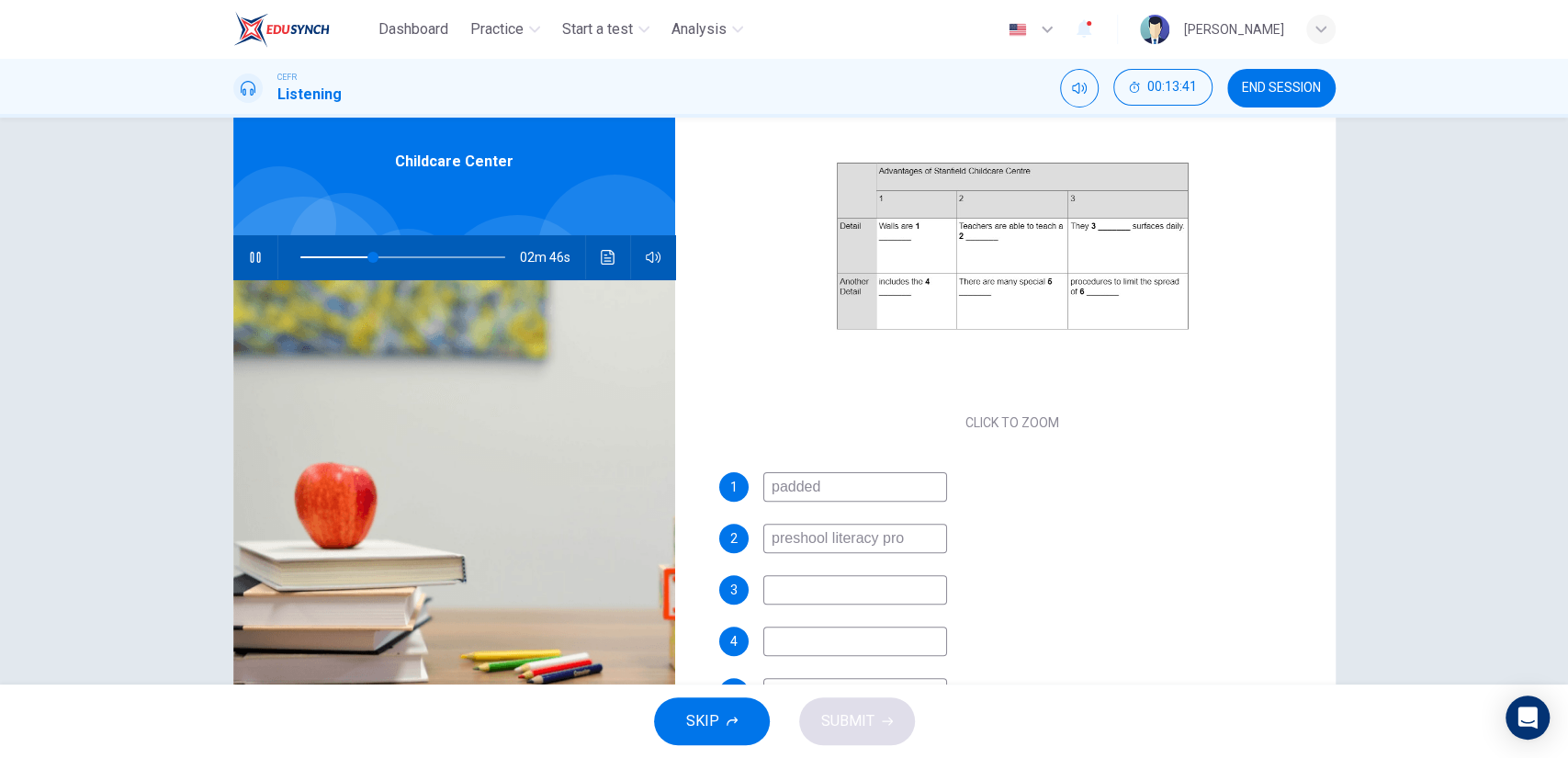
type input "36"
type input "preshool literacy"
type input "37"
click at [790, 542] on input "preshool literacy" at bounding box center [856, 538] width 184 height 29
type input "pre-shool literacy"
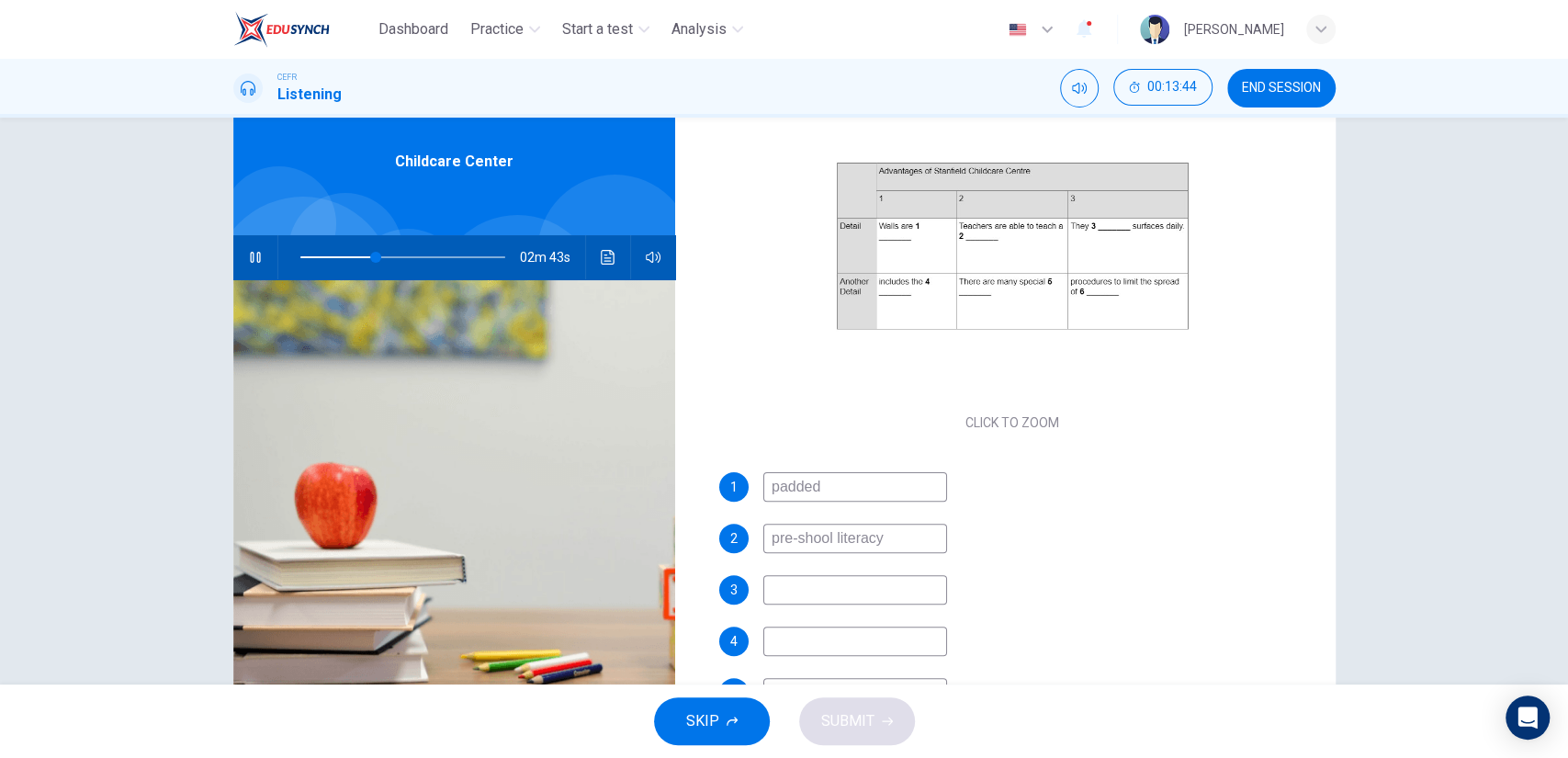
type input "37"
type input "pre-shool literacy"
click at [800, 579] on input at bounding box center [856, 589] width 184 height 29
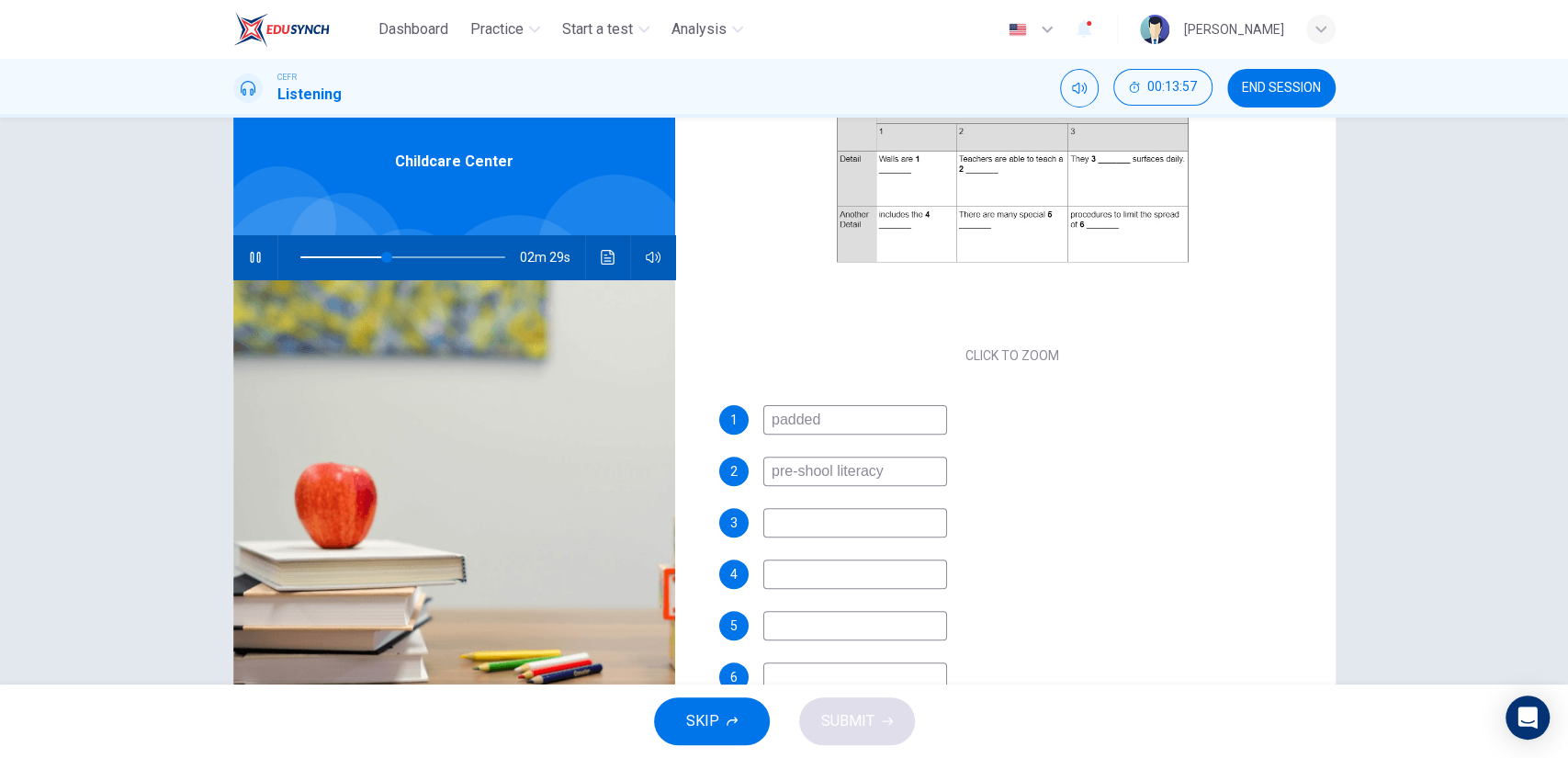
scroll to position [263, 0]
type input "46"
type input "disi"
type input "47"
type input "disinfect"
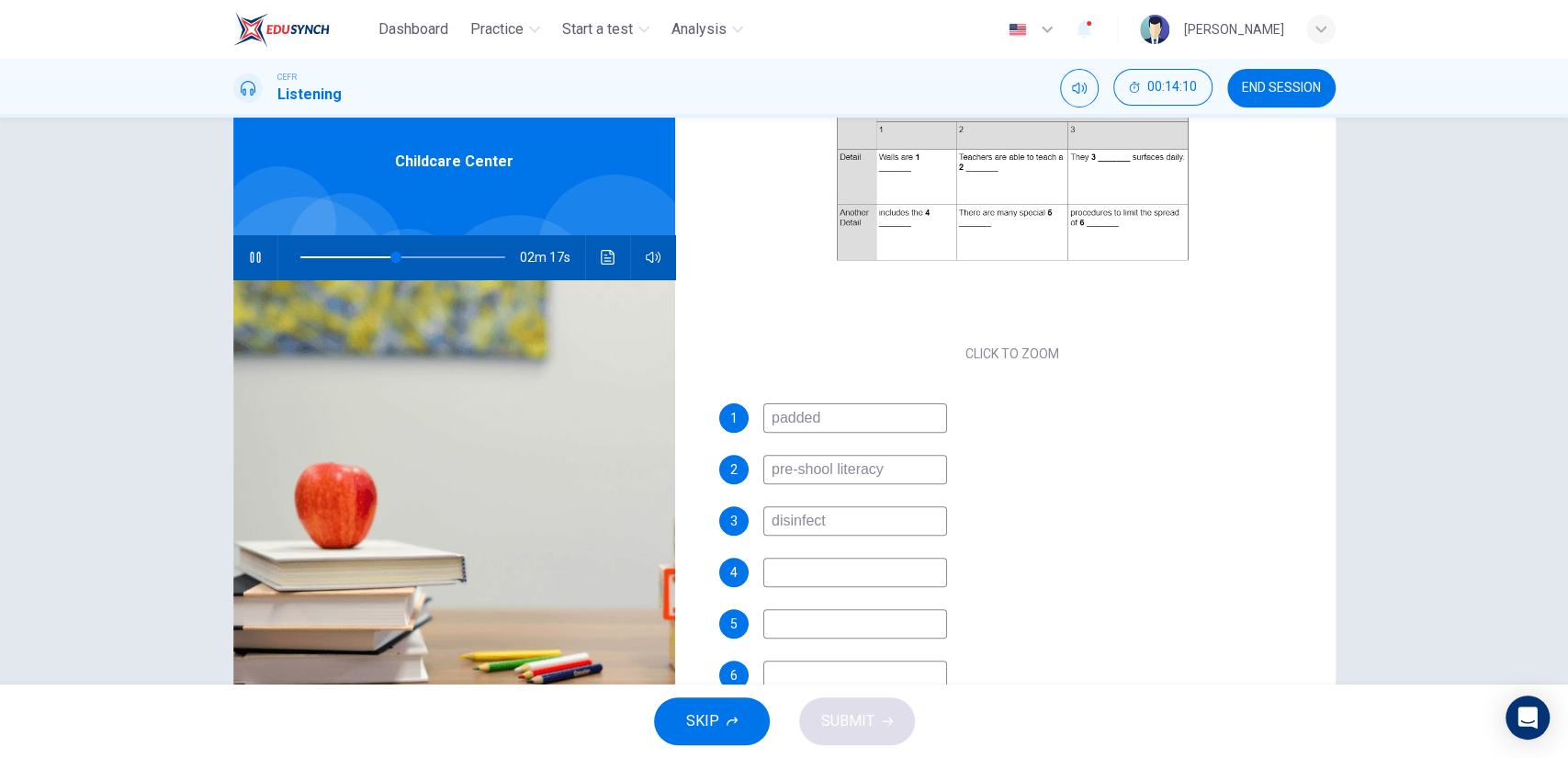
type input "47"
type input "disinfect"
click at [823, 558] on input at bounding box center [856, 572] width 184 height 29
type input "94"
type input "worke"
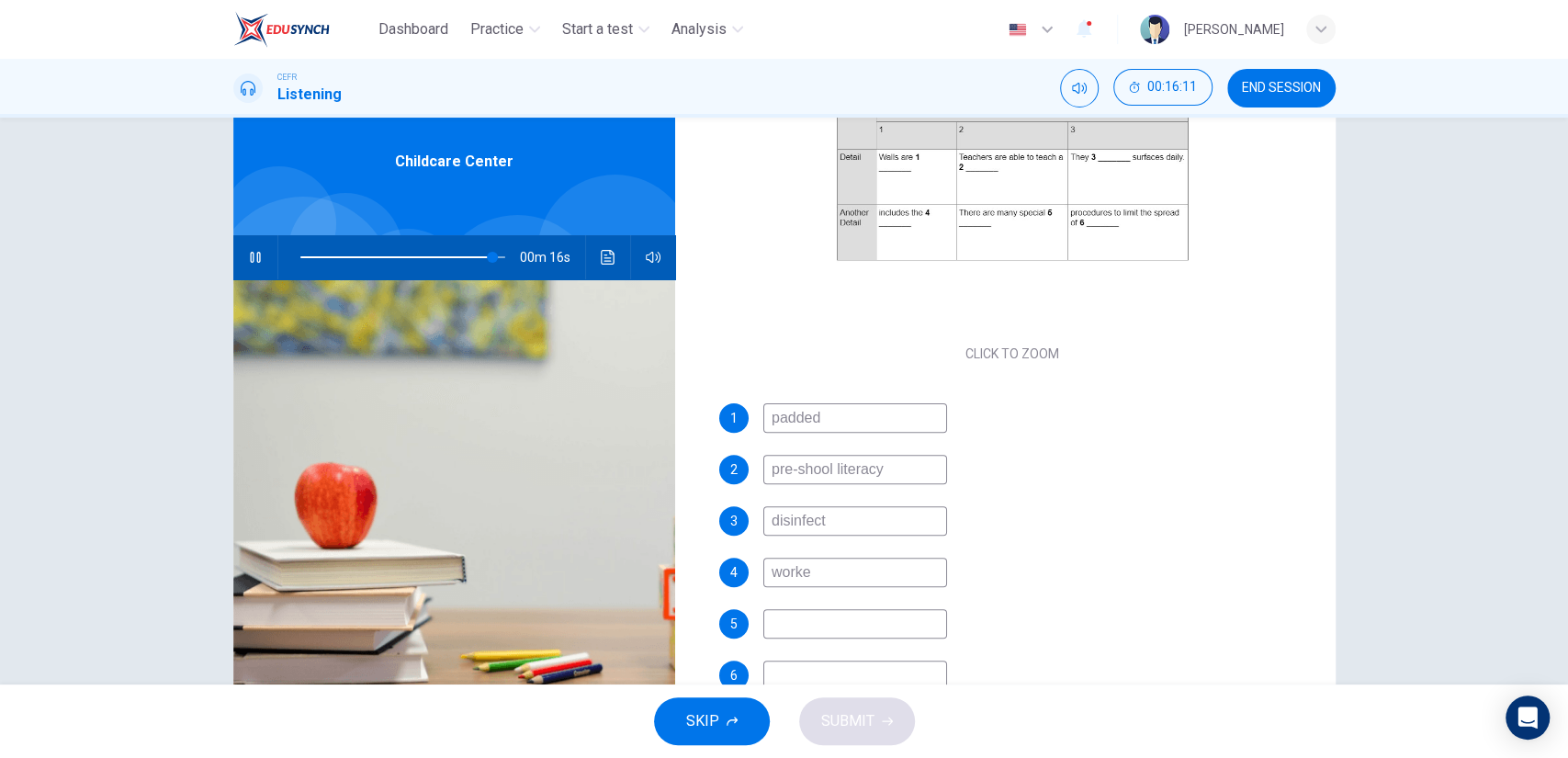
type input "94"
type input "workers"
type input "95"
type input "workers"
click at [815, 587] on div "1 padded 2 pre-shool literacy 3 disinfect 4 workers 5 6" at bounding box center [1012, 564] width 587 height 324
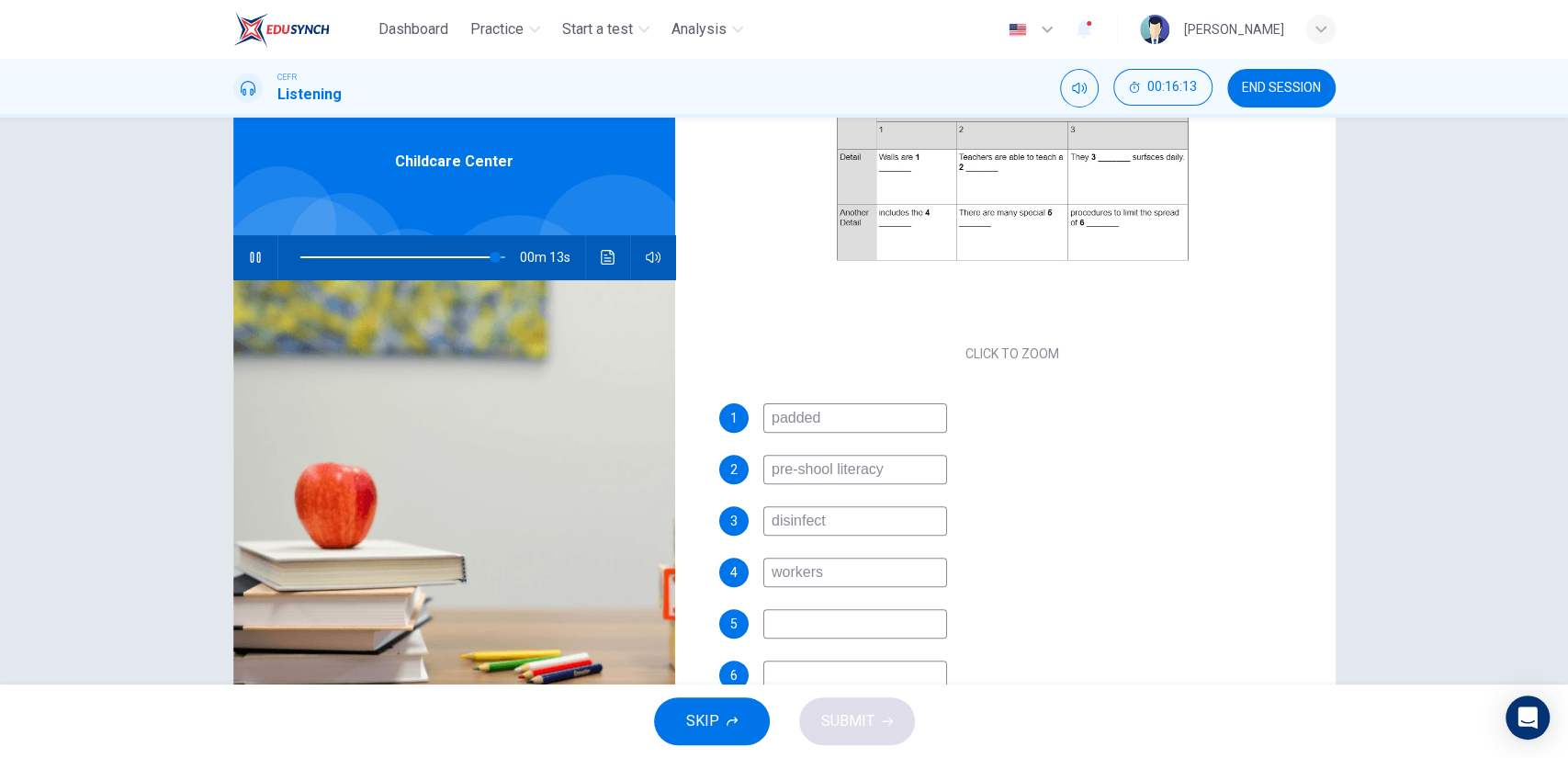
click at [778, 638] on div "1 padded 2 pre-shool literacy 3 disinfect 4 workers 5 6" at bounding box center [1012, 564] width 587 height 324
click at [775, 626] on input at bounding box center [856, 623] width 184 height 29
type input "96"
type input "actv"
type input "96"
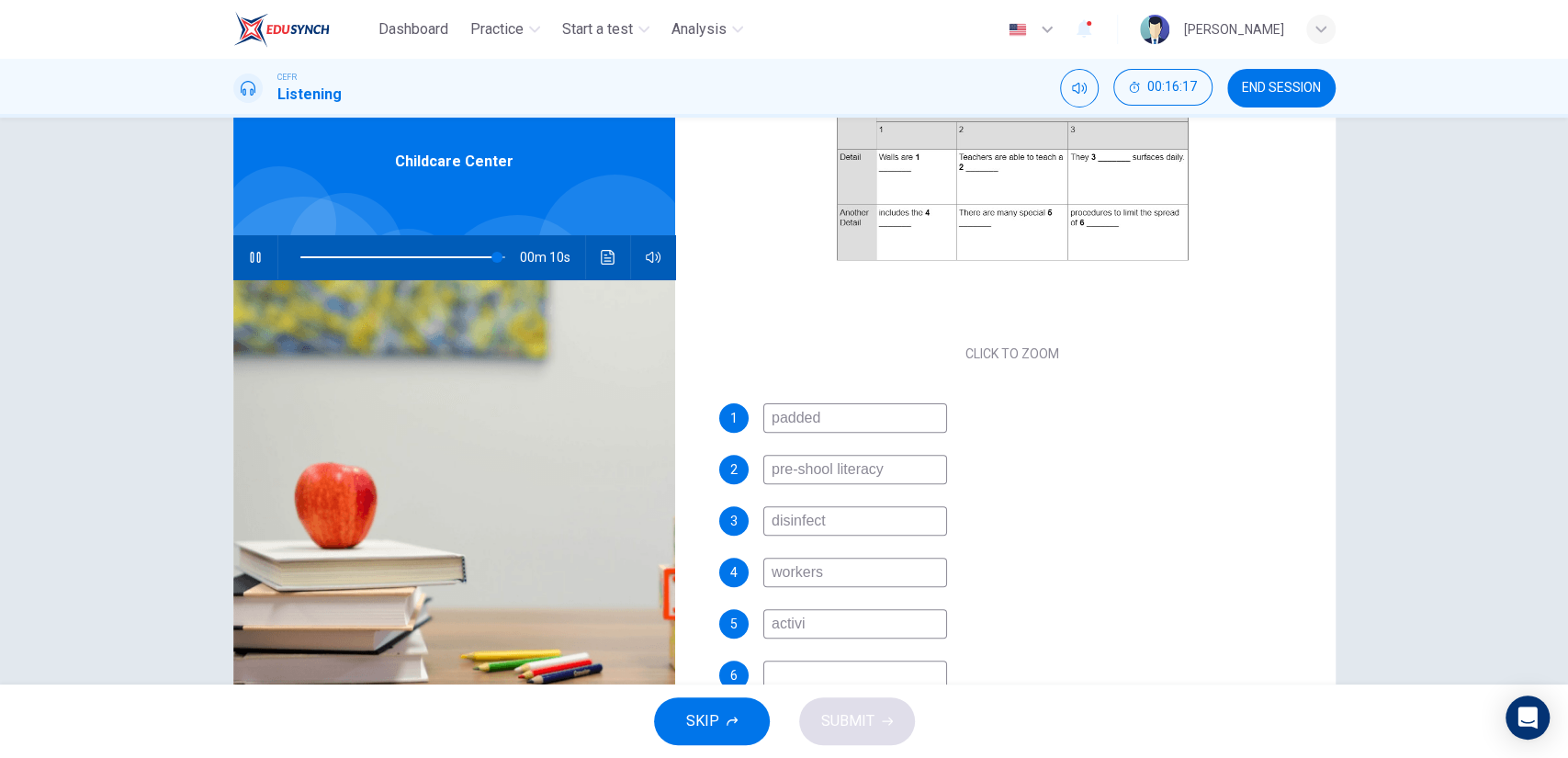
type input "activit"
type input "96"
type input "activities"
type input "97"
type input "activities"
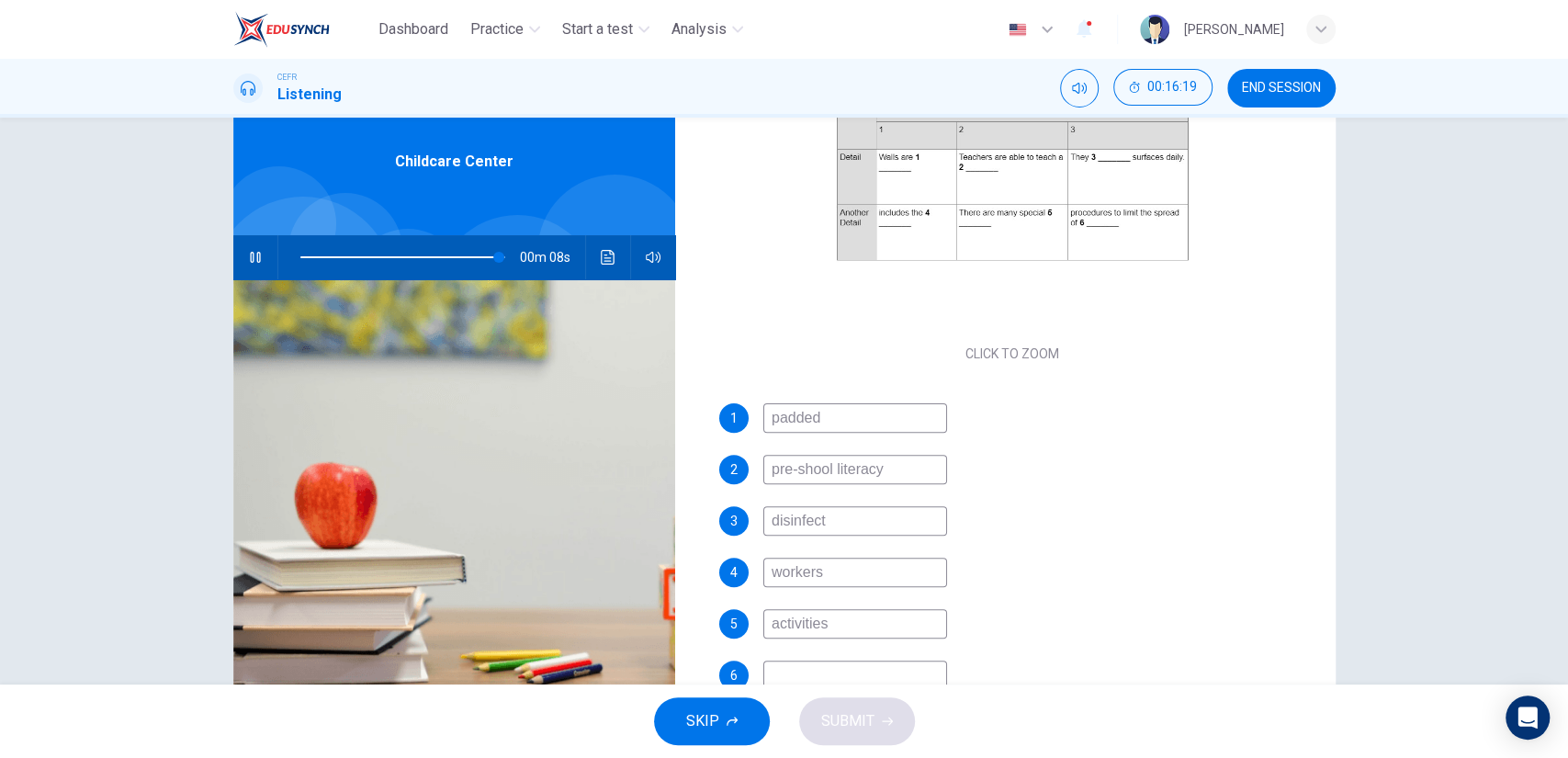
click at [775, 675] on input at bounding box center [856, 675] width 184 height 29
click at [246, 243] on button "button" at bounding box center [255, 257] width 29 height 44
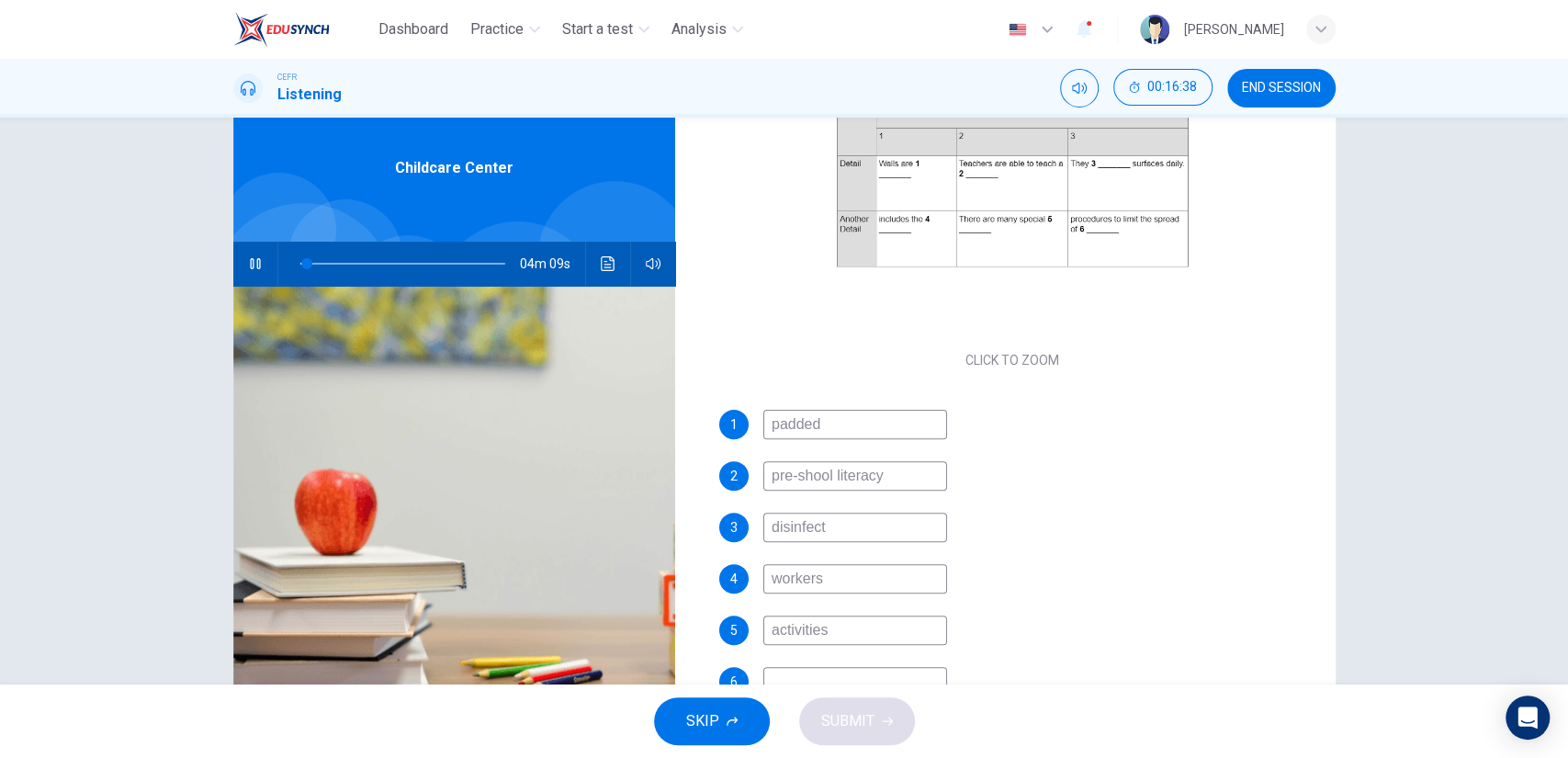
scroll to position [55, 0]
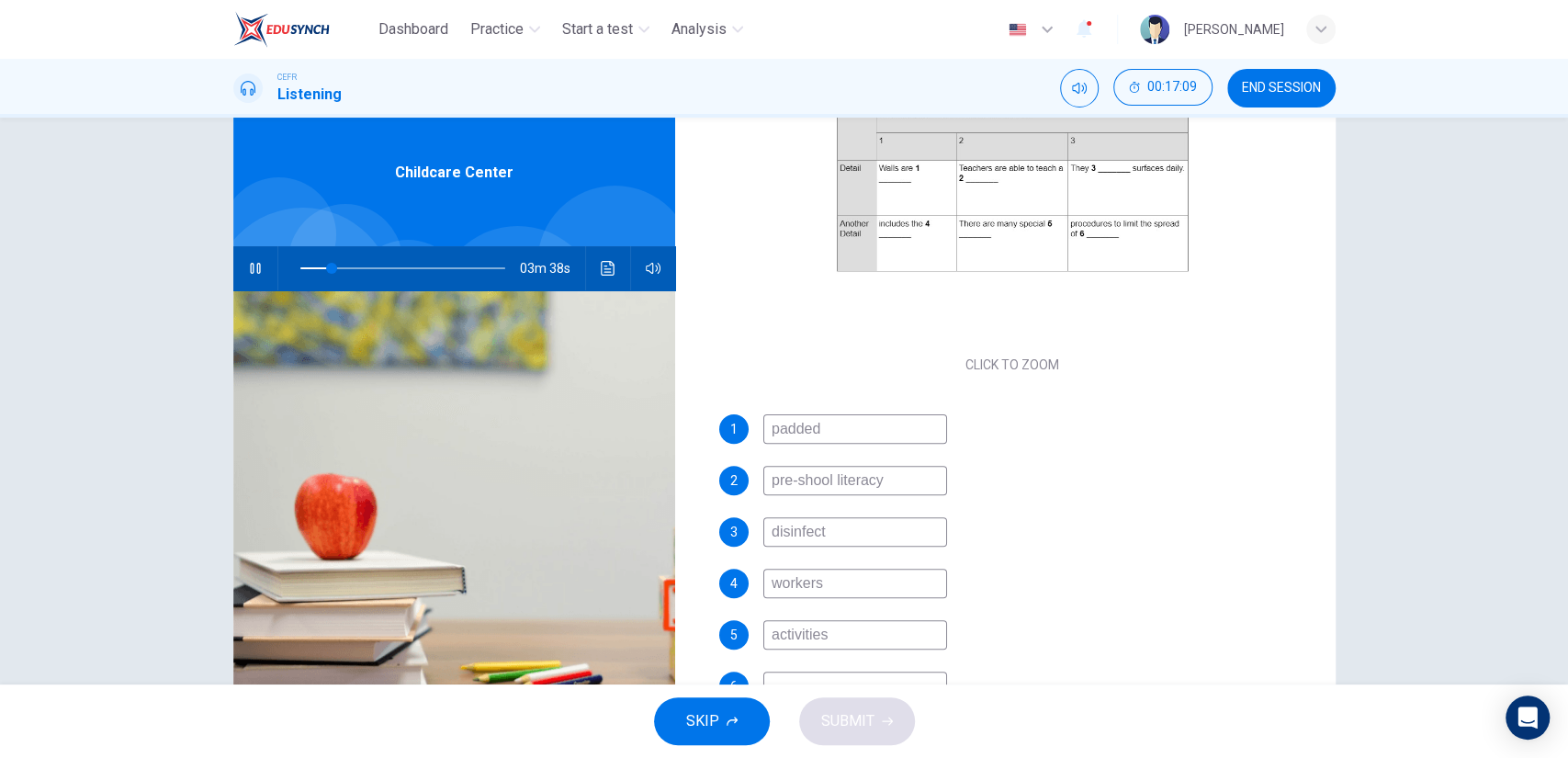
click at [834, 577] on input "workers" at bounding box center [856, 583] width 184 height 29
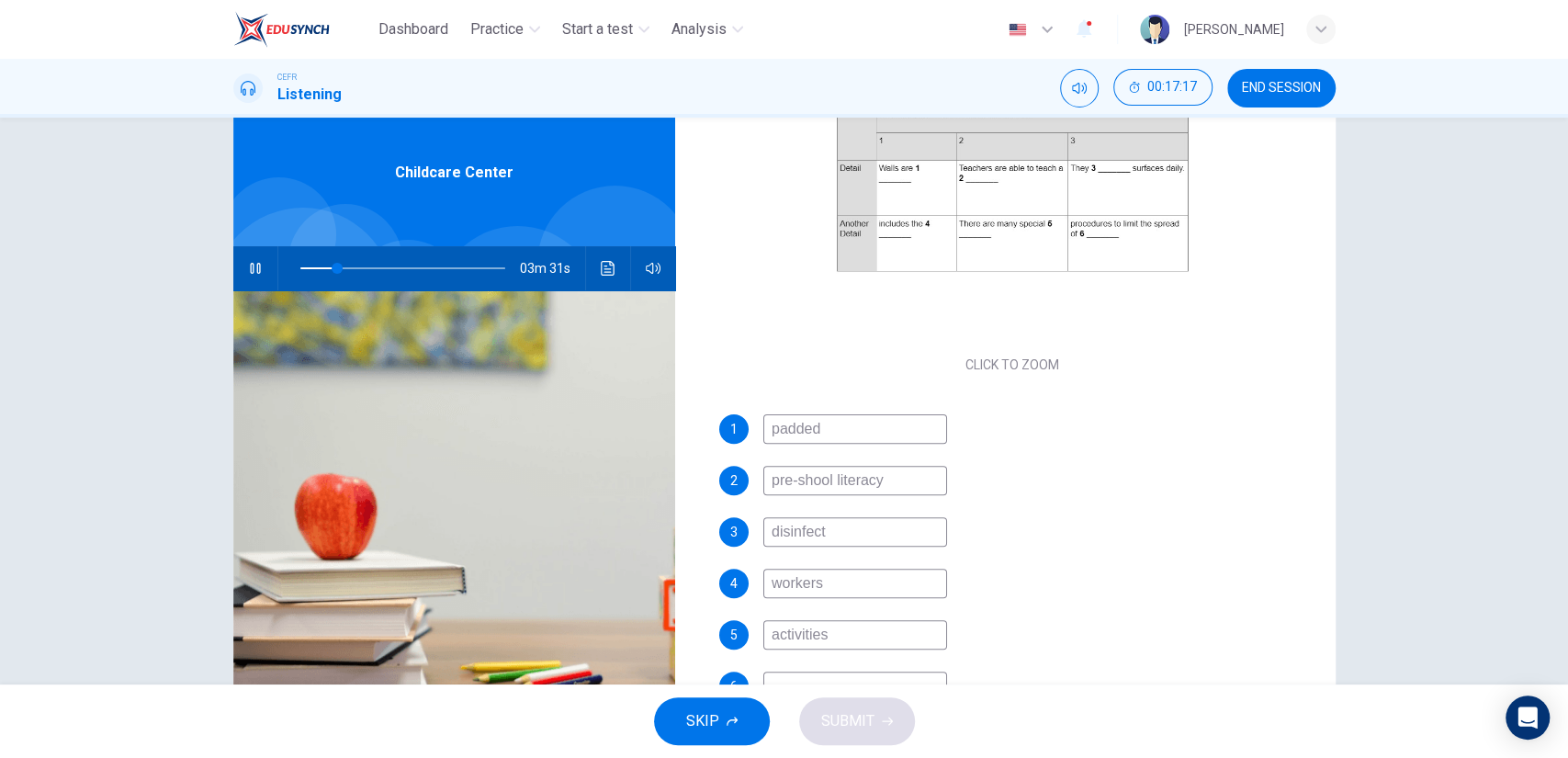
type input "18"
type input "19"
type input "c"
type input "20"
type input "corne"
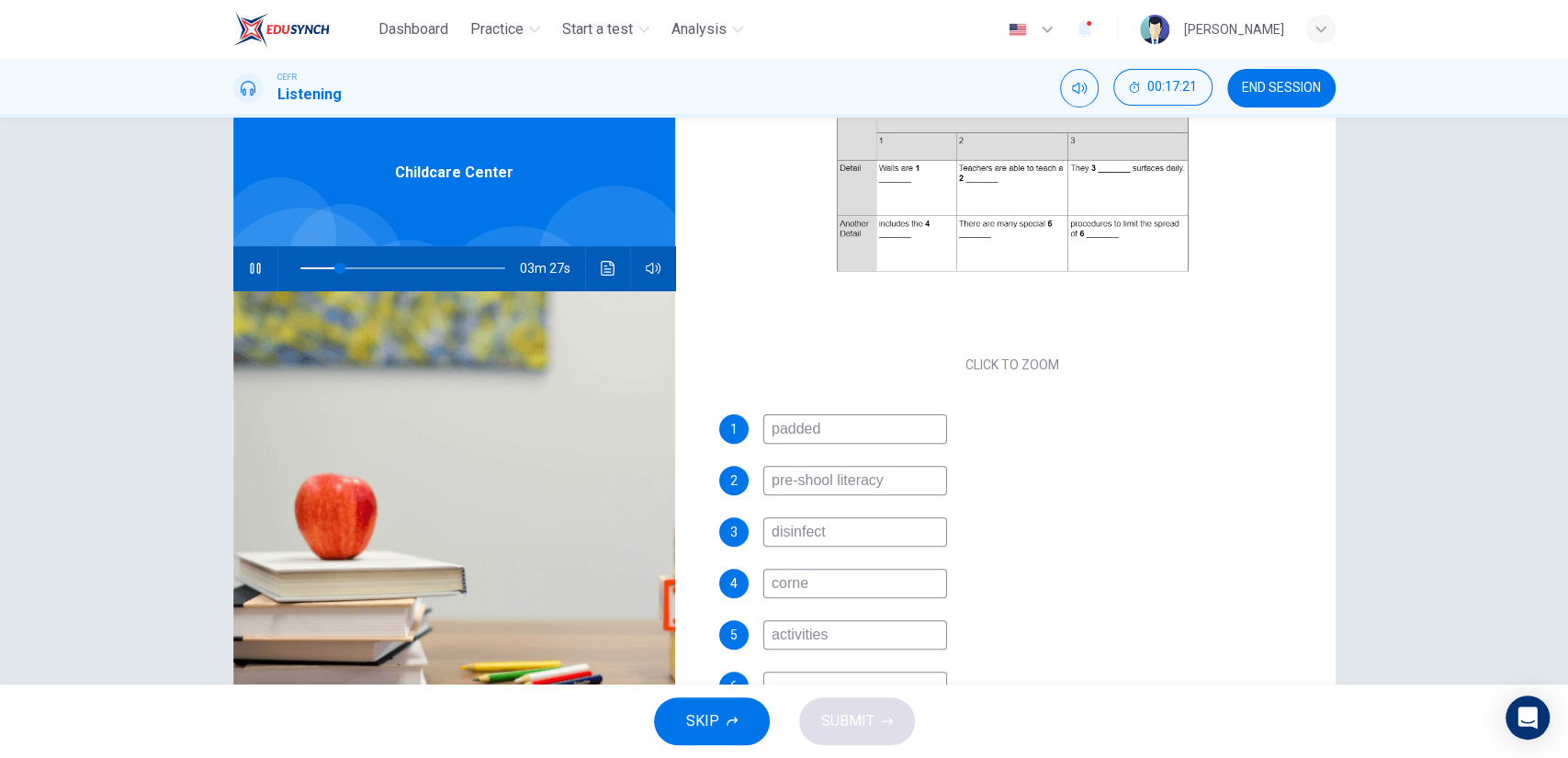
type input "20"
type input "corners"
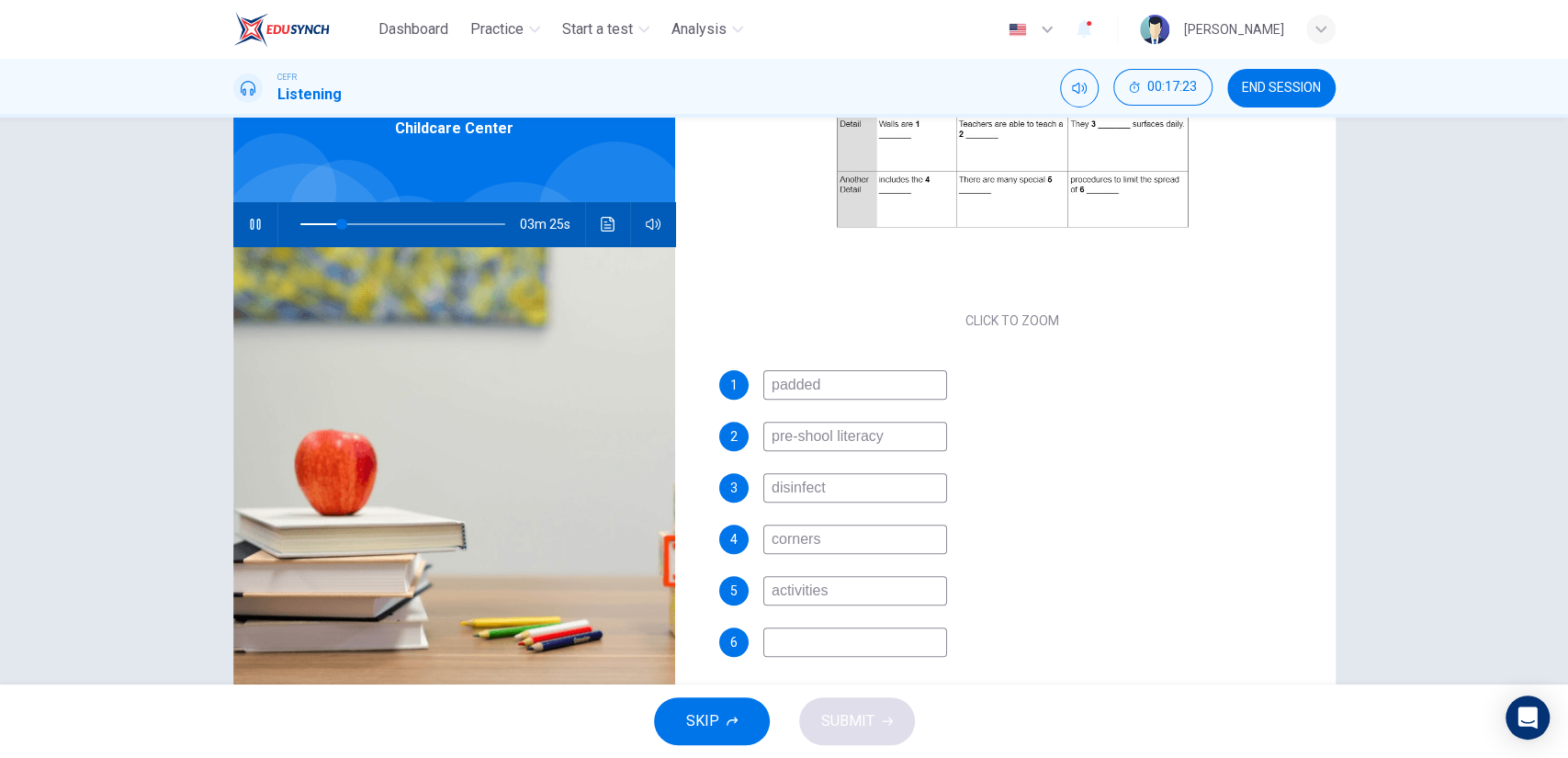
scroll to position [99, 0]
type input "22"
type input "corners"
click at [809, 629] on input at bounding box center [856, 643] width 184 height 29
type input "24"
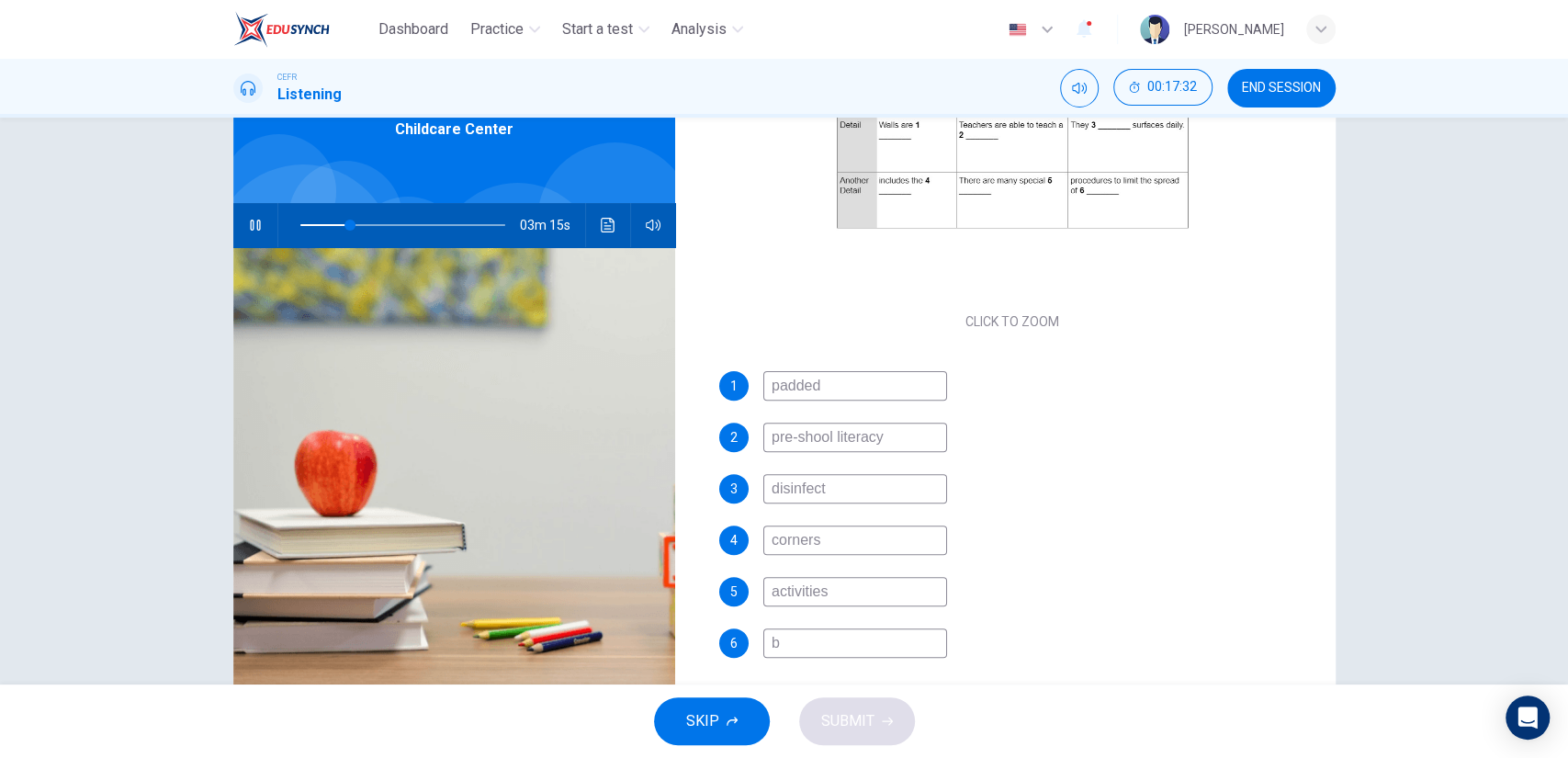
type input "ba"
type input "24"
type input "bac"
type input "24"
type input "bacte"
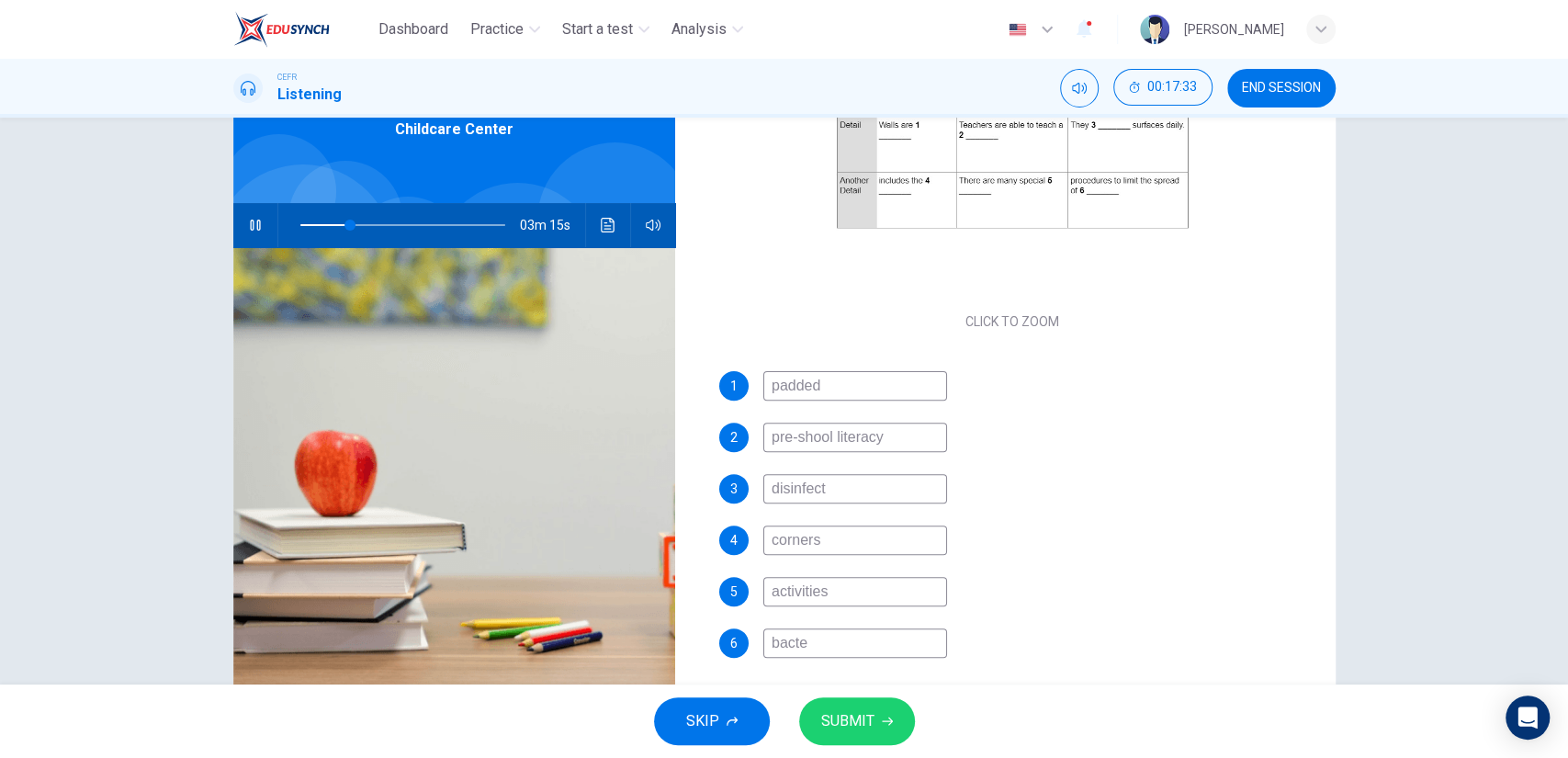
type input "24"
type input "bacter"
type input "25"
type input "bacteri"
type input "25"
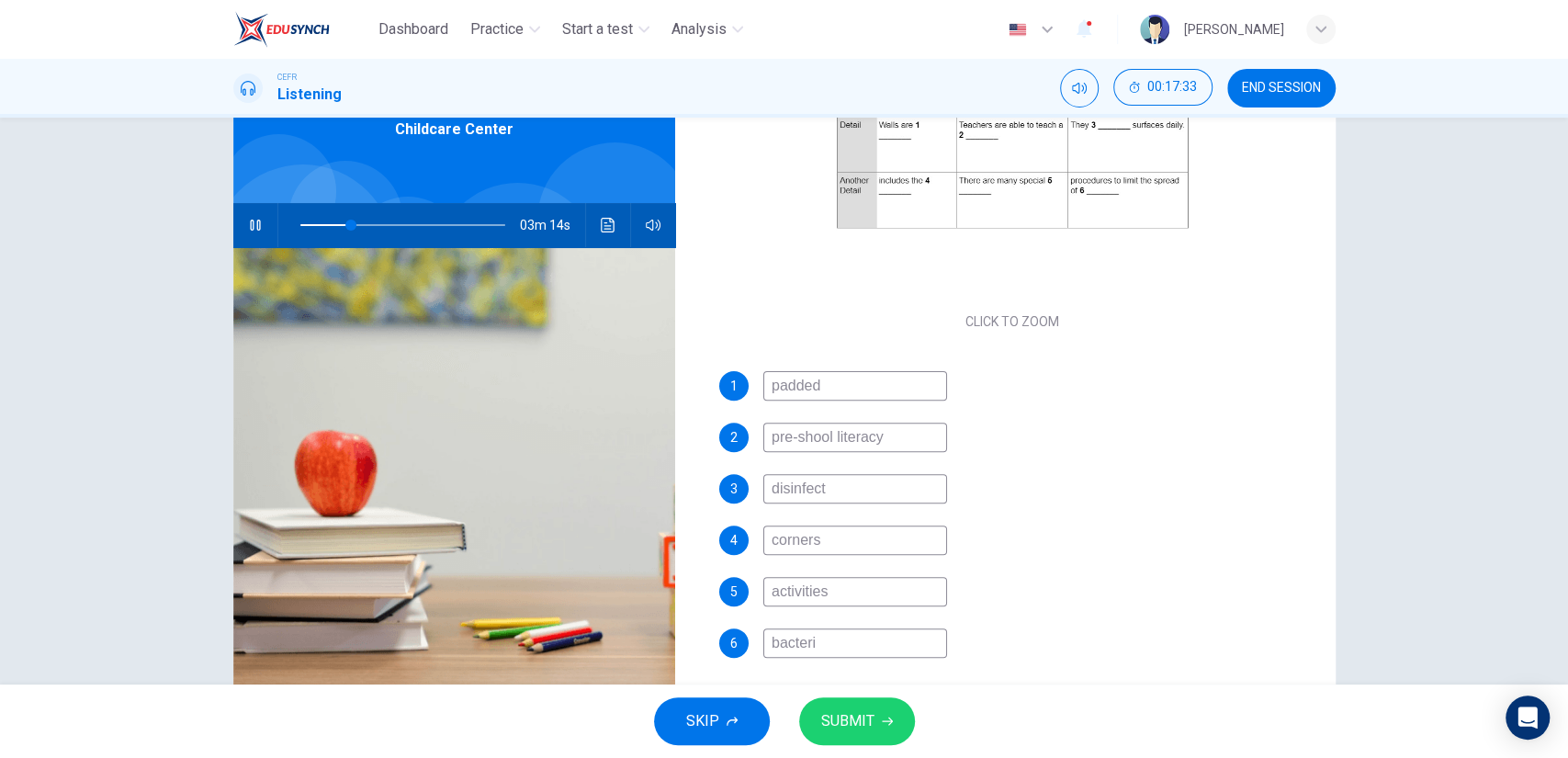
type input "bacteria"
type input "25"
type input "bacteria"
click at [833, 712] on span "SUBMIT" at bounding box center [848, 721] width 53 height 26
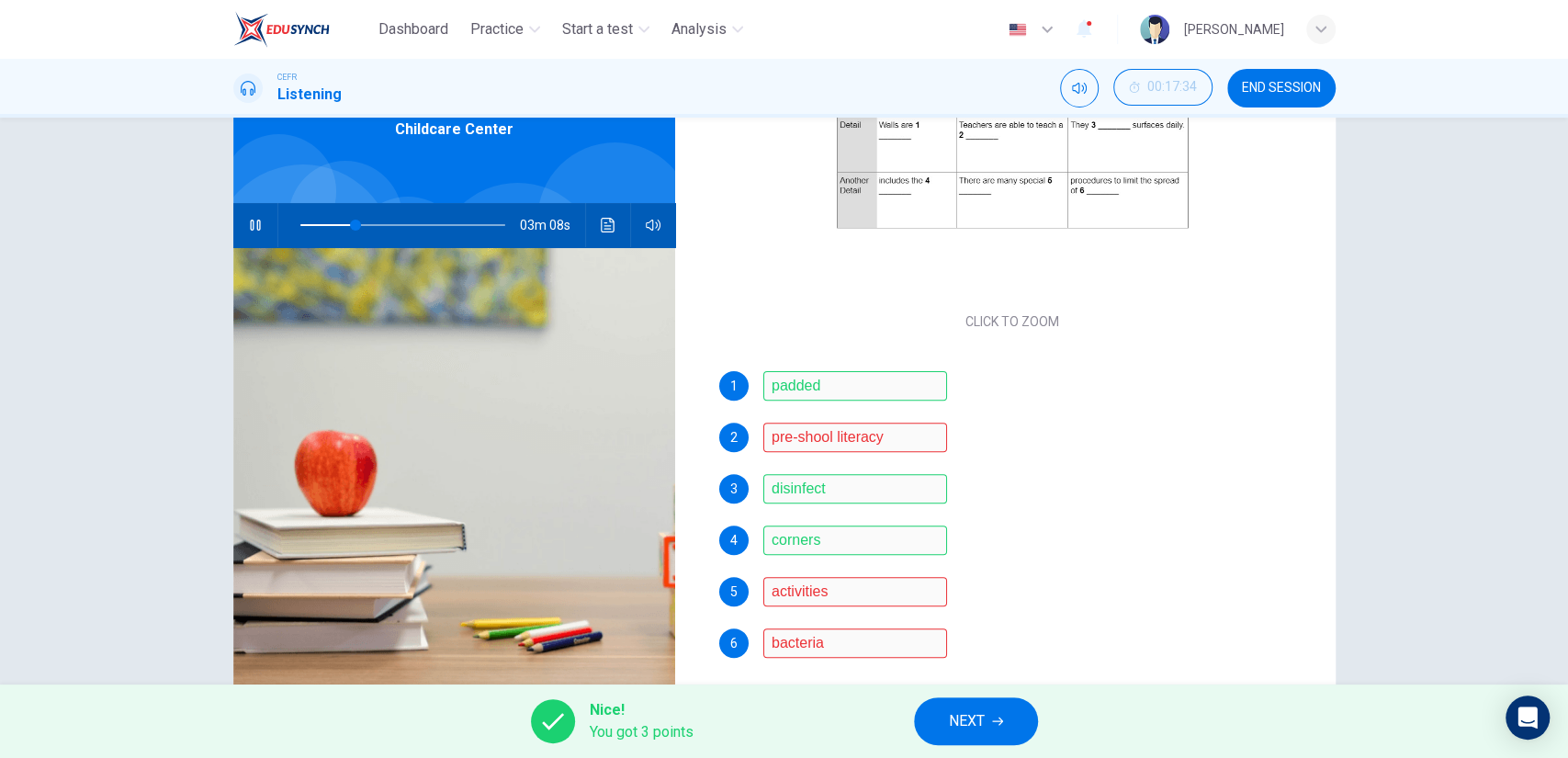
click at [251, 227] on icon "button" at bounding box center [255, 225] width 14 height 14
click at [952, 709] on span "NEXT" at bounding box center [968, 721] width 36 height 26
click at [952, 708] on div "Nice! You got 3 points NEXT" at bounding box center [784, 721] width 1568 height 73
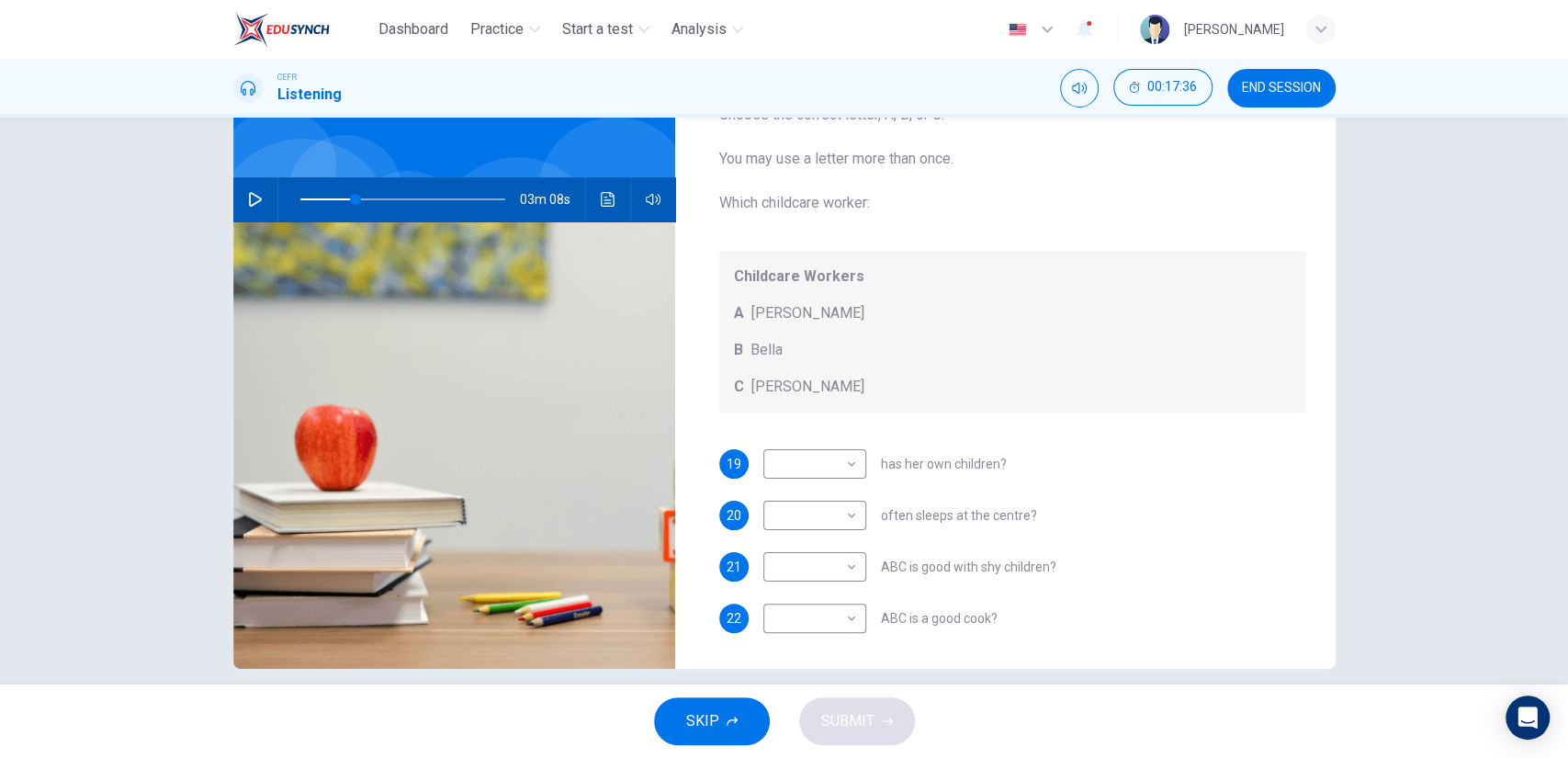
scroll to position [97, 0]
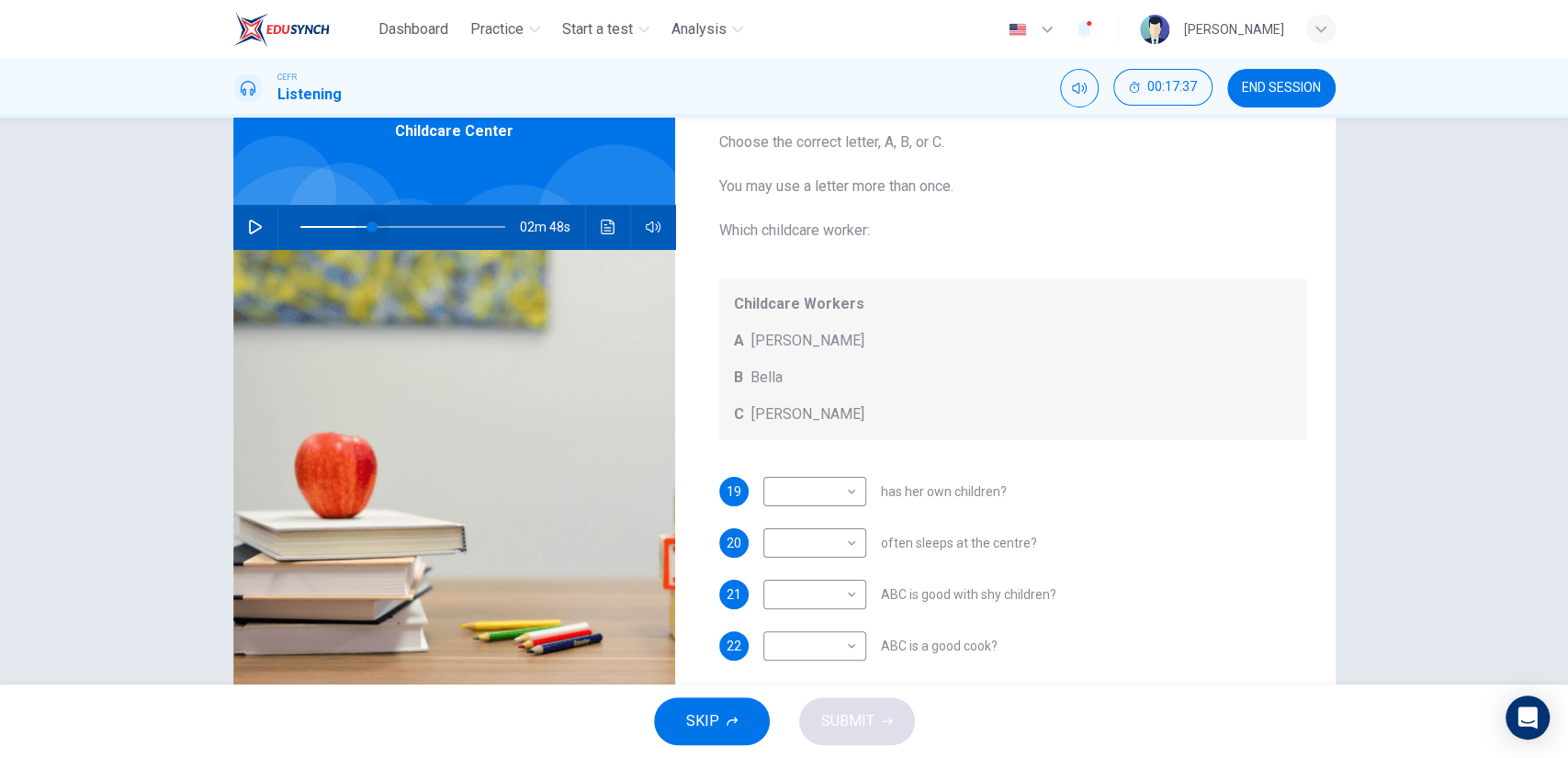
click at [367, 228] on span at bounding box center [372, 227] width 11 height 11
click at [249, 228] on icon "button" at bounding box center [255, 226] width 14 height 14
drag, startPoint x: 440, startPoint y: 265, endPoint x: 395, endPoint y: 234, distance: 54.6
click at [395, 234] on div "Childcare Center 02m 47s" at bounding box center [454, 377] width 443 height 638
click at [395, 234] on span at bounding box center [403, 227] width 206 height 26
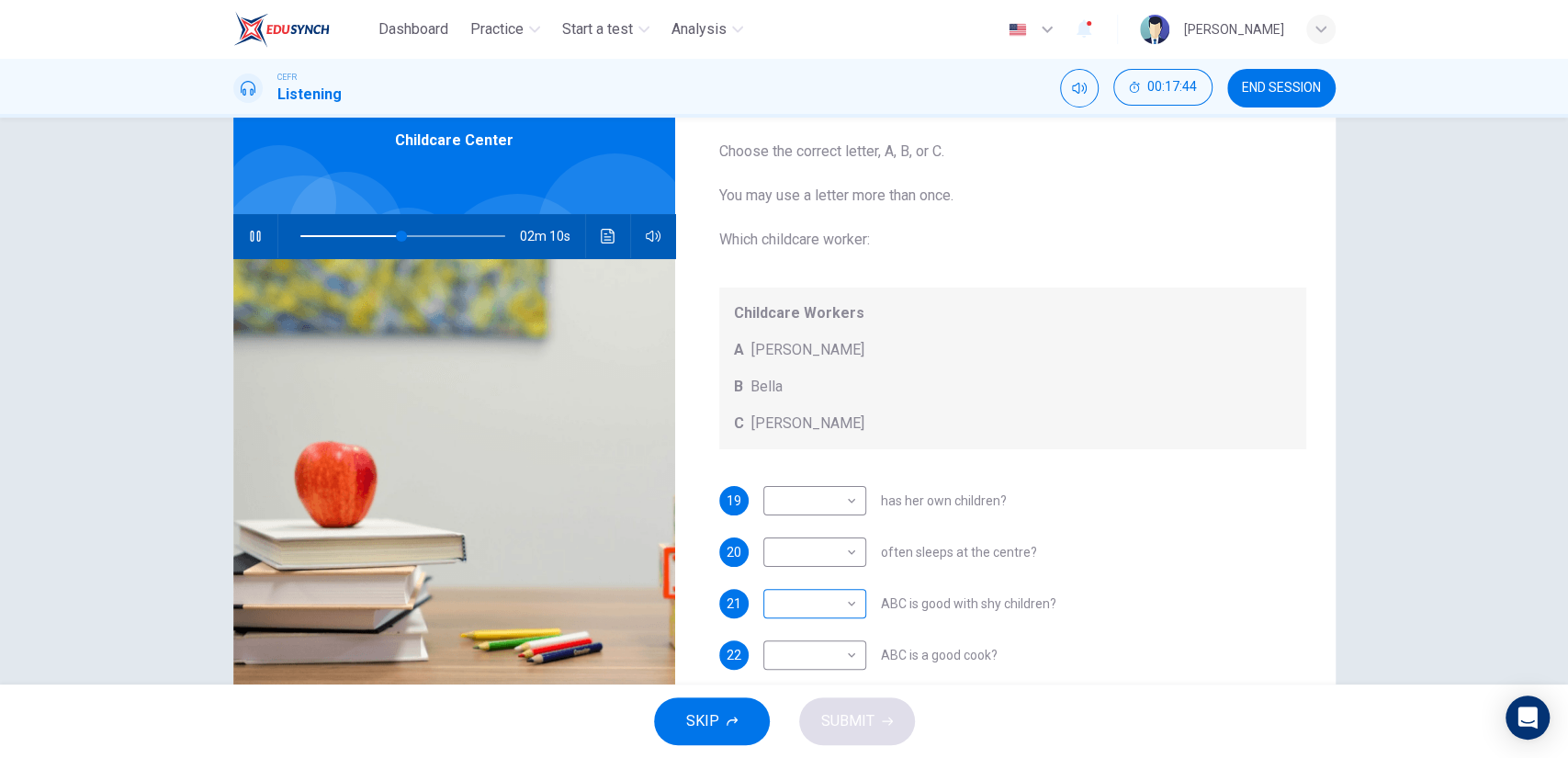
scroll to position [88, 0]
click at [415, 245] on span at bounding box center [403, 234] width 206 height 26
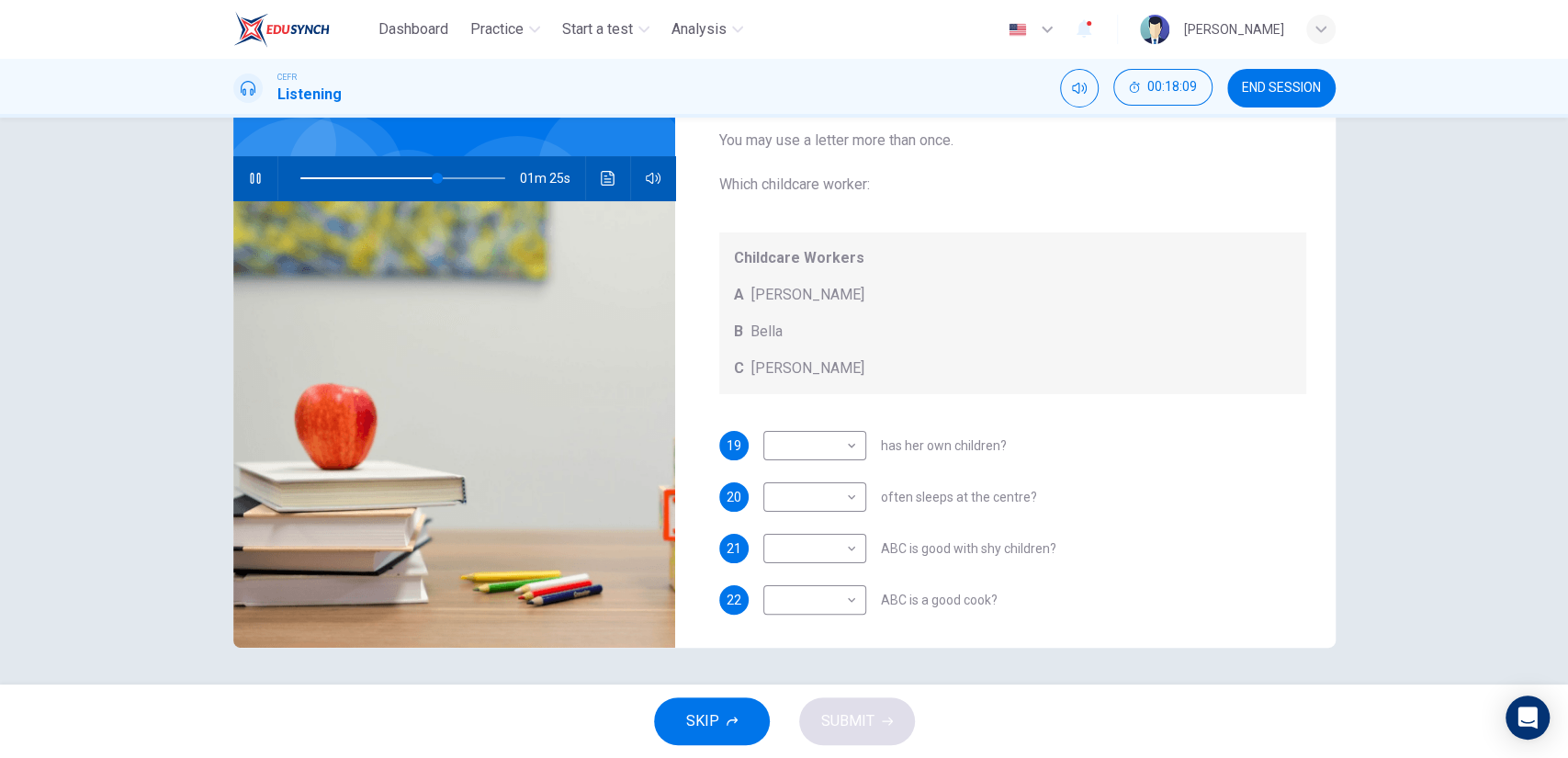
scroll to position [14, 0]
click at [830, 437] on body "Dashboard Practice Start a test Analysis English en ​ [PERSON_NAME] CEFR Listen…" at bounding box center [784, 379] width 1568 height 758
click at [829, 492] on li "B" at bounding box center [809, 500] width 102 height 29
type input "72"
type input "B"
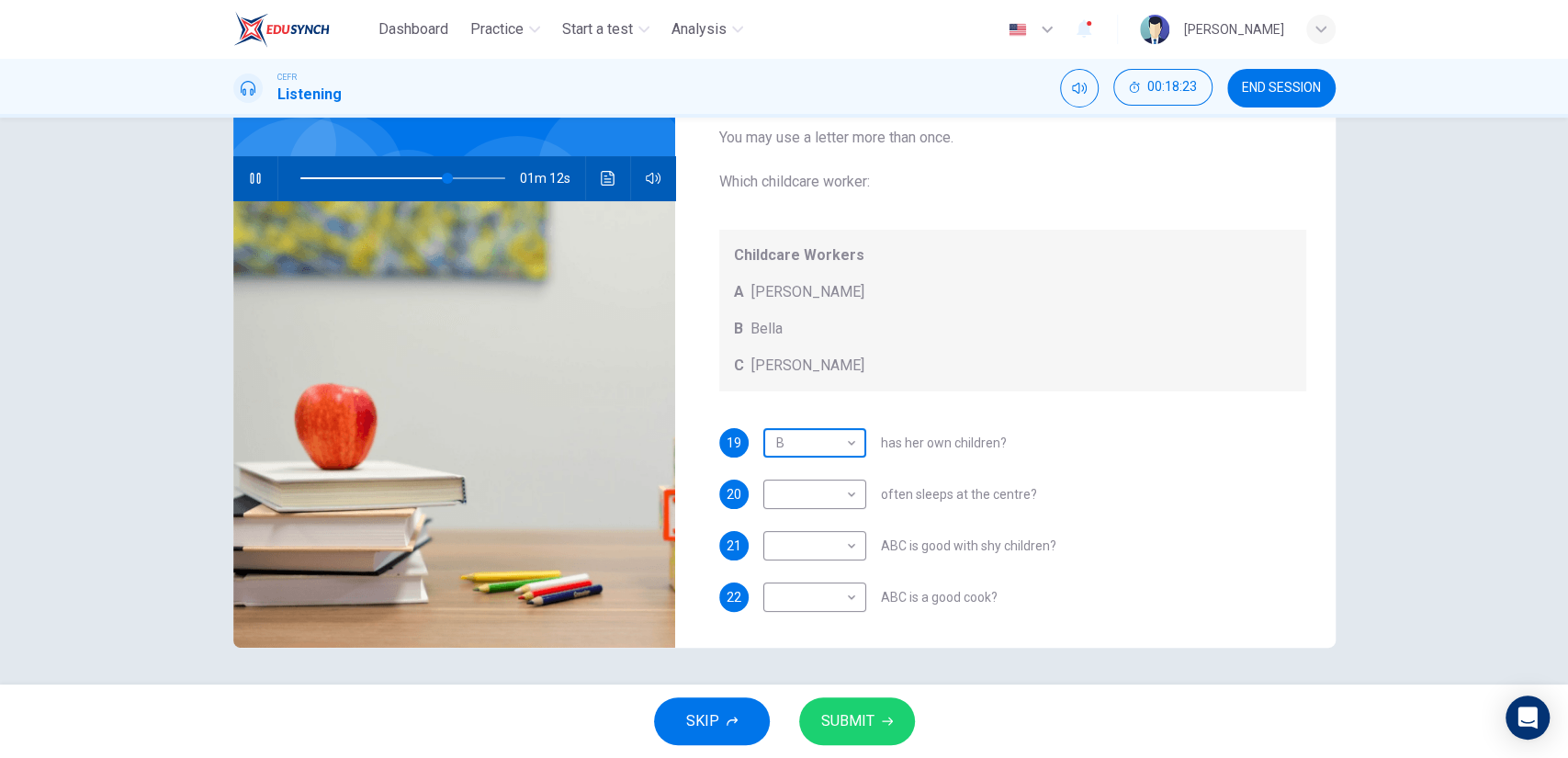
click at [833, 445] on body "Dashboard Practice Start a test Analysis English en ​ [PERSON_NAME] CEFR Listen…" at bounding box center [784, 379] width 1568 height 758
click at [816, 520] on li "C" at bounding box center [809, 529] width 102 height 29
type input "73"
type input "C"
click at [807, 490] on body "Dashboard Practice Start a test Analysis English en ​ [PERSON_NAME] CEFR Listen…" at bounding box center [784, 379] width 1568 height 758
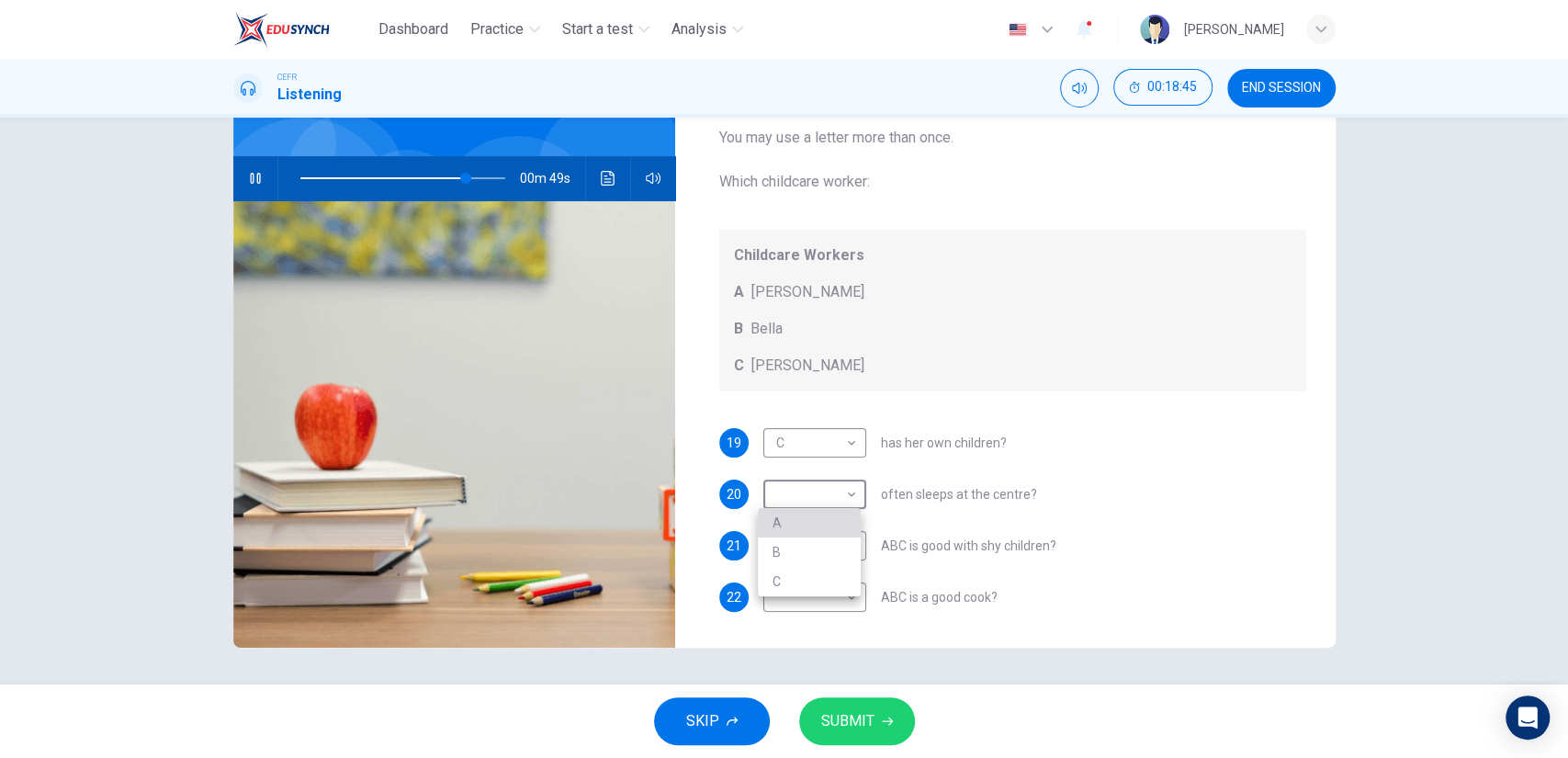
click at [798, 528] on li "A" at bounding box center [809, 523] width 102 height 29
type input "81"
type input "A"
click at [1531, 544] on div "Questions 19 - 22 Choose the correct letter, A, B, or C. You may use a letter m…" at bounding box center [784, 401] width 1568 height 567
click at [837, 542] on body "Dashboard Practice Start a test Analysis English en ​ [PERSON_NAME] CEFR Listen…" at bounding box center [784, 379] width 1568 height 758
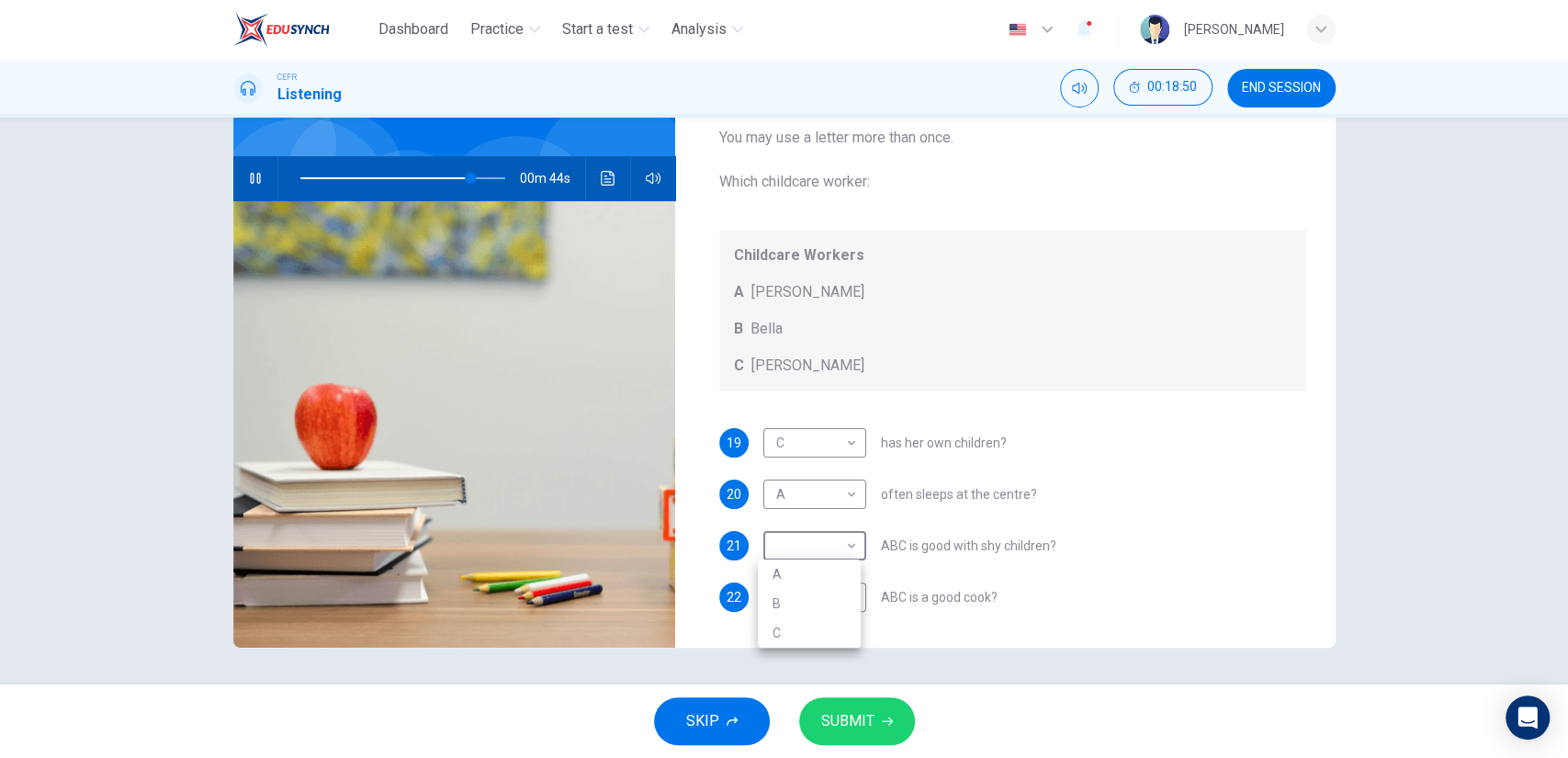
click at [827, 613] on li "B" at bounding box center [809, 603] width 102 height 29
type input "83"
type input "B"
click at [1412, 536] on div "Questions 19 - 22 Choose the correct letter, A, B, or C. You may use a letter m…" at bounding box center [784, 401] width 1568 height 567
click at [819, 608] on body "Dashboard Practice Start a test Analysis English en ​ [PERSON_NAME] CEFR Listen…" at bounding box center [784, 379] width 1568 height 758
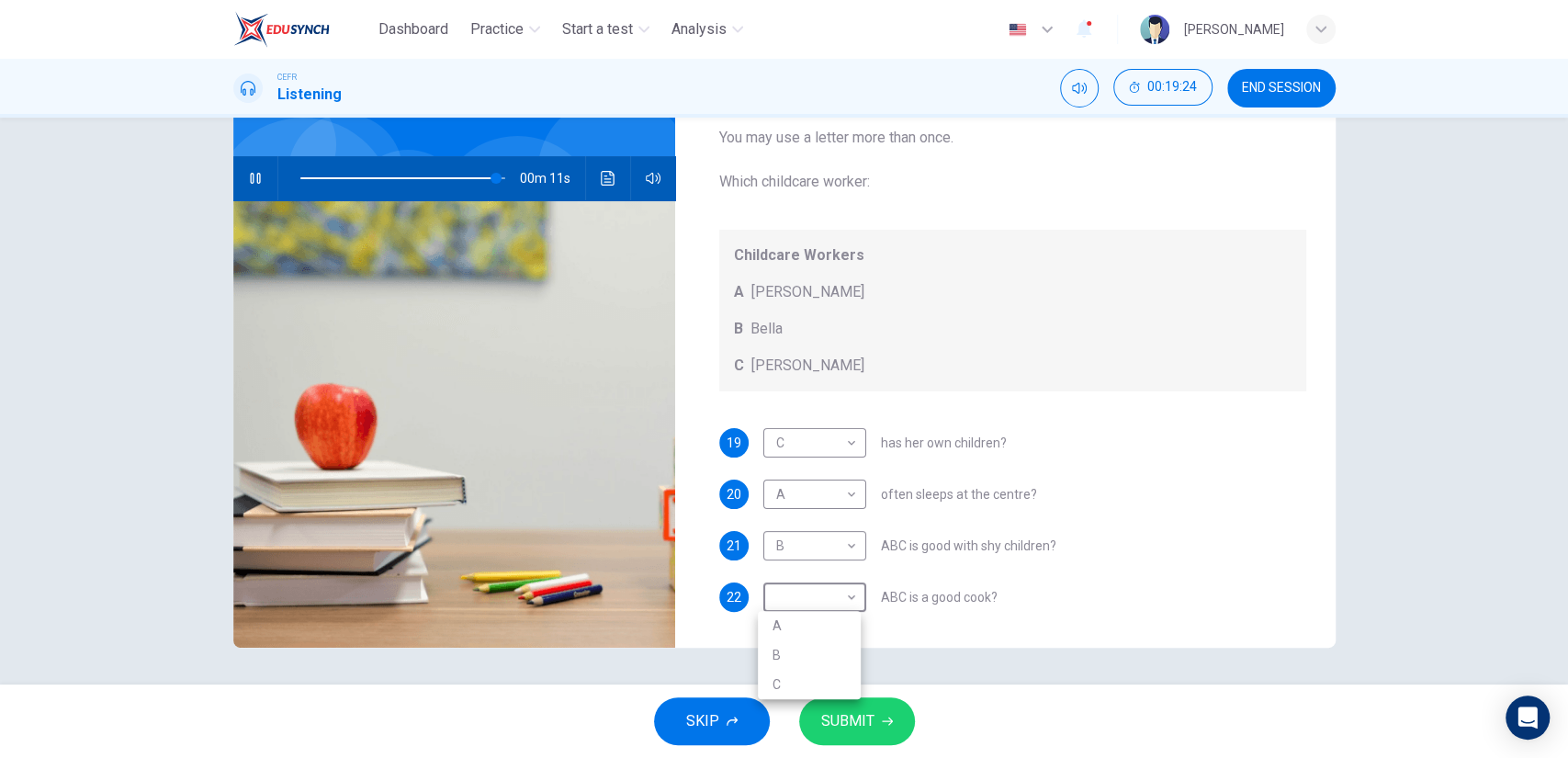
click at [814, 656] on li "B" at bounding box center [809, 655] width 102 height 29
type input "96"
type input "B"
click at [834, 712] on span "SUBMIT" at bounding box center [848, 721] width 53 height 26
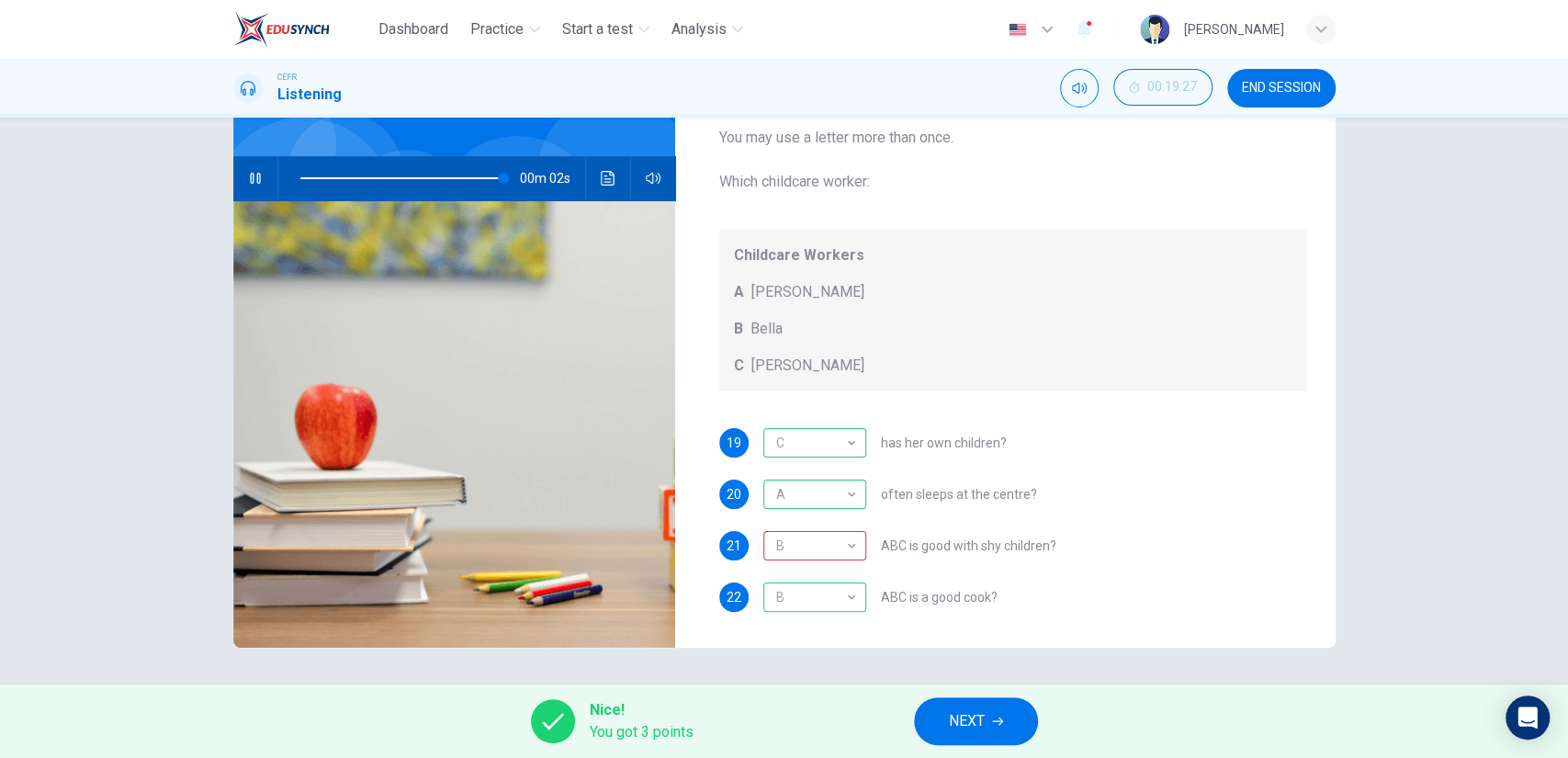
type input "99"
click at [959, 704] on button "NEXT" at bounding box center [976, 721] width 124 height 47
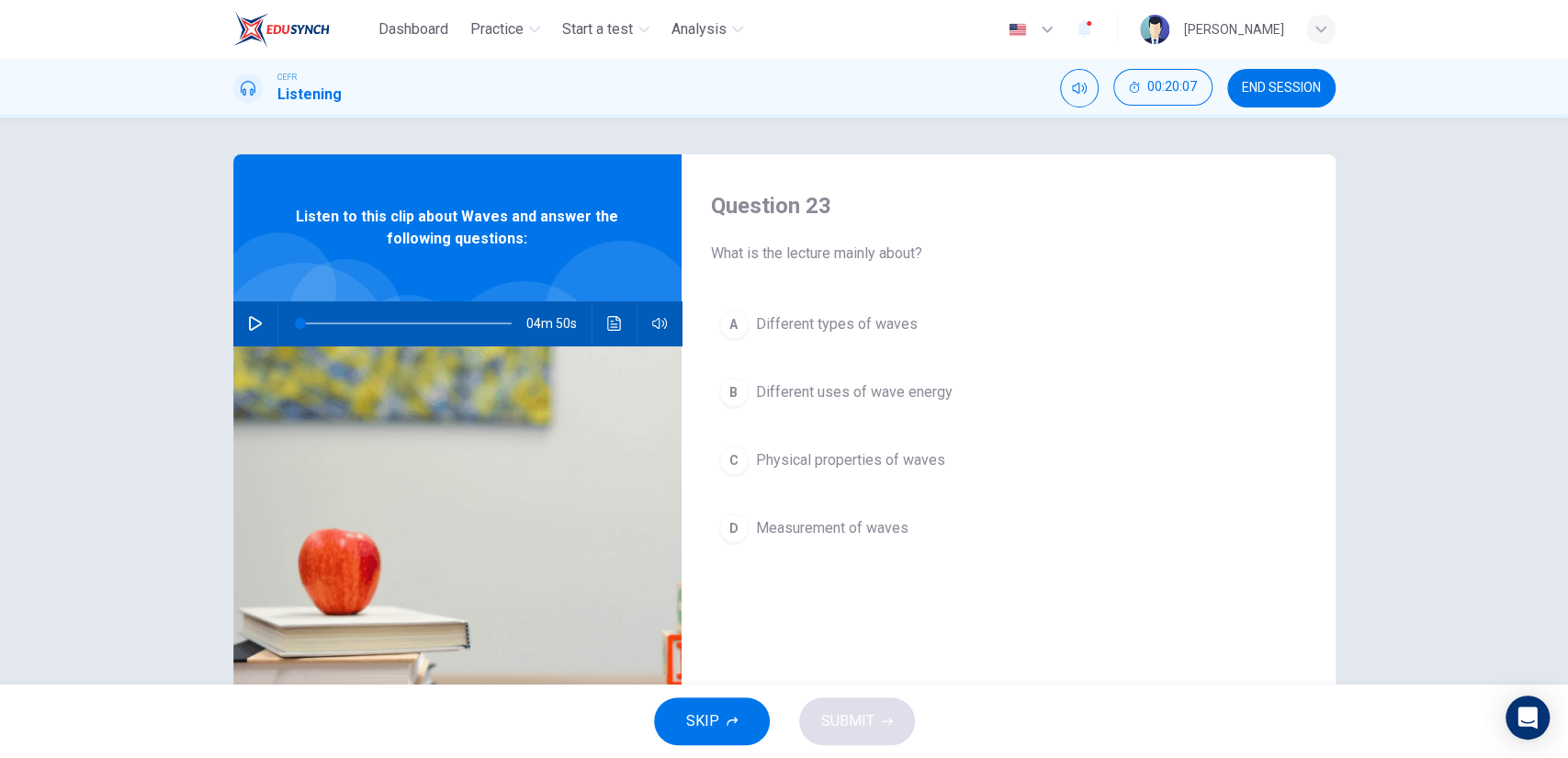
click at [1264, 99] on button "END SESSION" at bounding box center [1282, 88] width 108 height 39
